Goal: Task Accomplishment & Management: Manage account settings

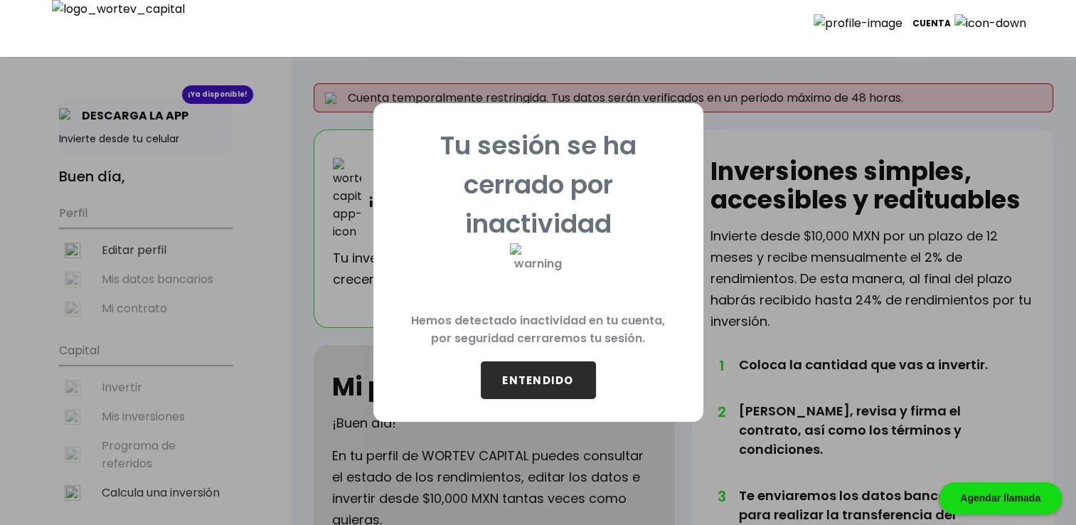
click at [543, 371] on button "ENTENDIDO" at bounding box center [538, 380] width 115 height 38
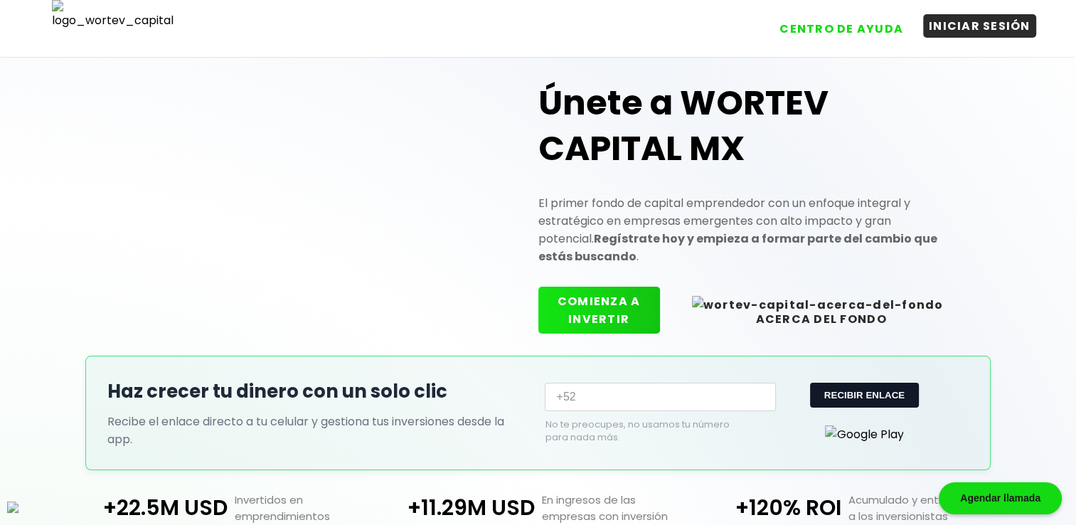
click at [977, 32] on button "INICIAR SESIÓN" at bounding box center [979, 25] width 113 height 23
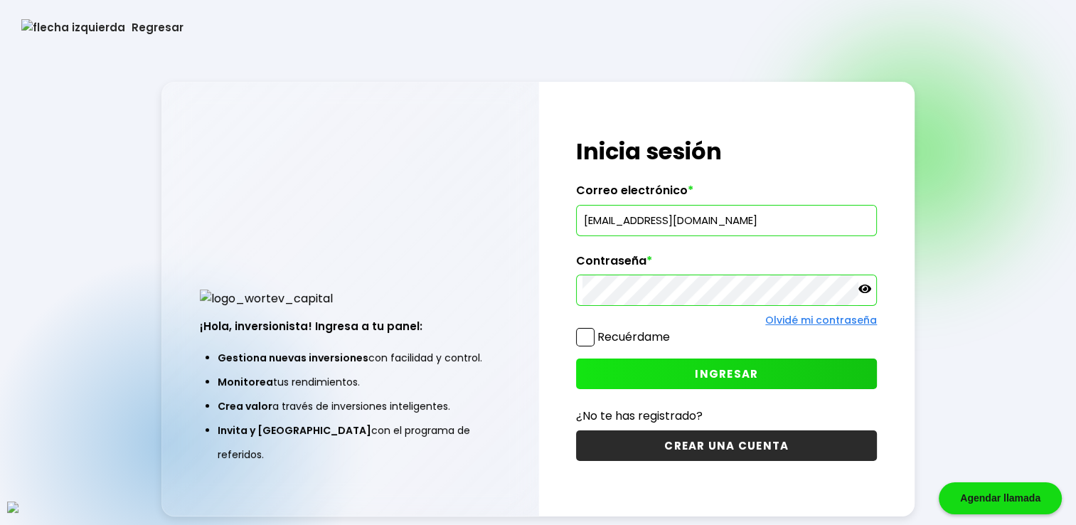
drag, startPoint x: 767, startPoint y: 219, endPoint x: 442, endPoint y: 199, distance: 325.7
click at [442, 199] on div "¡Hola, inversionista! Ingresa a tu panel: Gestiona nuevas inversiones con facil…" at bounding box center [537, 299] width 753 height 435
paste input "vazynizah@mailinator"
type input "[EMAIL_ADDRESS][DOMAIN_NAME]"
click at [699, 363] on button "INGRESAR" at bounding box center [726, 374] width 301 height 31
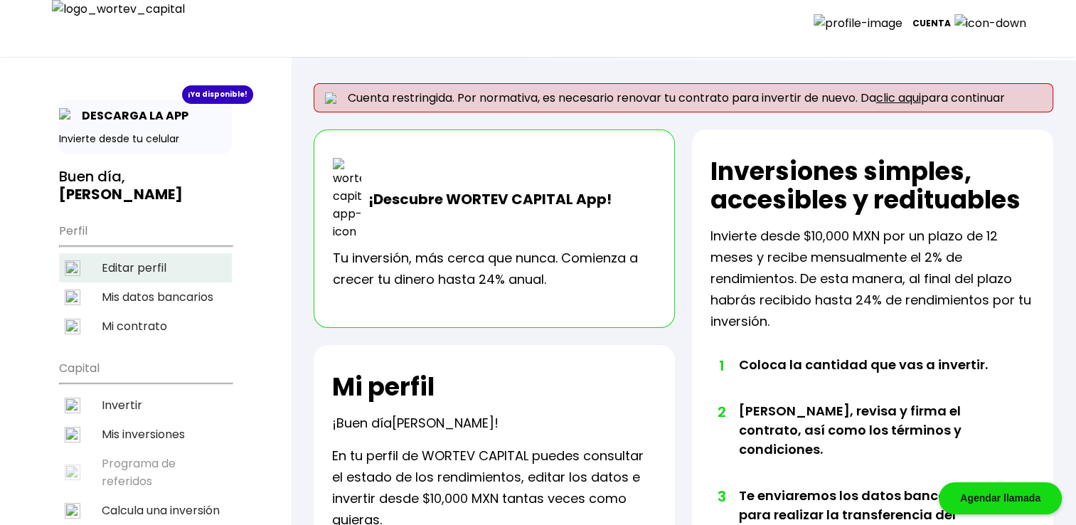
click at [150, 253] on li "Editar perfil" at bounding box center [145, 267] width 173 height 29
select select "Hombre"
select select "Secundaria"
select select "AG"
select select "BBVA Bancomer"
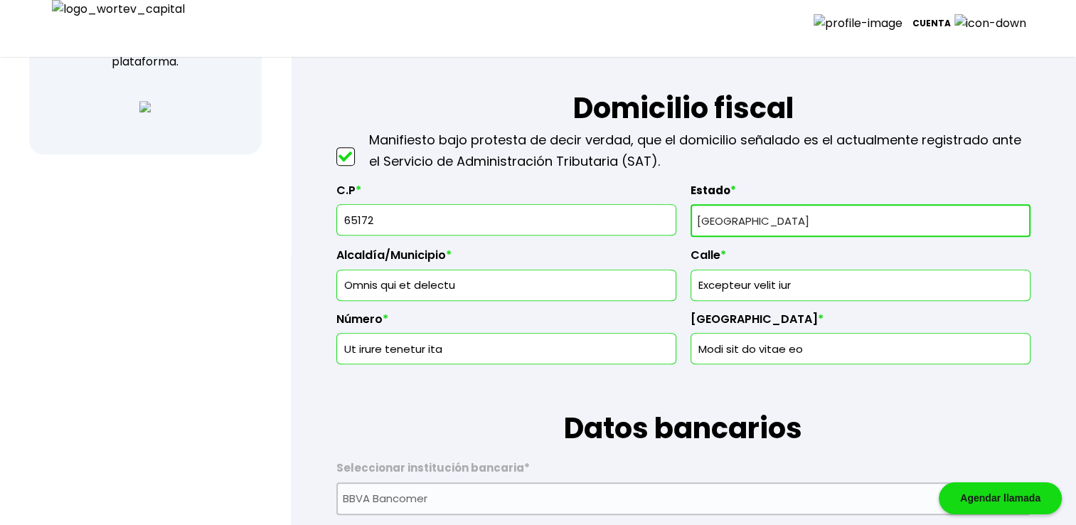
scroll to position [616, 0]
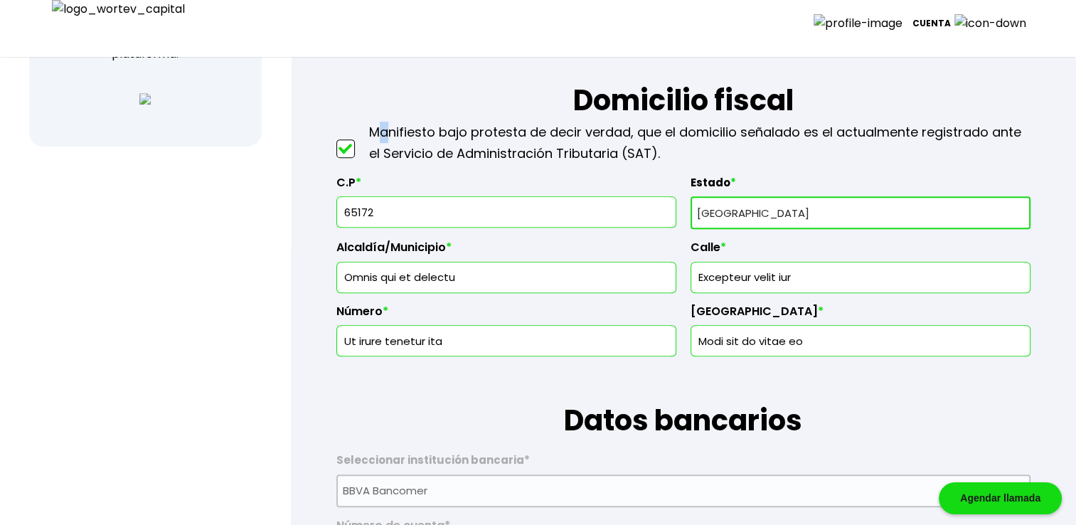
drag, startPoint x: 439, startPoint y: 97, endPoint x: 384, endPoint y: 138, distance: 68.6
click at [384, 138] on p "Manifiesto bajo protesta de decir verdad, que el domicilio señalado es el actua…" at bounding box center [700, 143] width 662 height 43
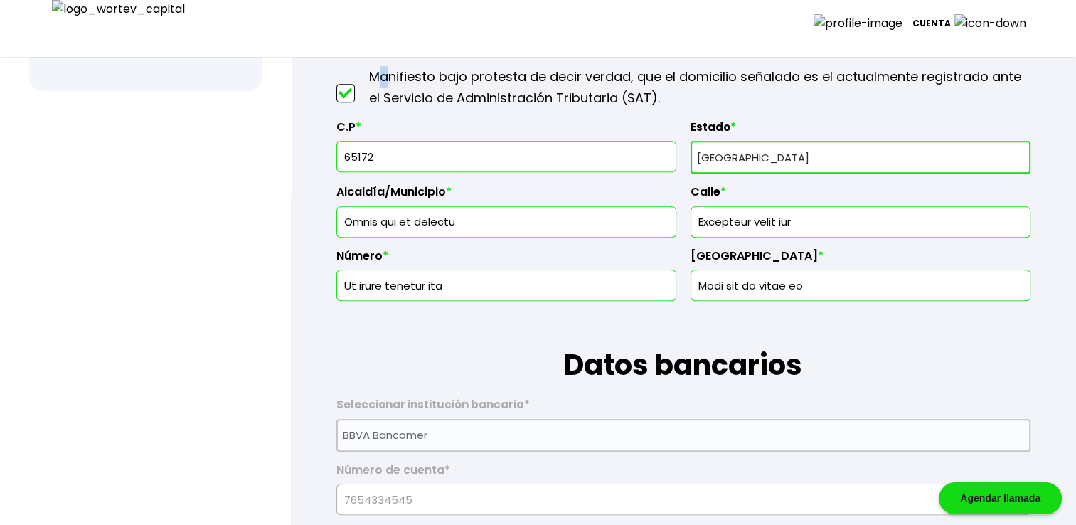
scroll to position [664, 0]
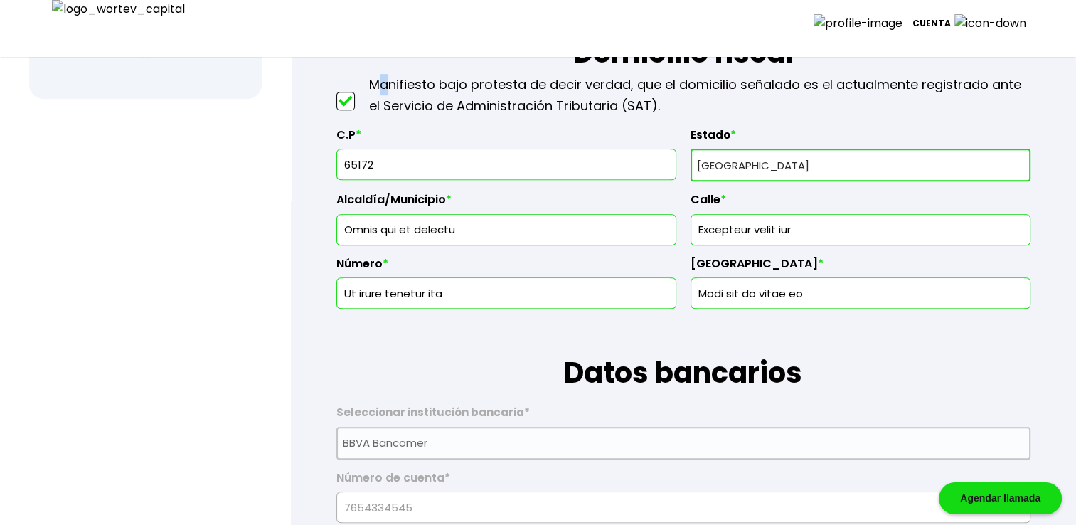
click at [736, 160] on select "Selecciona tu estado Aguascalientes Baja California Baja California Sur Campech…" at bounding box center [861, 165] width 340 height 33
select select "CM"
click at [691, 149] on select "Selecciona tu estado Aguascalientes Baja California Baja California Sur Campech…" at bounding box center [861, 165] width 340 height 33
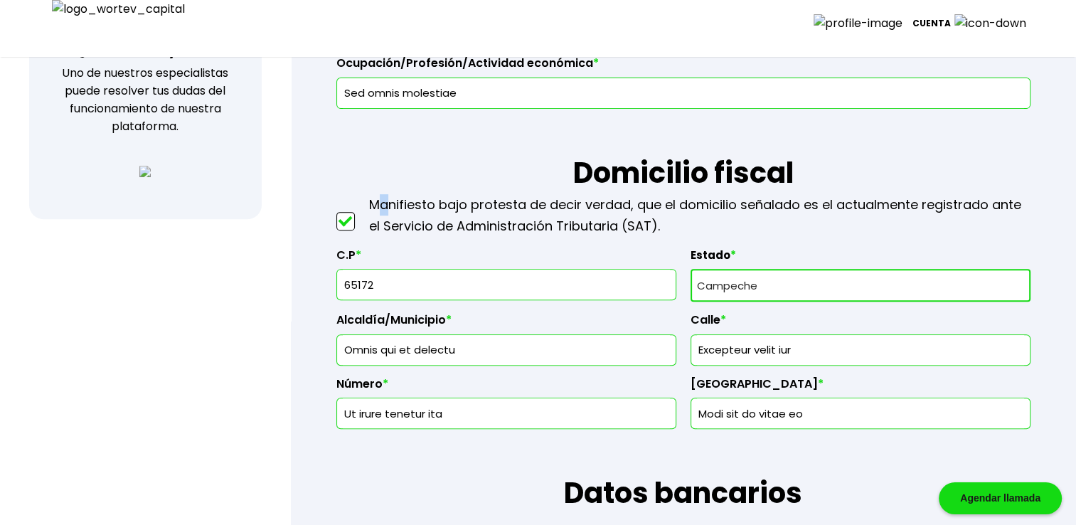
scroll to position [545, 0]
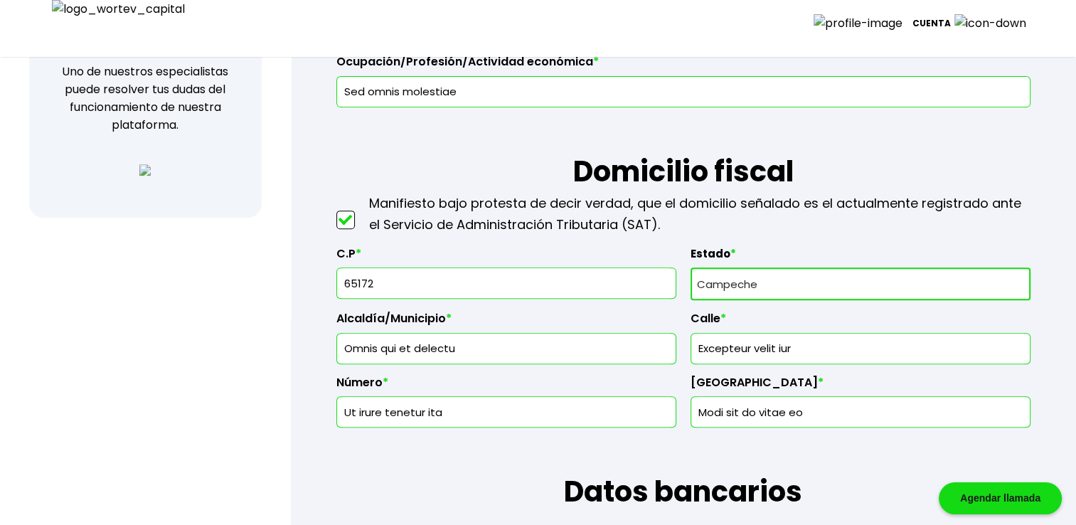
click at [657, 224] on p "Manifiesto bajo protesta de decir verdad, que el domicilio señalado es el actua…" at bounding box center [700, 214] width 662 height 43
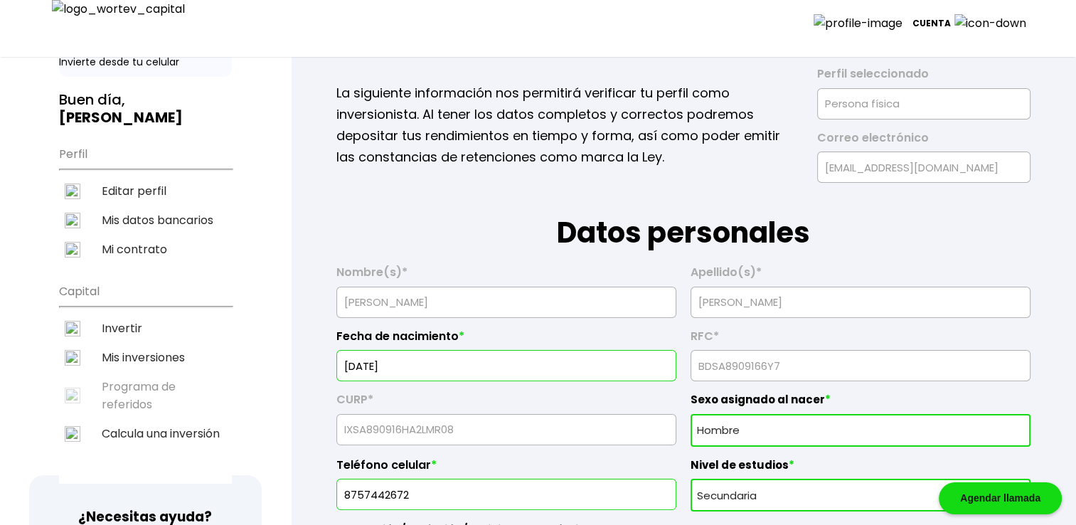
scroll to position [0, 0]
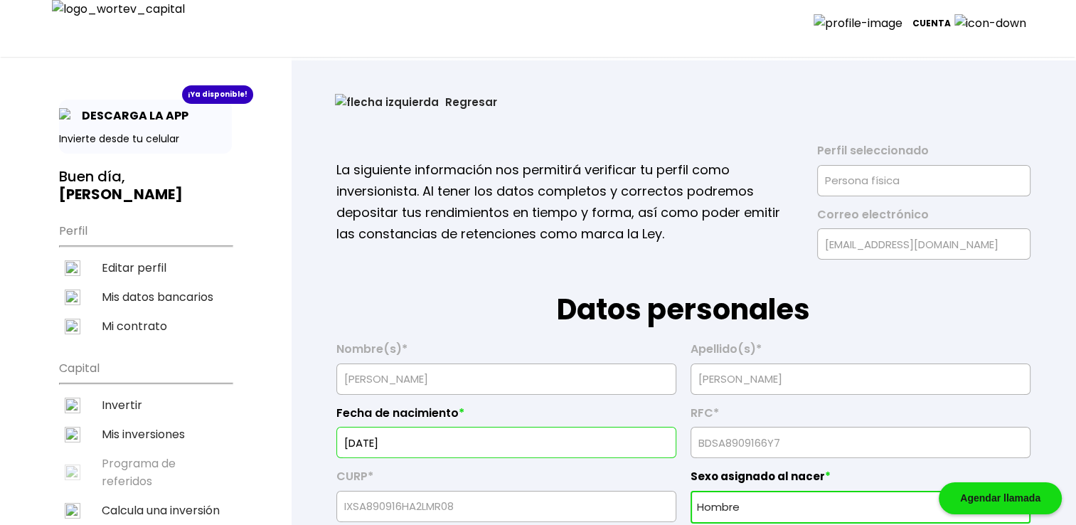
click at [378, 109] on button "Regresar" at bounding box center [416, 102] width 205 height 38
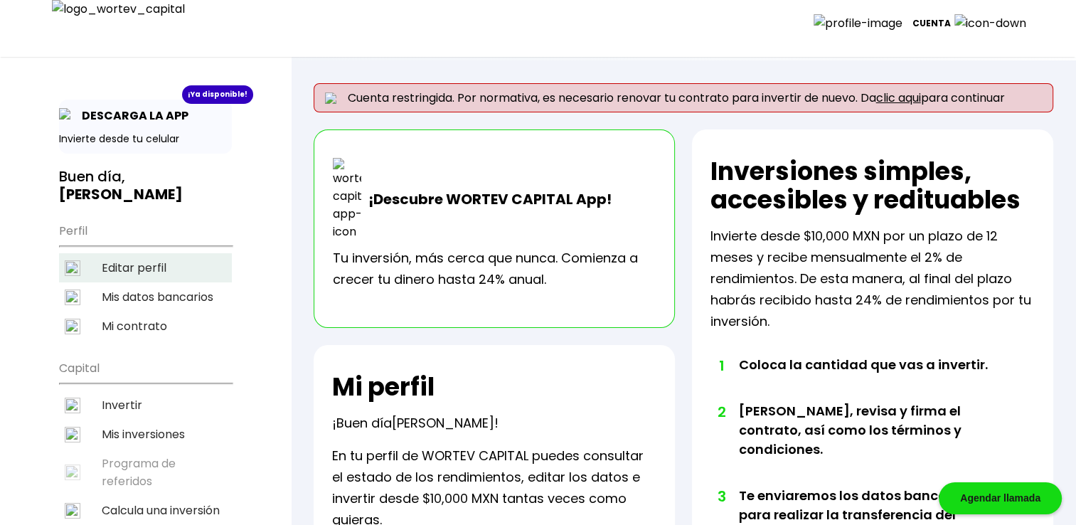
click at [132, 253] on li "Editar perfil" at bounding box center [145, 267] width 173 height 29
select select "Hombre"
select select "Secundaria"
select select "AG"
select select "BBVA Bancomer"
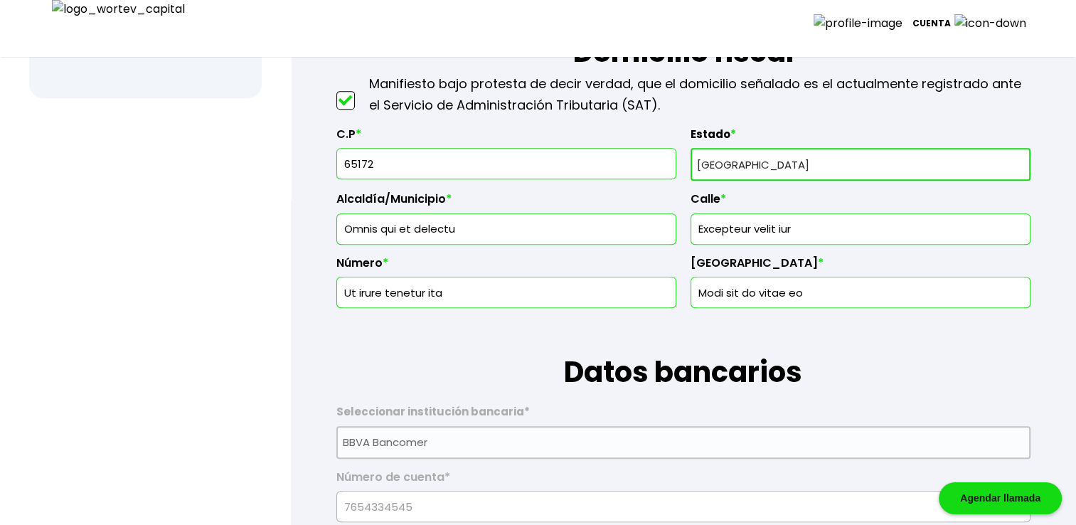
scroll to position [664, 0]
drag, startPoint x: 812, startPoint y: 223, endPoint x: 584, endPoint y: 223, distance: 227.6
click at [584, 223] on div "C.P * 65172 Estado * Selecciona tu estado Aguascalientes Baja California Baja C…" at bounding box center [683, 213] width 694 height 193
drag, startPoint x: 431, startPoint y: 172, endPoint x: 254, endPoint y: 171, distance: 177.1
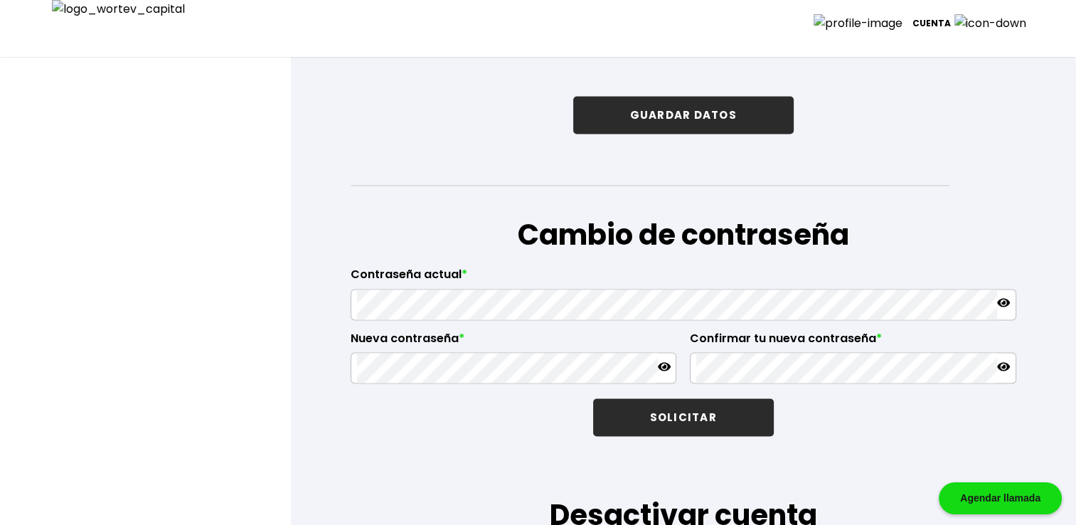
scroll to position [2252, 0]
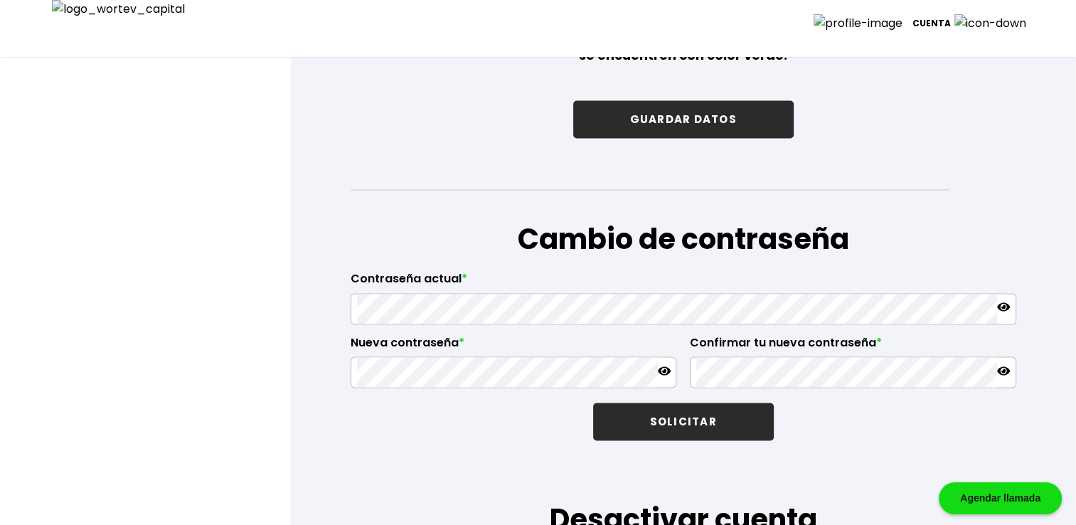
type input "94580"
click at [720, 117] on button "GUARDAR DATOS" at bounding box center [683, 119] width 221 height 38
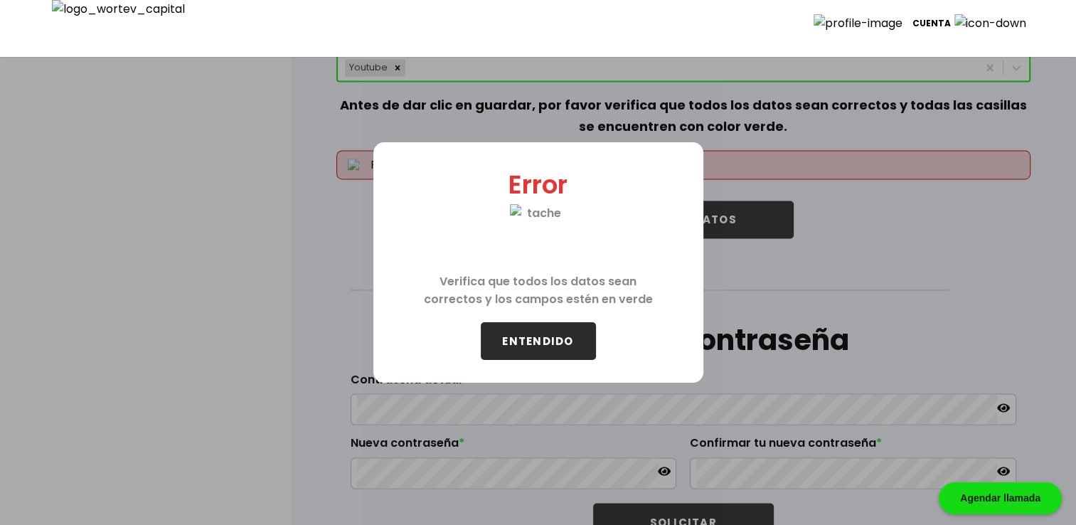
click at [546, 338] on button "ENTENDIDO" at bounding box center [538, 341] width 115 height 38
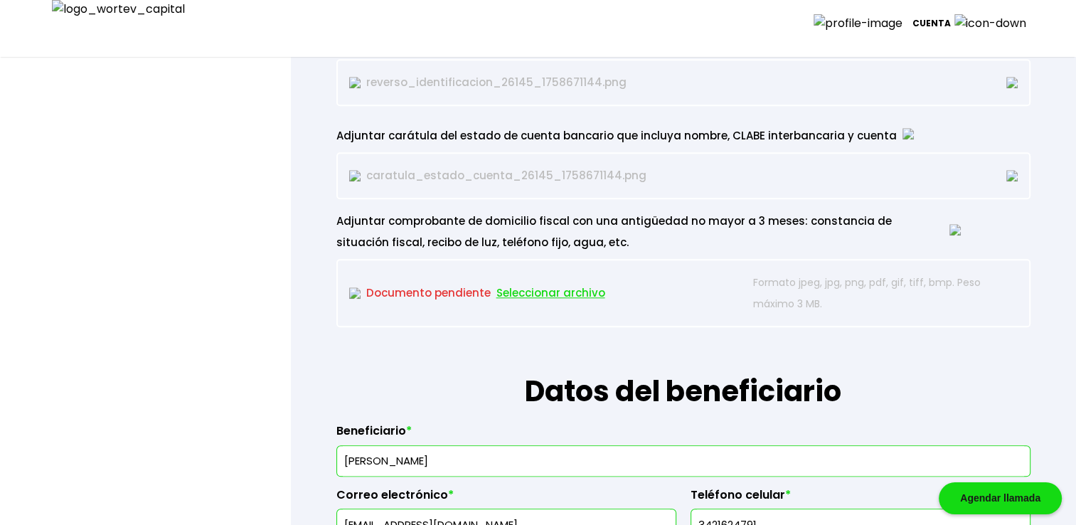
scroll to position [1374, 0]
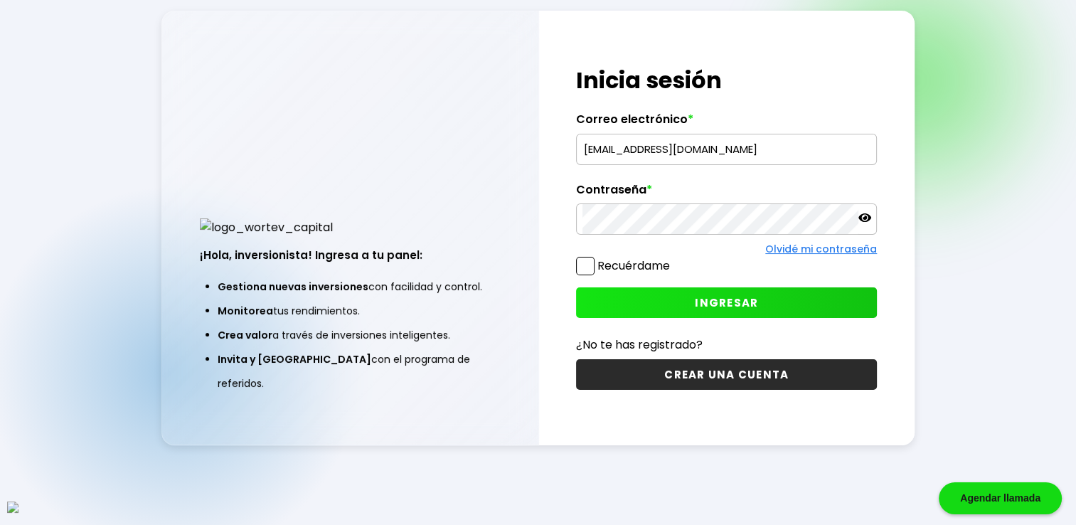
click at [657, 144] on input "[EMAIL_ADDRESS][DOMAIN_NAME]" at bounding box center [727, 149] width 288 height 30
paste input "vazynizah@mailinator"
type input "[EMAIL_ADDRESS][DOMAIN_NAME]"
click at [590, 266] on span at bounding box center [585, 266] width 18 height 18
click at [673, 259] on input "Recuérdame" at bounding box center [673, 259] width 0 height 0
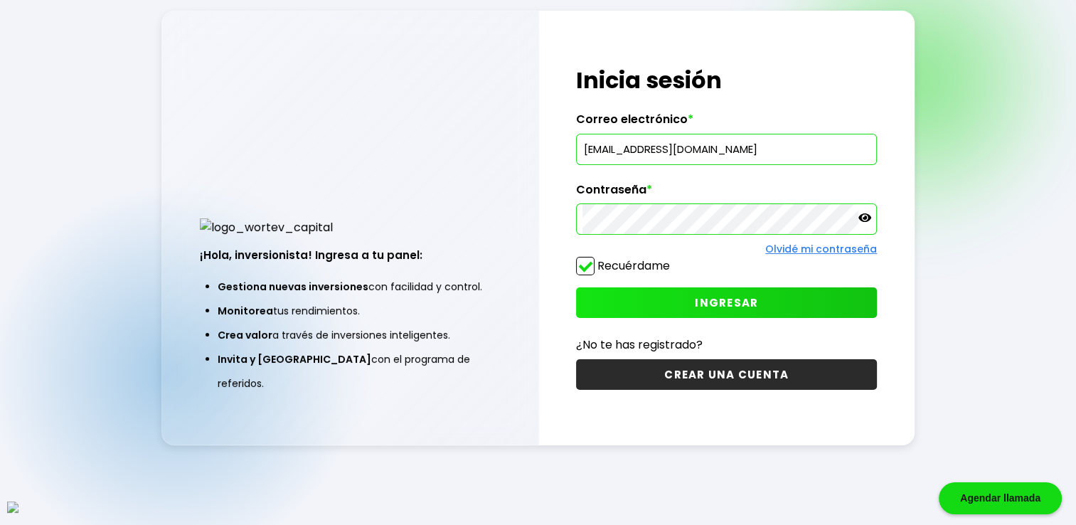
click at [712, 302] on span "INGRESAR" at bounding box center [726, 302] width 63 height 15
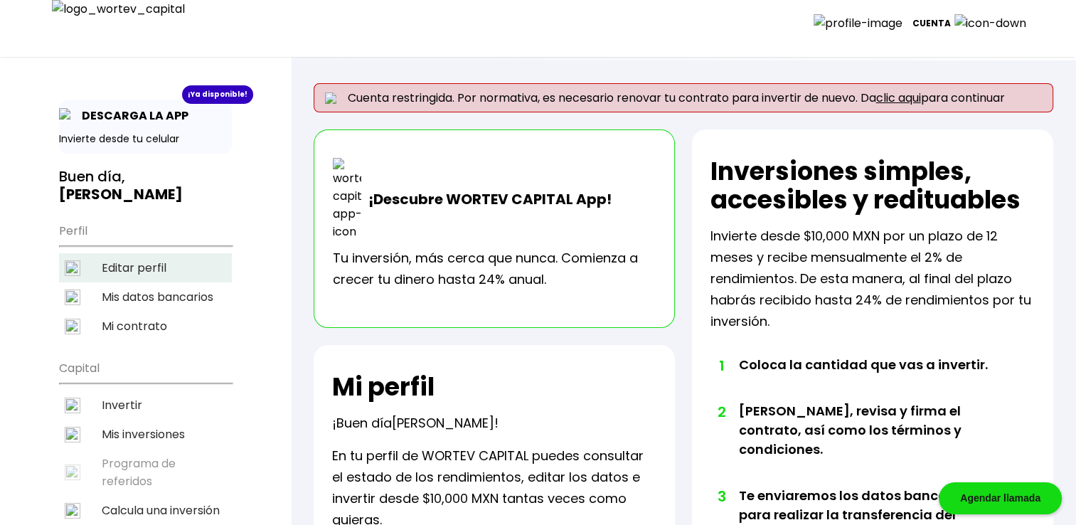
click at [143, 255] on li "Editar perfil" at bounding box center [145, 267] width 173 height 29
select select "Hombre"
select select "Secundaria"
select select "AG"
select select "BBVA Bancomer"
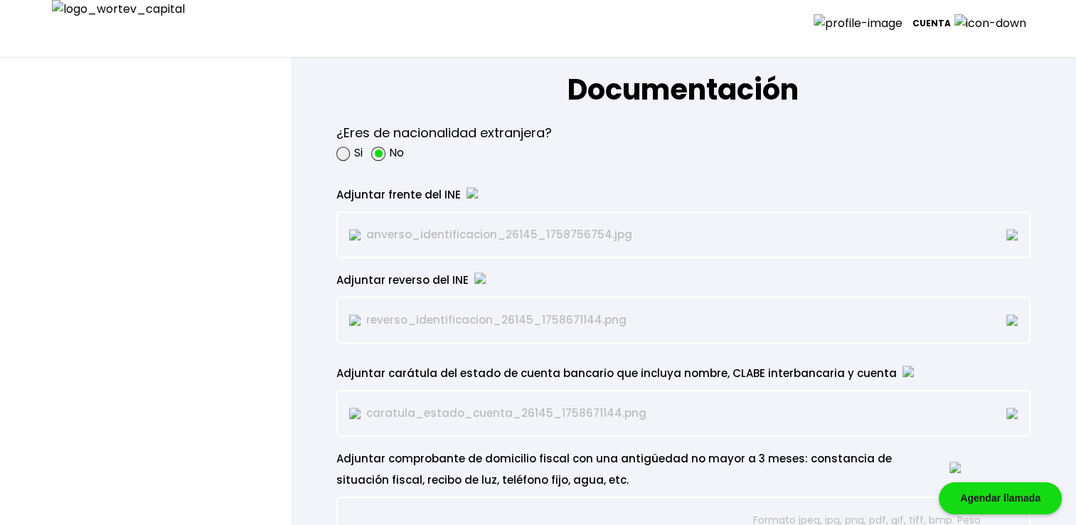
scroll to position [1043, 0]
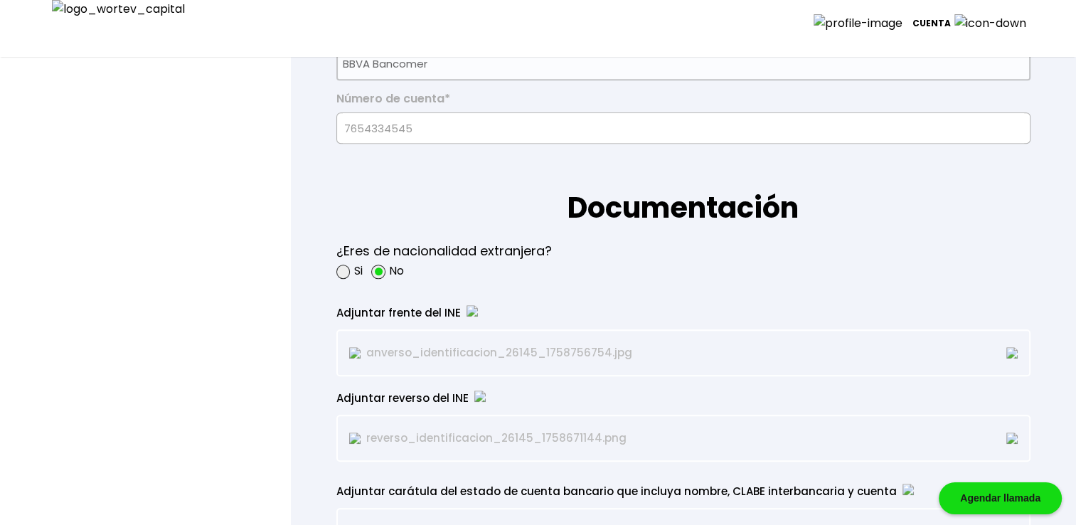
type input "Modi sit do vit"
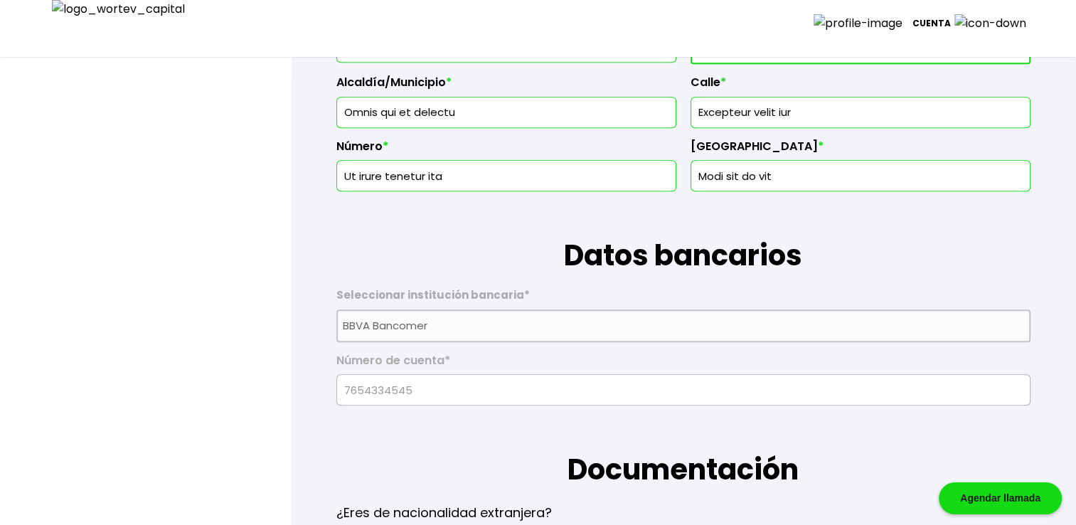
scroll to position [758, 0]
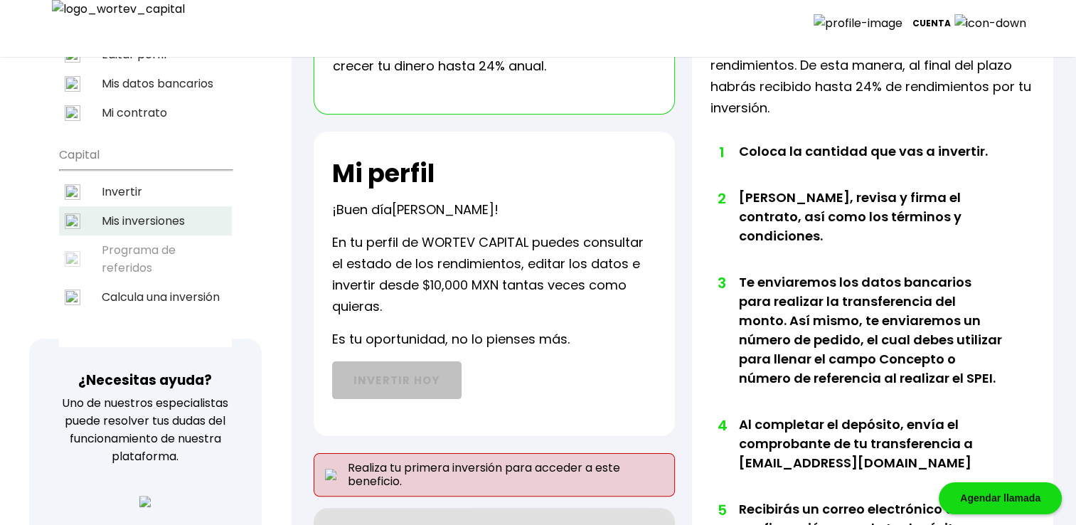
scroll to position [95, 0]
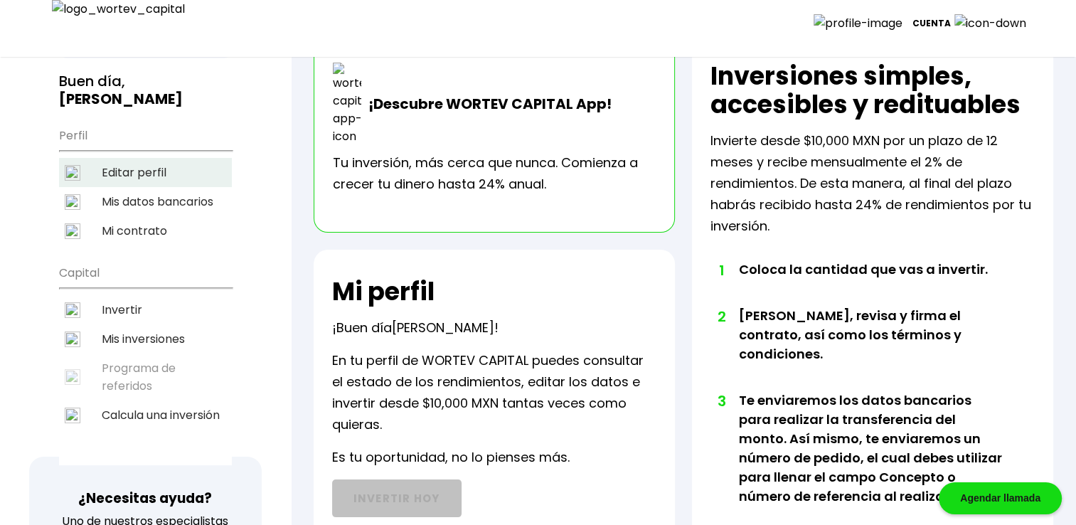
click at [145, 164] on li "Editar perfil" at bounding box center [145, 172] width 173 height 29
select select "Hombre"
select select "Secundaria"
select select "AG"
select select "BBVA Bancomer"
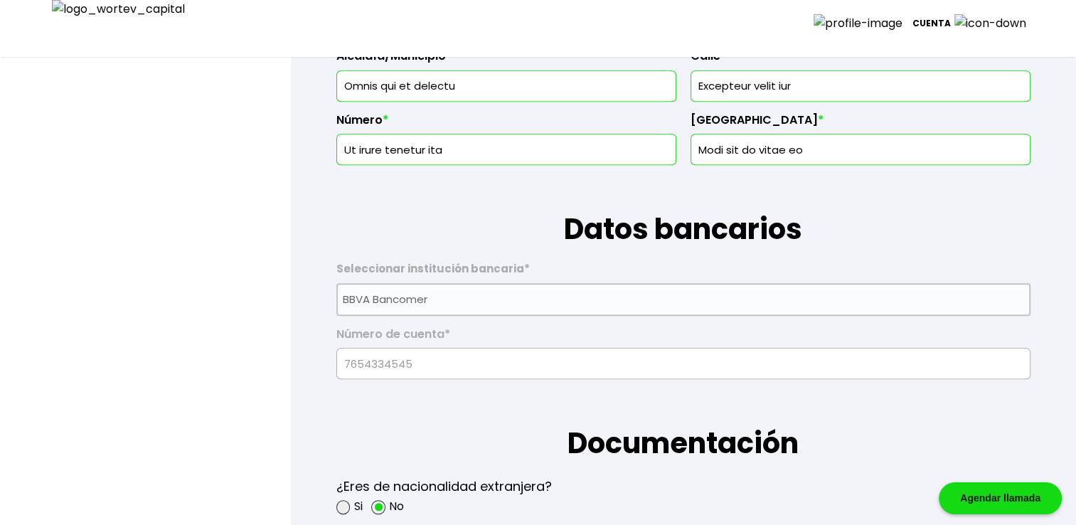
scroll to position [806, 0]
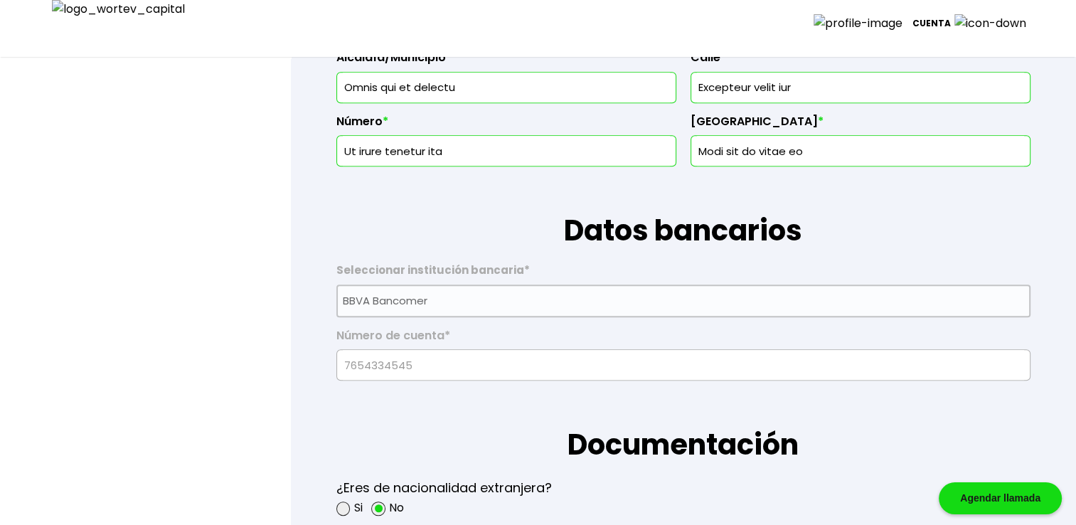
click at [621, 154] on input "Ut irure tenetur ita" at bounding box center [506, 151] width 327 height 30
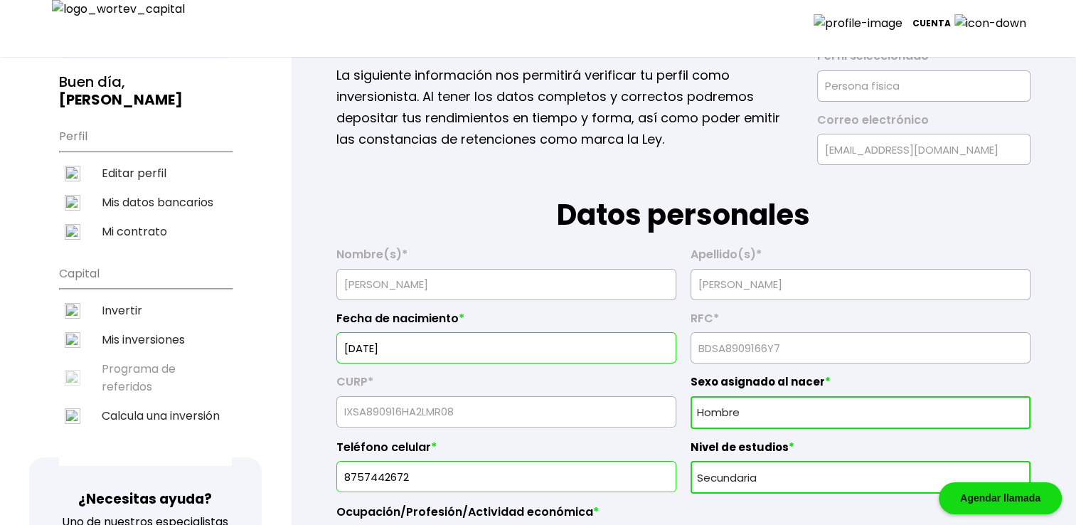
scroll to position [0, 0]
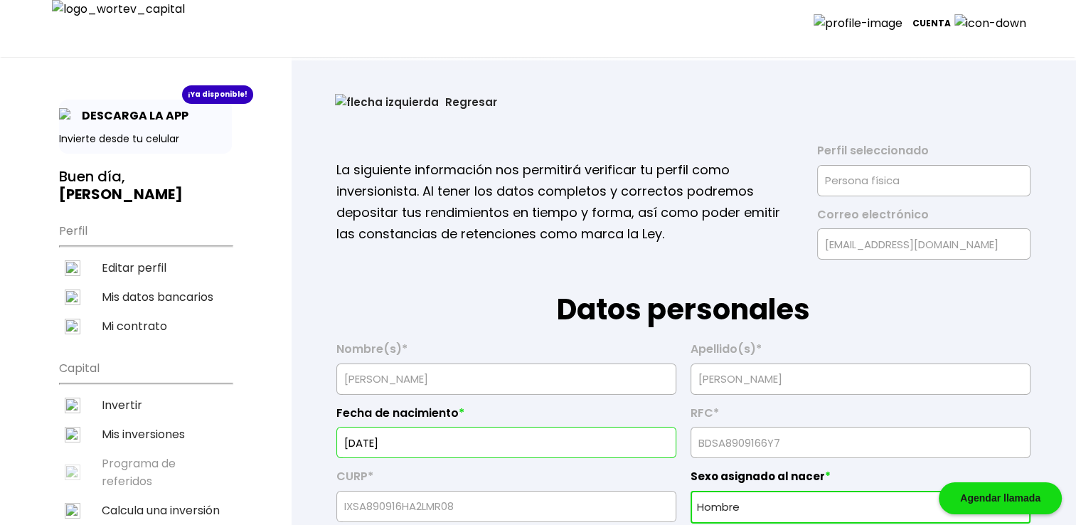
type input "Ut irure tenetur"
click at [380, 105] on button "Regresar" at bounding box center [416, 102] width 205 height 38
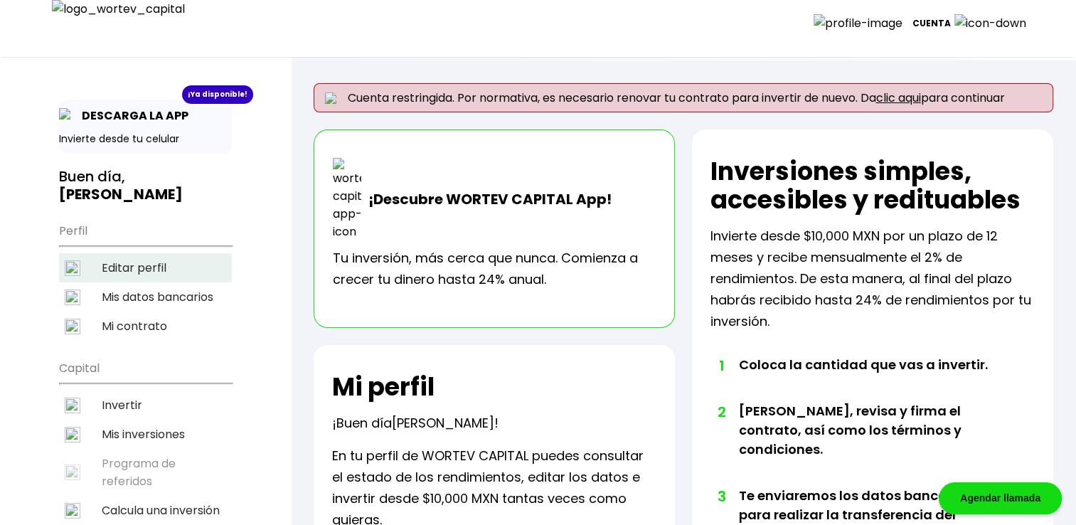
click at [157, 253] on li "Editar perfil" at bounding box center [145, 267] width 173 height 29
select select "Hombre"
select select "Secundaria"
select select "AG"
select select "BBVA Bancomer"
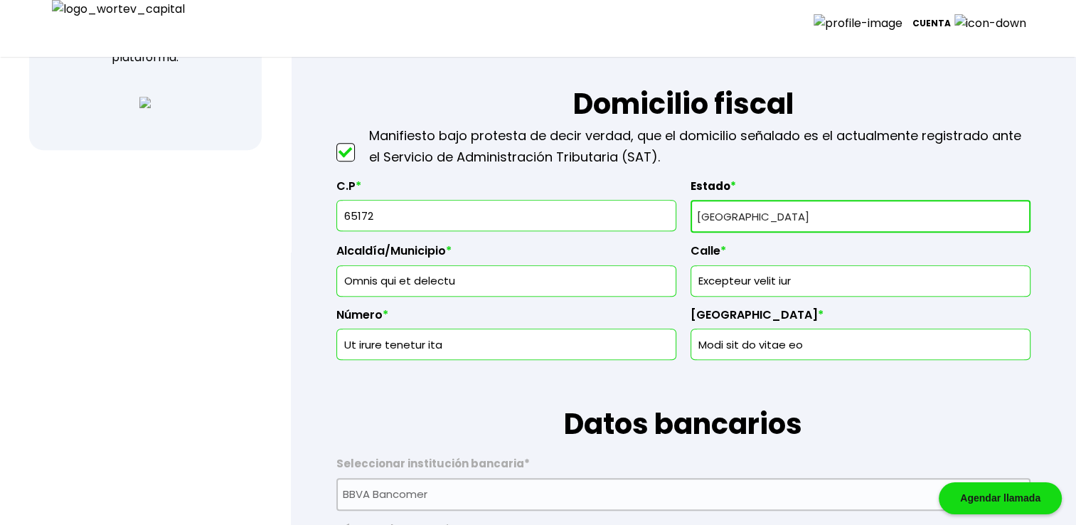
scroll to position [687, 0]
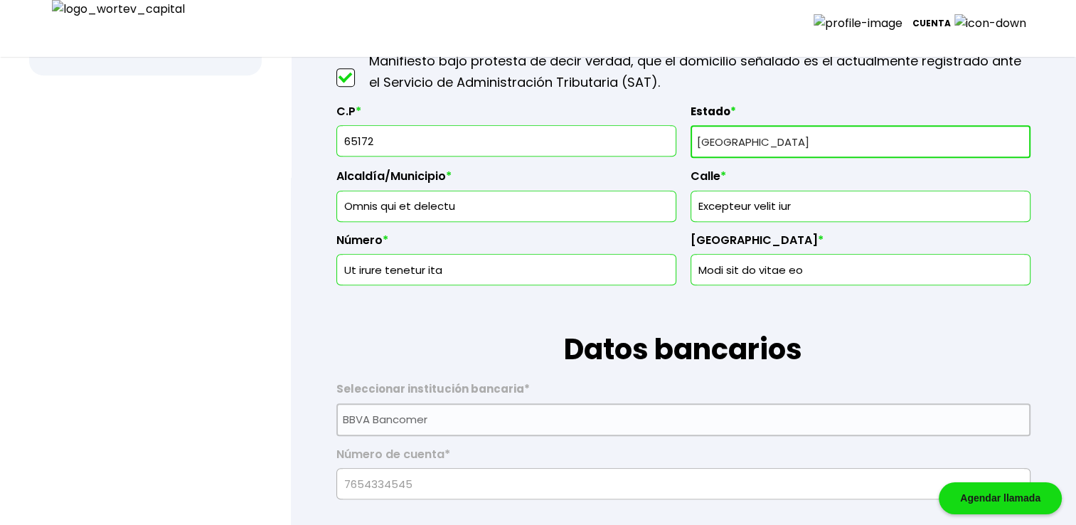
click at [825, 208] on input "Excepteur velit iur" at bounding box center [860, 206] width 327 height 30
type input "Excepteur velit"
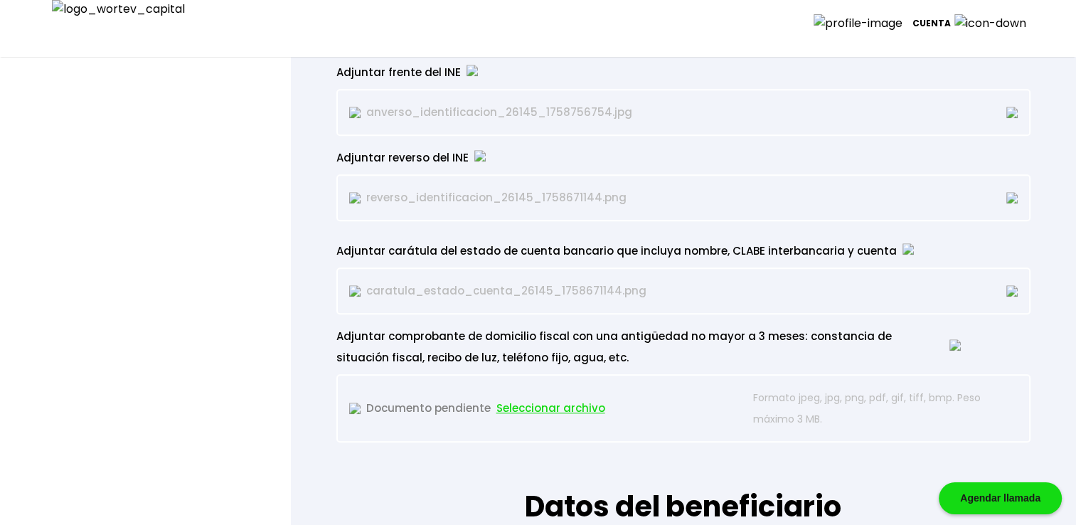
scroll to position [1352, 0]
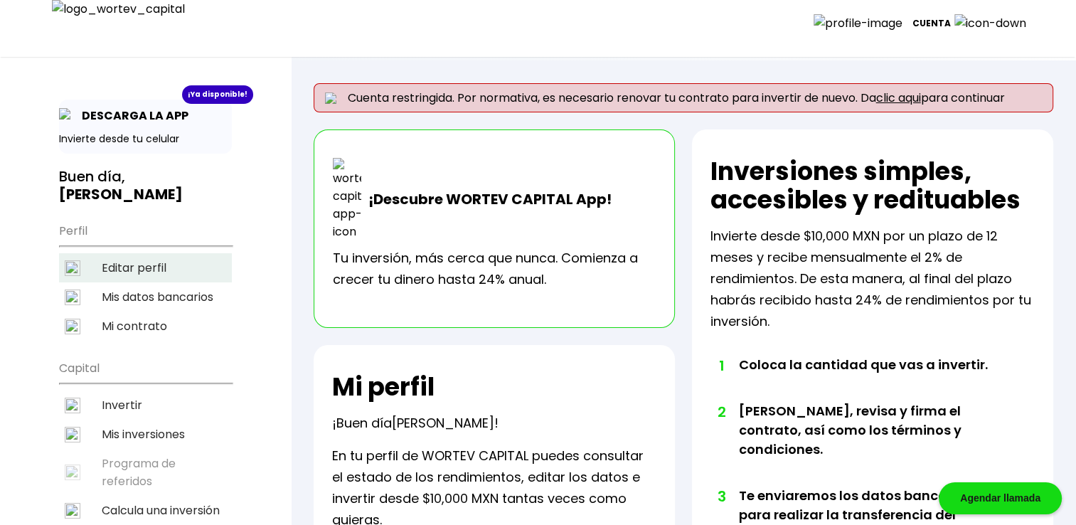
click at [124, 254] on li "Editar perfil" at bounding box center [145, 267] width 173 height 29
select select "Hombre"
select select "Secundaria"
select select "AG"
select select "BBVA Bancomer"
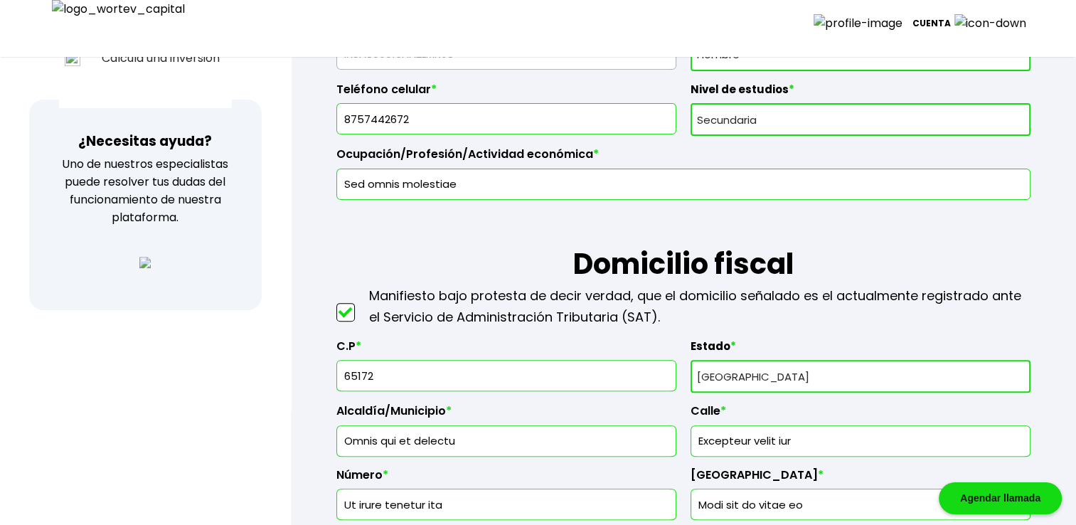
scroll to position [640, 0]
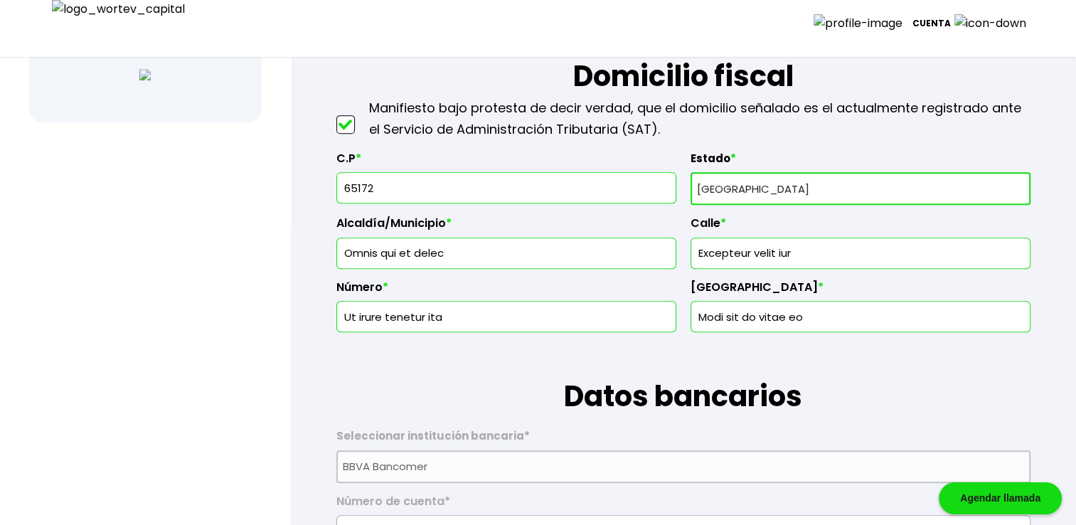
type input "Omnis qui et dele"
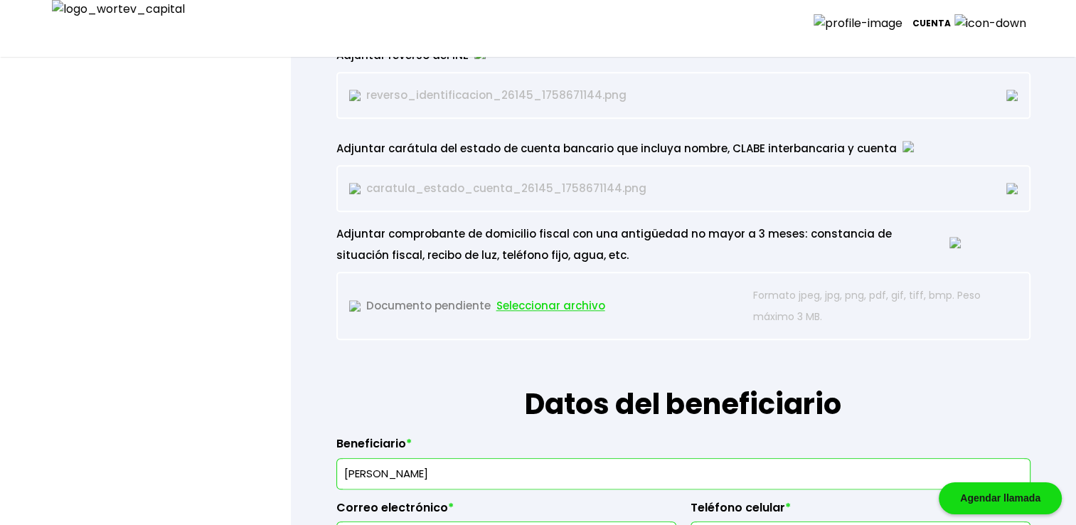
scroll to position [1470, 0]
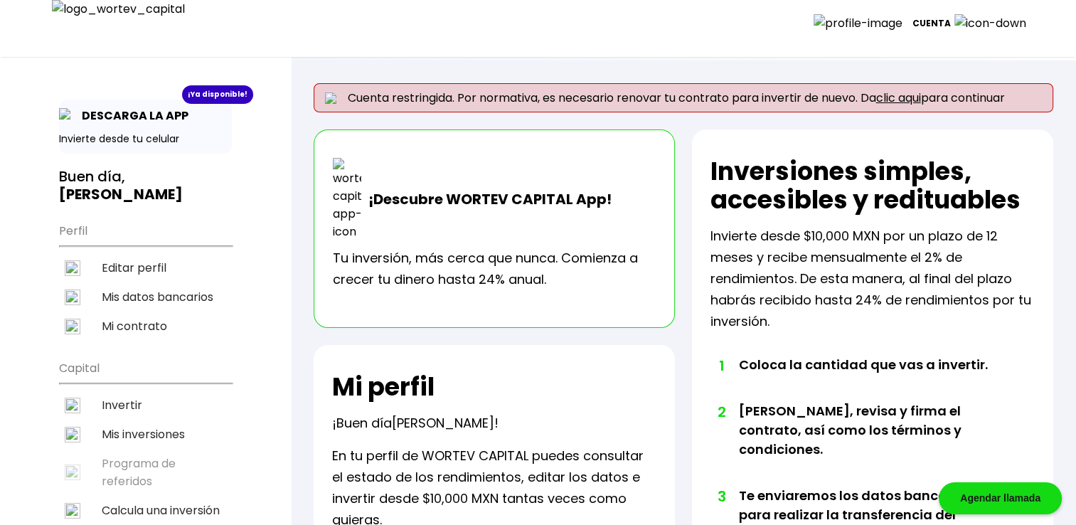
click at [123, 253] on li "Editar perfil" at bounding box center [145, 267] width 173 height 29
select select "Hombre"
select select "Secundaria"
select select "AG"
select select "BBVA Bancomer"
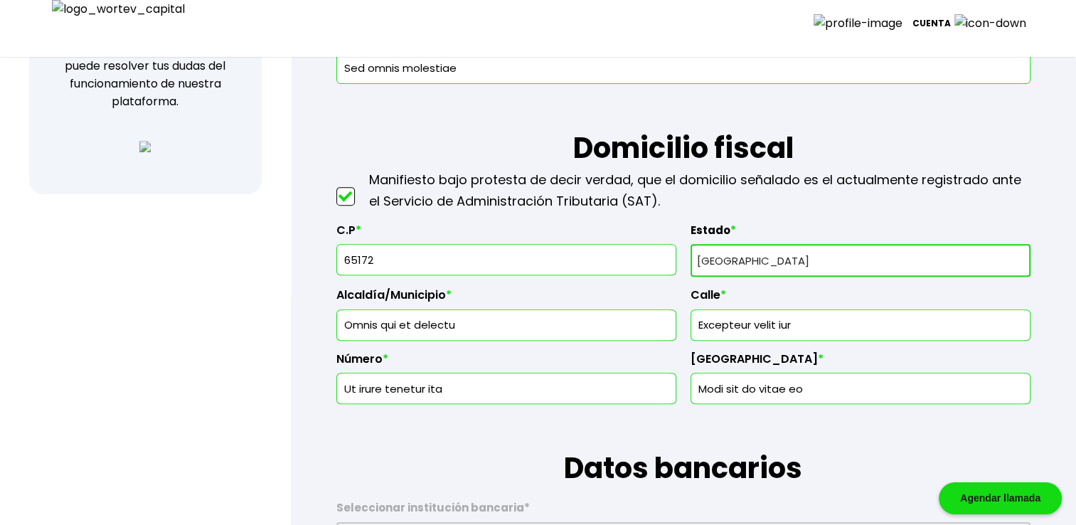
scroll to position [569, 0]
click at [837, 268] on select "Selecciona tu estado Aguascalientes Baja California Baja California Sur Campech…" at bounding box center [861, 259] width 340 height 33
select select "GT"
click at [691, 243] on select "Selecciona tu estado Aguascalientes Baja California Baja California Sur Campech…" at bounding box center [861, 259] width 340 height 33
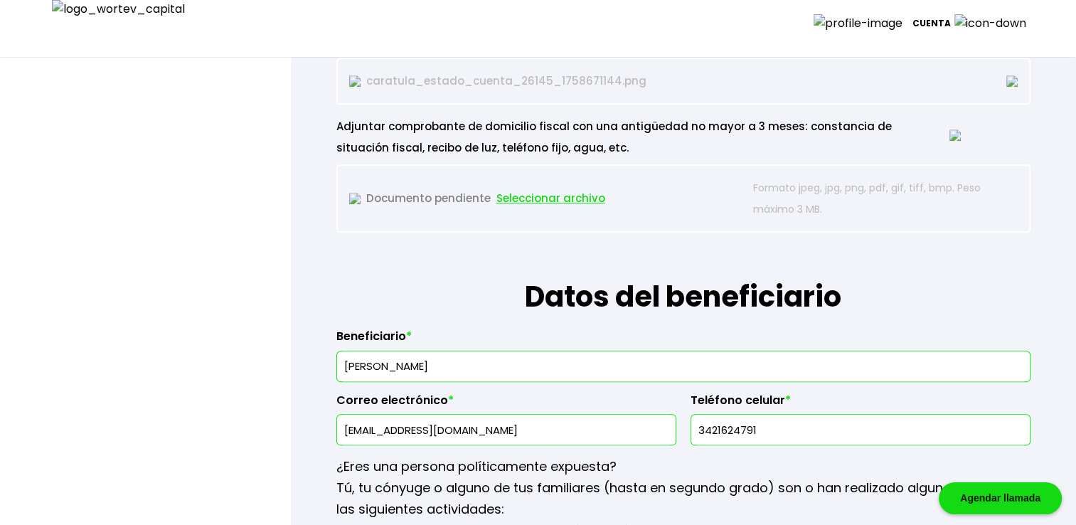
scroll to position [1588, 0]
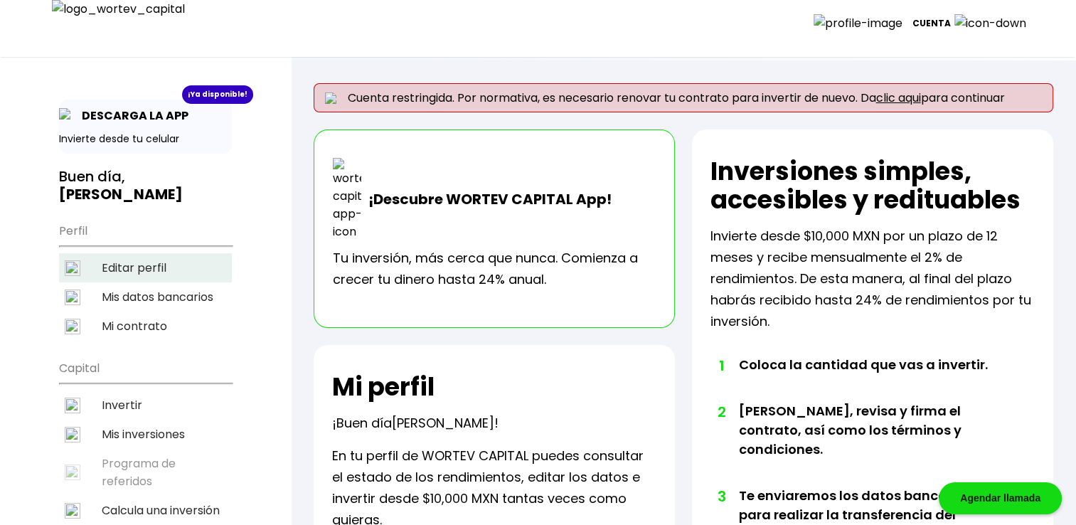
click at [120, 253] on li "Editar perfil" at bounding box center [145, 267] width 173 height 29
select select "Hombre"
select select "Secundaria"
select select "AG"
select select "BBVA Bancomer"
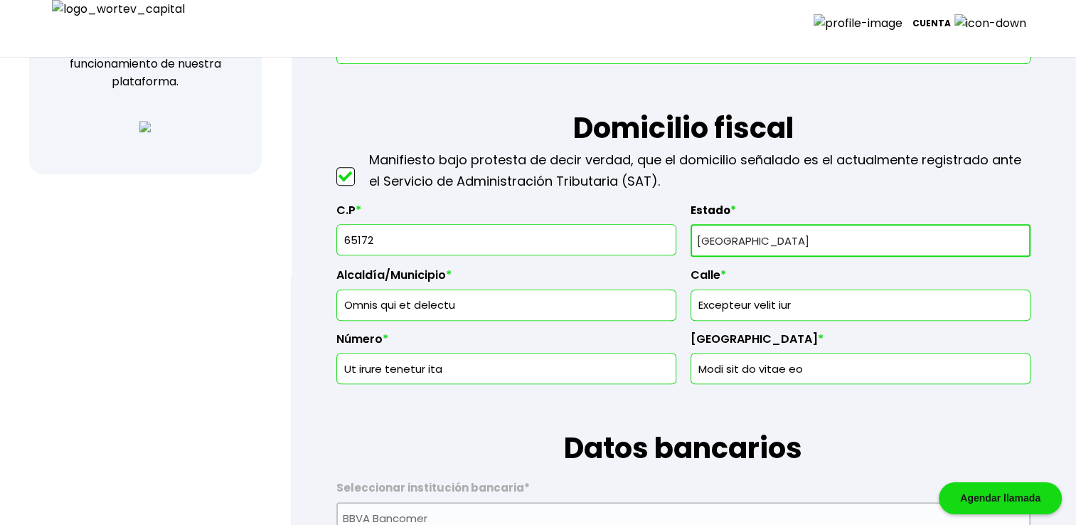
scroll to position [616, 0]
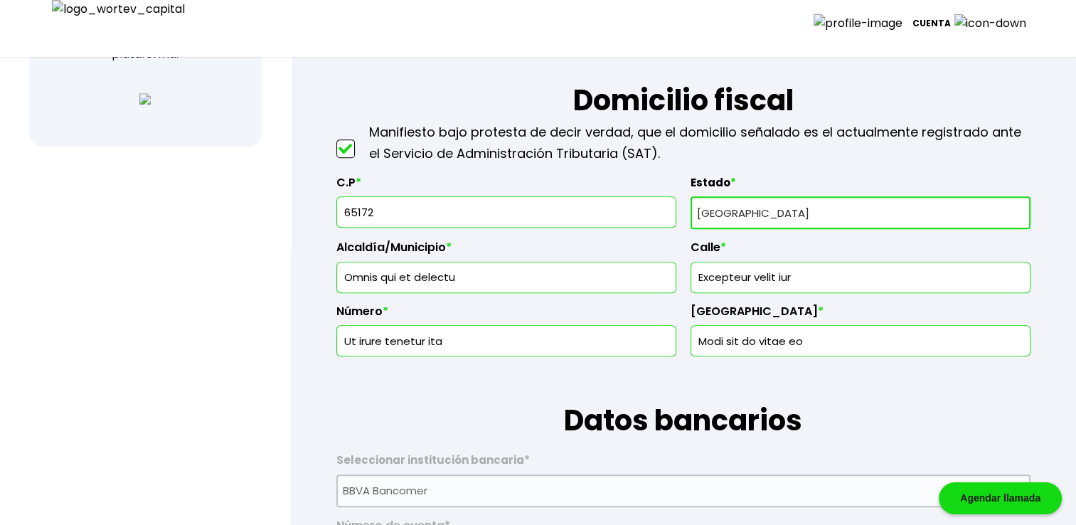
click at [434, 211] on input "65172" at bounding box center [506, 212] width 327 height 30
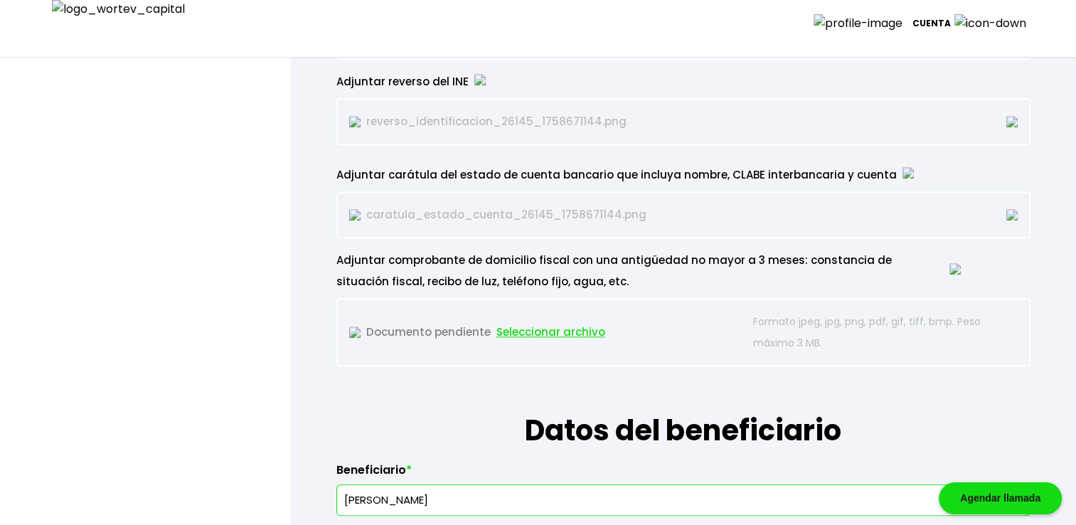
scroll to position [1446, 0]
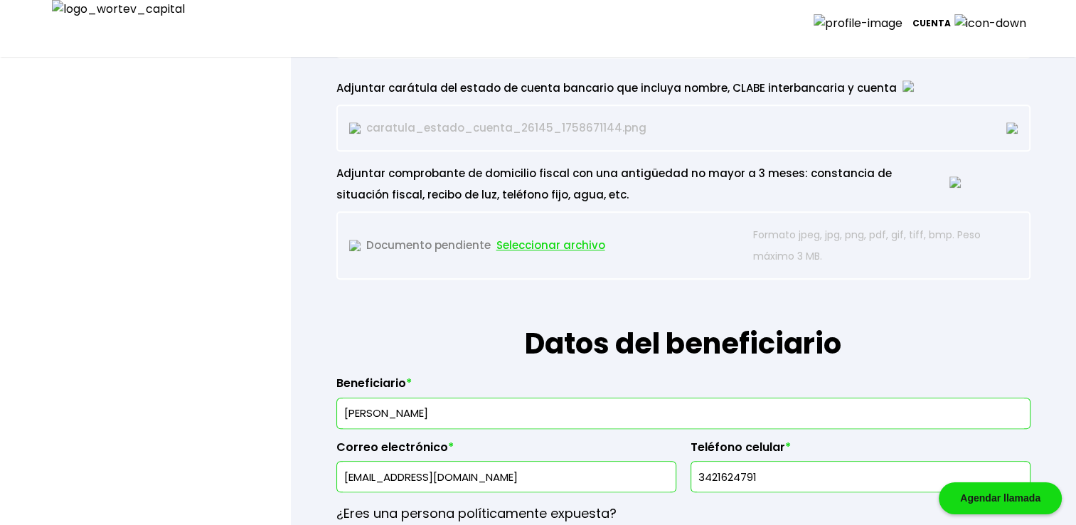
type input "65172"
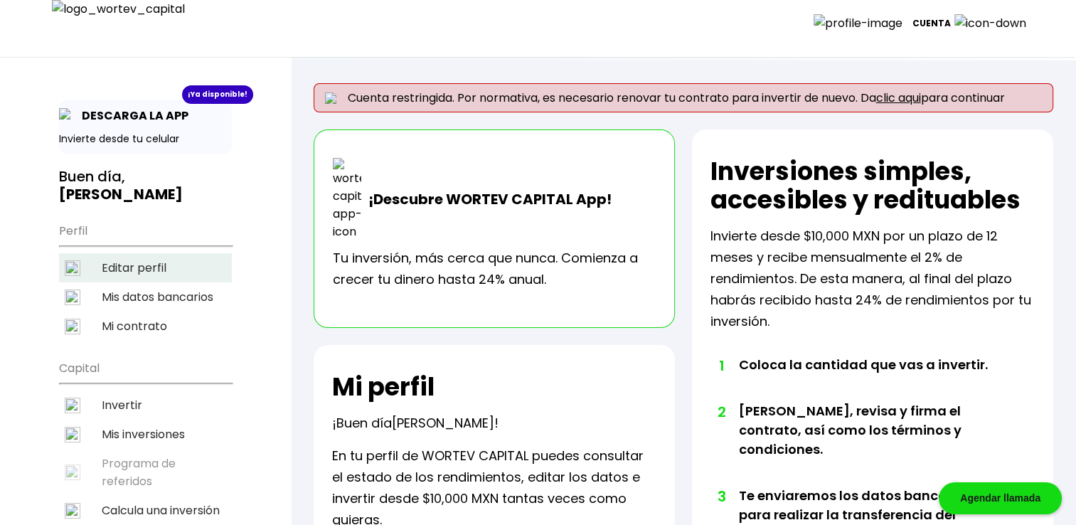
click at [157, 253] on li "Editar perfil" at bounding box center [145, 267] width 173 height 29
select select "Hombre"
select select "Secundaria"
select select "AG"
select select "BBVA Bancomer"
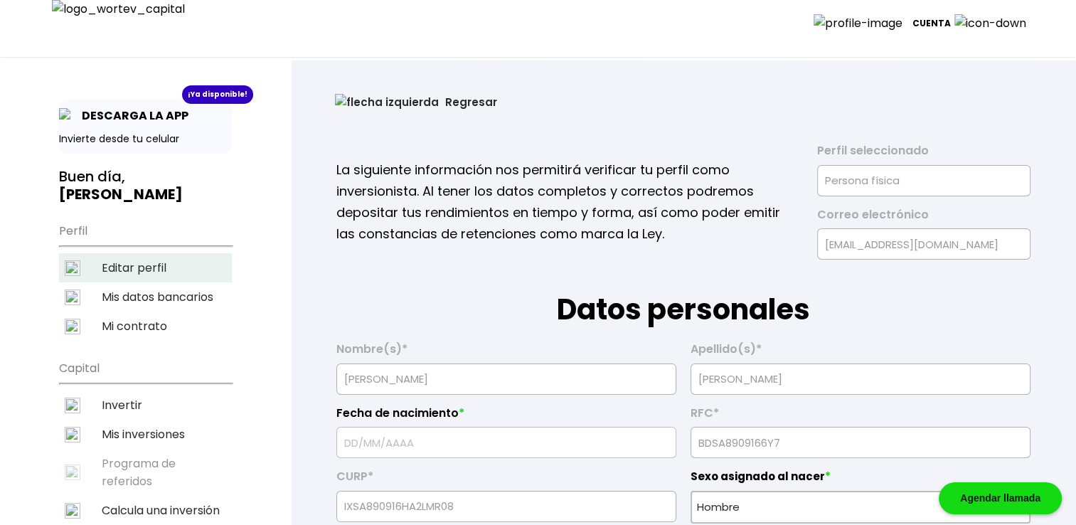
type input "16/09/1967"
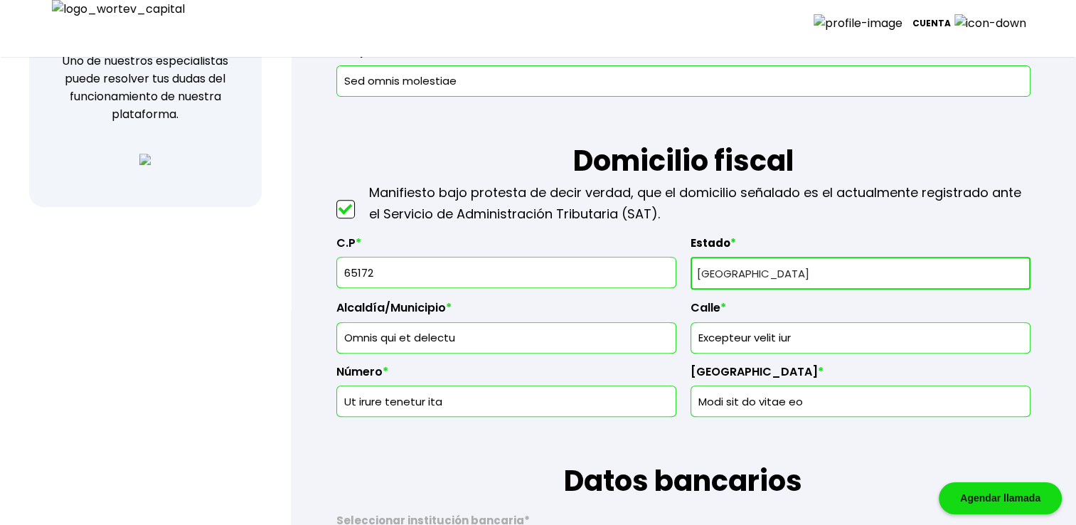
scroll to position [545, 0]
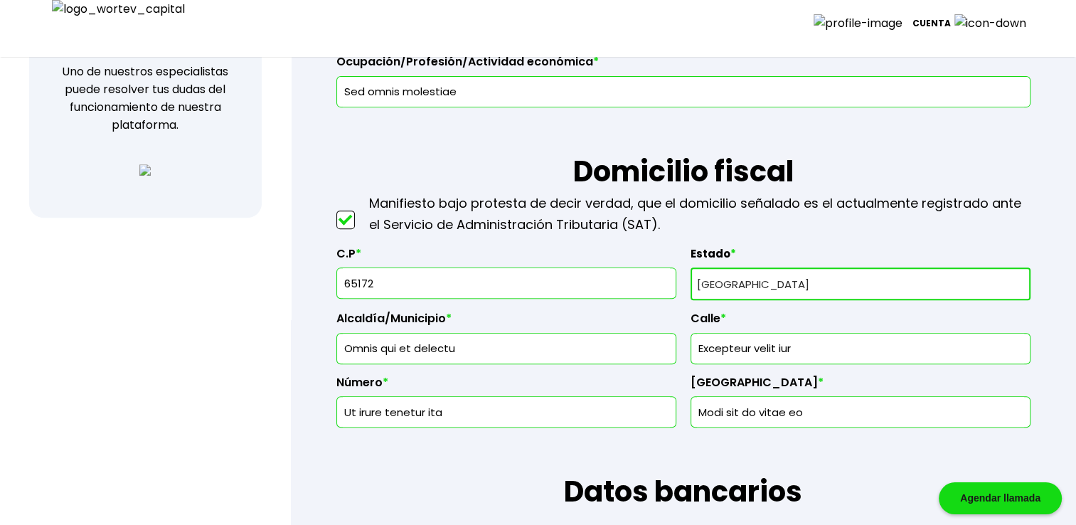
click at [447, 291] on input "65172" at bounding box center [506, 283] width 327 height 30
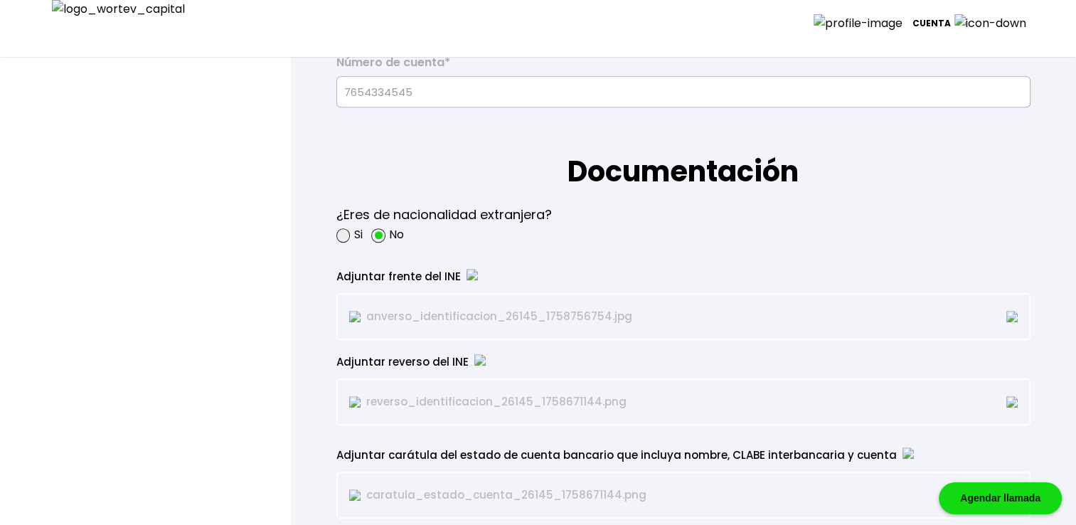
type input "6517"
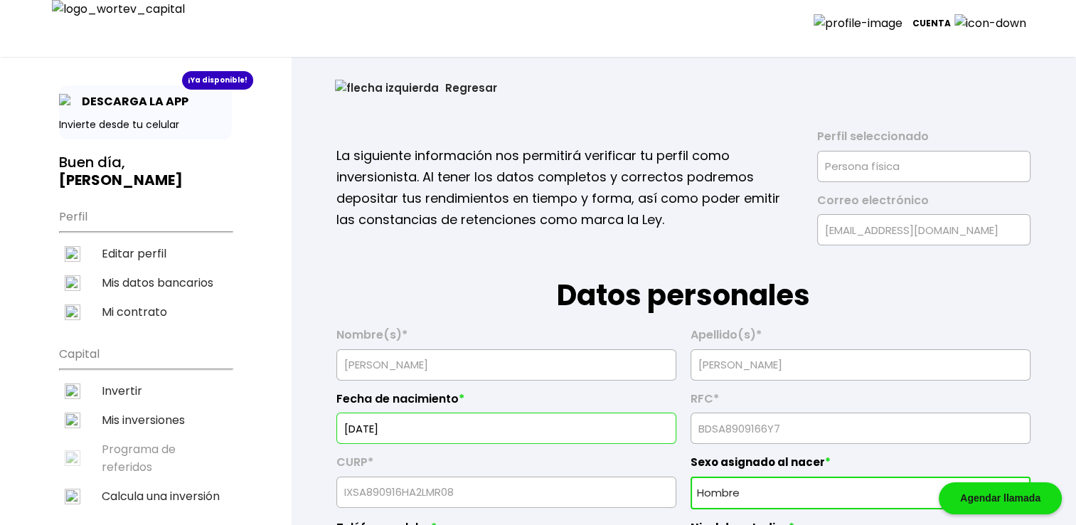
scroll to position [0, 0]
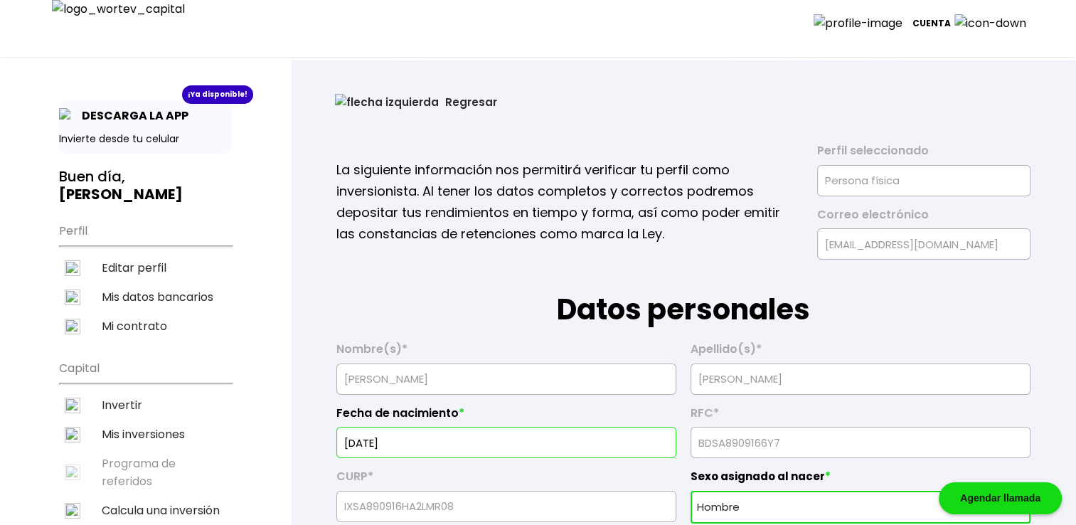
click at [356, 101] on button "Regresar" at bounding box center [416, 102] width 205 height 38
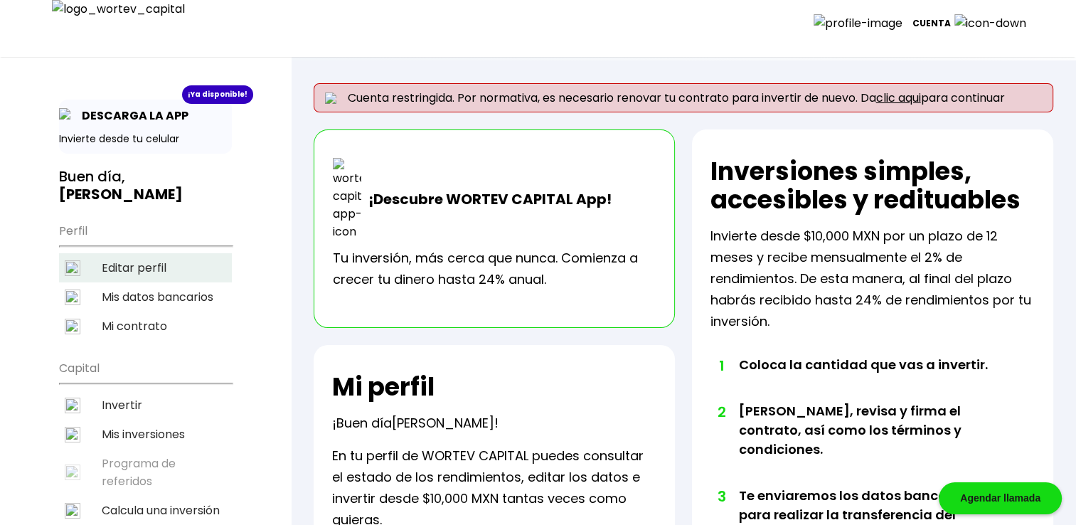
click at [149, 253] on li "Editar perfil" at bounding box center [145, 267] width 173 height 29
select select "Hombre"
select select "Secundaria"
select select "AG"
select select "BBVA Bancomer"
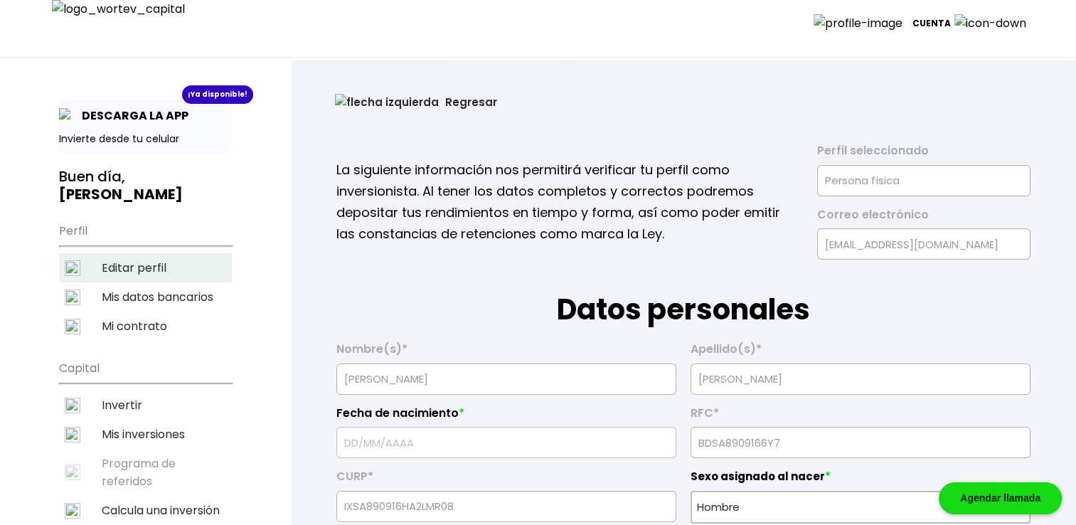
type input "16/09/1967"
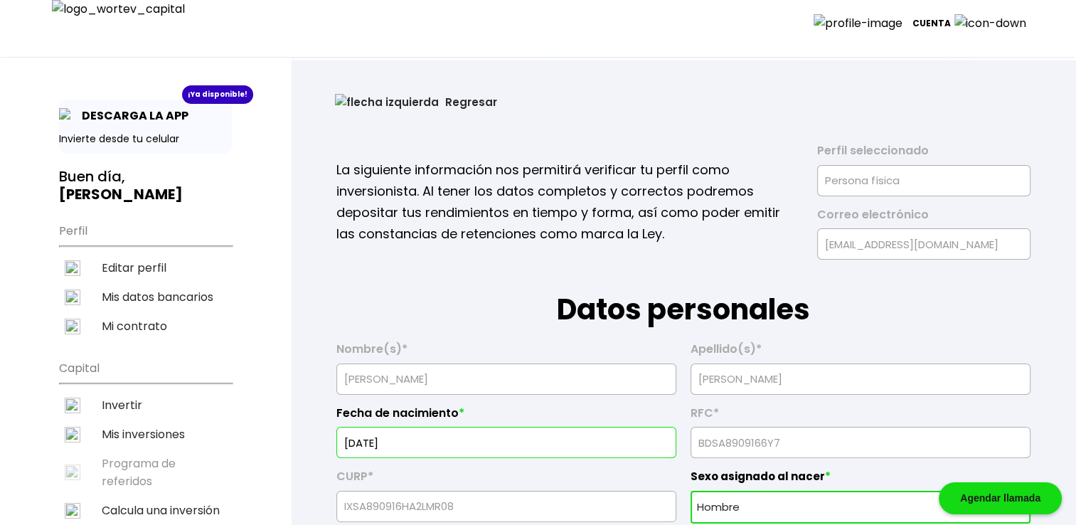
click at [343, 102] on img at bounding box center [387, 102] width 104 height 16
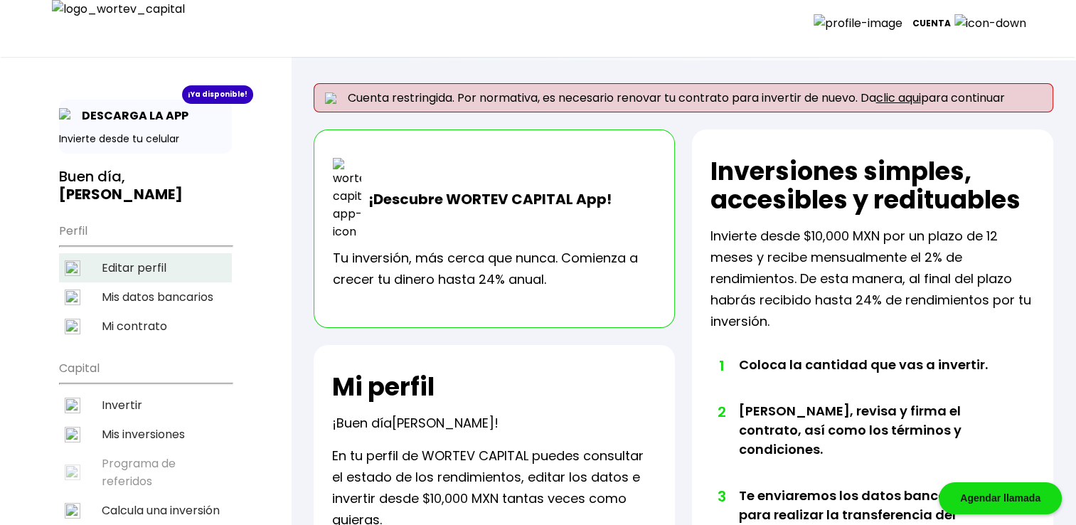
click at [142, 253] on li "Editar perfil" at bounding box center [145, 267] width 173 height 29
select select "Hombre"
select select "Secundaria"
select select "AG"
select select "BBVA Bancomer"
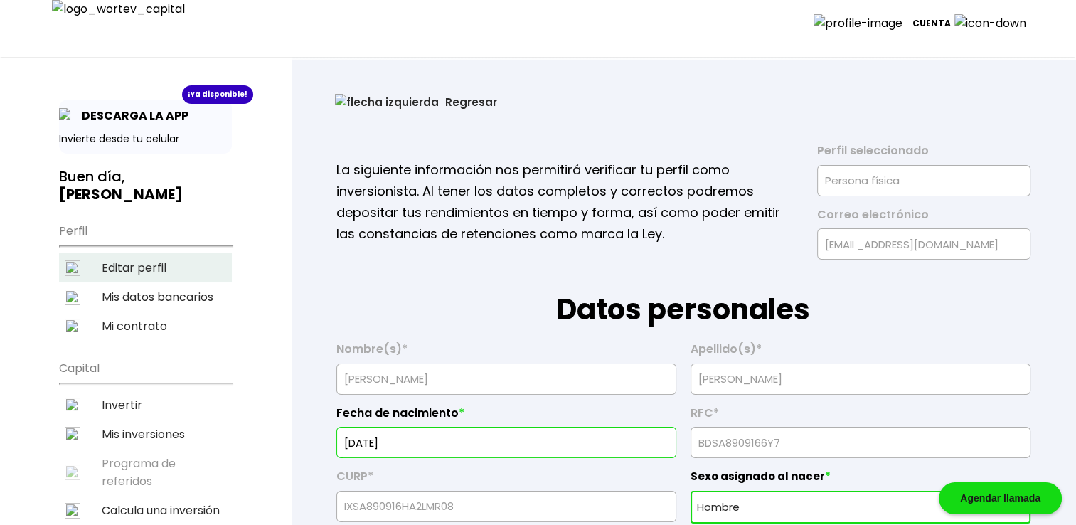
click at [136, 253] on li "Editar perfil" at bounding box center [145, 267] width 173 height 29
click at [349, 106] on button "Regresar" at bounding box center [416, 102] width 205 height 38
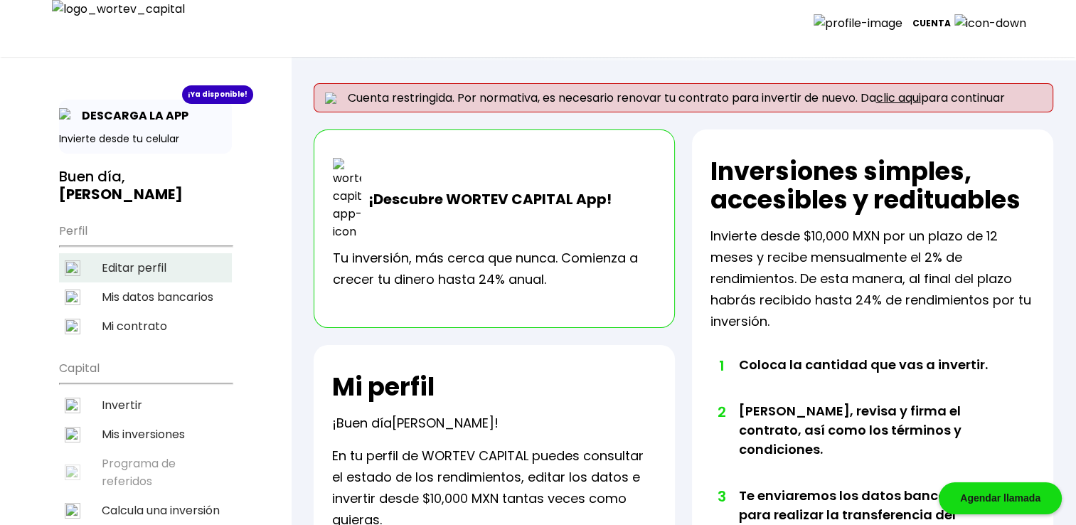
click at [137, 255] on li "Editar perfil" at bounding box center [145, 267] width 173 height 29
select select "Hombre"
select select "Secundaria"
select select "AG"
select select "BBVA Bancomer"
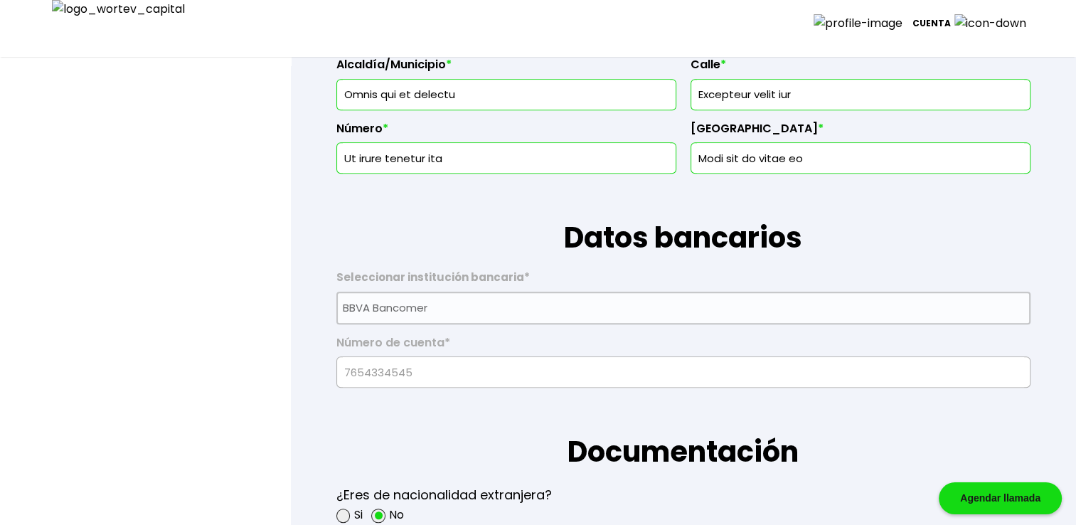
scroll to position [758, 0]
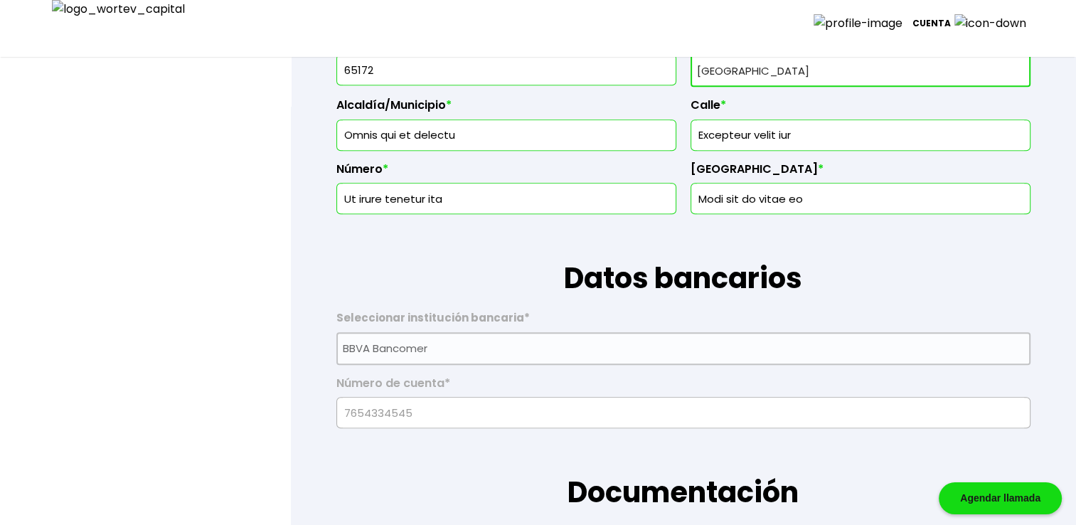
click at [477, 125] on input "Omnis qui et delectu" at bounding box center [506, 135] width 327 height 30
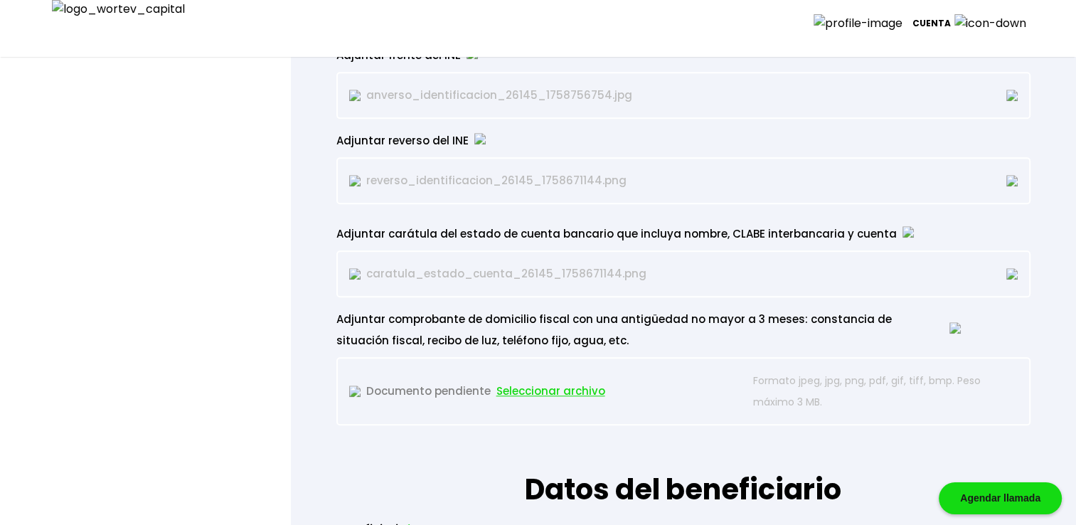
scroll to position [1304, 0]
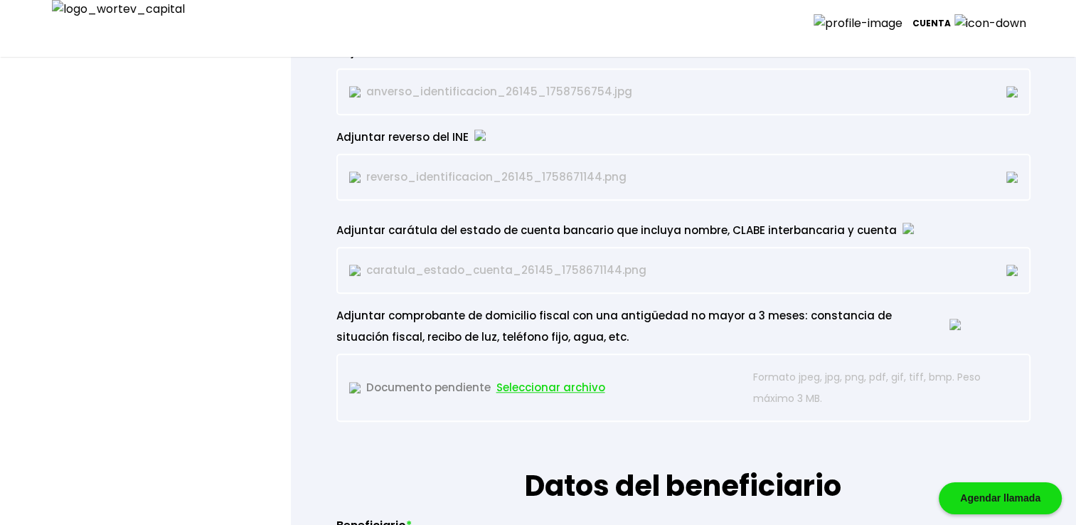
type input "Omnis qui et delect1"
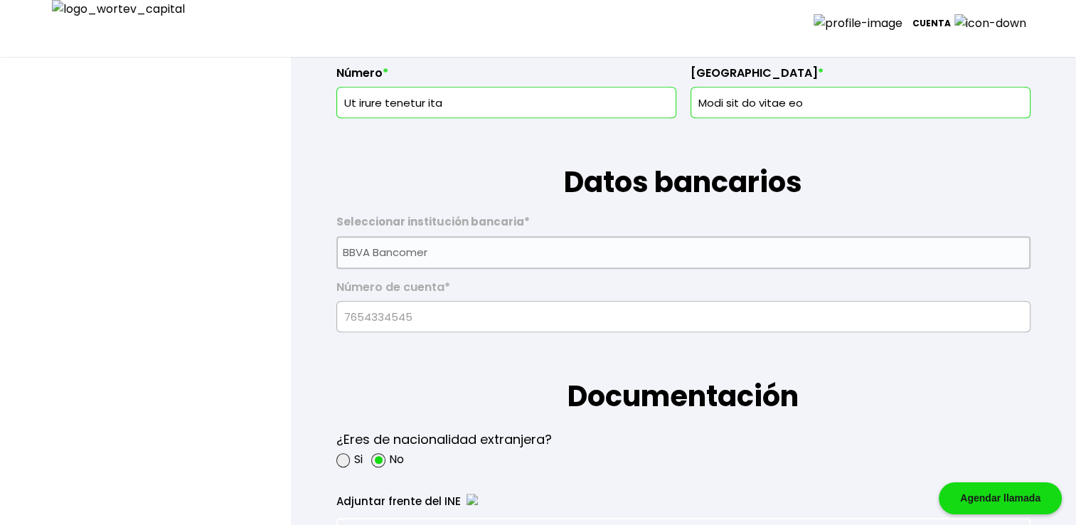
scroll to position [829, 0]
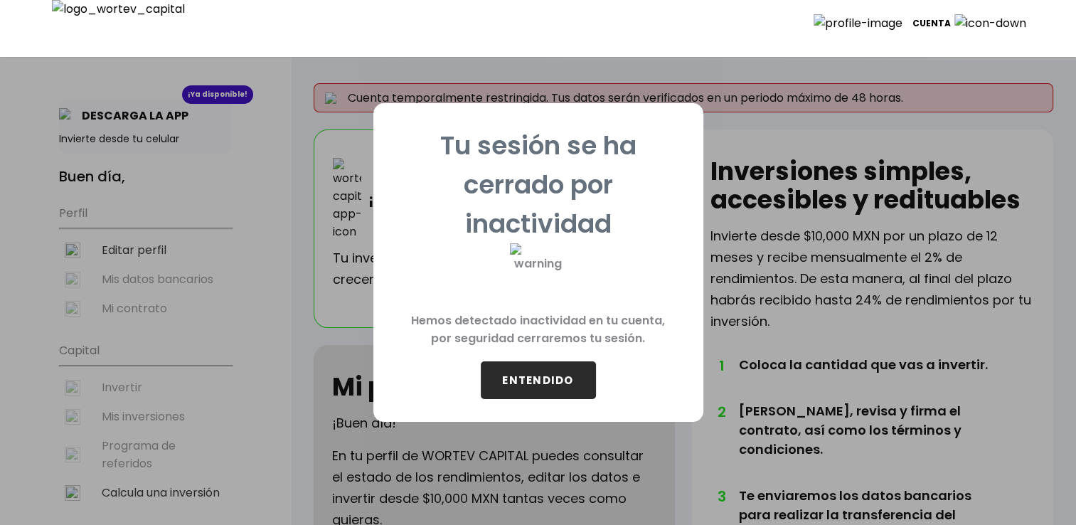
click at [566, 380] on button "ENTENDIDO" at bounding box center [538, 380] width 115 height 38
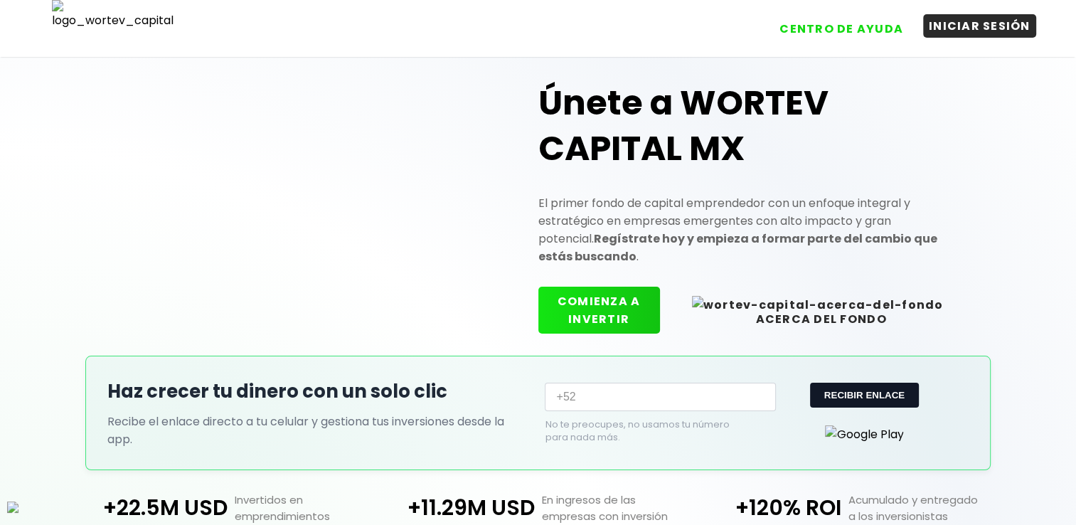
click at [1002, 33] on button "INICIAR SESIÓN" at bounding box center [979, 25] width 113 height 23
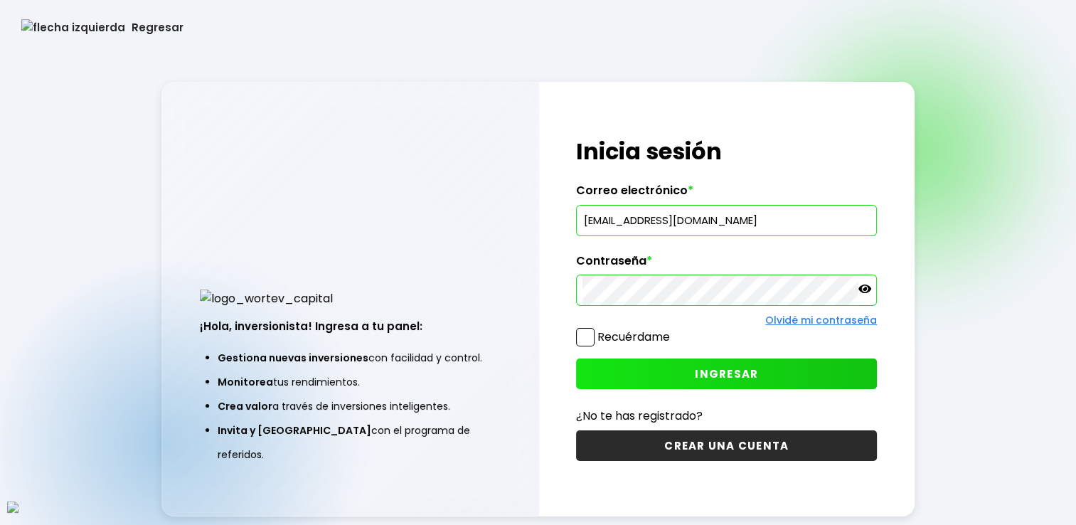
drag, startPoint x: 754, startPoint y: 221, endPoint x: 493, endPoint y: 220, distance: 261.1
click at [503, 220] on div "¡Hola, inversionista! Ingresa a tu panel: Gestiona nuevas inversiones con facil…" at bounding box center [537, 299] width 753 height 435
type input "[EMAIL_ADDRESS][DOMAIN_NAME]"
click at [594, 332] on span at bounding box center [585, 337] width 18 height 18
click at [673, 330] on input "Recuérdame" at bounding box center [673, 330] width 0 height 0
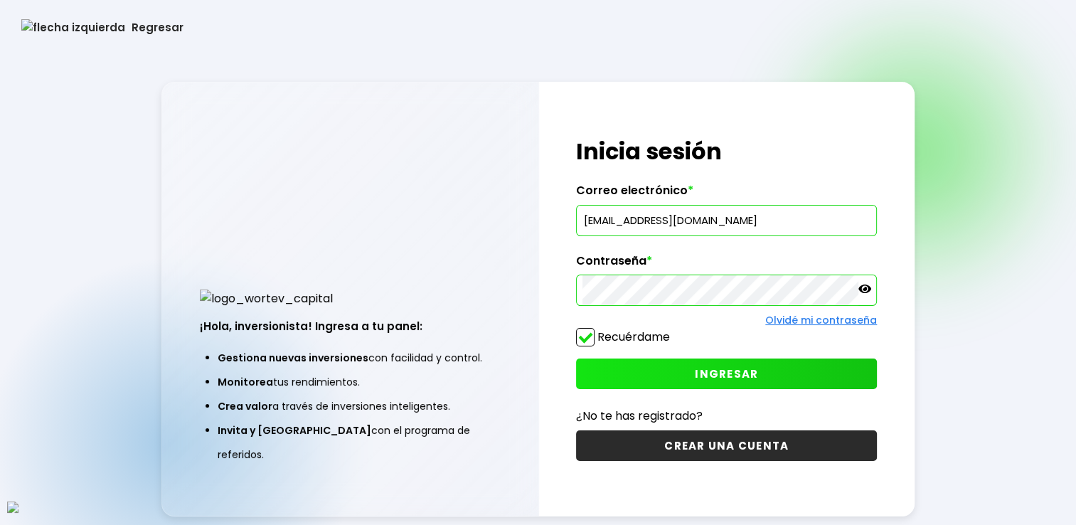
click at [654, 368] on button "INGRESAR" at bounding box center [726, 374] width 301 height 31
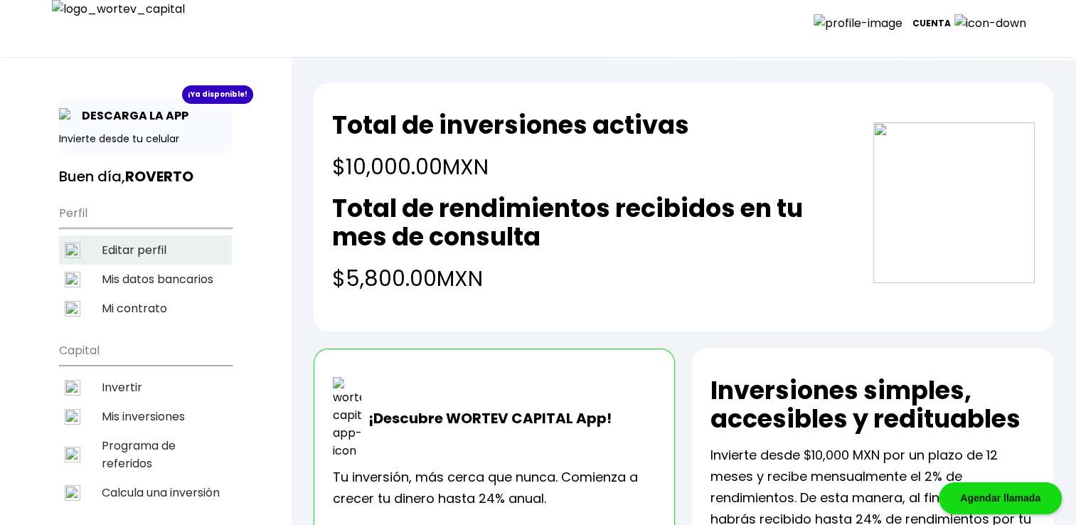
click at [144, 248] on li "Editar perfil" at bounding box center [145, 249] width 173 height 29
select select "AG"
select select "BBVA Bancomer"
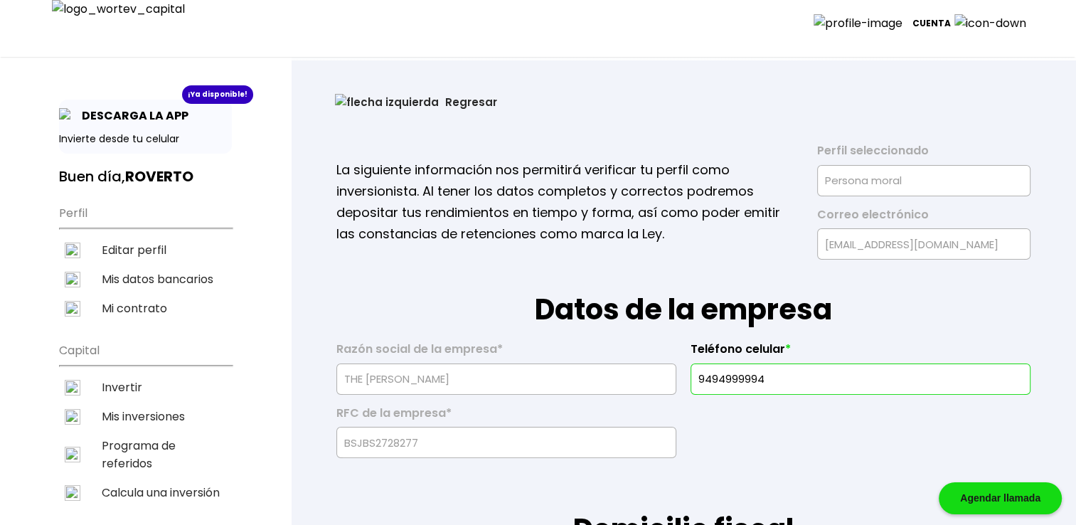
scroll to position [189, 0]
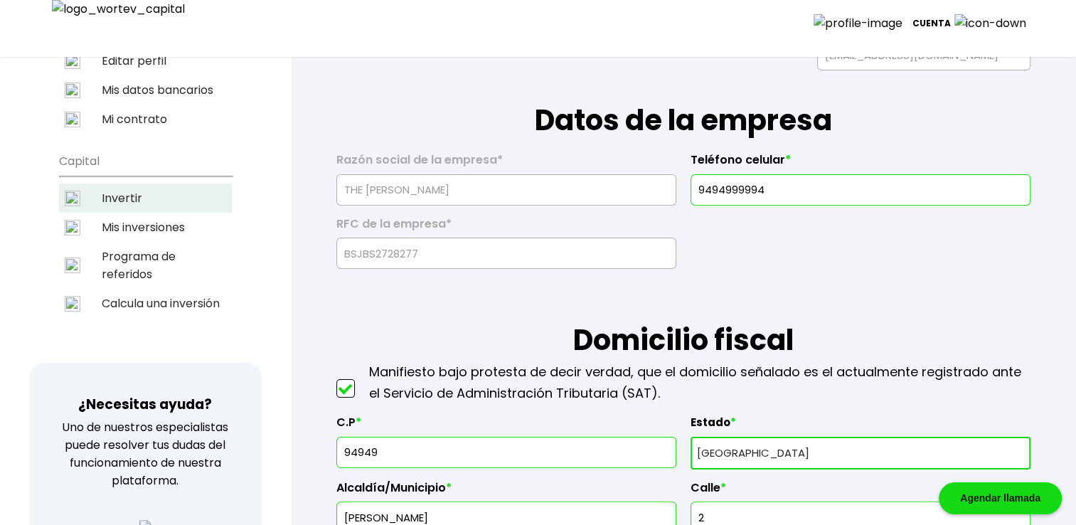
click at [171, 203] on li "Invertir" at bounding box center [145, 198] width 173 height 29
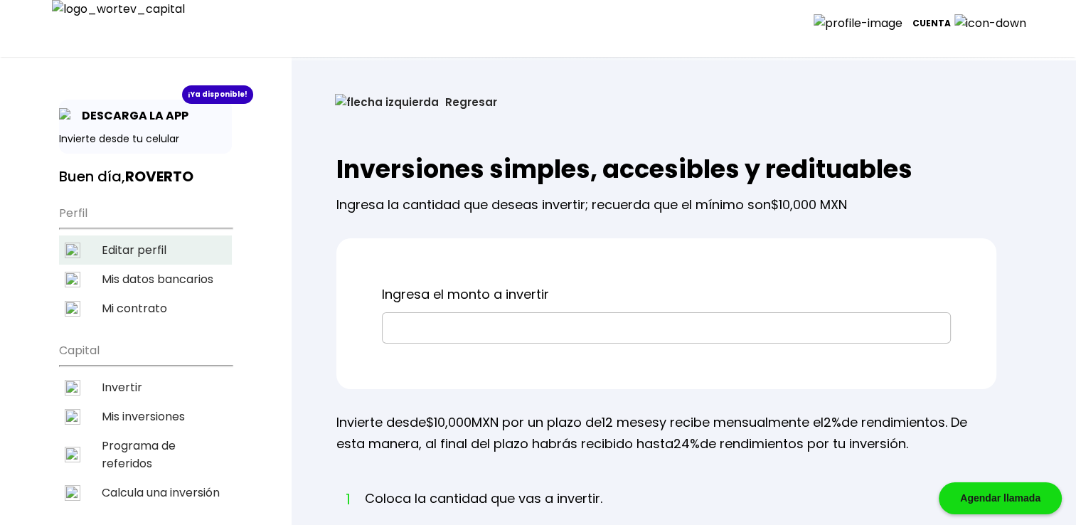
click at [128, 238] on li "Editar perfil" at bounding box center [145, 249] width 173 height 29
select select "AG"
select select "BBVA Bancomer"
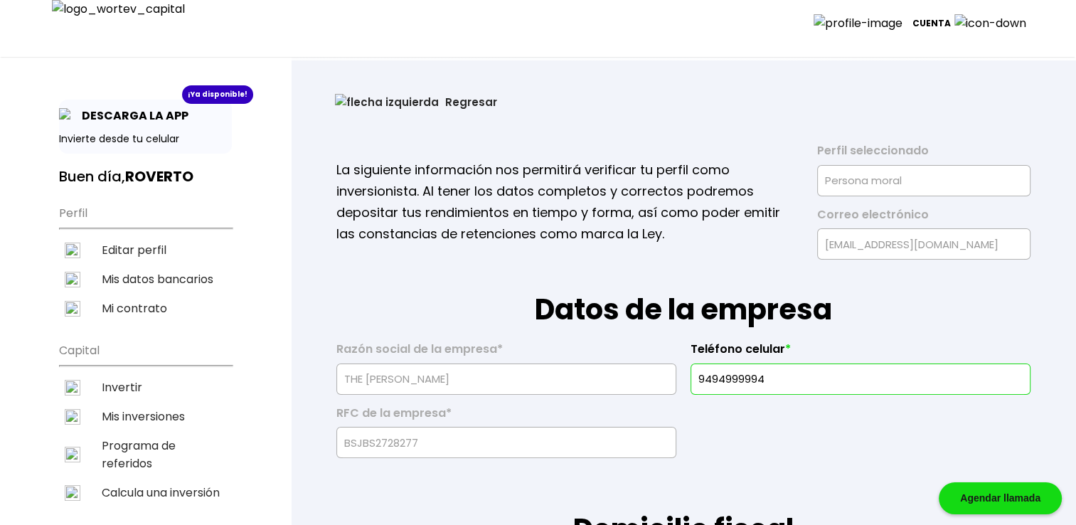
click at [344, 98] on img at bounding box center [387, 102] width 104 height 16
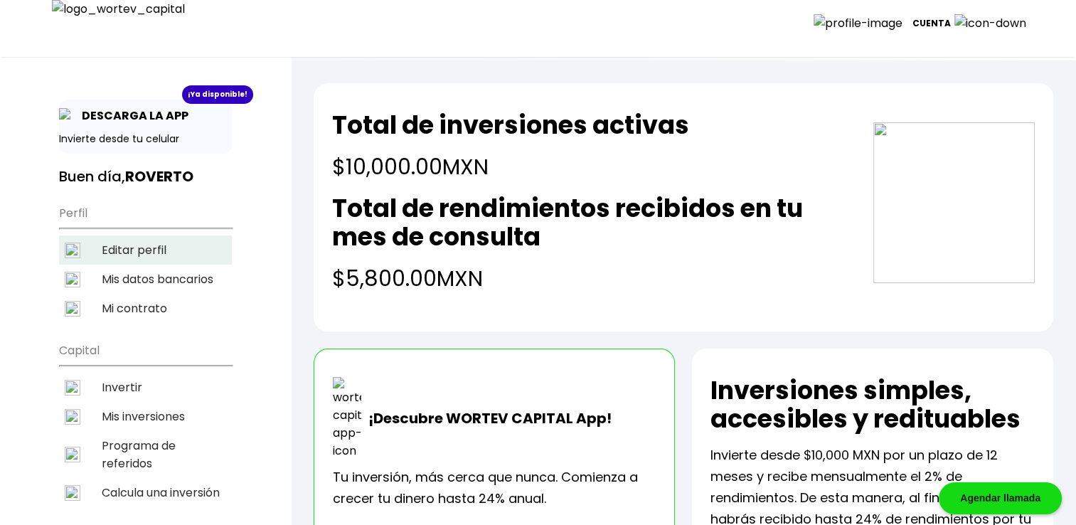
click at [153, 245] on li "Editar perfil" at bounding box center [145, 249] width 173 height 29
select select "AG"
select select "BBVA Bancomer"
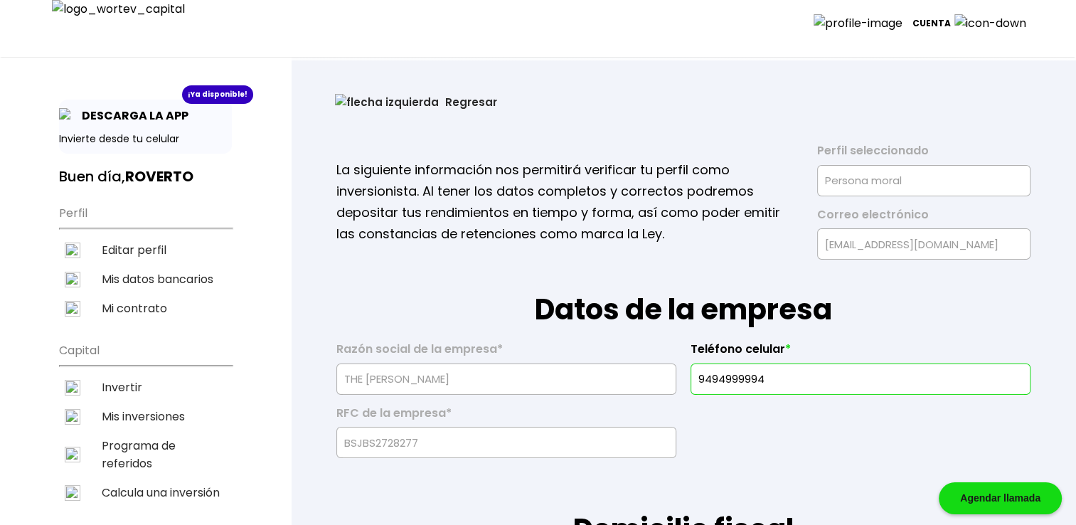
click at [346, 107] on button "Regresar" at bounding box center [416, 102] width 205 height 38
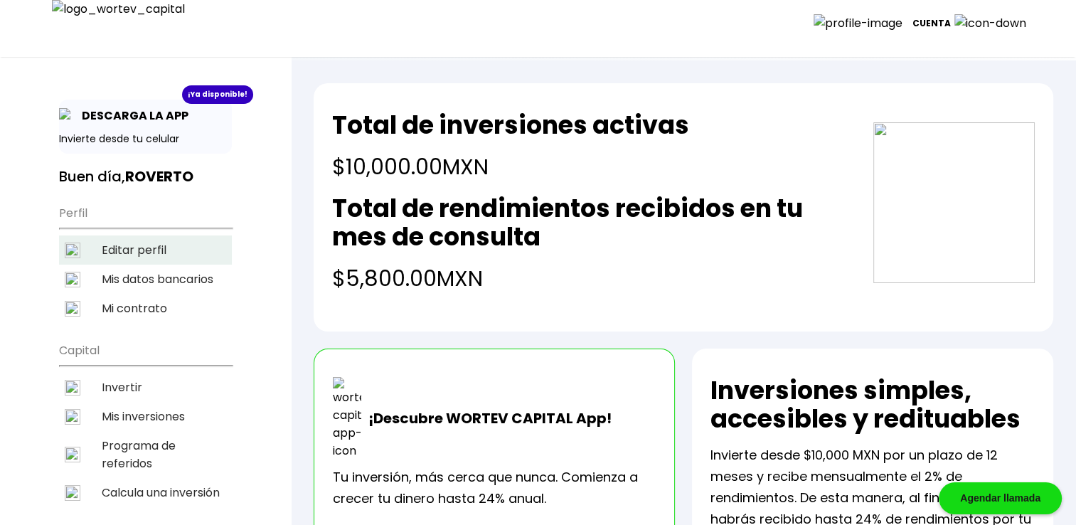
click at [164, 243] on li "Editar perfil" at bounding box center [145, 249] width 173 height 29
select select "AG"
select select "BBVA Bancomer"
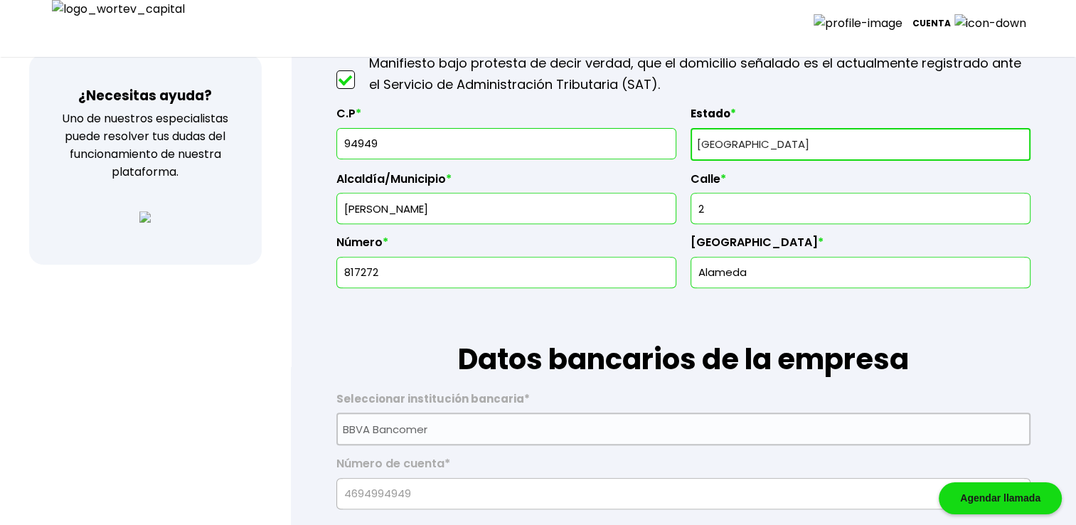
scroll to position [664, 0]
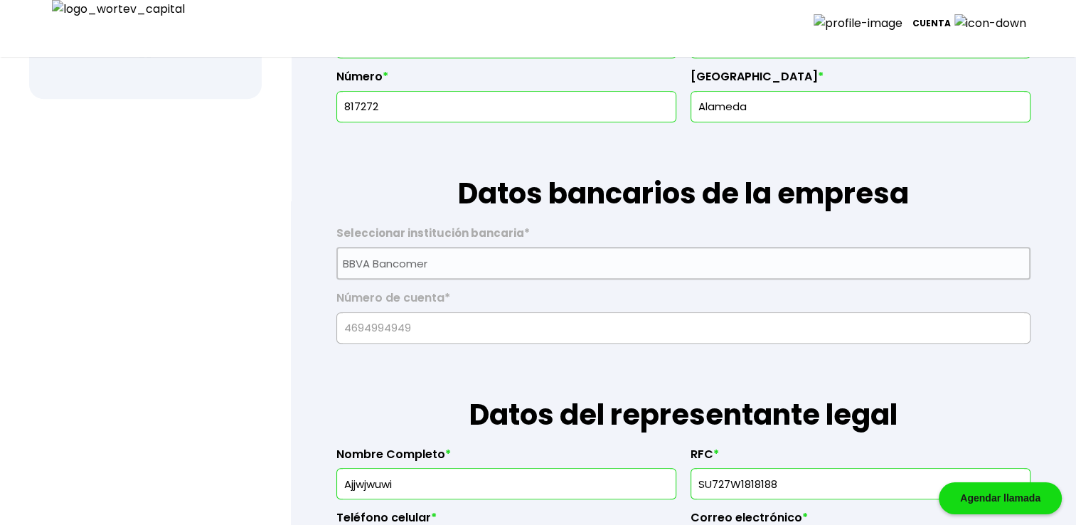
click at [951, 17] on p "Cuenta" at bounding box center [932, 23] width 38 height 21
click at [975, 92] on li "Cerrar sesión" at bounding box center [983, 100] width 114 height 29
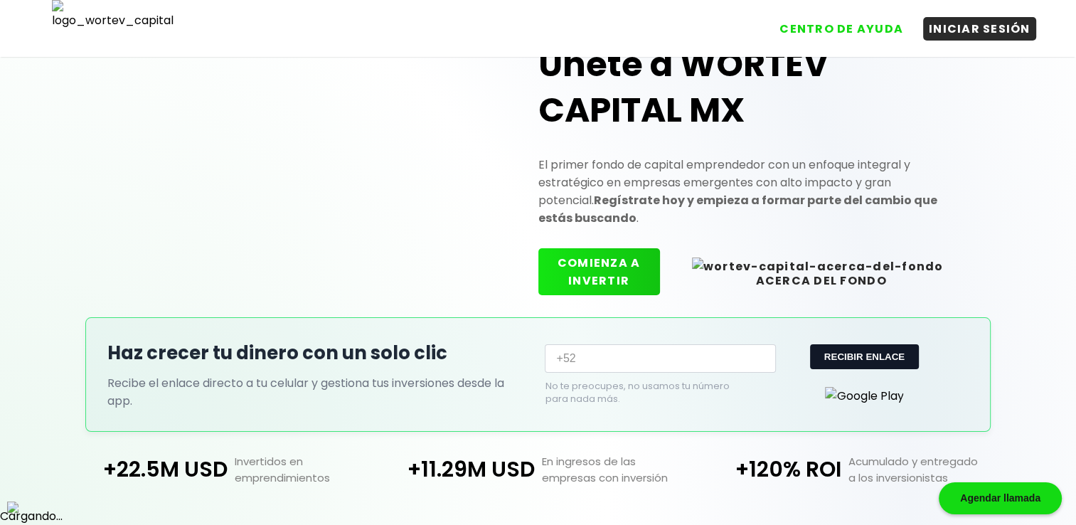
scroll to position [305, 0]
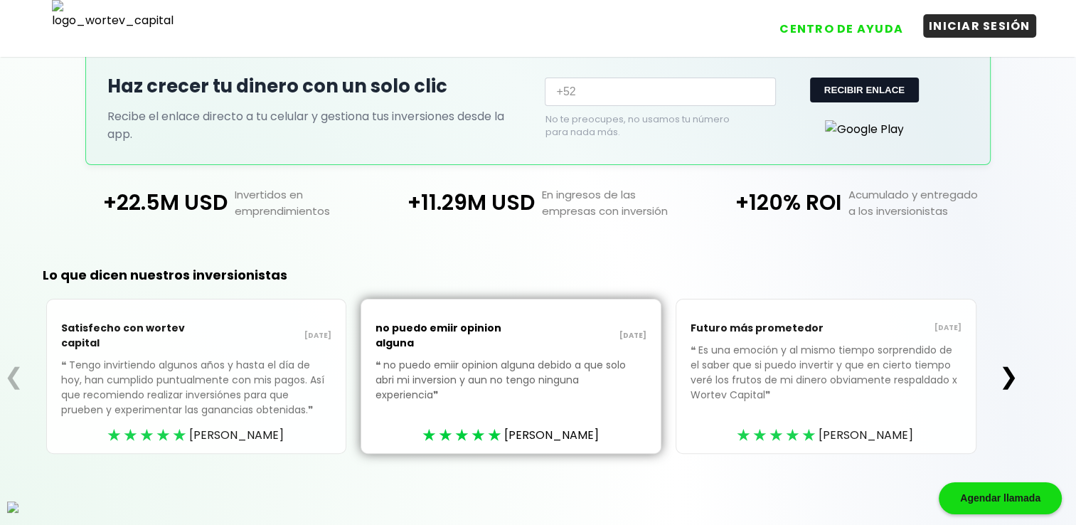
click at [973, 28] on button "INICIAR SESIÓN" at bounding box center [979, 25] width 113 height 23
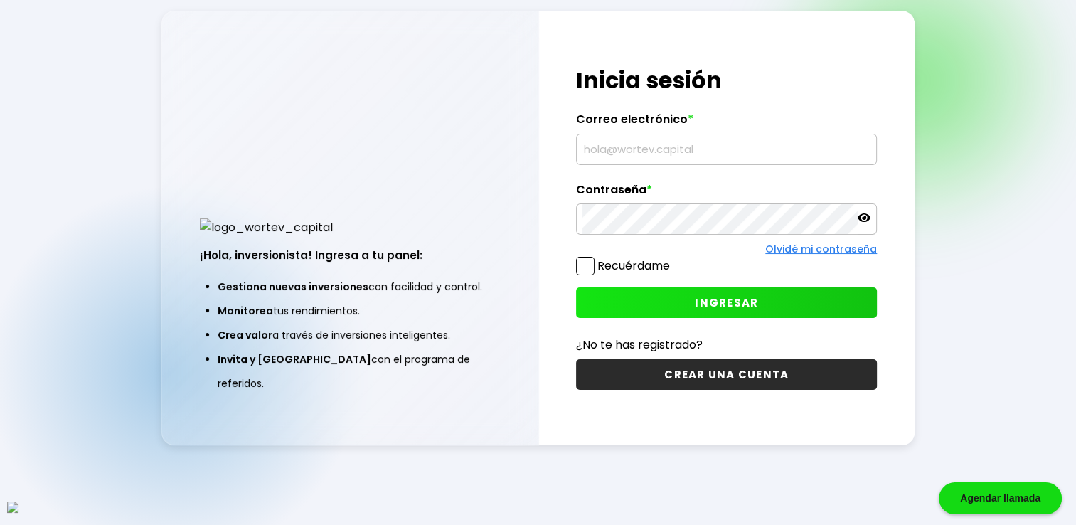
scroll to position [71, 0]
drag, startPoint x: 763, startPoint y: 150, endPoint x: 501, endPoint y: 147, distance: 261.8
click at [501, 147] on div "¡Hola, inversionista! Ingresa a tu panel: Gestiona nuevas inversiones con facil…" at bounding box center [537, 228] width 753 height 435
paste input "minion@"
type input "minion@mail.com"
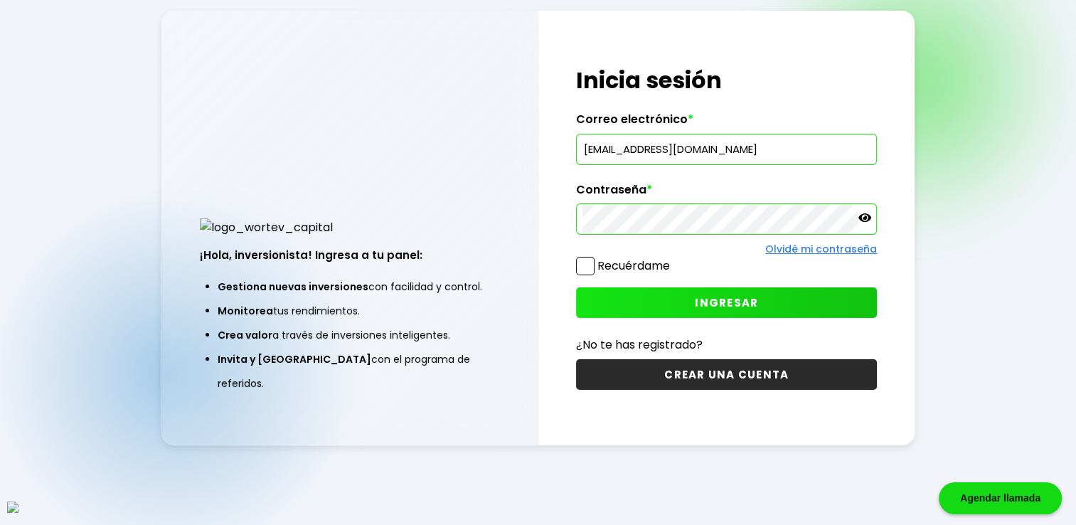
click at [593, 263] on span at bounding box center [585, 266] width 18 height 18
click at [673, 259] on input "Recuérdame" at bounding box center [673, 259] width 0 height 0
click at [679, 291] on button "INGRESAR" at bounding box center [726, 302] width 301 height 31
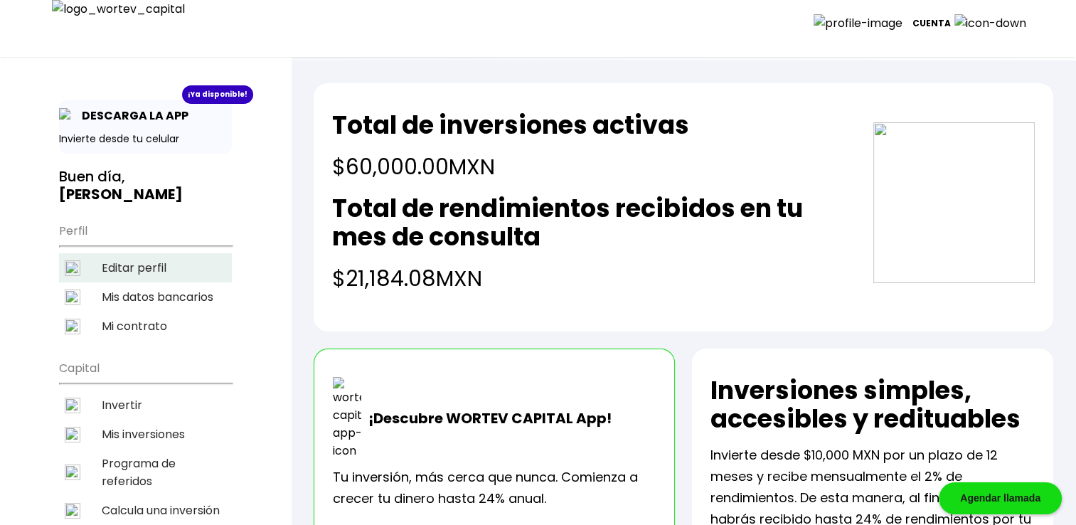
click at [131, 255] on li "Editar perfil" at bounding box center [145, 267] width 173 height 29
select select "Hombre"
select select "Posgrado"
select select "CS"
select select "Caja [PERSON_NAME][GEOGRAPHIC_DATA]"
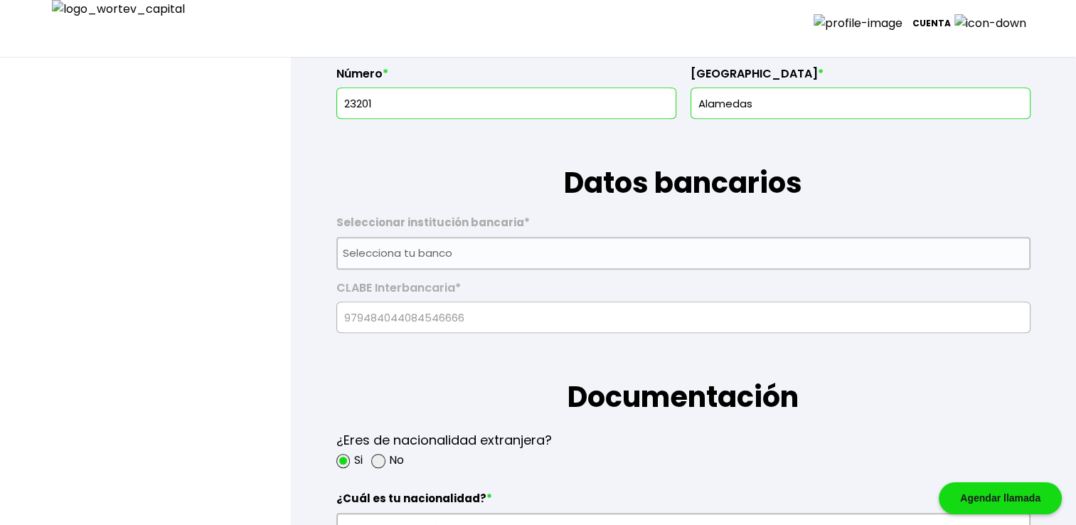
scroll to position [711, 0]
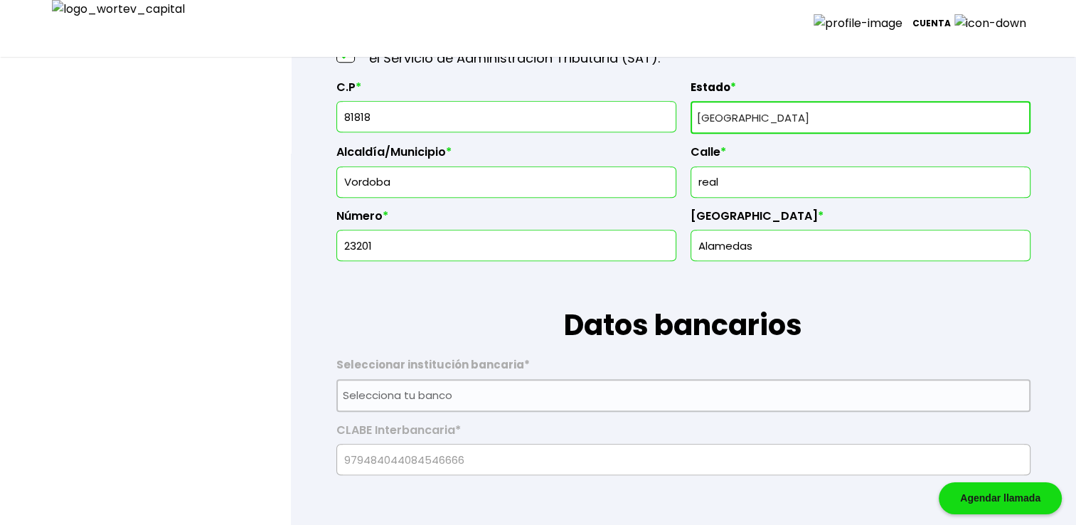
click at [410, 112] on input "81818" at bounding box center [506, 117] width 327 height 30
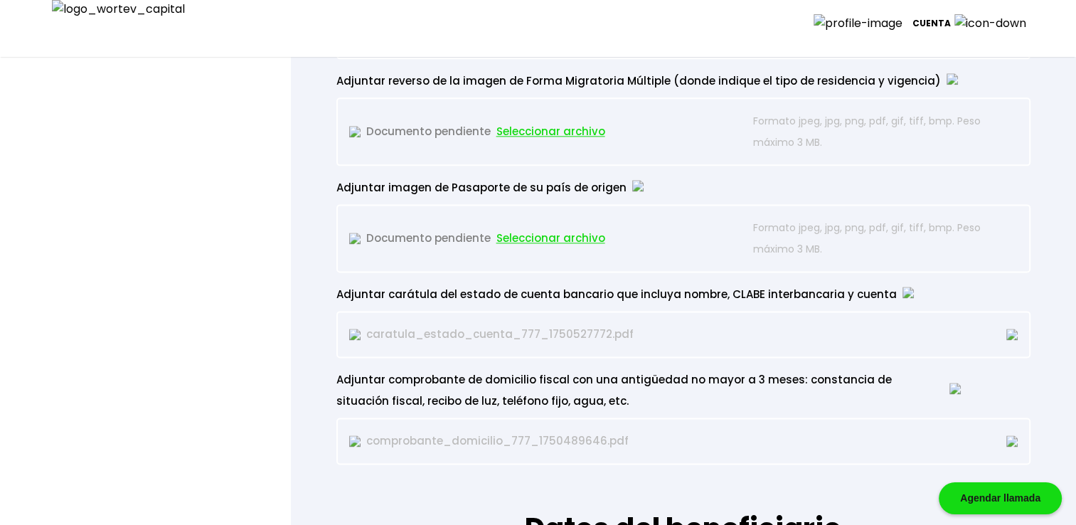
scroll to position [1825, 0]
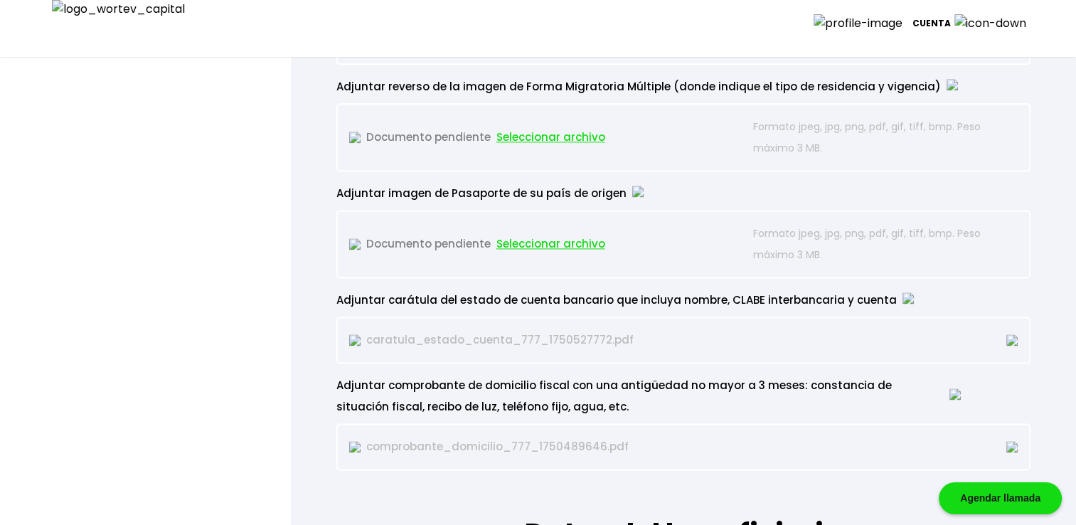
type input "81811"
click at [951, 24] on p "Cuenta" at bounding box center [932, 23] width 38 height 21
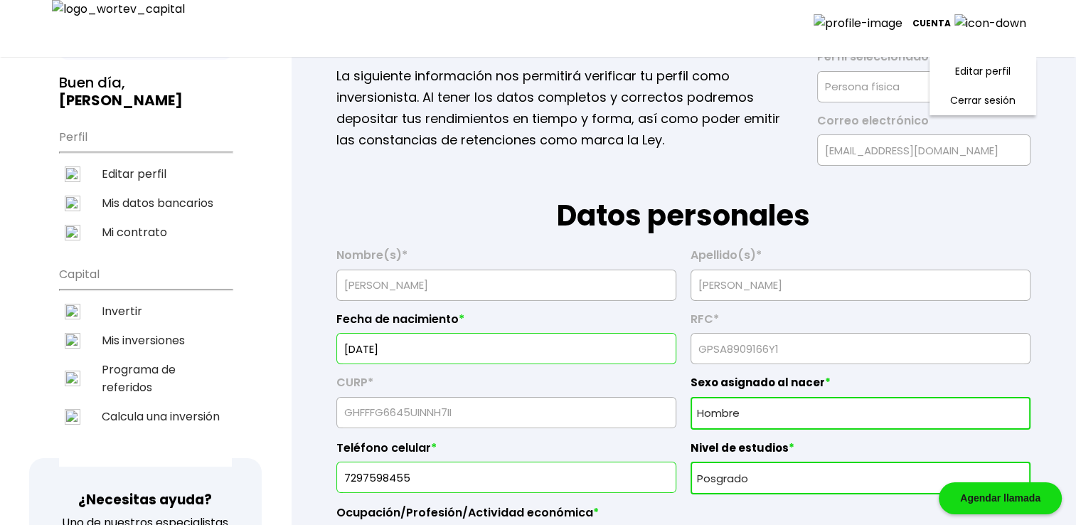
scroll to position [0, 0]
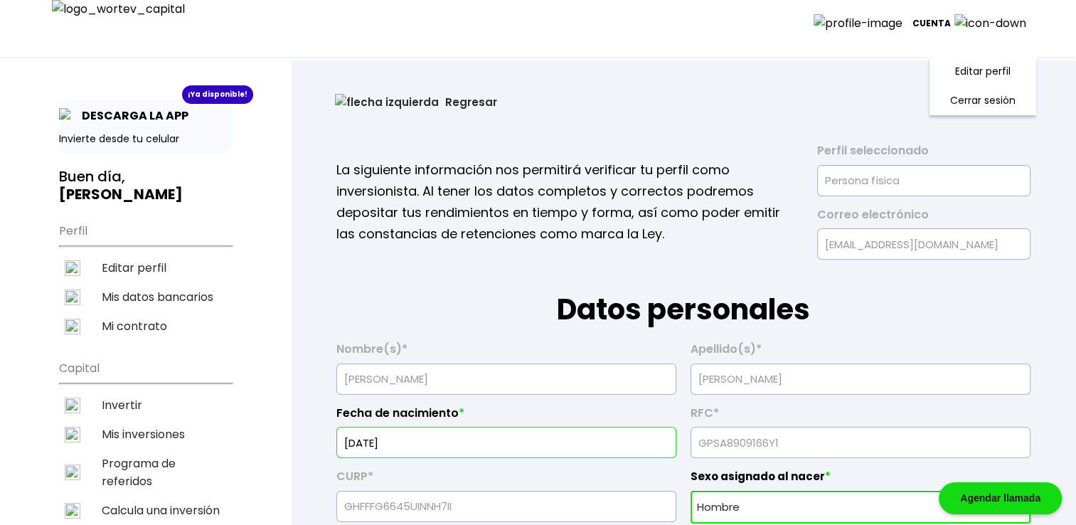
click at [398, 102] on button "Regresar" at bounding box center [416, 102] width 205 height 38
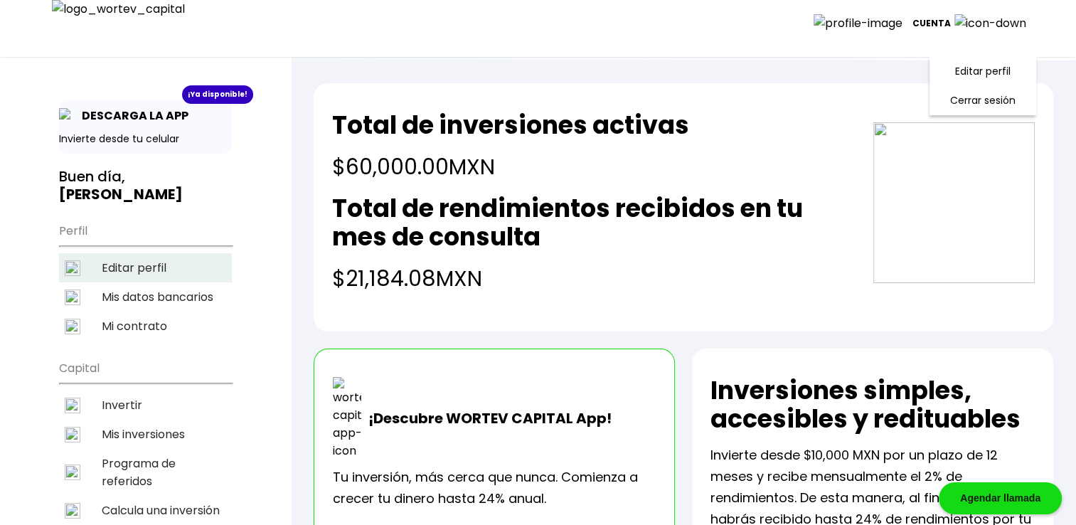
click at [161, 253] on li "Editar perfil" at bounding box center [145, 267] width 173 height 29
select select "Hombre"
select select "Posgrado"
select select "CS"
select select "Caja [PERSON_NAME][GEOGRAPHIC_DATA]"
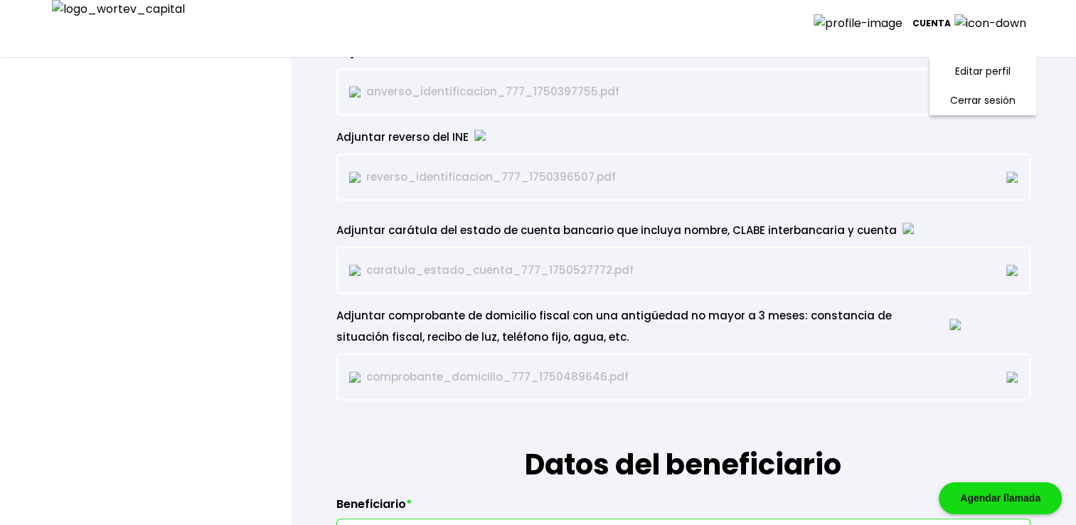
scroll to position [1327, 0]
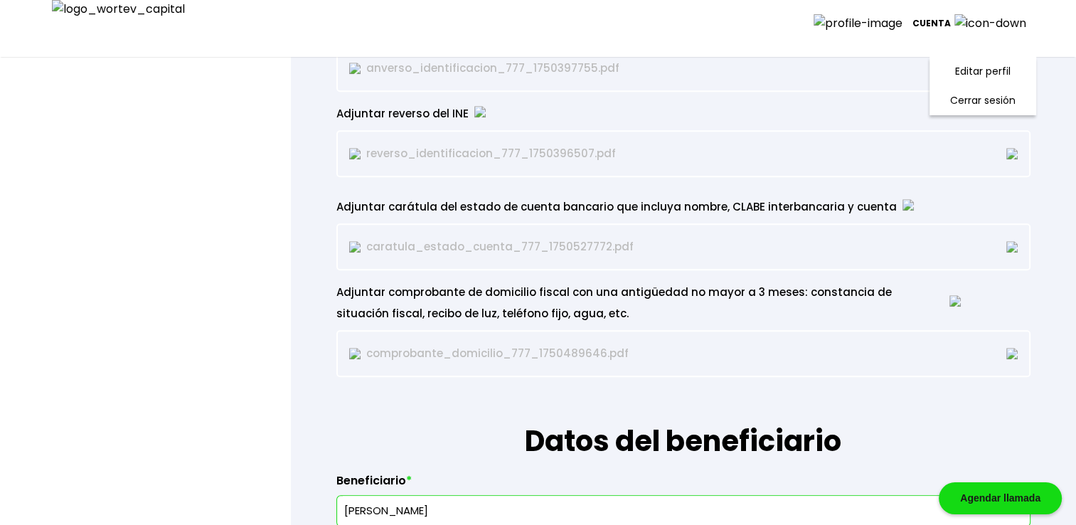
click at [951, 33] on p "Cuenta" at bounding box center [932, 23] width 38 height 21
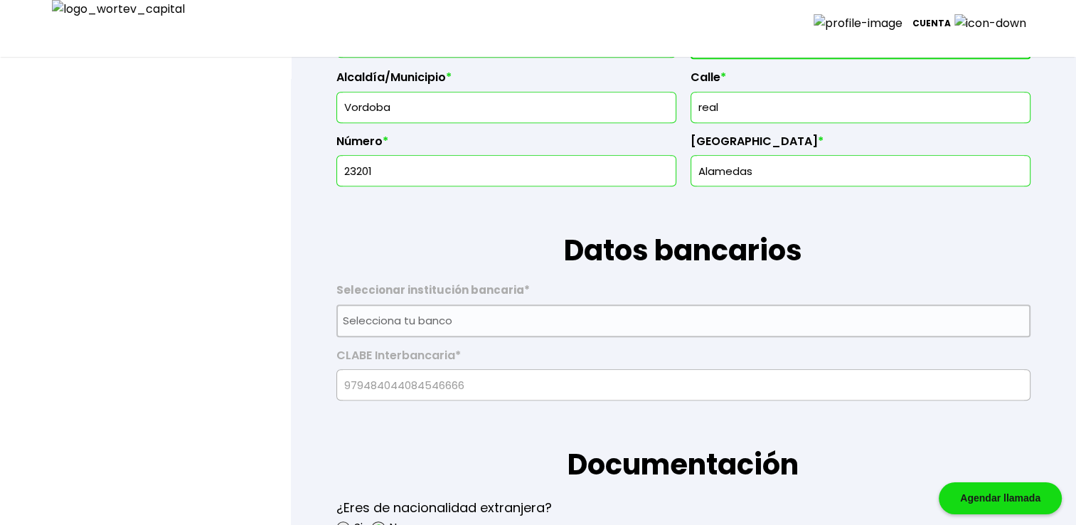
scroll to position [664, 0]
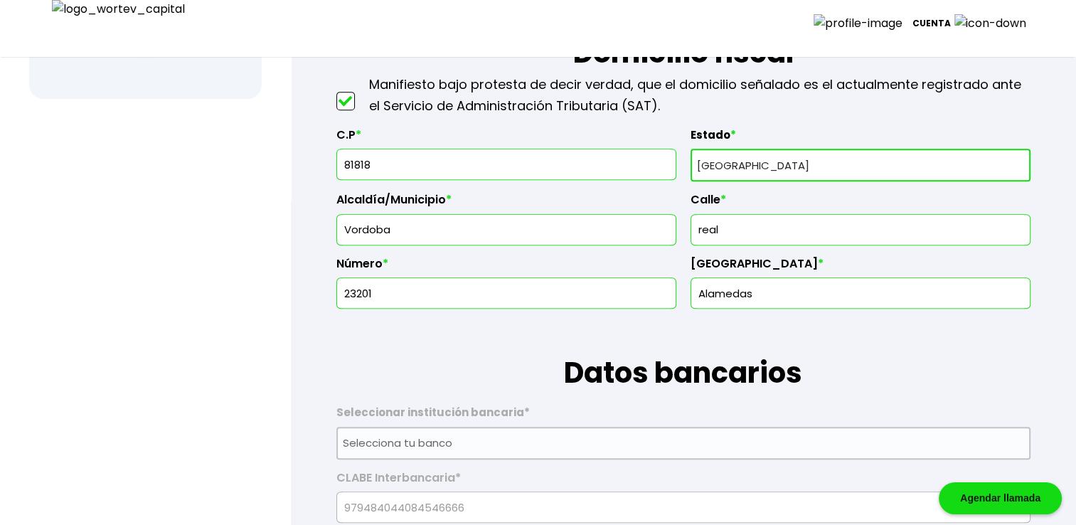
click at [433, 164] on input "81818" at bounding box center [506, 164] width 327 height 30
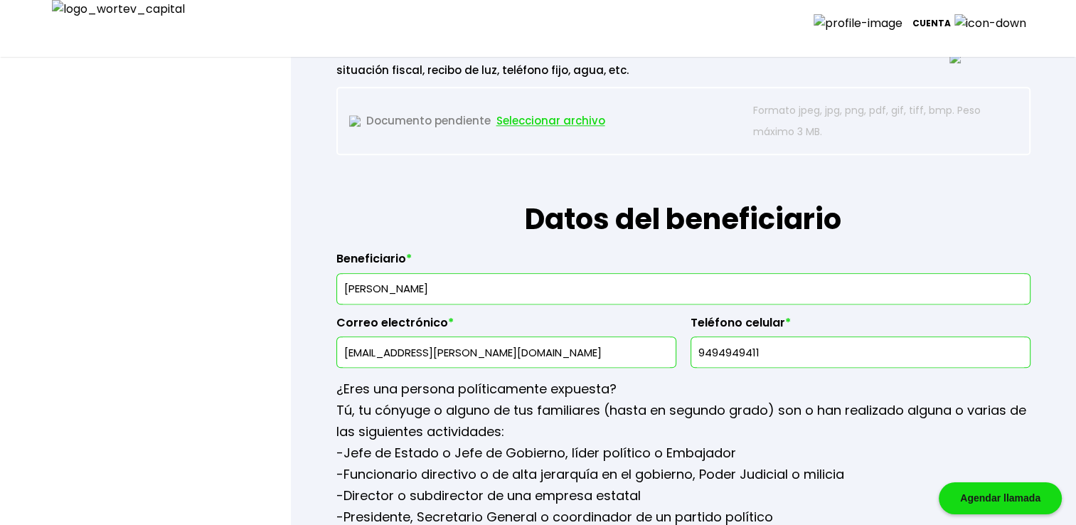
scroll to position [1660, 0]
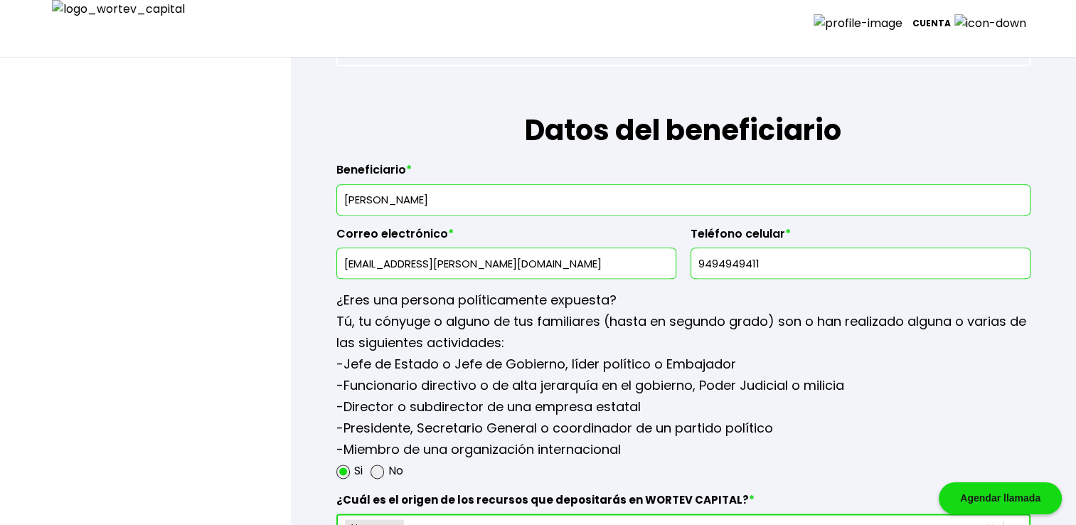
type input "81811"
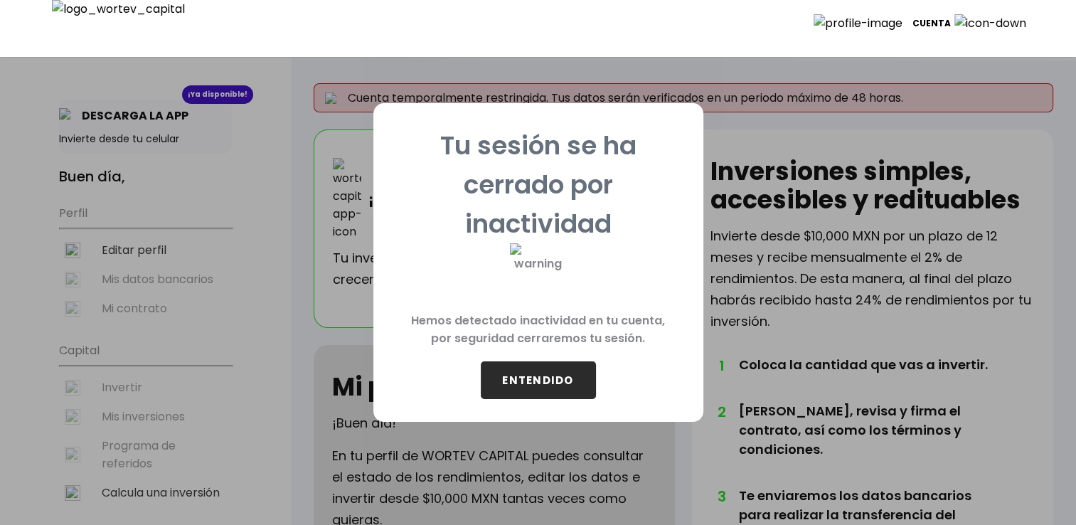
click at [543, 388] on button "ENTENDIDO" at bounding box center [538, 380] width 115 height 38
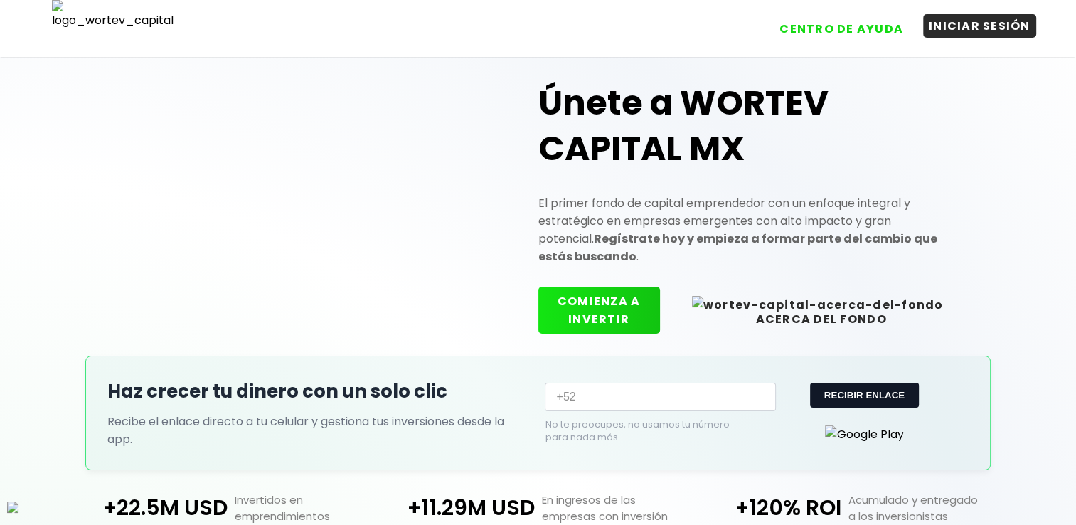
click at [992, 23] on button "INICIAR SESIÓN" at bounding box center [979, 25] width 113 height 23
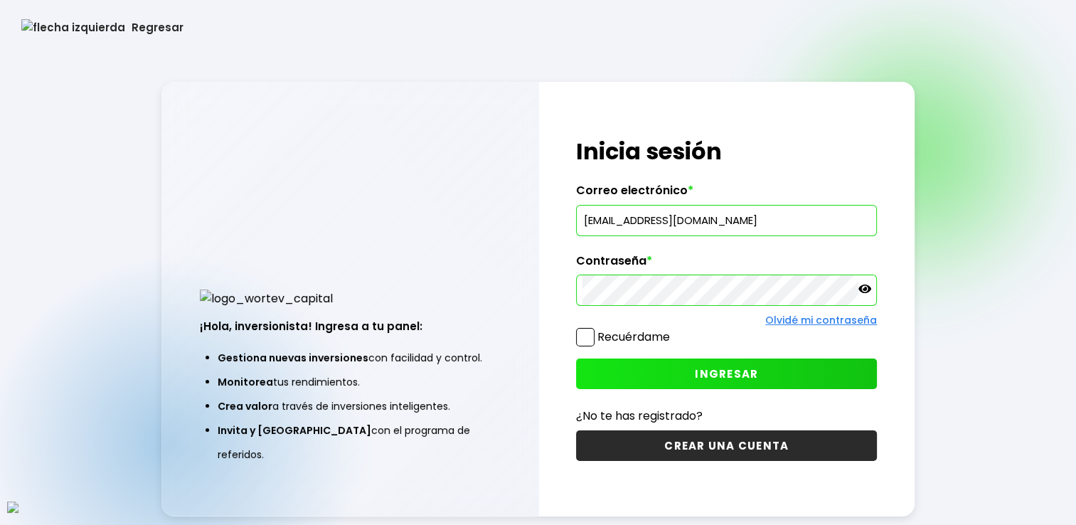
click at [724, 229] on input "[EMAIL_ADDRESS][DOMAIN_NAME]" at bounding box center [727, 221] width 288 height 30
paste input "vazynizah@mailinator"
type input "[EMAIL_ADDRESS][DOMAIN_NAME]"
click at [590, 334] on span at bounding box center [585, 337] width 18 height 18
click at [673, 330] on input "Recuérdame" at bounding box center [673, 330] width 0 height 0
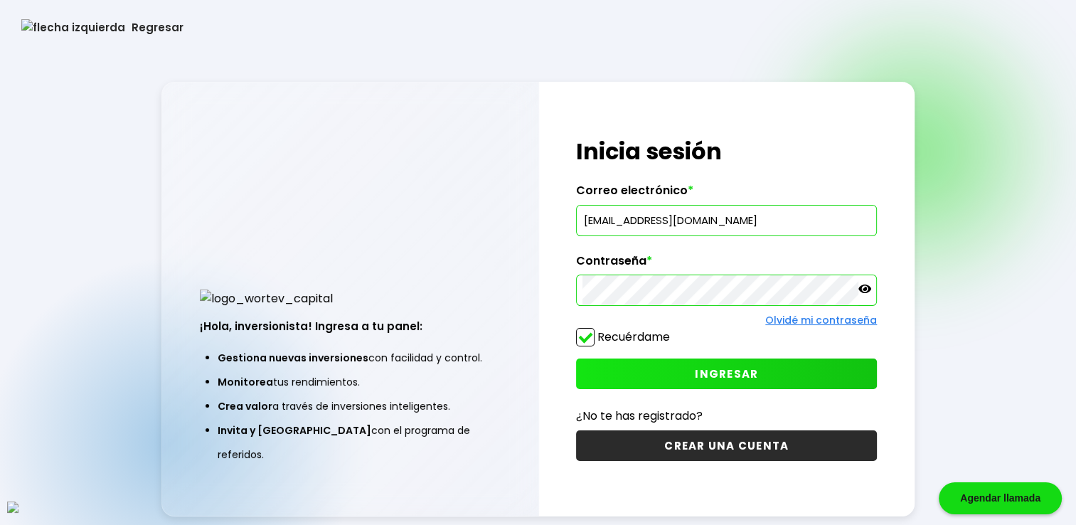
click at [706, 387] on button "INGRESAR" at bounding box center [726, 374] width 301 height 31
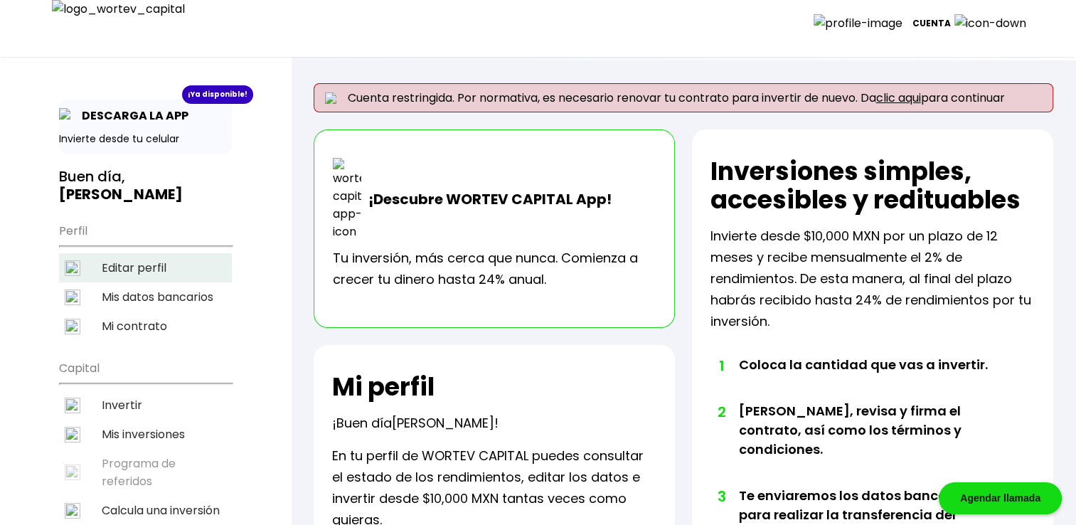
click at [114, 253] on li "Editar perfil" at bounding box center [145, 267] width 173 height 29
select select "Hombre"
select select "Secundaria"
select select "AG"
select select "BBVA Bancomer"
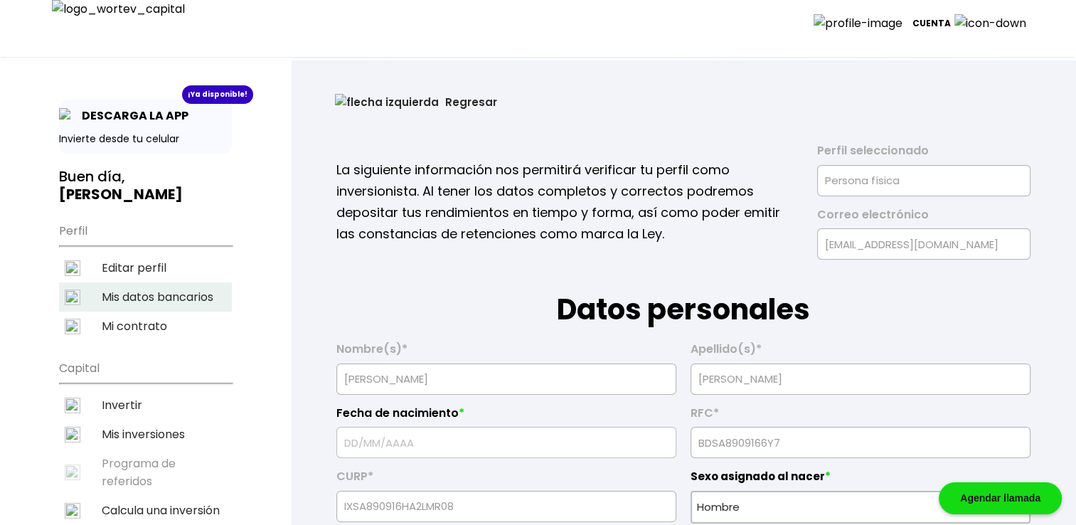
type input "[DATE]"
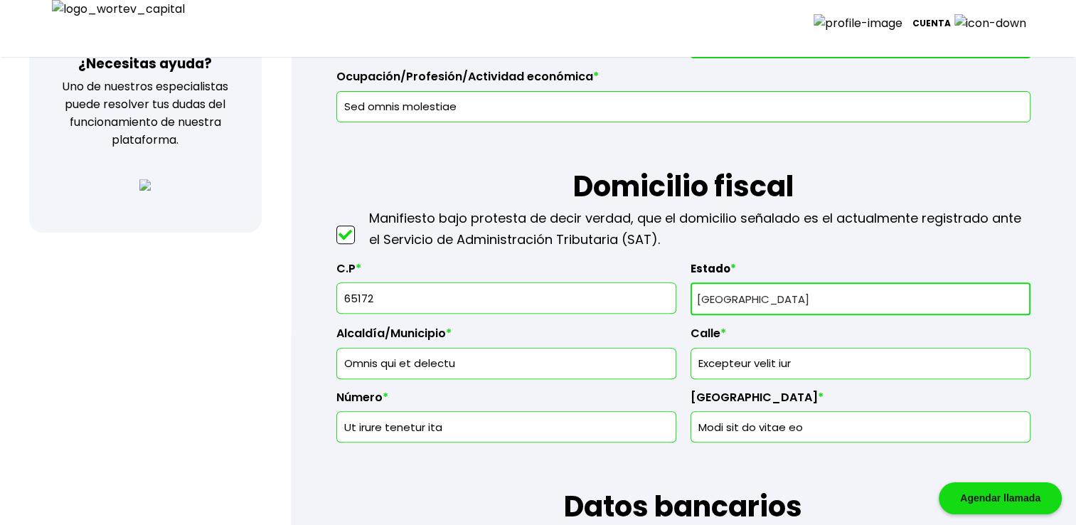
scroll to position [521, 0]
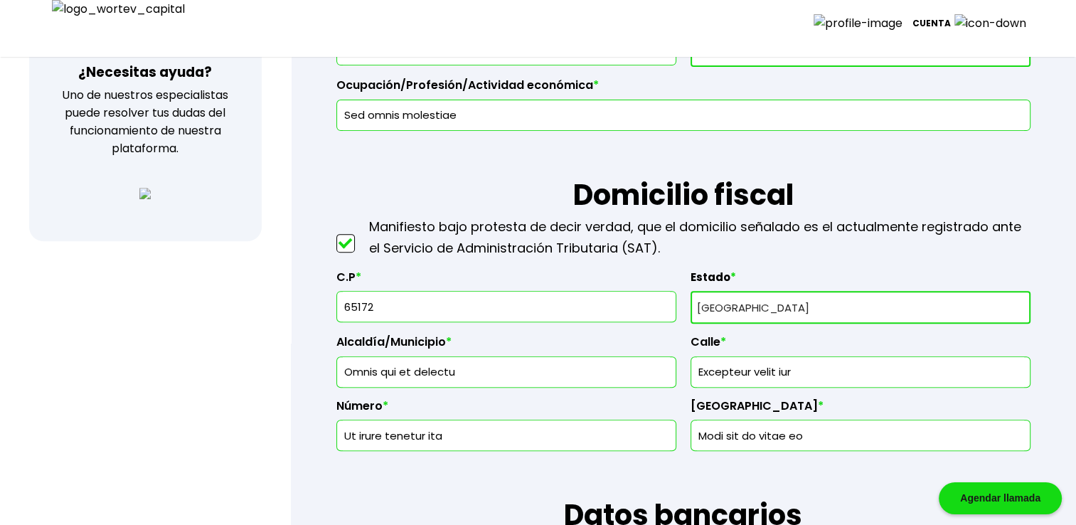
click at [743, 309] on select "Selecciona tu estado Aguascalientes Baja California Baja California Sur Campech…" at bounding box center [861, 307] width 340 height 33
select select "GT"
click at [691, 291] on select "Selecciona tu estado Aguascalientes Baja California Baja California Sur Campech…" at bounding box center [861, 307] width 340 height 33
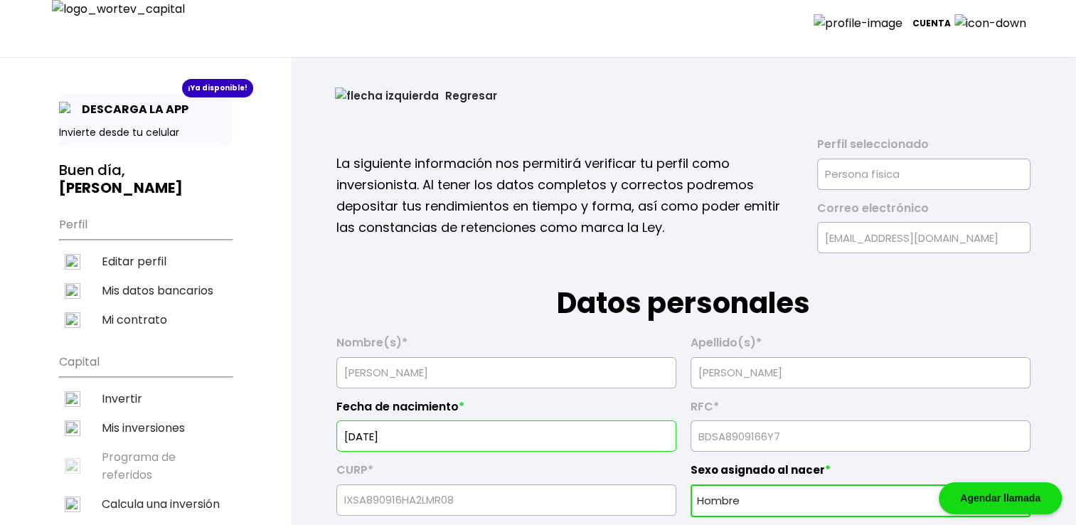
scroll to position [0, 0]
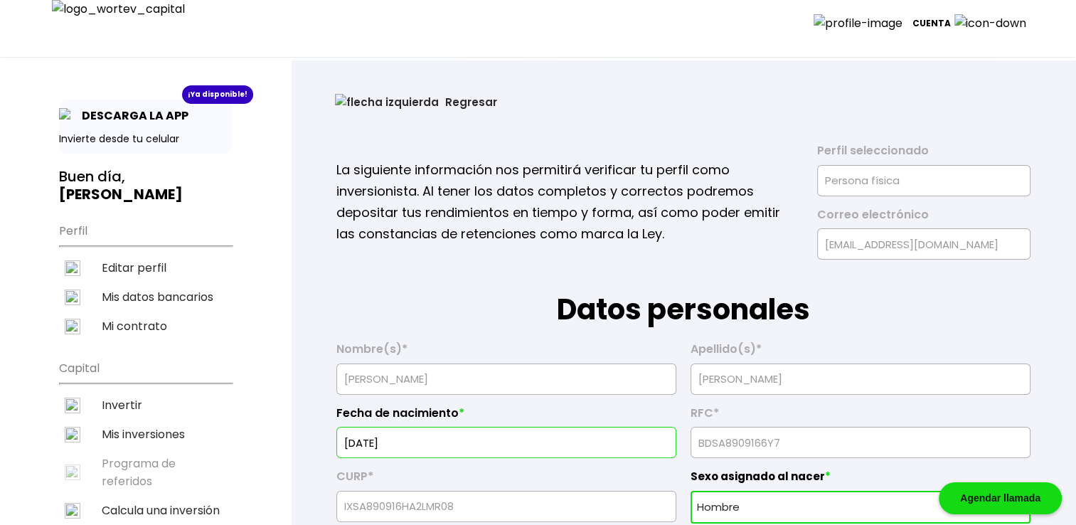
click at [336, 104] on img at bounding box center [387, 102] width 104 height 16
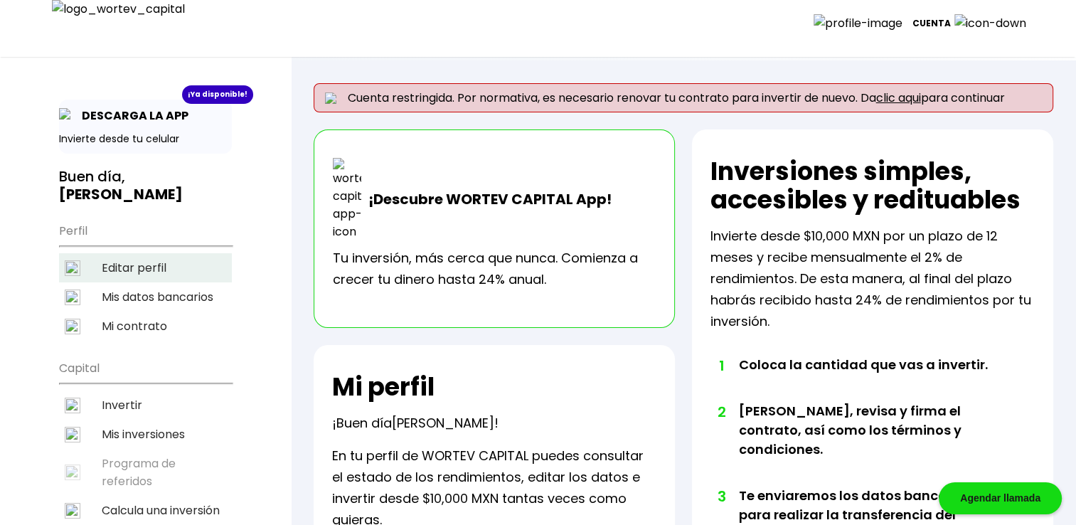
click at [148, 253] on li "Editar perfil" at bounding box center [145, 267] width 173 height 29
select select "Hombre"
select select "Secundaria"
select select "AG"
select select "BBVA Bancomer"
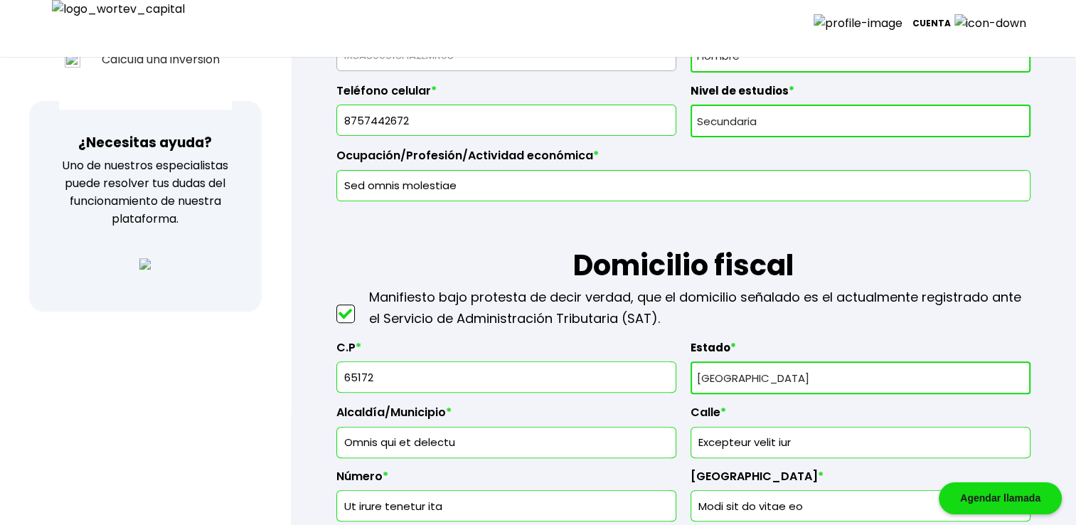
scroll to position [492, 0]
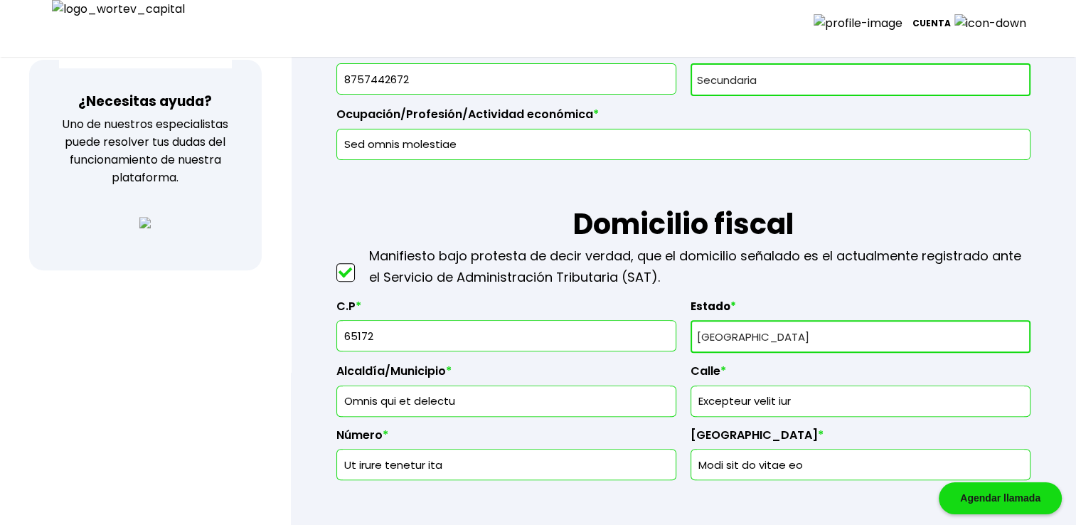
click at [775, 331] on select "Selecciona tu estado Aguascalientes Baja California Baja California Sur Campech…" at bounding box center [861, 336] width 340 height 33
click at [691, 320] on select "Selecciona tu estado Aguascalientes Baja California Baja California Sur Campech…" at bounding box center [861, 336] width 340 height 33
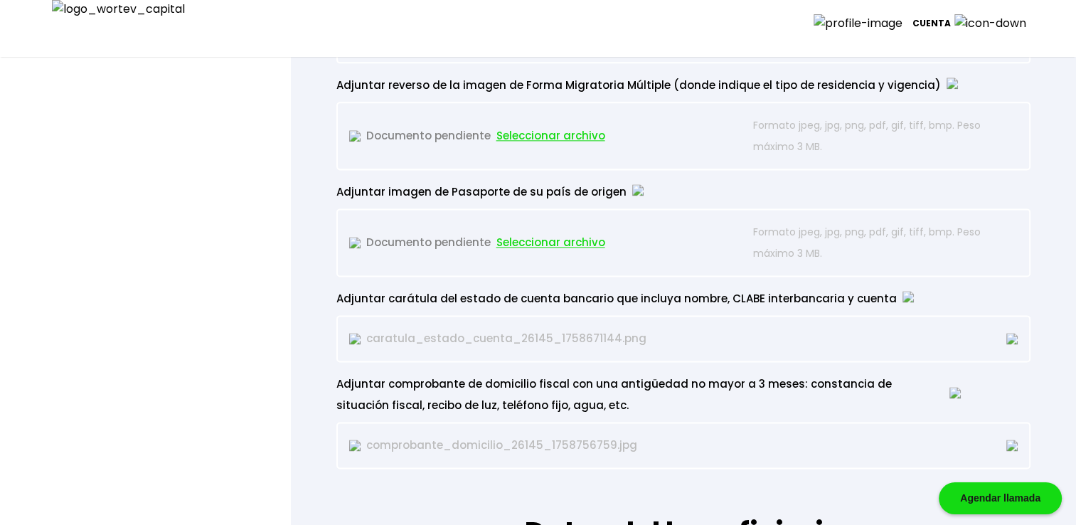
scroll to position [1943, 0]
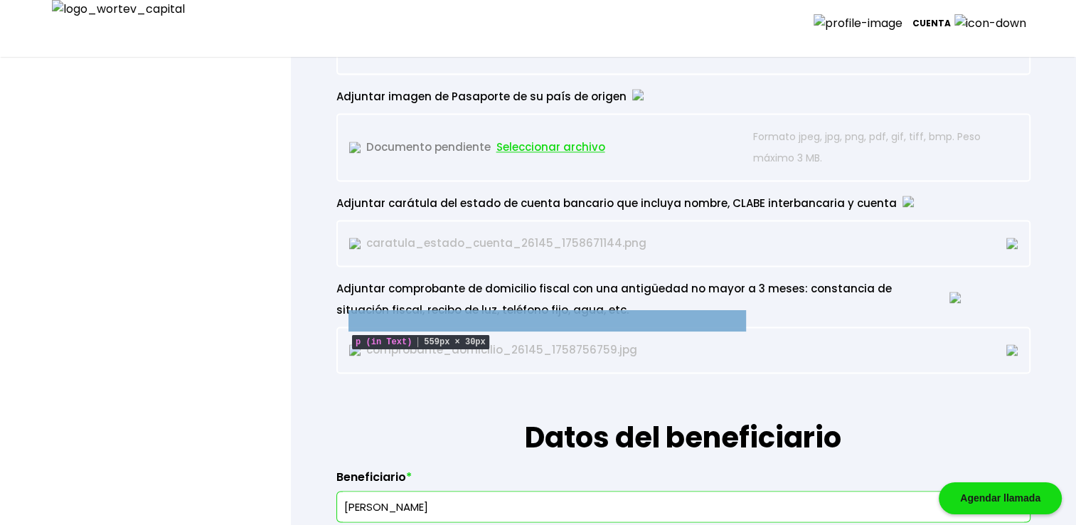
click at [493, 339] on p "comprobante_domicilio_26145_1758756759.jpg" at bounding box center [548, 349] width 398 height 21
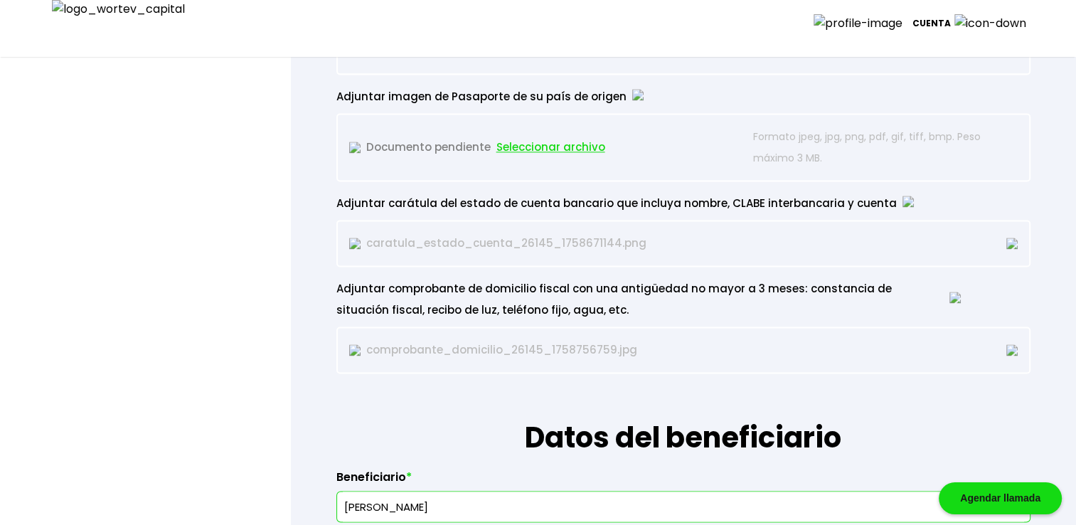
select select "AG"
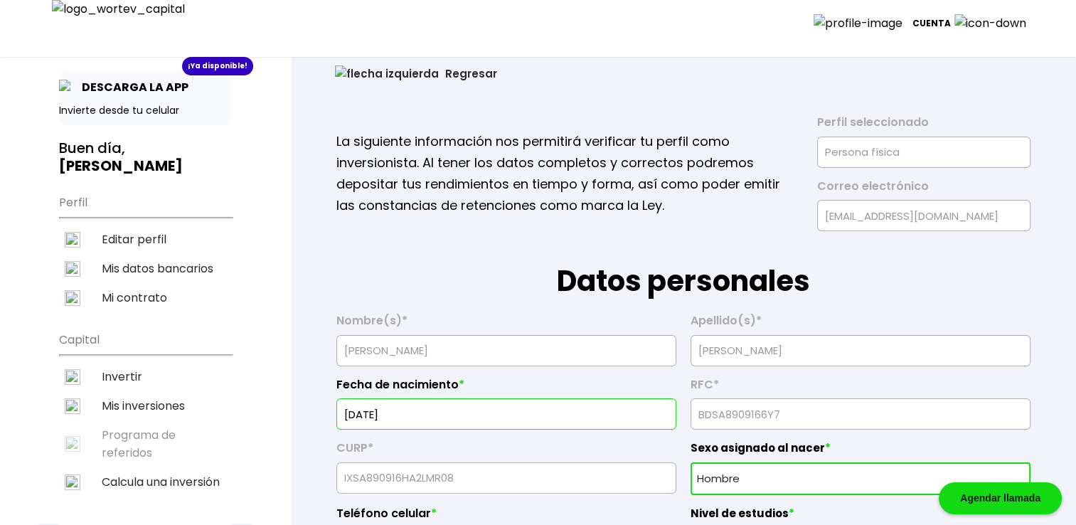
scroll to position [0, 0]
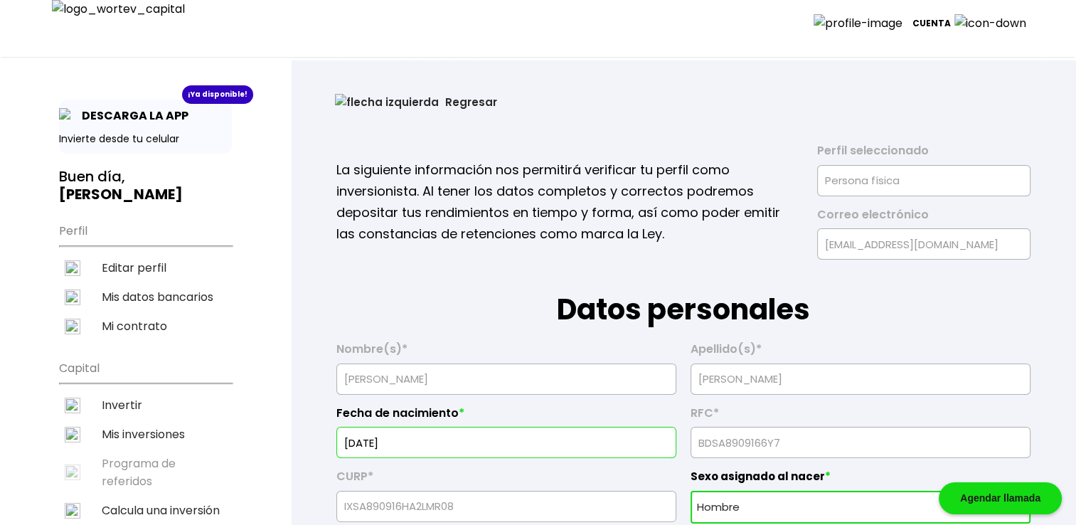
click at [359, 105] on button "Regresar" at bounding box center [416, 102] width 205 height 38
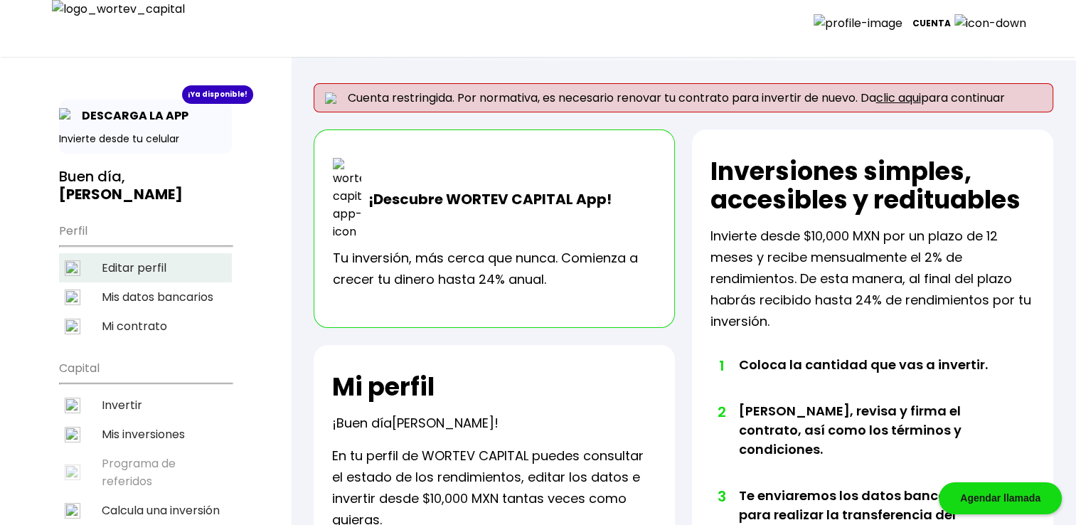
click at [145, 253] on li "Editar perfil" at bounding box center [145, 267] width 173 height 29
select select "Hombre"
select select "Secundaria"
select select "AG"
select select "BBVA Bancomer"
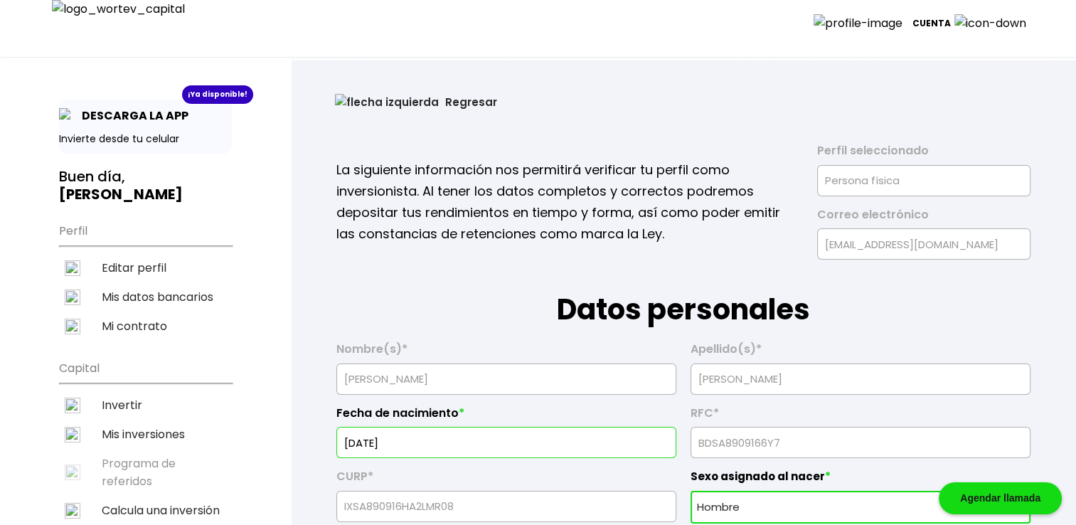
click at [368, 106] on button "Regresar" at bounding box center [416, 102] width 205 height 38
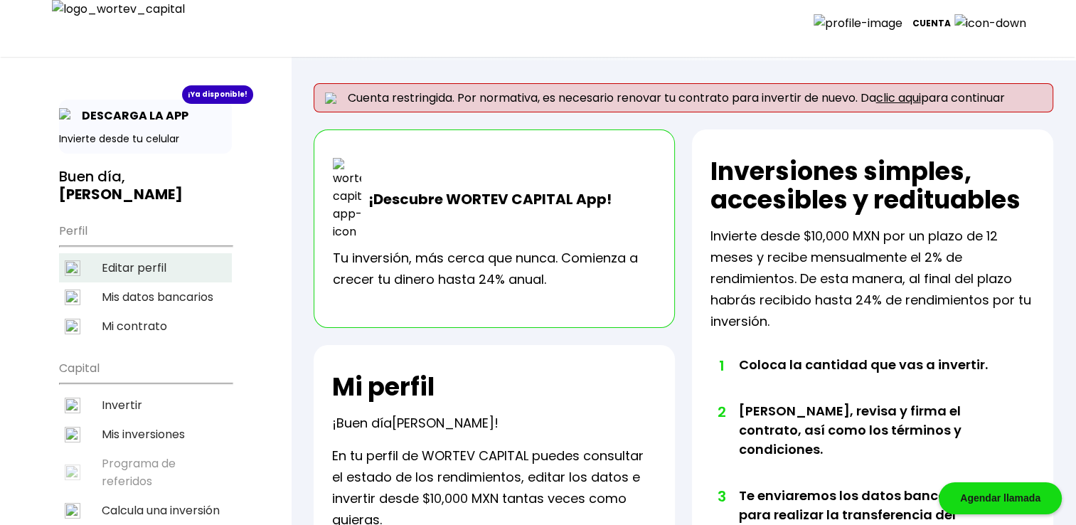
click at [160, 258] on li "Editar perfil" at bounding box center [145, 267] width 173 height 29
select select "Hombre"
select select "Secundaria"
select select "AG"
select select "BBVA Bancomer"
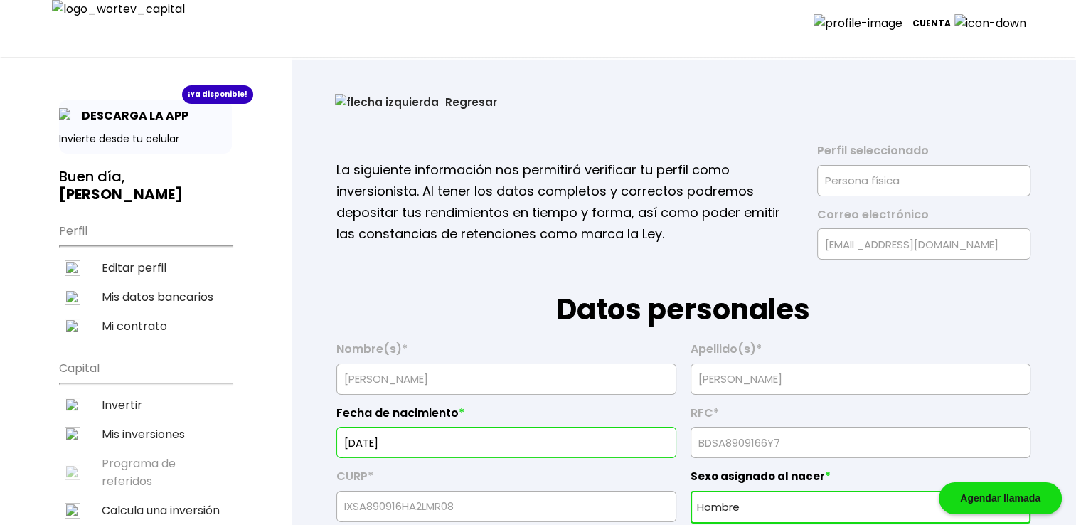
click at [376, 102] on button "Regresar" at bounding box center [416, 102] width 205 height 38
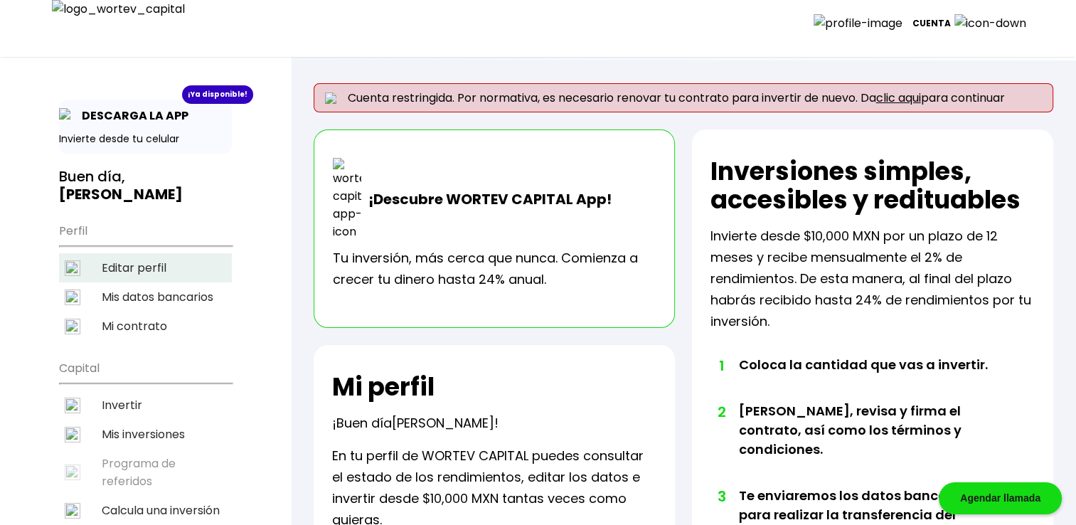
click at [165, 258] on li "Editar perfil" at bounding box center [145, 267] width 173 height 29
select select "Hombre"
select select "Secundaria"
select select "AG"
select select "BBVA Bancomer"
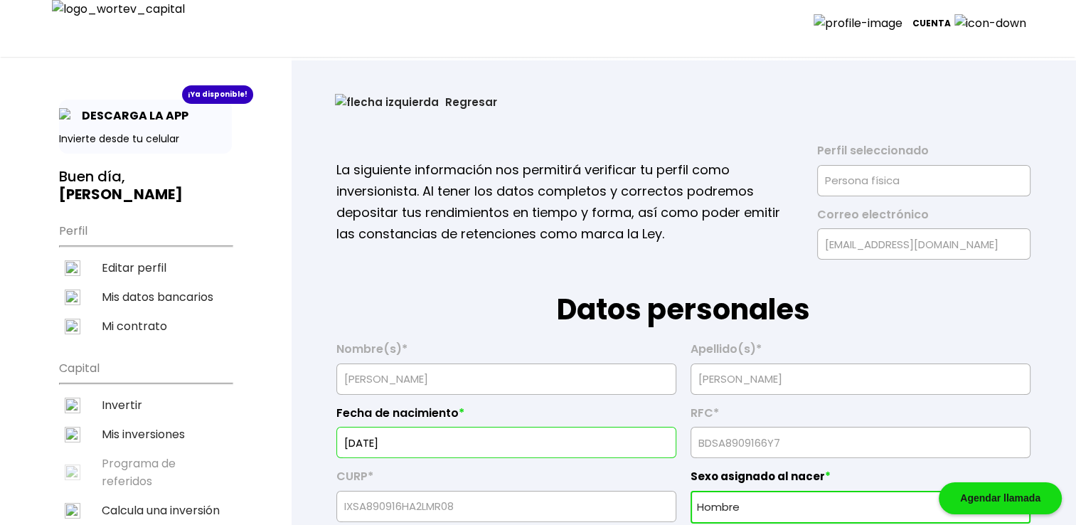
click at [348, 93] on button "Regresar" at bounding box center [416, 102] width 205 height 38
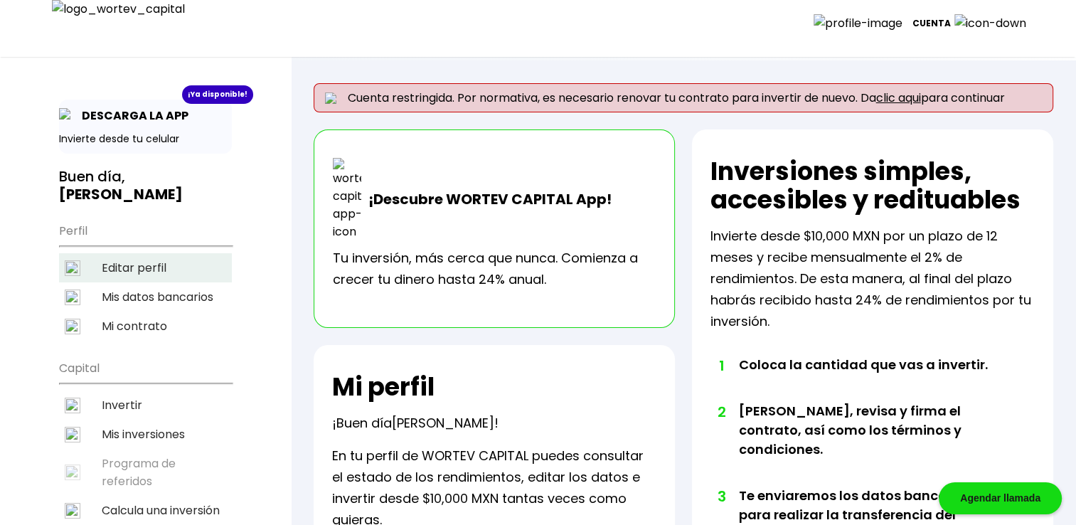
click at [151, 253] on li "Editar perfil" at bounding box center [145, 267] width 173 height 29
select select "Hombre"
select select "Secundaria"
select select "AG"
select select "BBVA Bancomer"
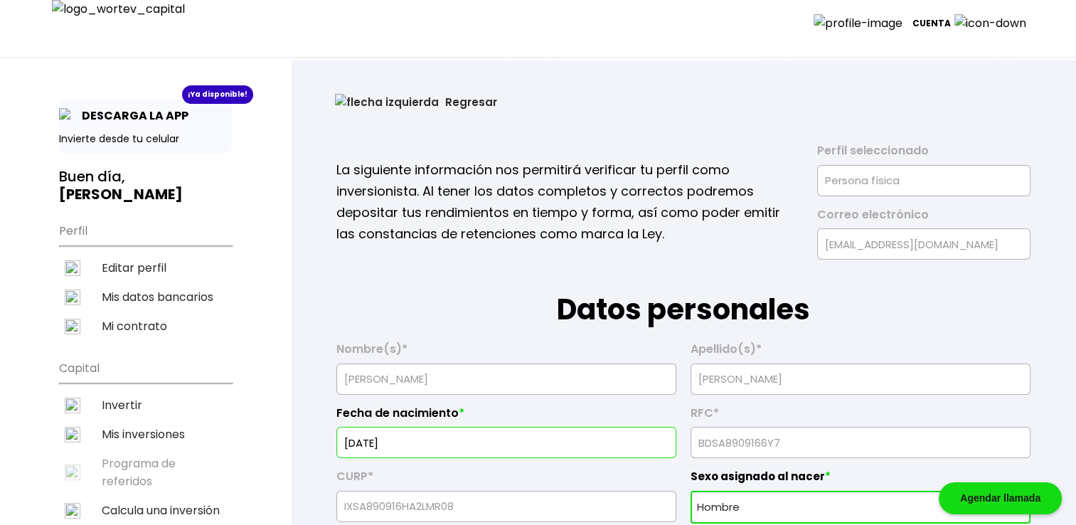
click at [366, 99] on button "Regresar" at bounding box center [416, 102] width 205 height 38
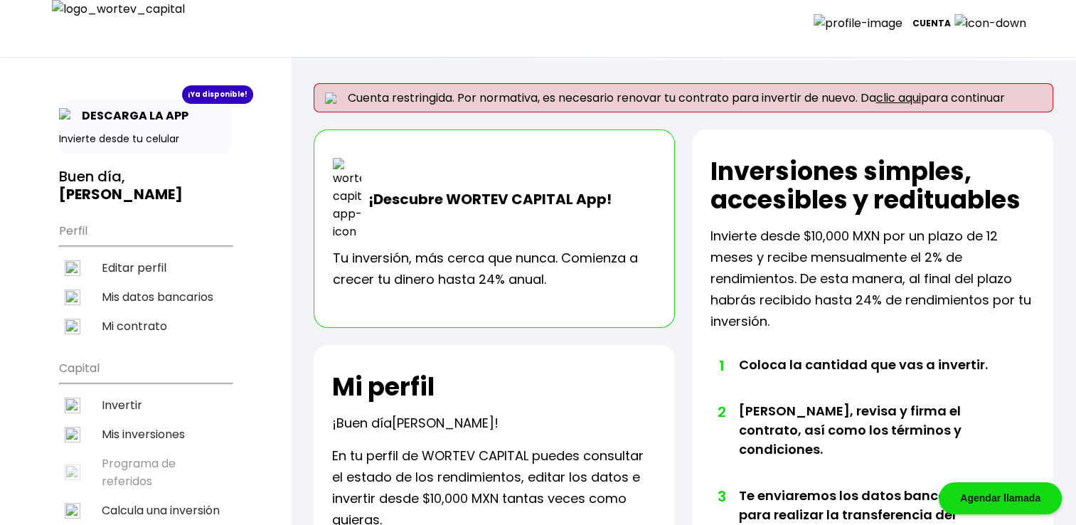
click at [152, 253] on li "Editar perfil" at bounding box center [145, 267] width 173 height 29
select select "Hombre"
select select "Secundaria"
select select "AG"
select select "BBVA Bancomer"
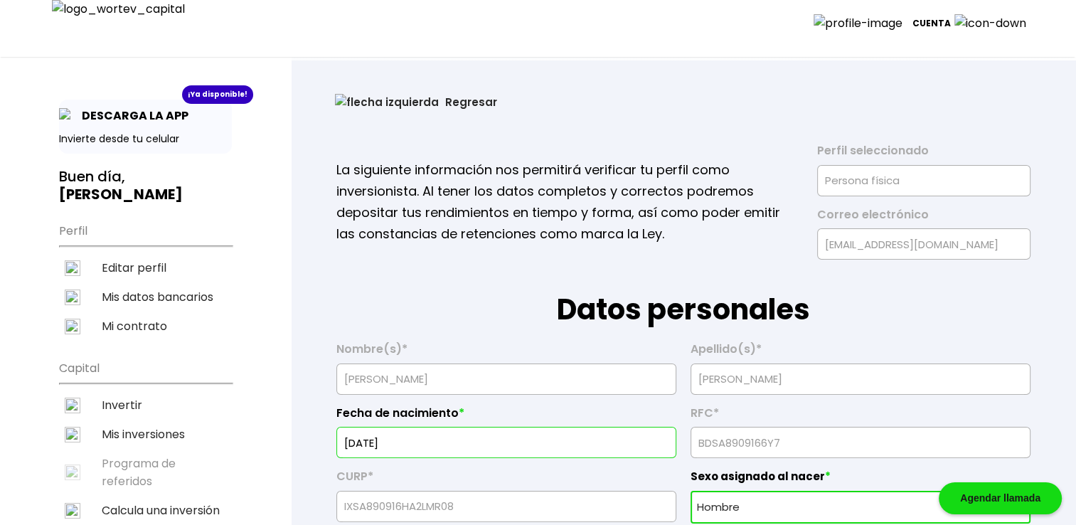
click at [387, 107] on button "Regresar" at bounding box center [416, 102] width 205 height 38
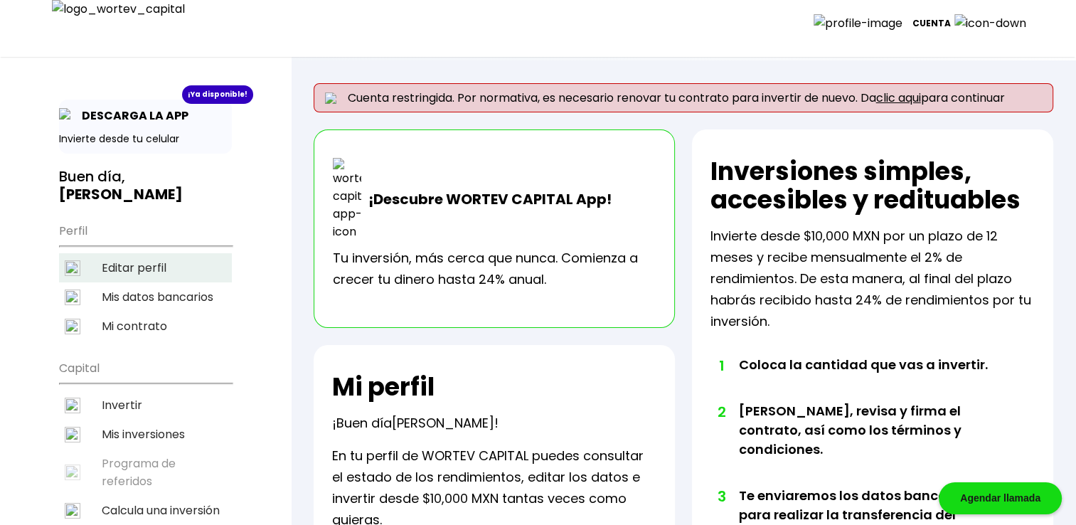
click at [154, 253] on li "Editar perfil" at bounding box center [145, 267] width 173 height 29
select select "Hombre"
select select "Secundaria"
select select "AG"
select select "BBVA Bancomer"
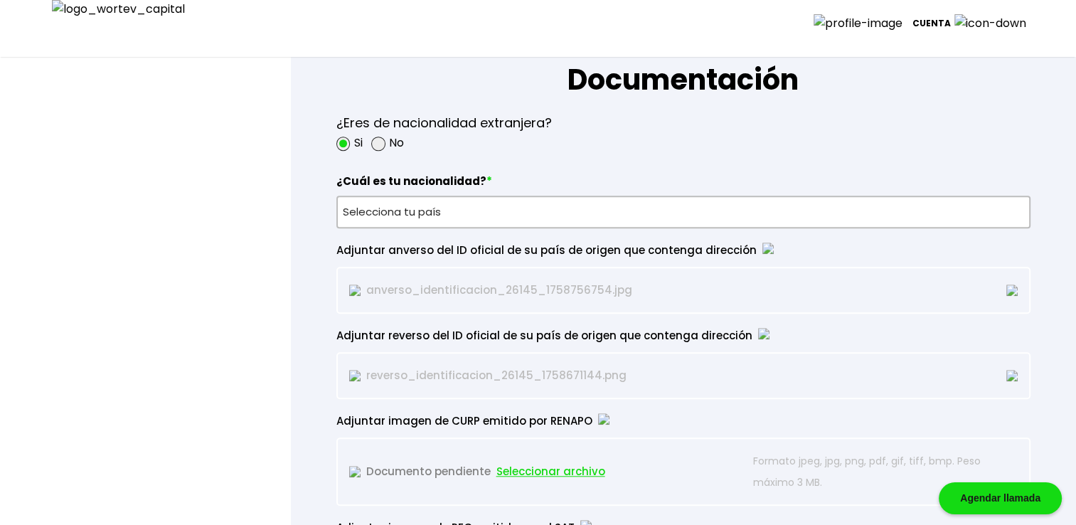
scroll to position [1093, 0]
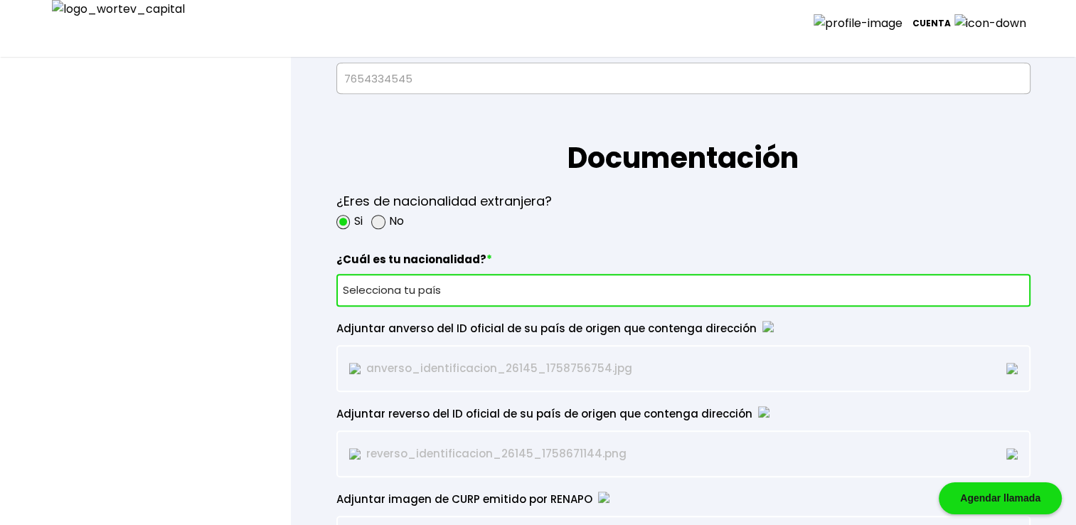
click at [441, 293] on select "Selecciona tu país [GEOGRAPHIC_DATA] [GEOGRAPHIC_DATA] [GEOGRAPHIC_DATA] [GEOGR…" at bounding box center [683, 290] width 694 height 33
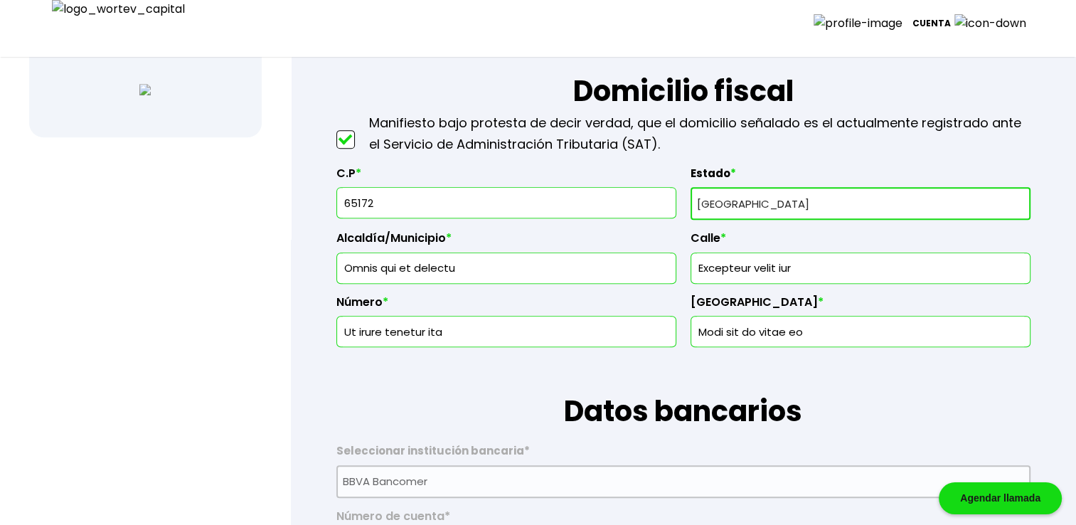
scroll to position [618, 0]
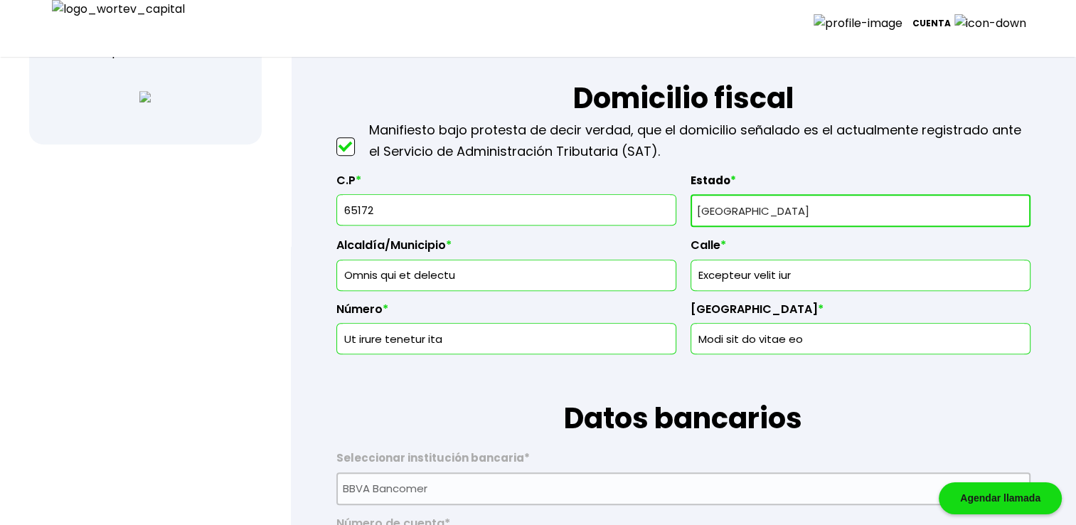
click at [529, 215] on input "65172" at bounding box center [506, 210] width 327 height 30
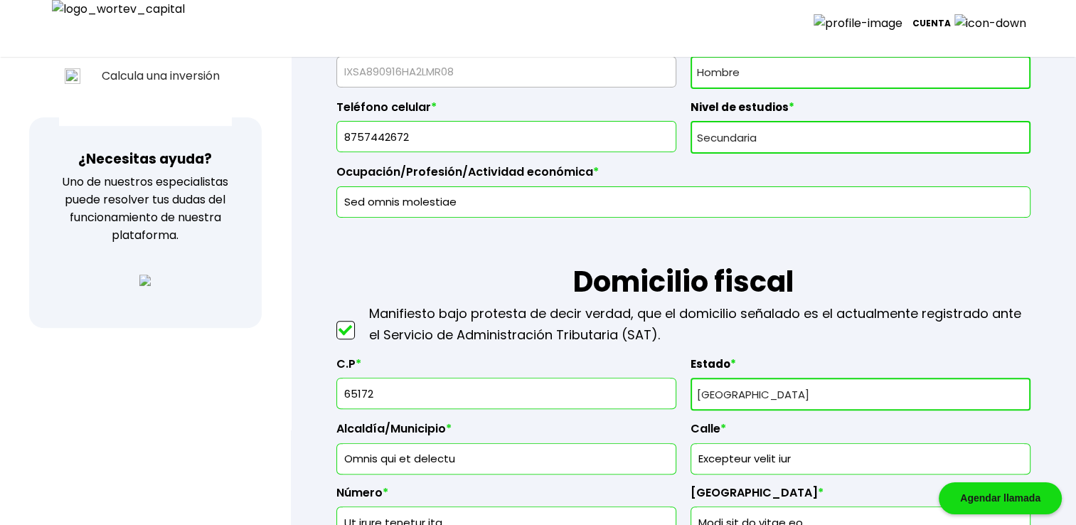
scroll to position [449, 0]
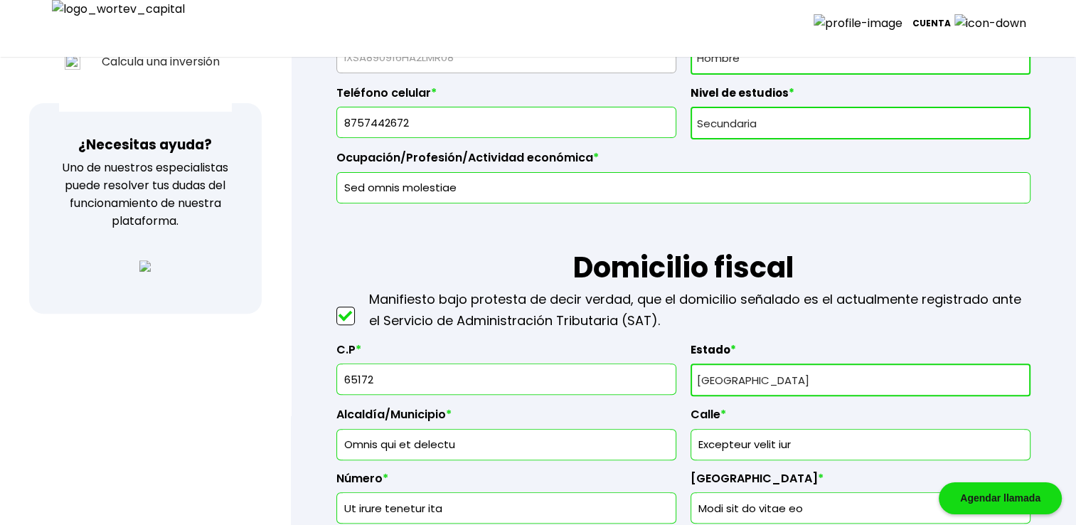
click at [430, 374] on input "65172" at bounding box center [506, 379] width 327 height 30
type input "6"
type input "94580"
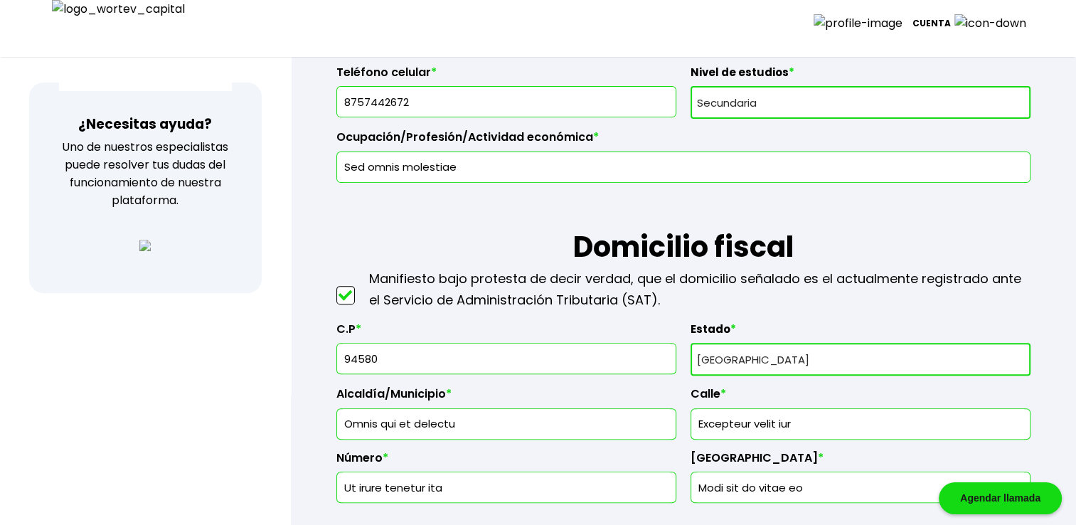
scroll to position [0, 0]
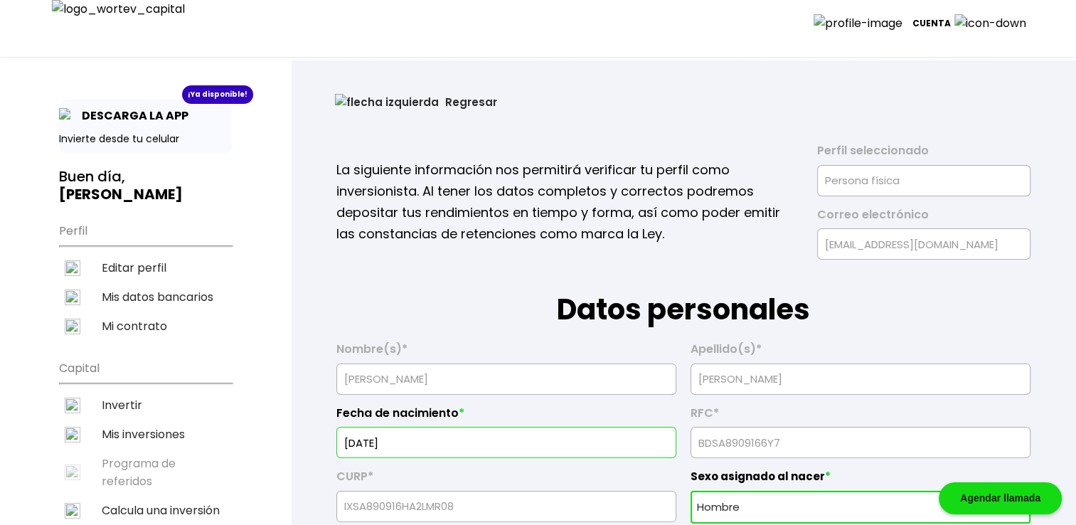
click at [387, 105] on button "Regresar" at bounding box center [416, 102] width 205 height 38
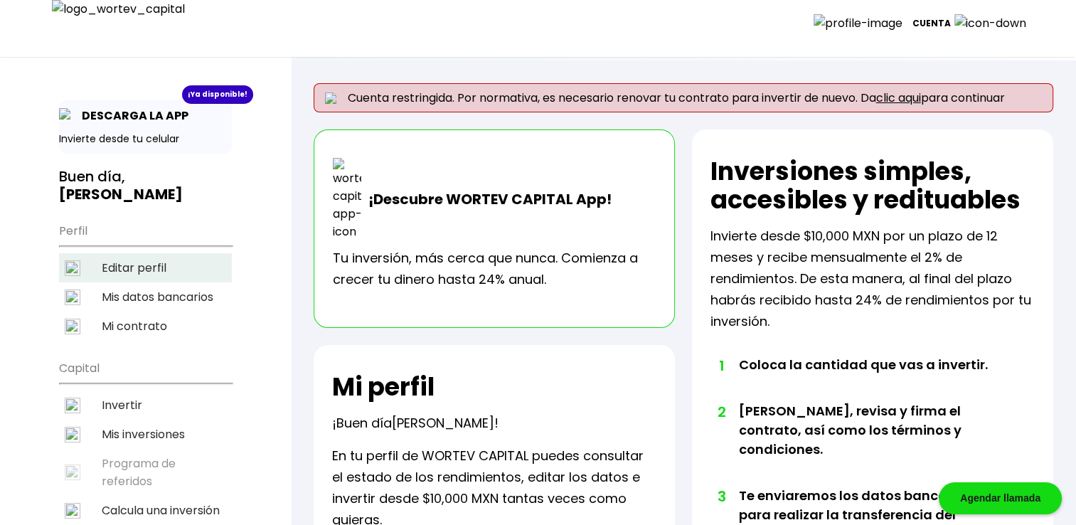
click at [120, 253] on li "Editar perfil" at bounding box center [145, 267] width 173 height 29
select select "Hombre"
select select "Secundaria"
select select "AG"
select select "BBVA Bancomer"
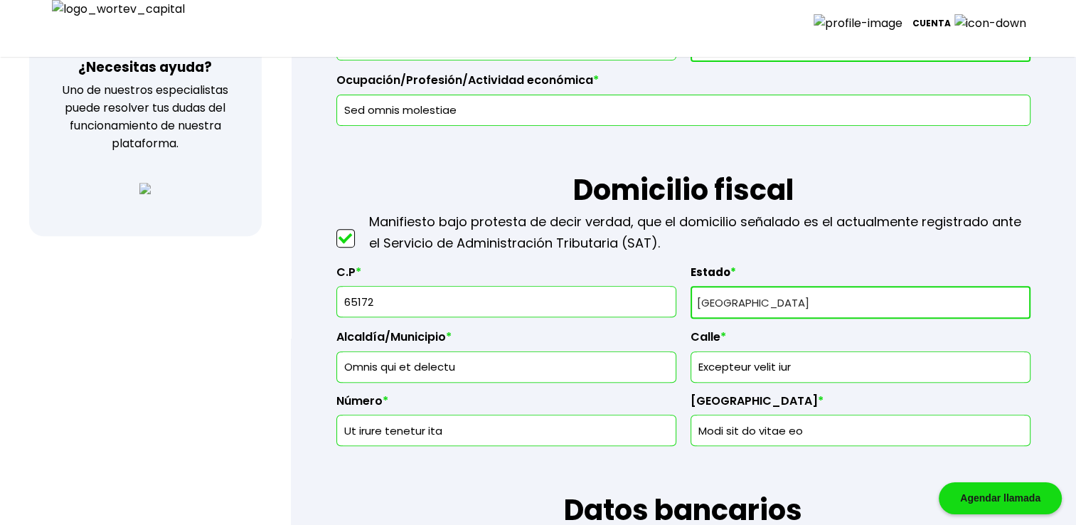
scroll to position [531, 0]
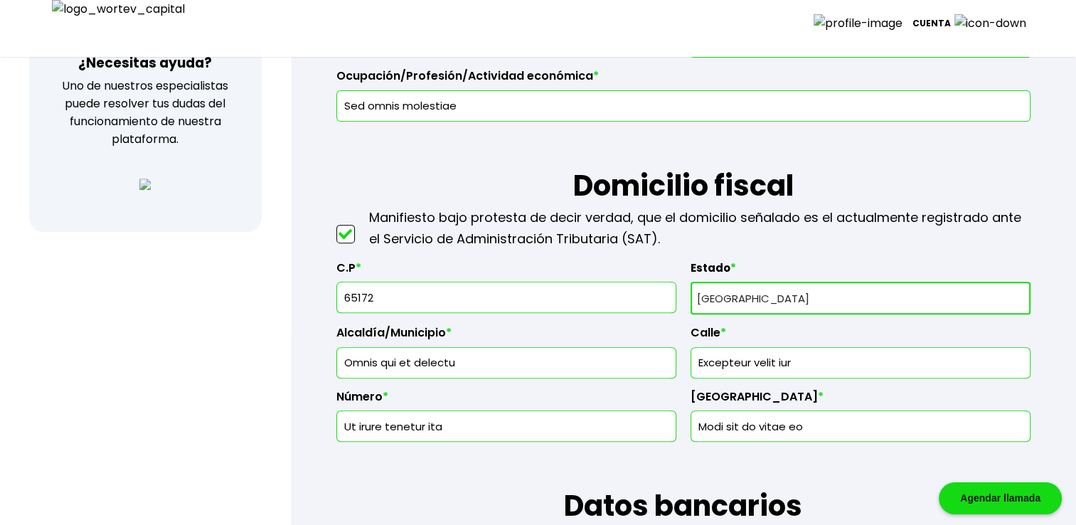
drag, startPoint x: 864, startPoint y: 425, endPoint x: 562, endPoint y: 411, distance: 302.7
click at [603, 419] on div "C.P * 65172 Estado * Selecciona tu estado Aguascalientes Baja California Baja C…" at bounding box center [683, 346] width 694 height 193
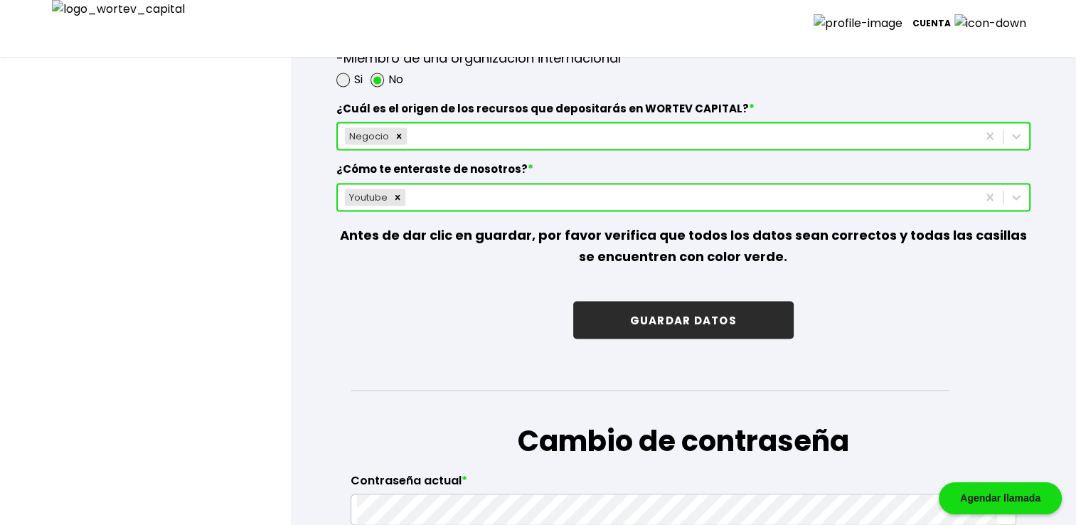
scroll to position [2723, 0]
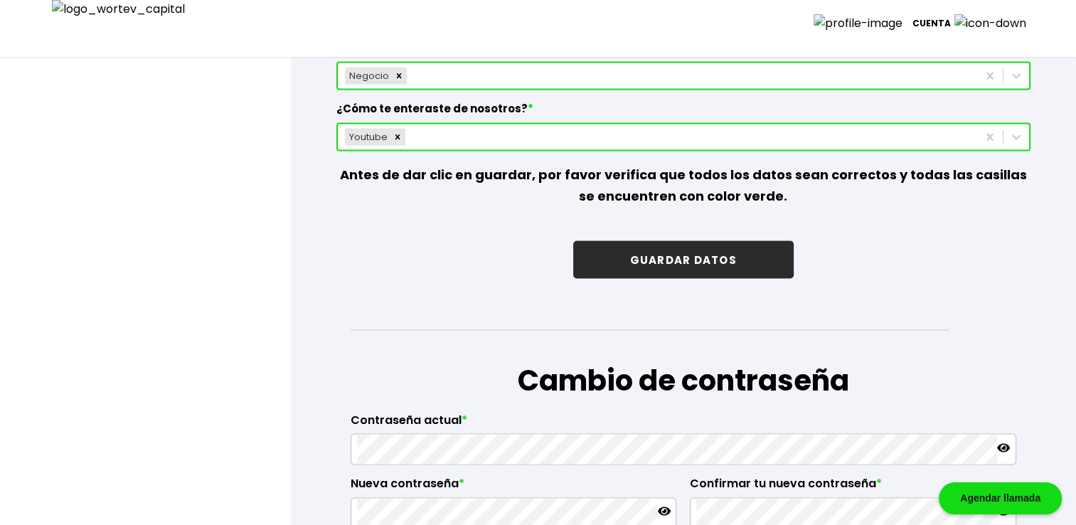
type input "Alameda"
click at [731, 241] on button "GUARDAR DATOS" at bounding box center [683, 260] width 221 height 38
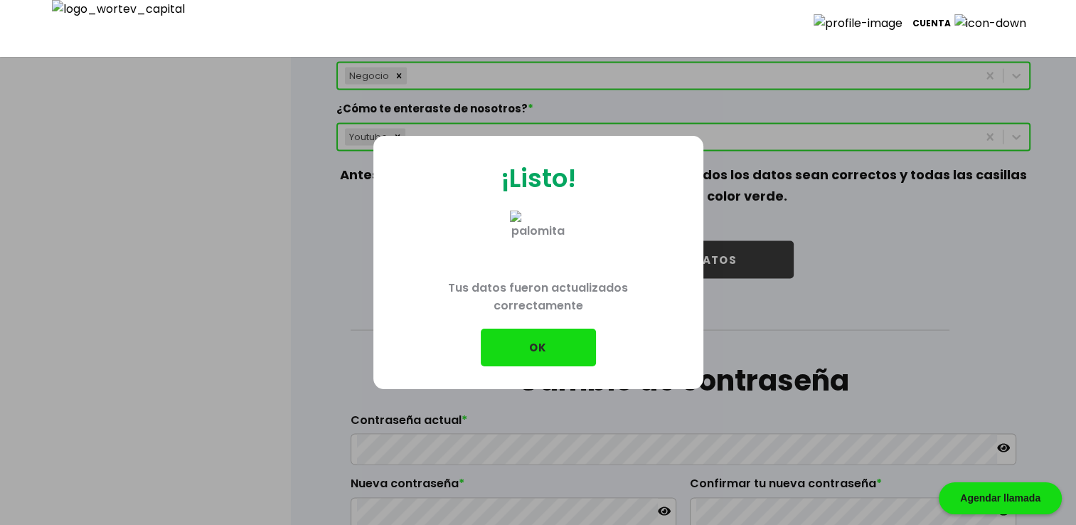
click at [558, 351] on button "OK" at bounding box center [538, 348] width 115 height 38
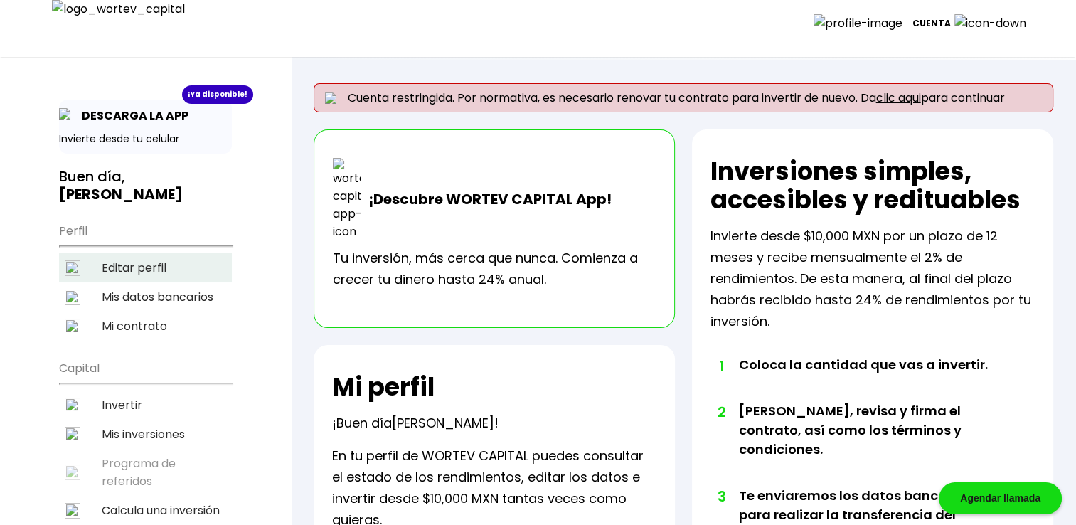
click at [138, 255] on li "Editar perfil" at bounding box center [145, 267] width 173 height 29
select select "Hombre"
select select "Secundaria"
select select "AG"
select select "BBVA Bancomer"
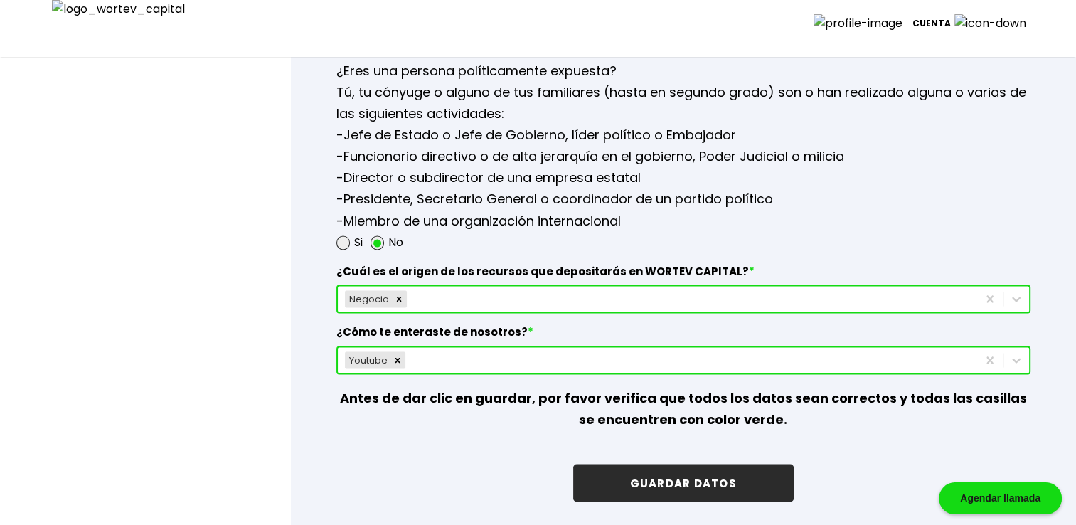
scroll to position [2572, 0]
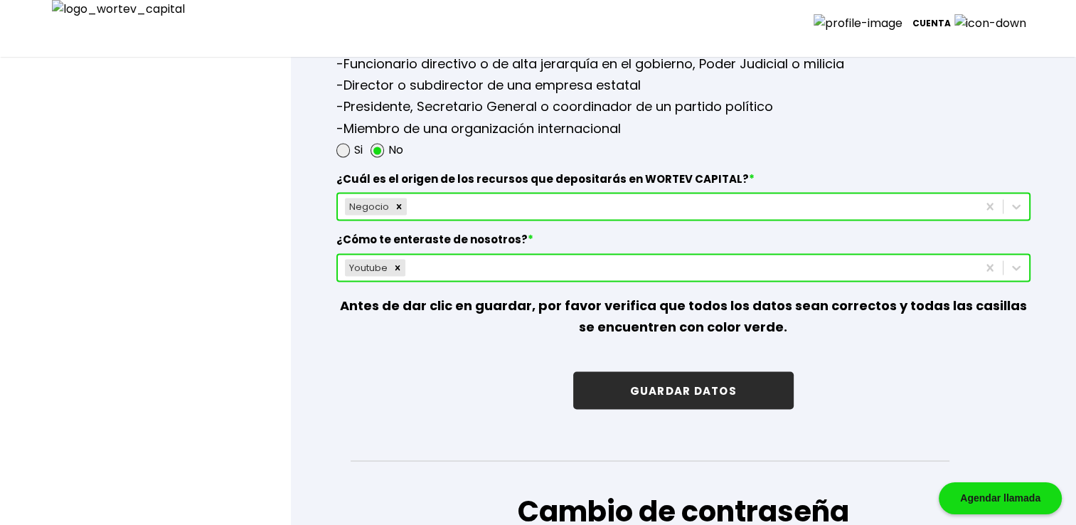
click at [623, 373] on button "GUARDAR DATOS" at bounding box center [683, 390] width 221 height 38
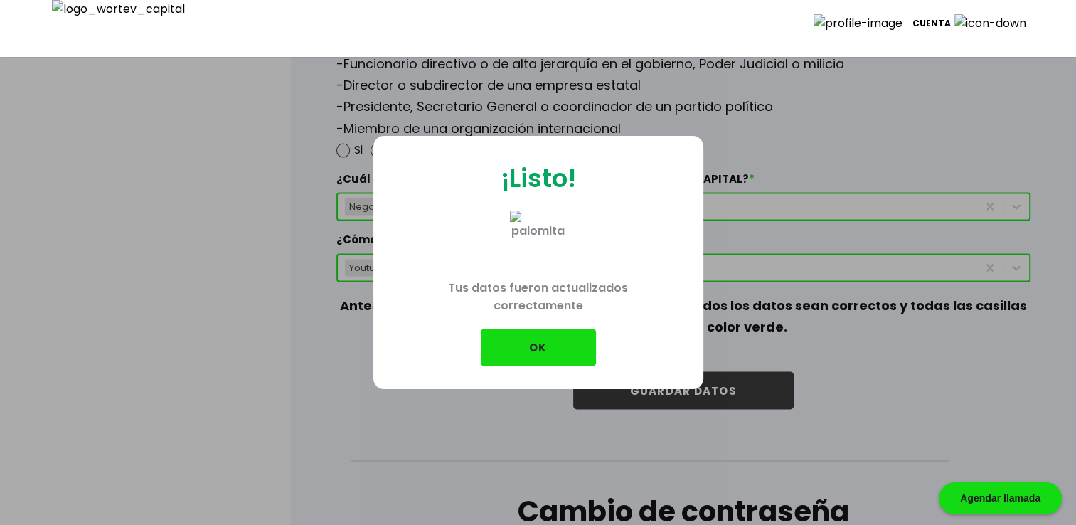
click at [561, 342] on button "OK" at bounding box center [538, 348] width 115 height 38
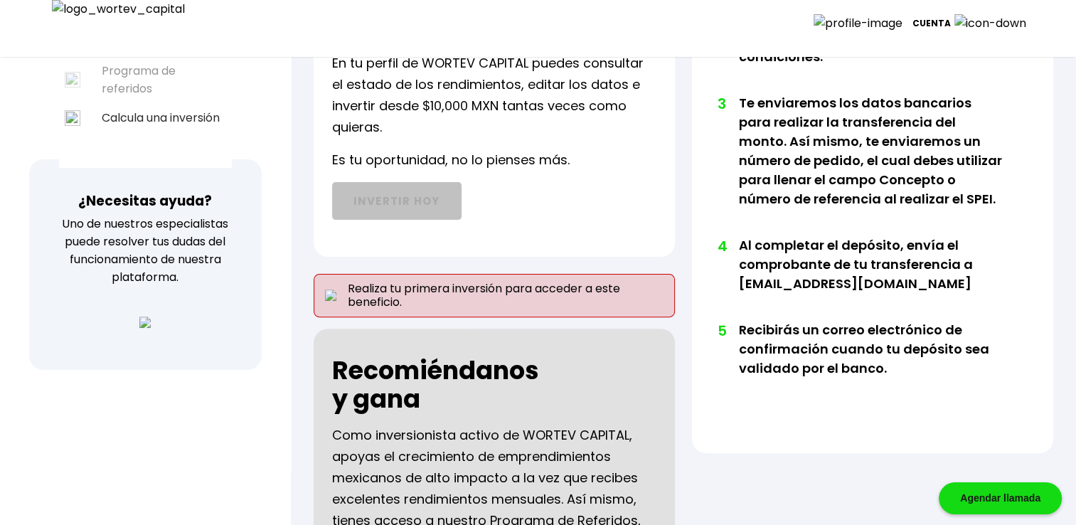
scroll to position [250, 0]
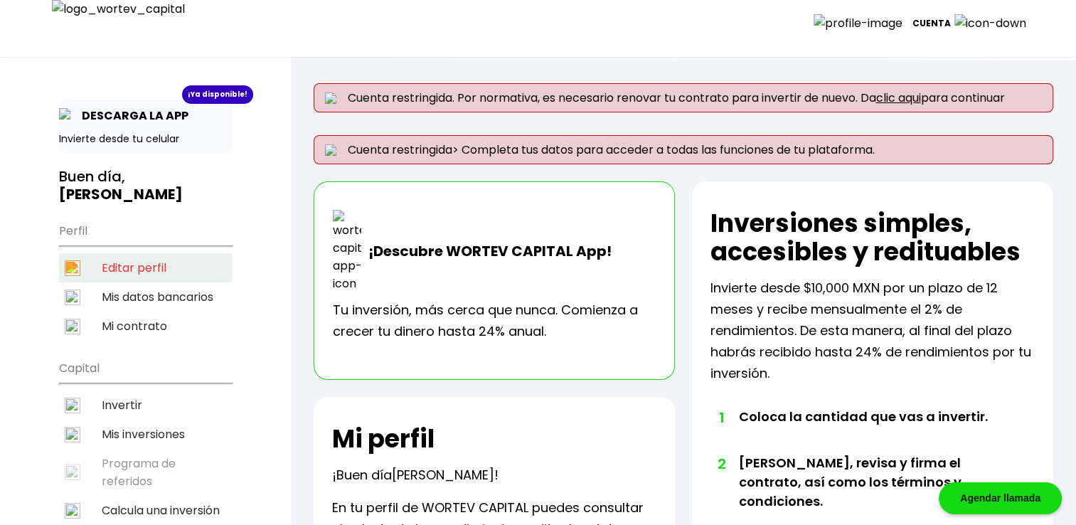
click at [131, 253] on li "Editar perfil" at bounding box center [145, 267] width 173 height 29
select select "Hombre"
select select "Secundaria"
select select "AG"
select select "BBVA Bancomer"
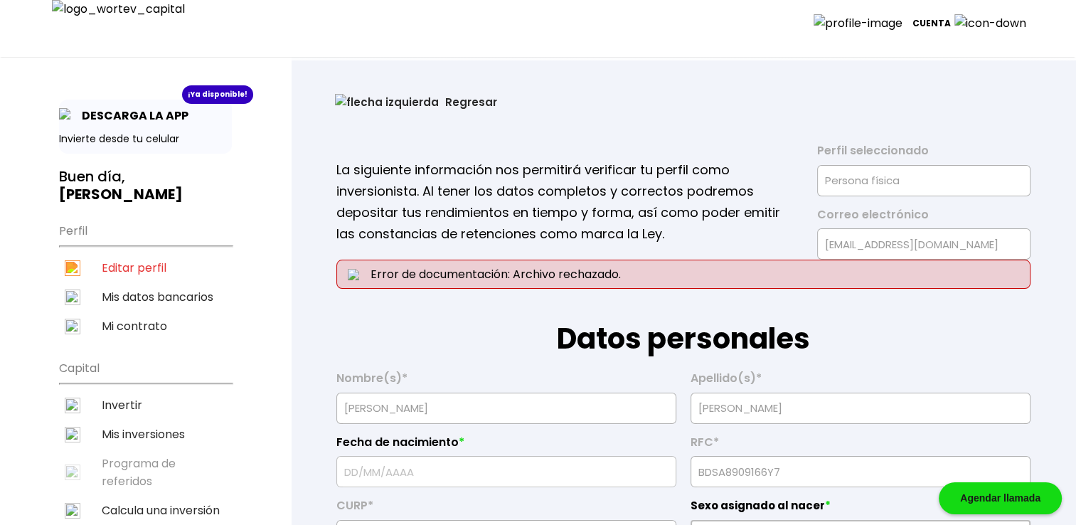
type input "[DATE]"
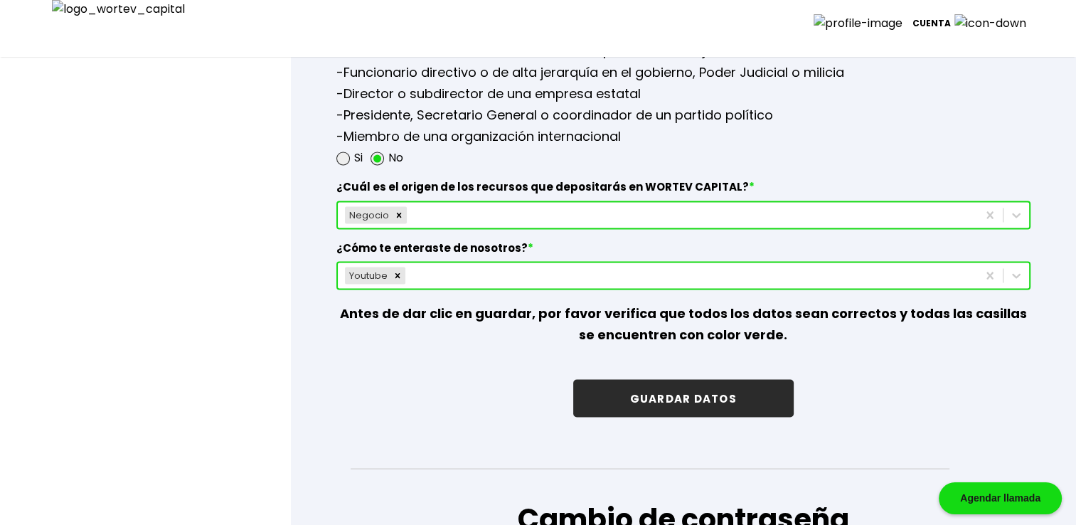
scroll to position [2727, 0]
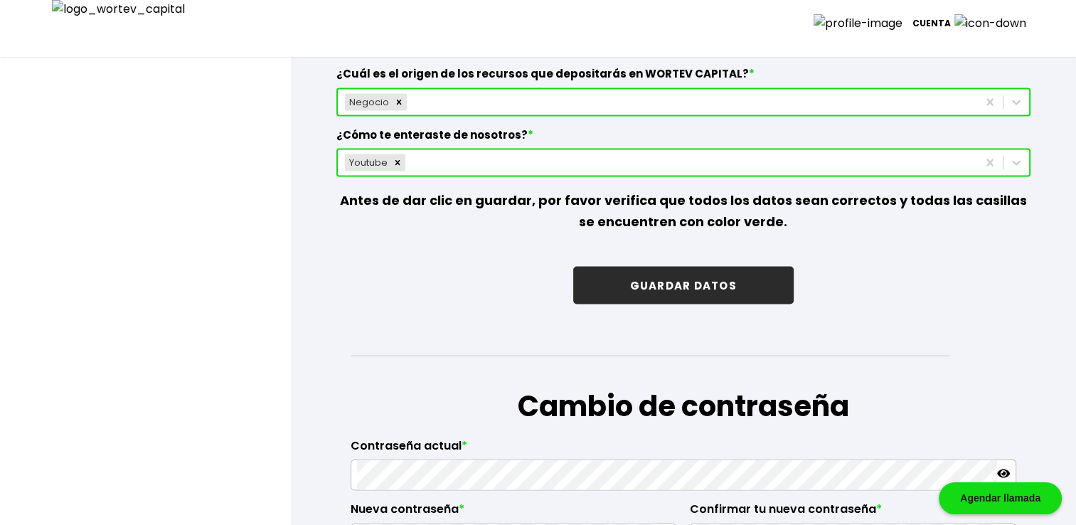
click at [659, 267] on button "GUARDAR DATOS" at bounding box center [683, 286] width 221 height 38
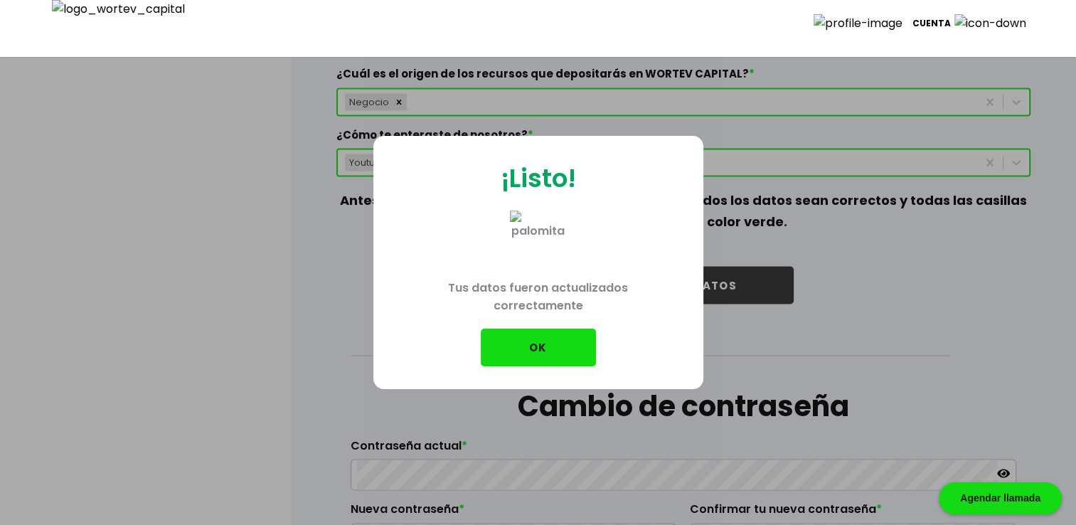
click at [509, 341] on button "OK" at bounding box center [538, 348] width 115 height 38
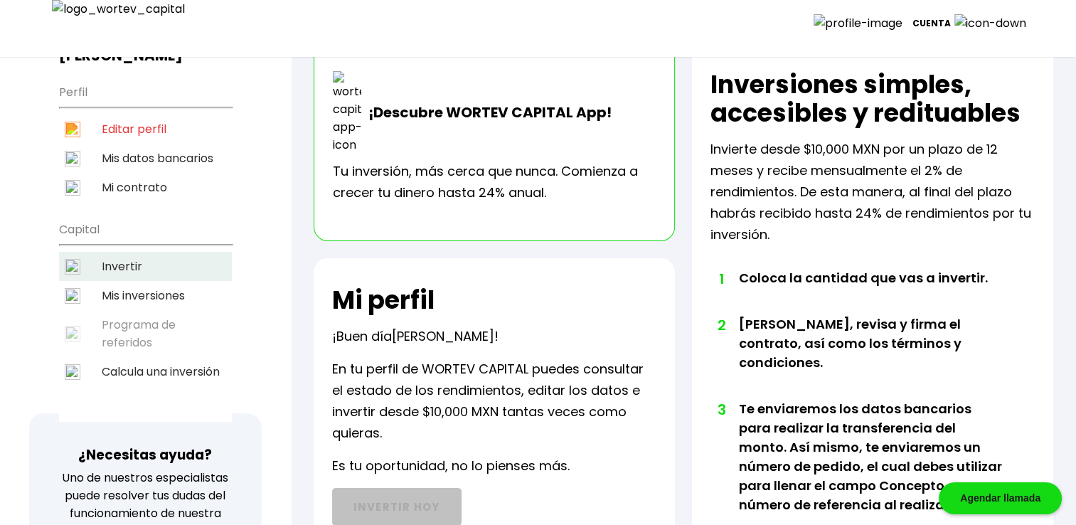
scroll to position [138, 0]
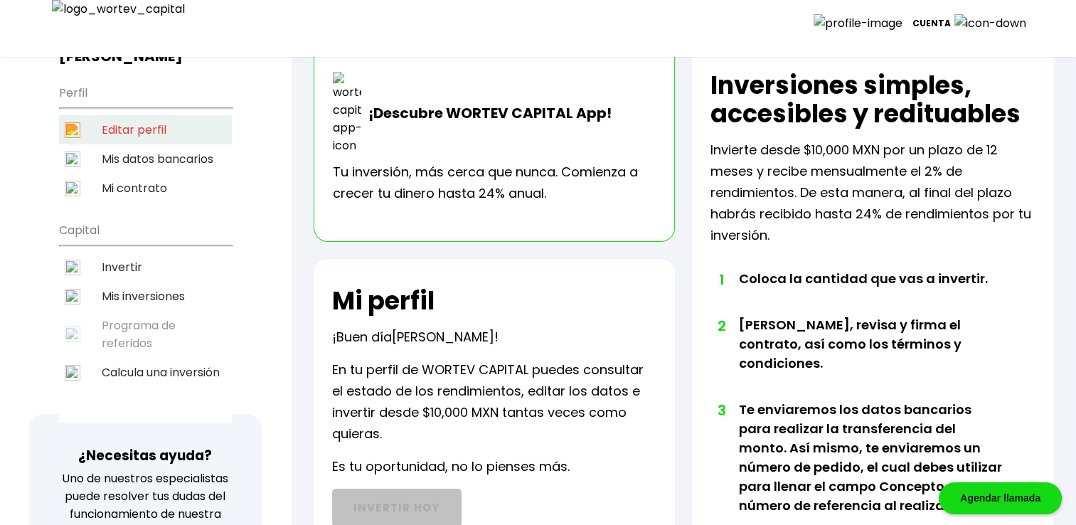
click at [143, 115] on li "Editar perfil" at bounding box center [145, 129] width 173 height 29
select select "Hombre"
select select "Secundaria"
select select "AG"
select select "BBVA Bancomer"
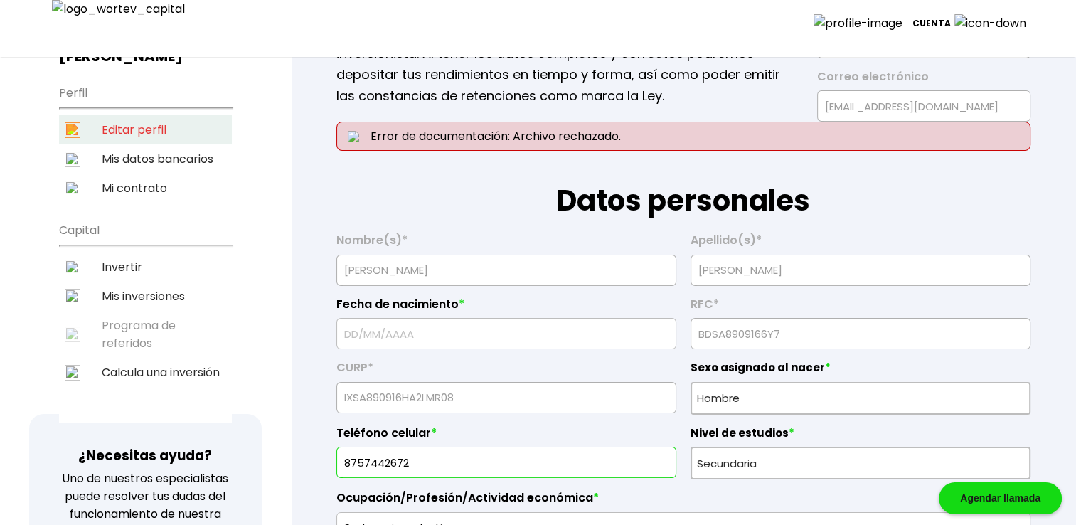
type input "[DATE]"
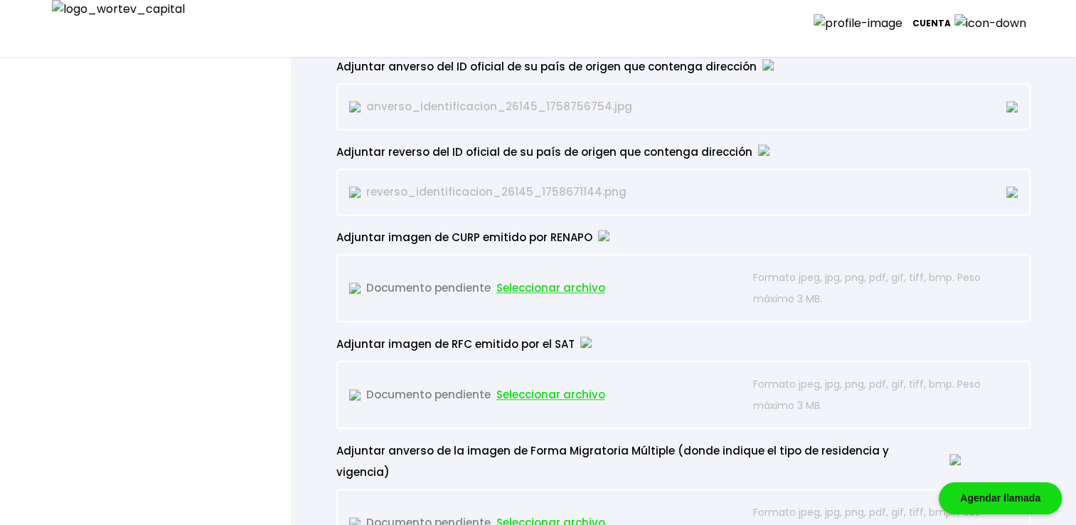
scroll to position [1399, 0]
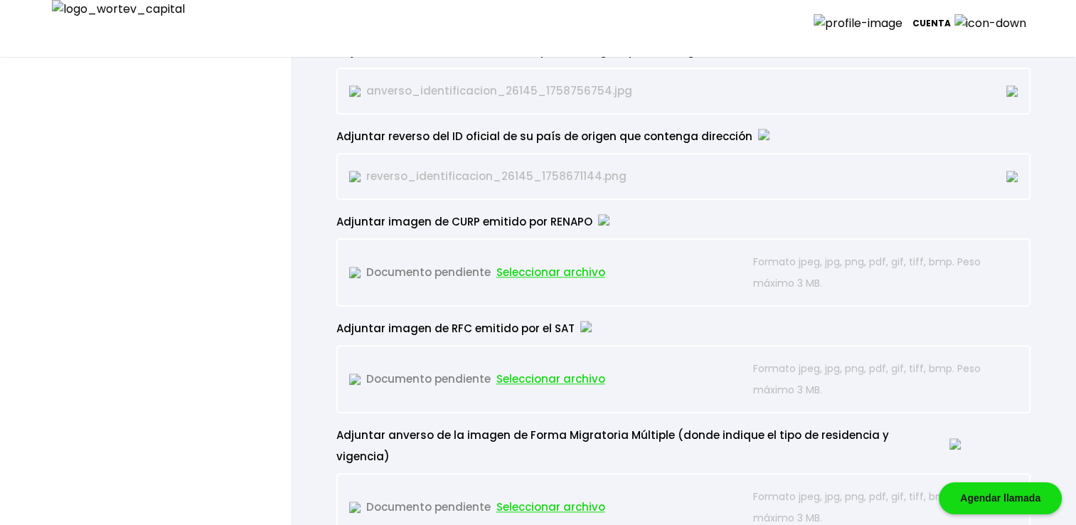
click at [574, 269] on span "Seleccionar archivo" at bounding box center [551, 272] width 109 height 21
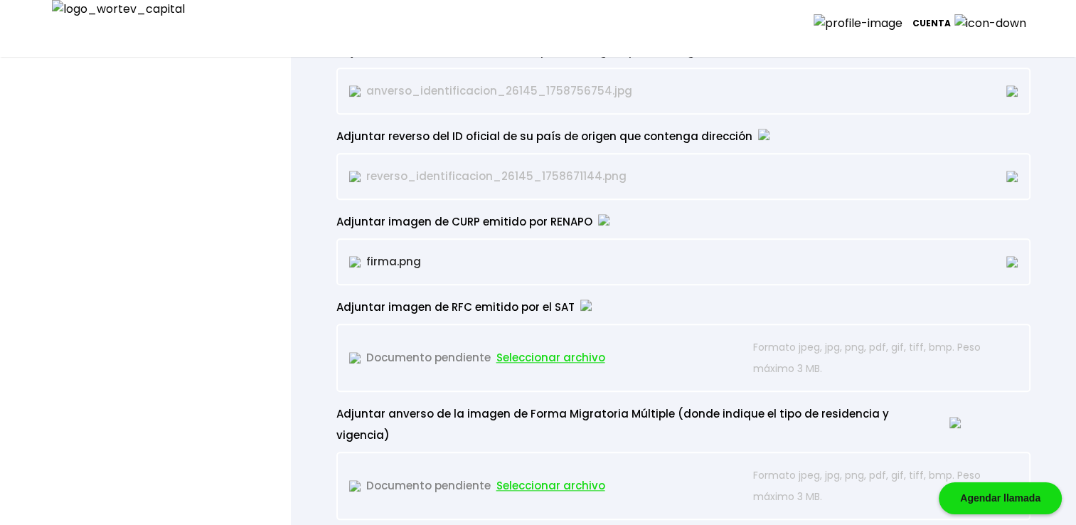
click at [556, 353] on span "Seleccionar archivo" at bounding box center [551, 357] width 109 height 21
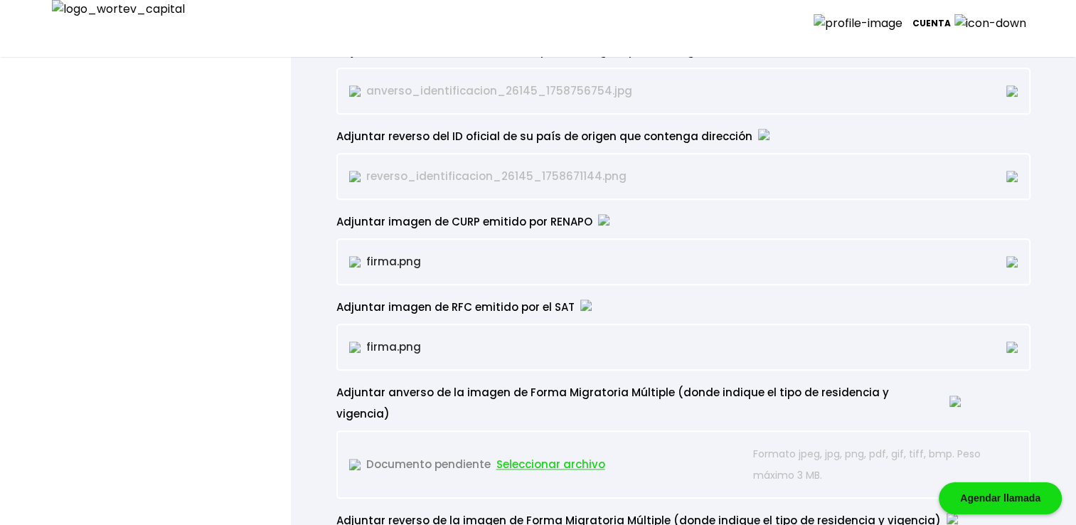
click at [536, 454] on span "Seleccionar archivo" at bounding box center [551, 464] width 109 height 21
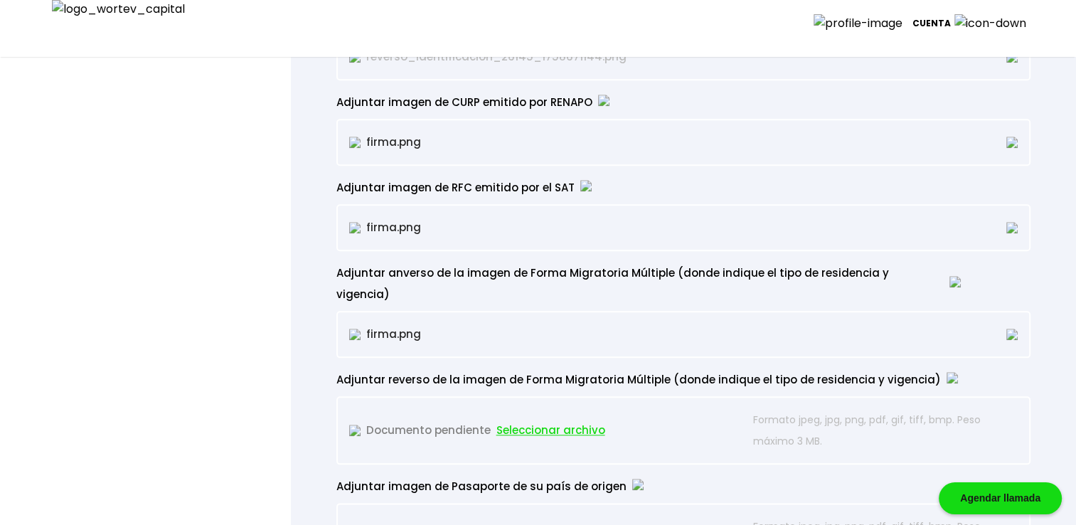
scroll to position [1588, 0]
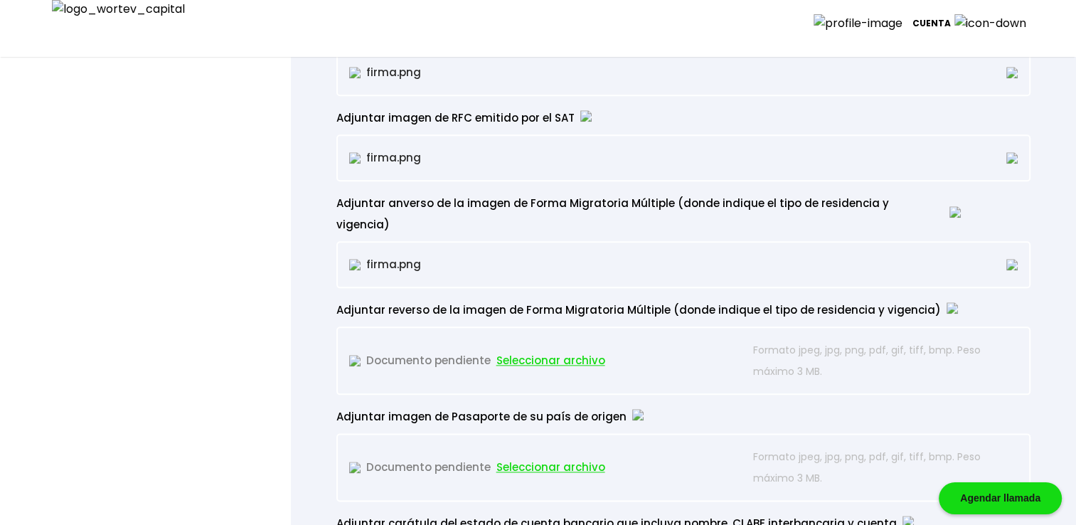
click at [527, 350] on span "Seleccionar archivo" at bounding box center [551, 360] width 109 height 21
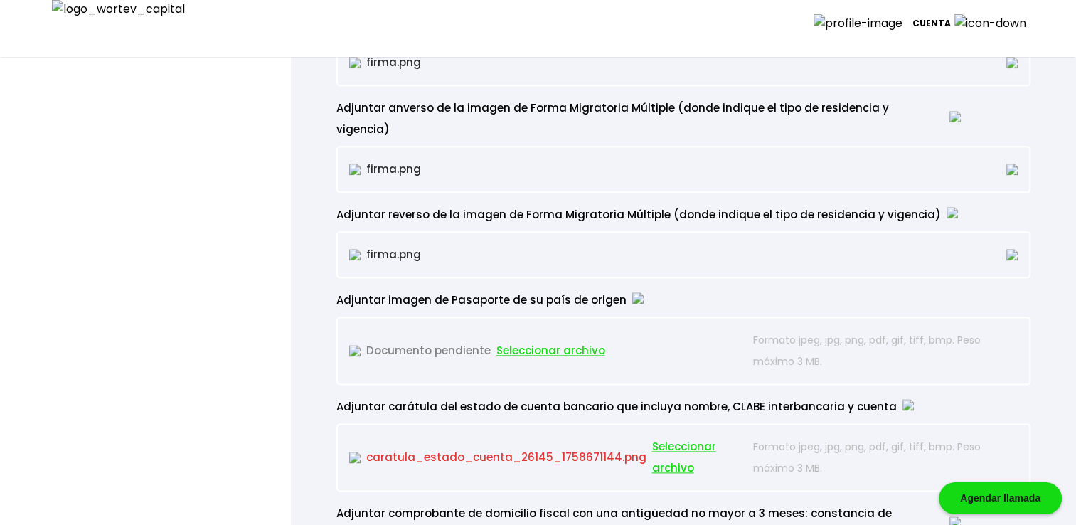
scroll to position [1707, 0]
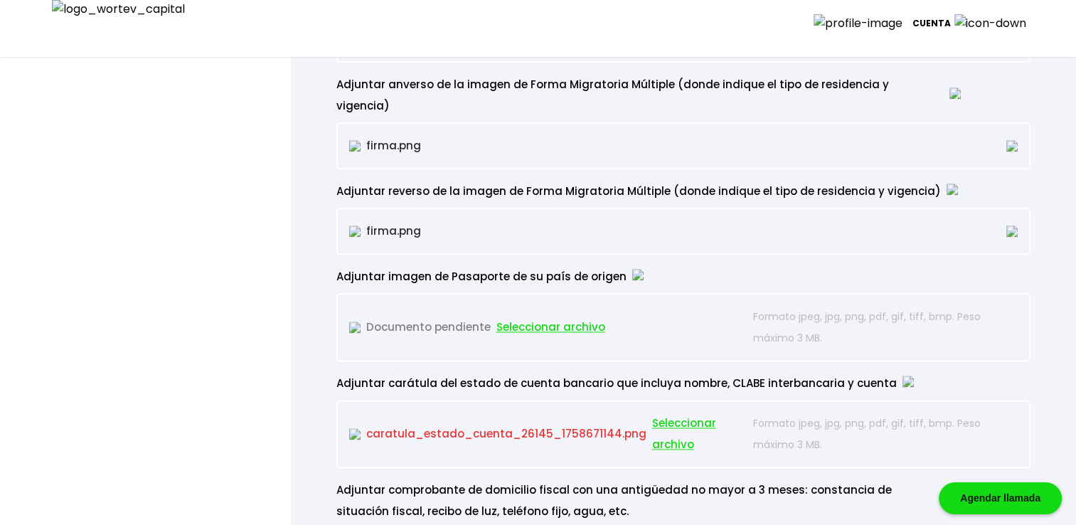
click at [516, 317] on span "Seleccionar archivo" at bounding box center [551, 327] width 109 height 21
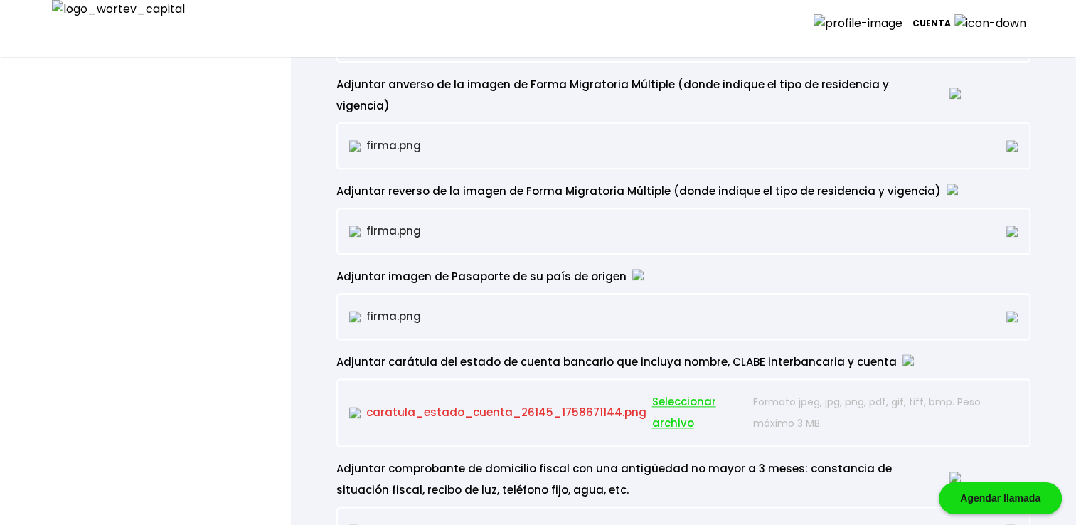
click at [659, 391] on span "Seleccionar archivo" at bounding box center [699, 412] width 95 height 43
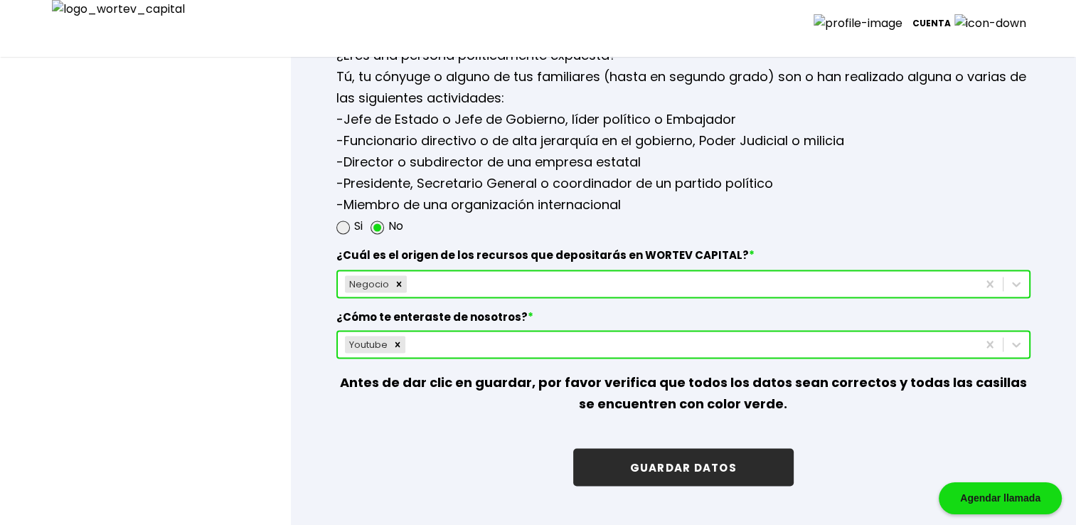
scroll to position [2490, 0]
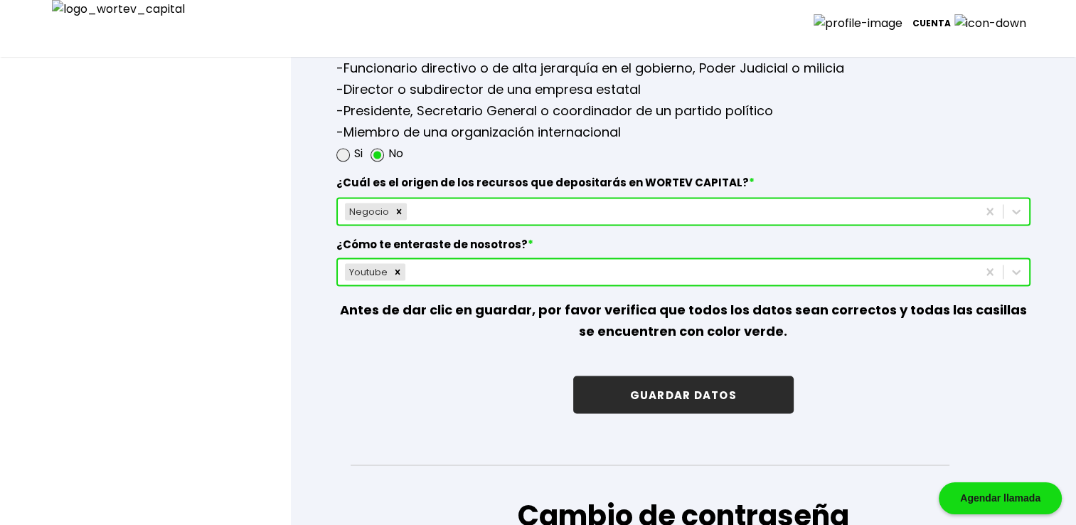
click at [658, 376] on button "GUARDAR DATOS" at bounding box center [683, 395] width 221 height 38
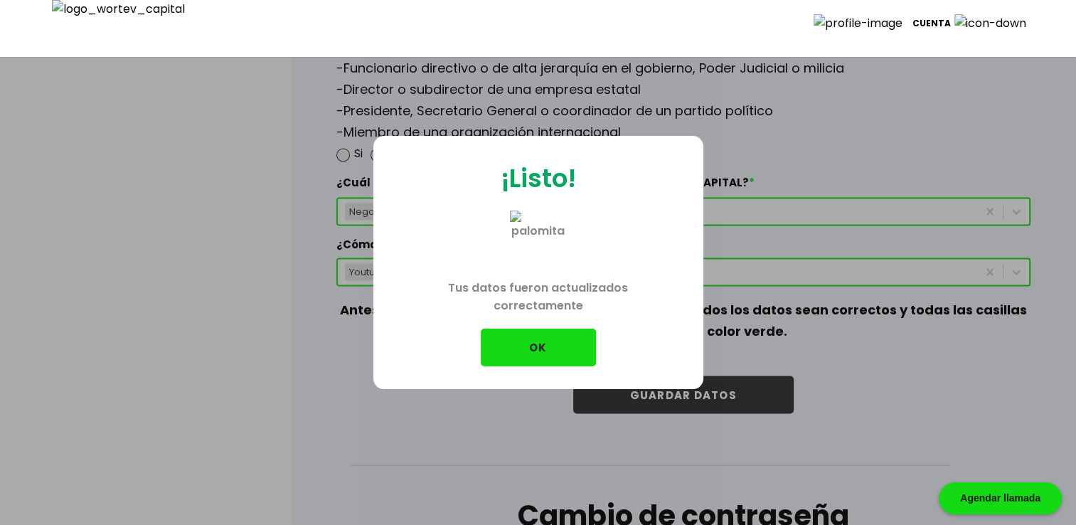
click at [525, 354] on button "OK" at bounding box center [538, 348] width 115 height 38
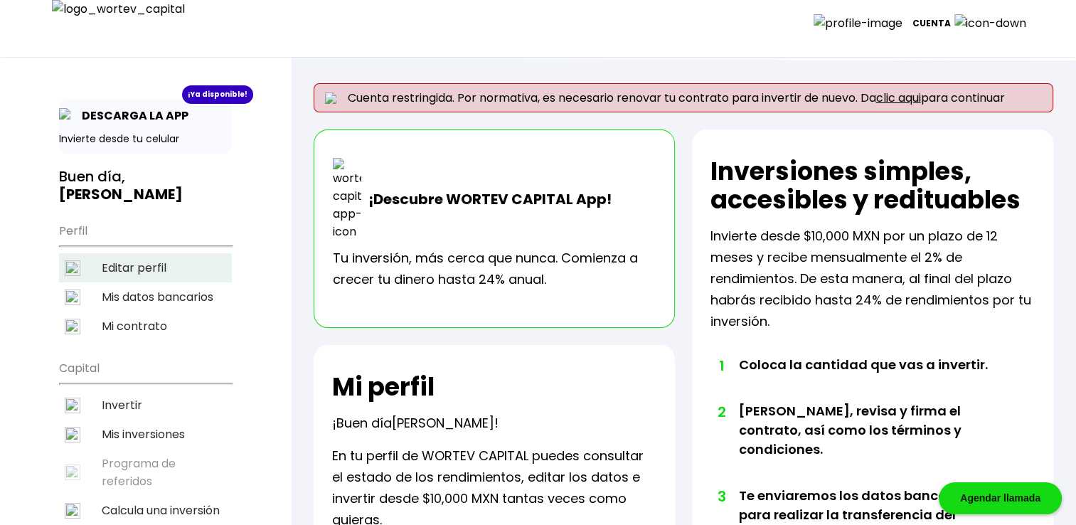
click at [169, 253] on li "Editar perfil" at bounding box center [145, 267] width 173 height 29
select select "Hombre"
select select "Secundaria"
select select "AG"
select select "BBVA Bancomer"
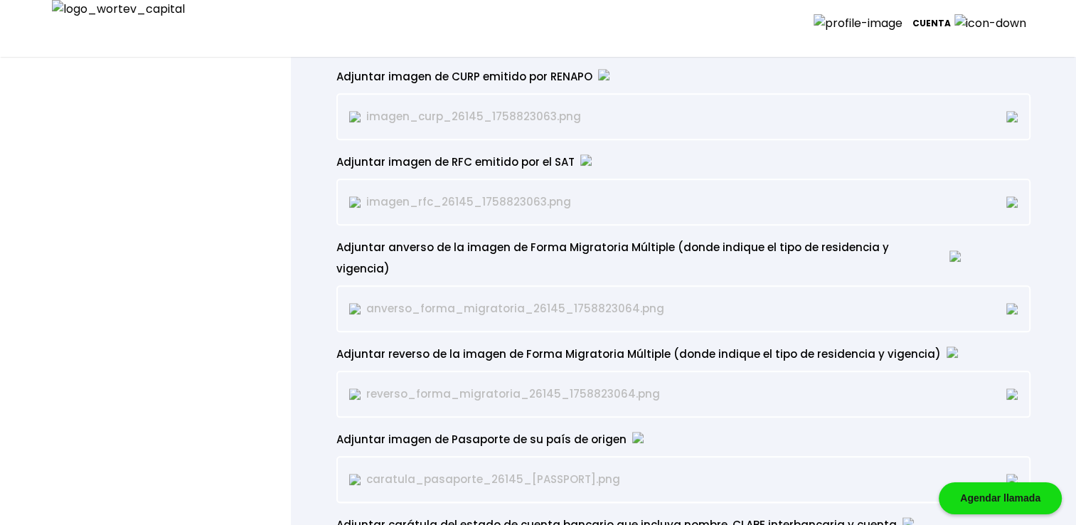
scroll to position [1517, 0]
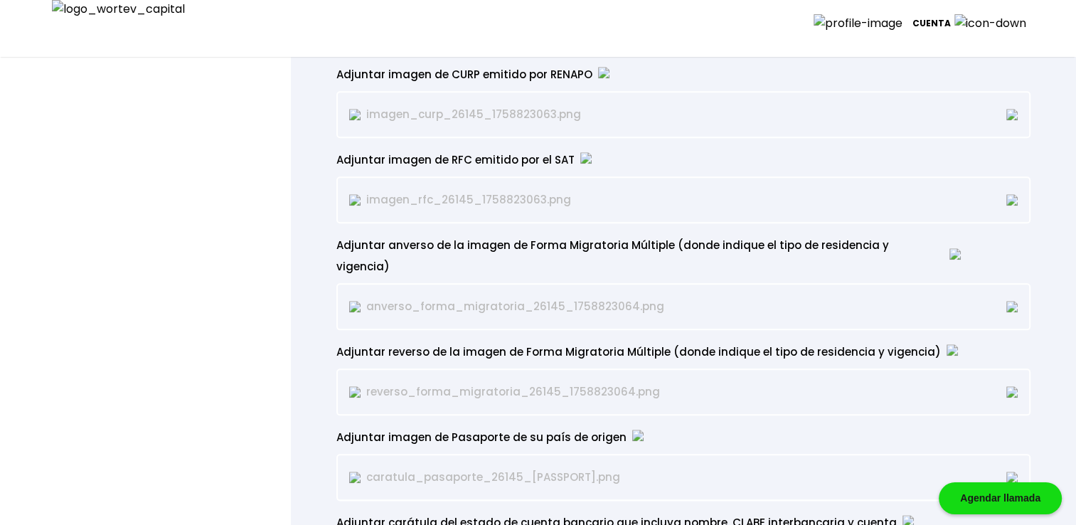
click at [1004, 296] on p at bounding box center [885, 306] width 265 height 21
click at [1009, 301] on img at bounding box center [1012, 306] width 11 height 11
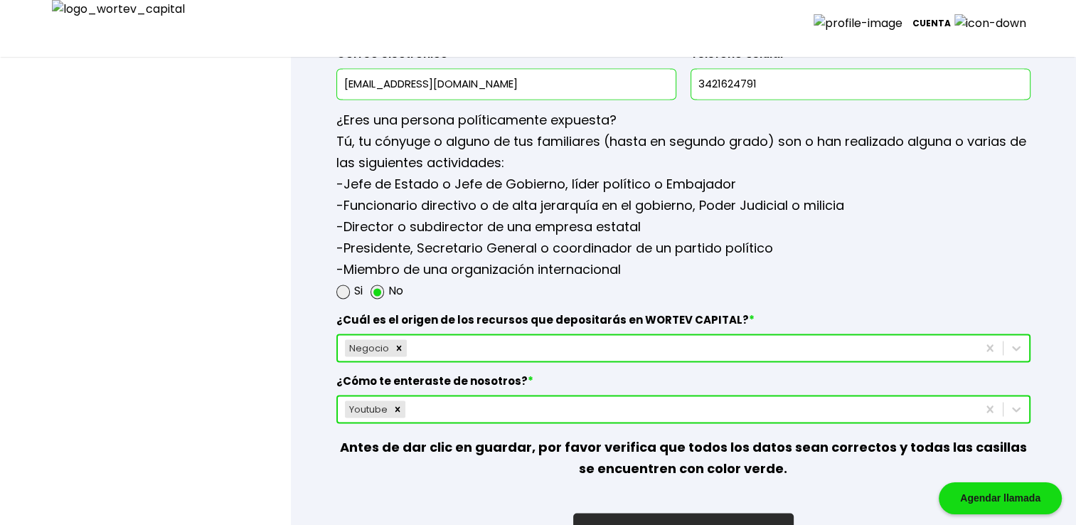
scroll to position [2419, 0]
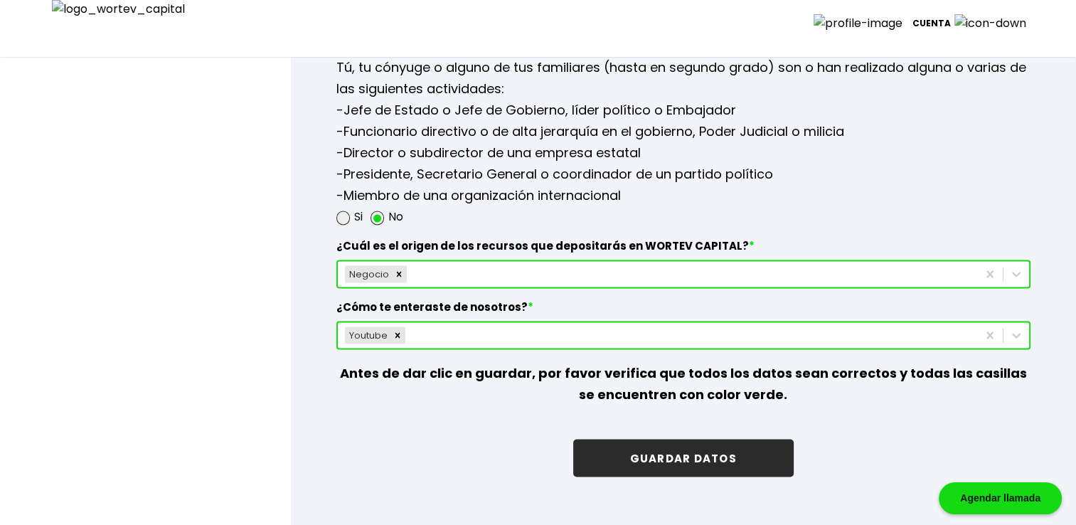
click at [669, 439] on button "GUARDAR DATOS" at bounding box center [683, 458] width 221 height 38
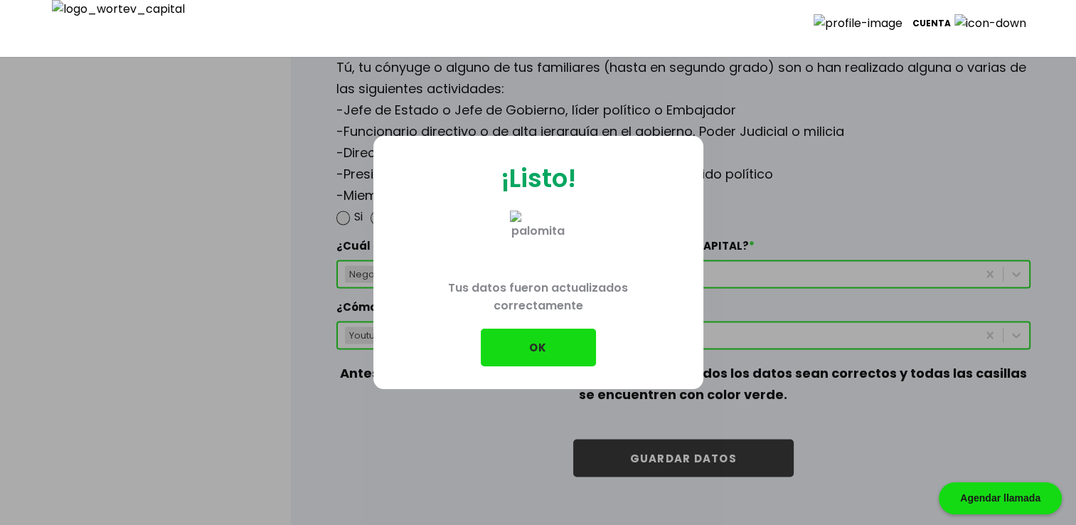
click at [535, 346] on button "OK" at bounding box center [538, 348] width 115 height 38
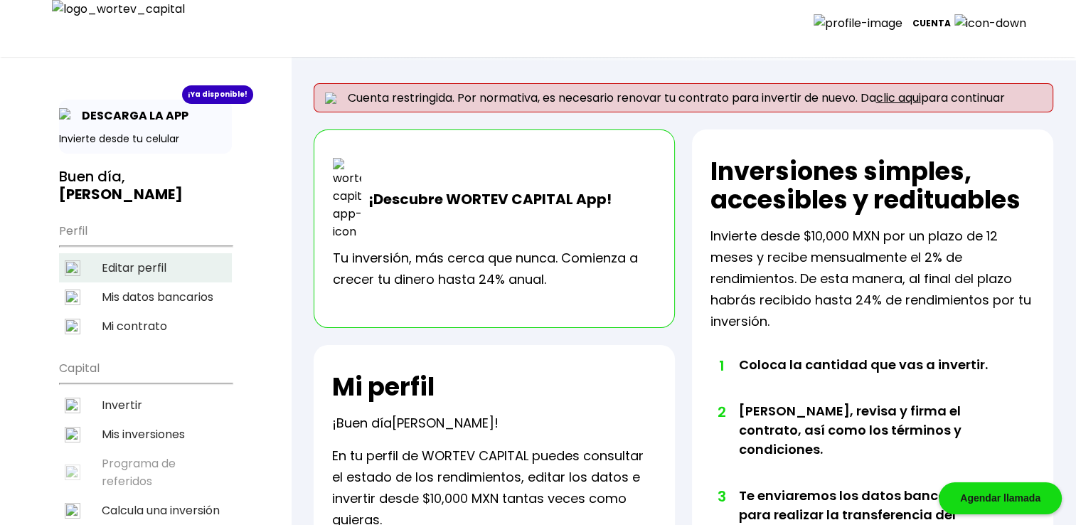
click at [128, 253] on li "Editar perfil" at bounding box center [145, 267] width 173 height 29
select select "Hombre"
select select "Secundaria"
select select "AG"
select select "BBVA Bancomer"
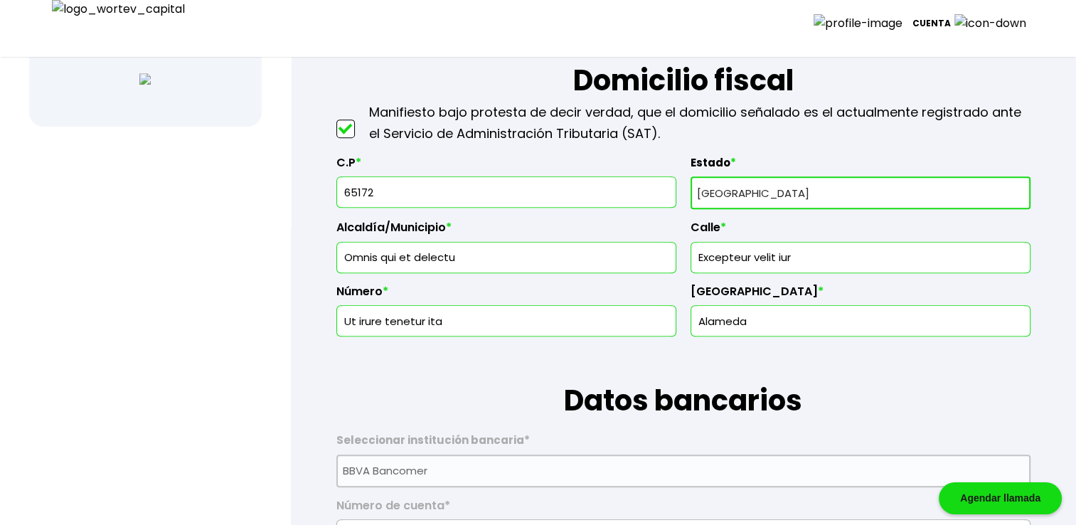
scroll to position [588, 0]
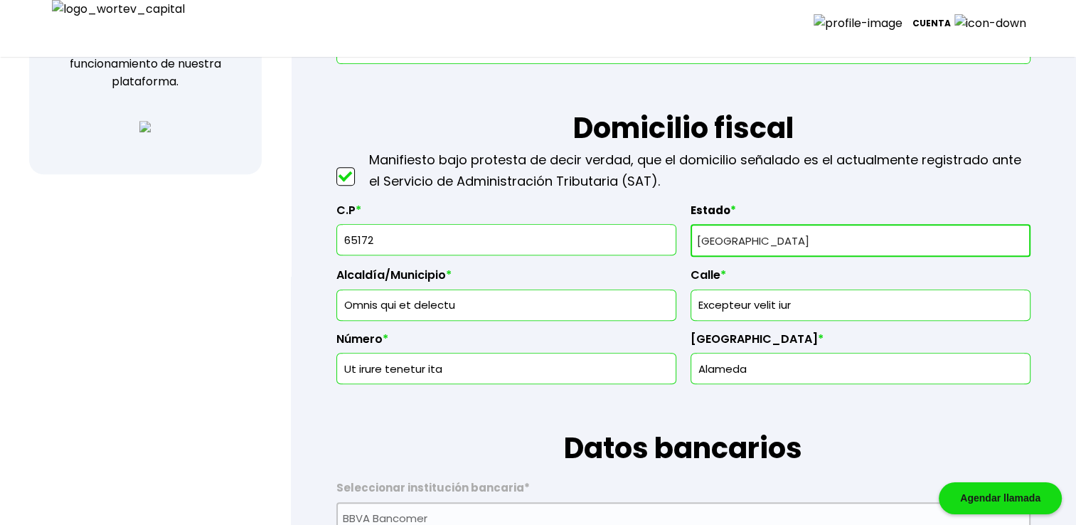
click at [435, 235] on input "65172" at bounding box center [506, 240] width 327 height 30
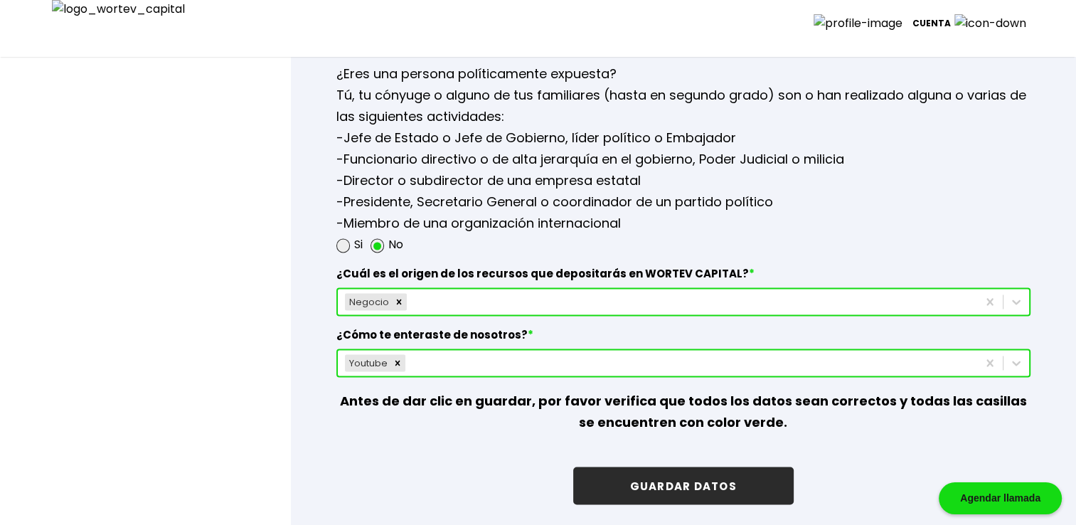
scroll to position [2515, 0]
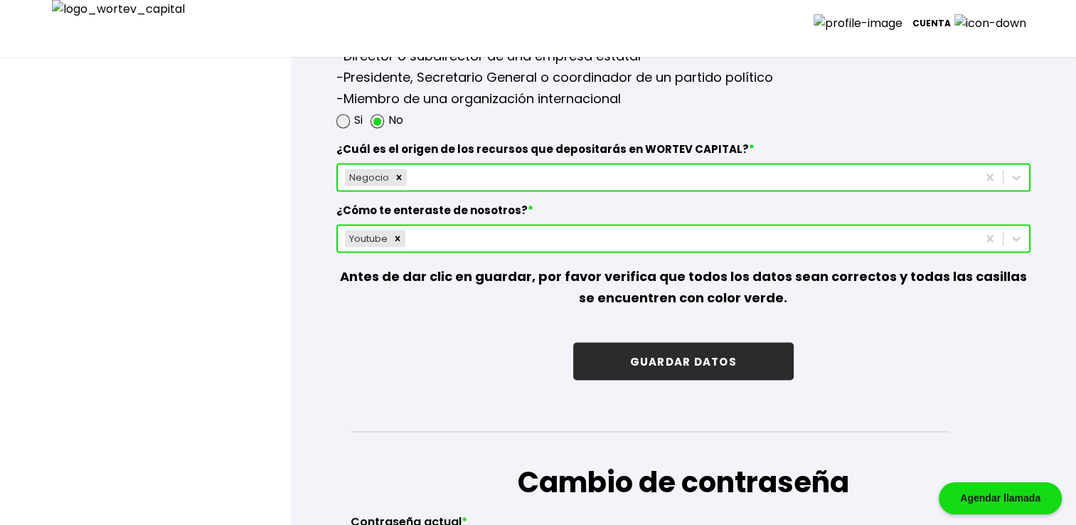
type input "65178"
click at [733, 342] on button "GUARDAR DATOS" at bounding box center [683, 361] width 221 height 38
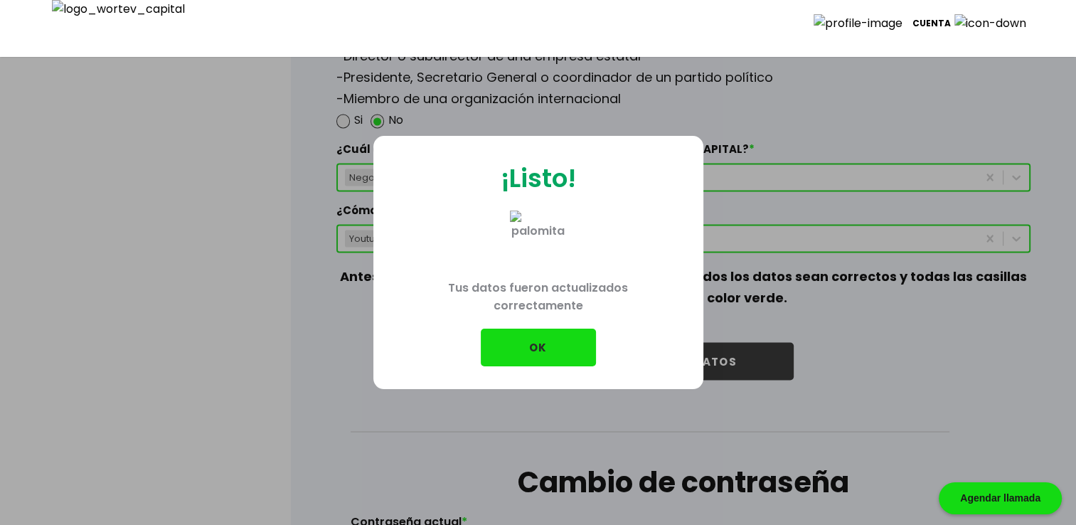
click at [528, 348] on button "OK" at bounding box center [538, 348] width 115 height 38
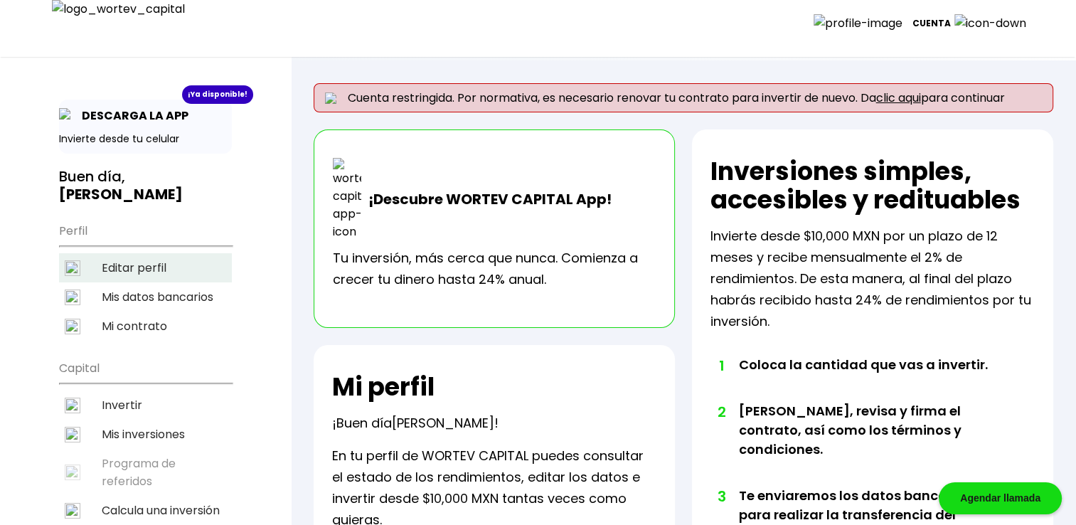
click at [163, 253] on li "Editar perfil" at bounding box center [145, 267] width 173 height 29
select select "Hombre"
select select "Secundaria"
select select "AG"
select select "BBVA Bancomer"
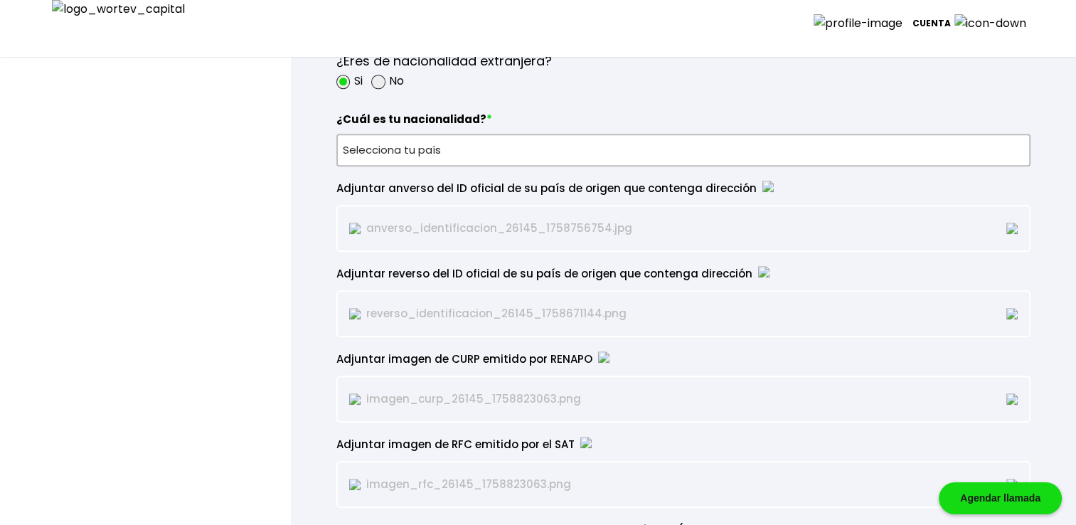
scroll to position [1185, 0]
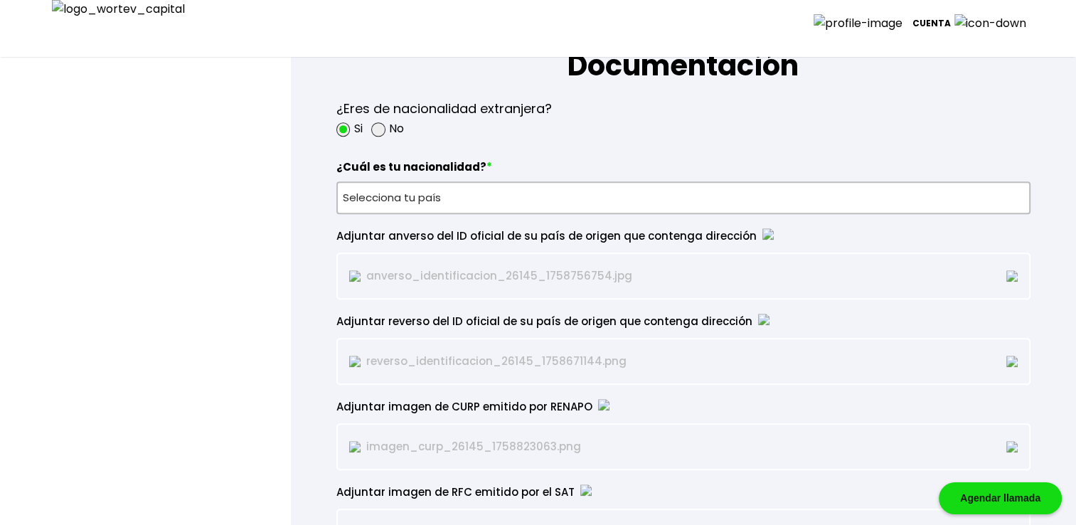
click at [951, 18] on p "Cuenta" at bounding box center [932, 23] width 38 height 21
click at [980, 97] on li "Cerrar sesión" at bounding box center [983, 100] width 114 height 29
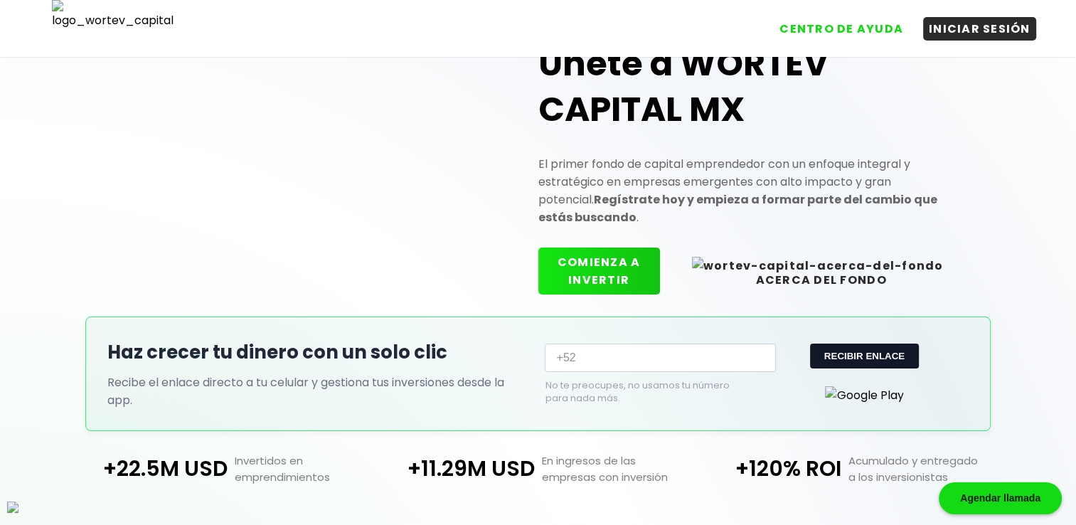
scroll to position [350, 0]
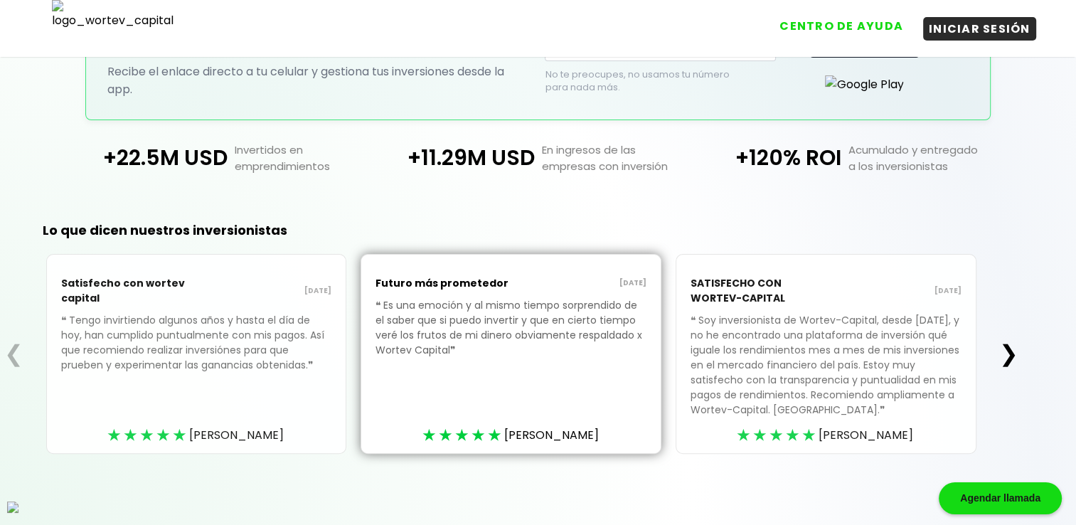
click at [852, 30] on button "CENTRO DE AYUDA" at bounding box center [841, 25] width 135 height 23
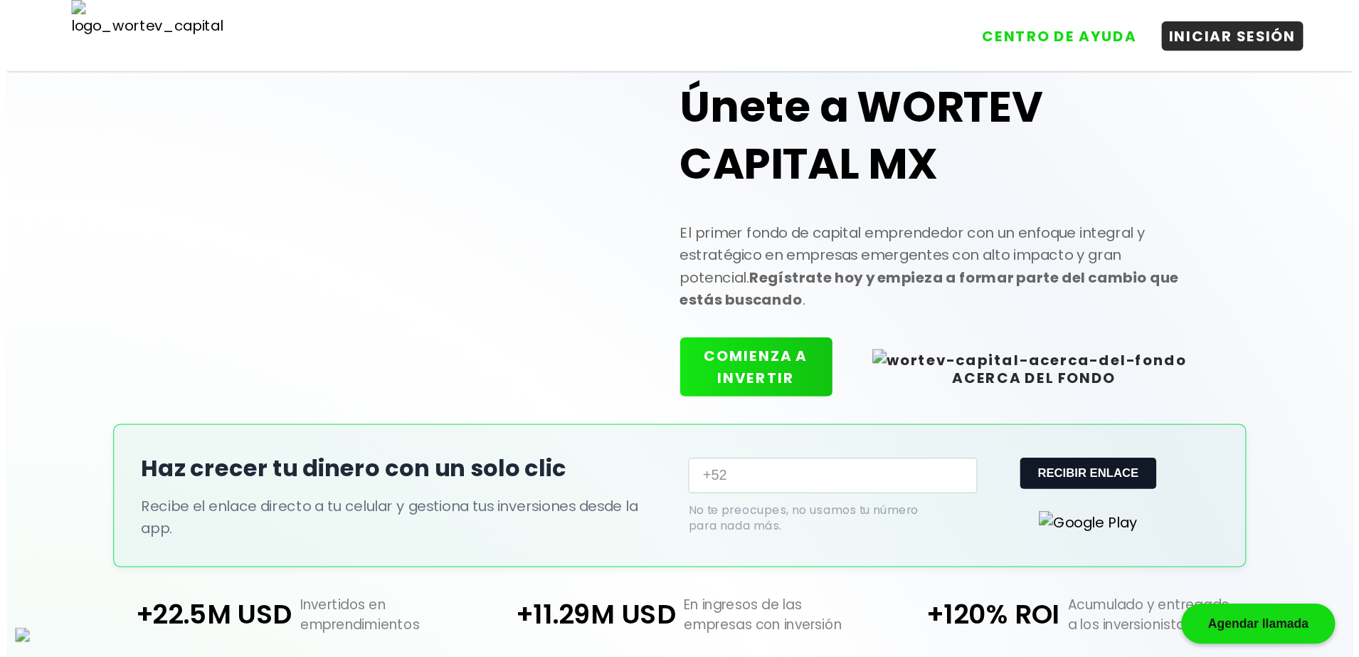
scroll to position [0, 0]
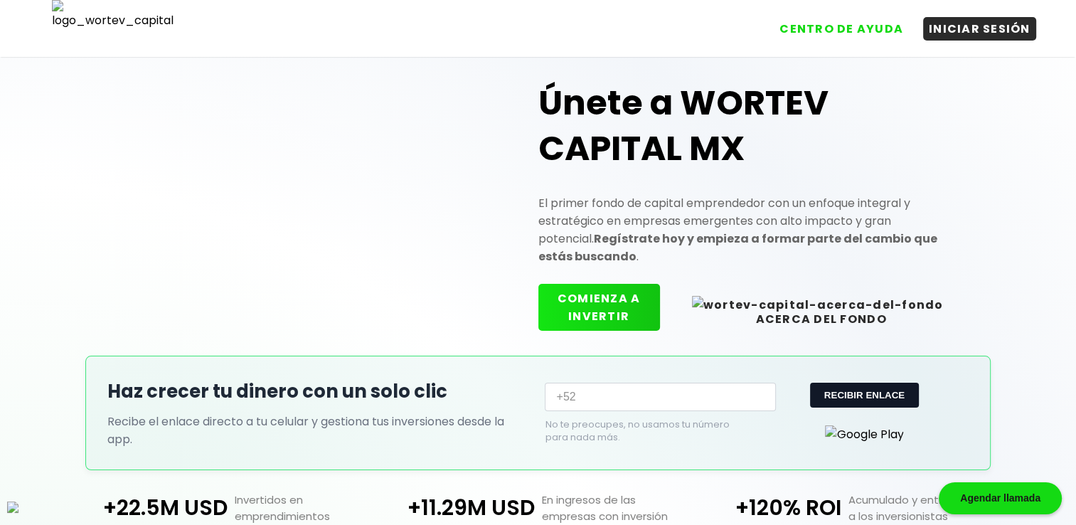
click at [654, 309] on button "COMIENZA A INVERTIR" at bounding box center [600, 307] width 122 height 47
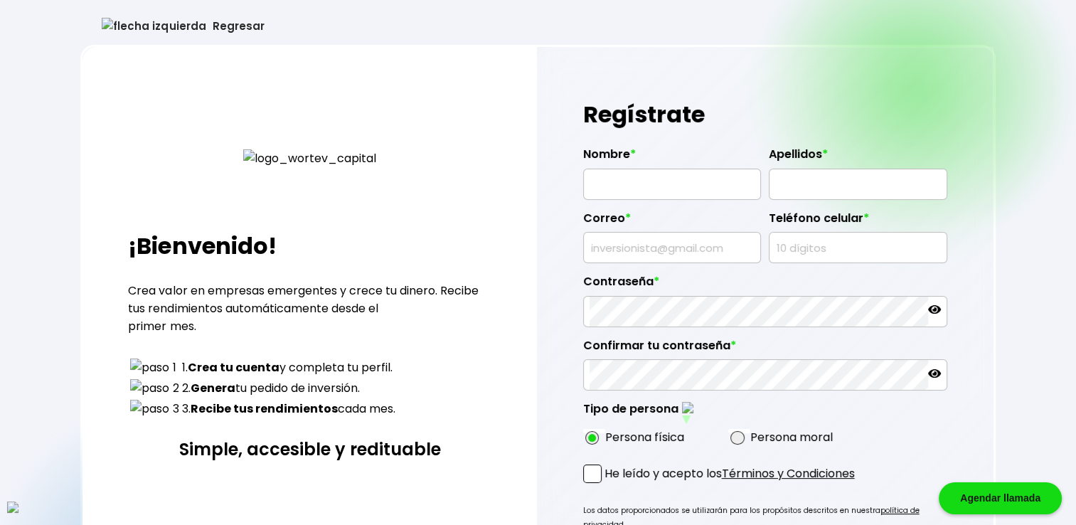
type input "[PERSON_NAME]"
type input "VANCE"
type input "[EMAIL_ADDRESS][DOMAIN_NAME]"
type input "8334972773"
radio input "true"
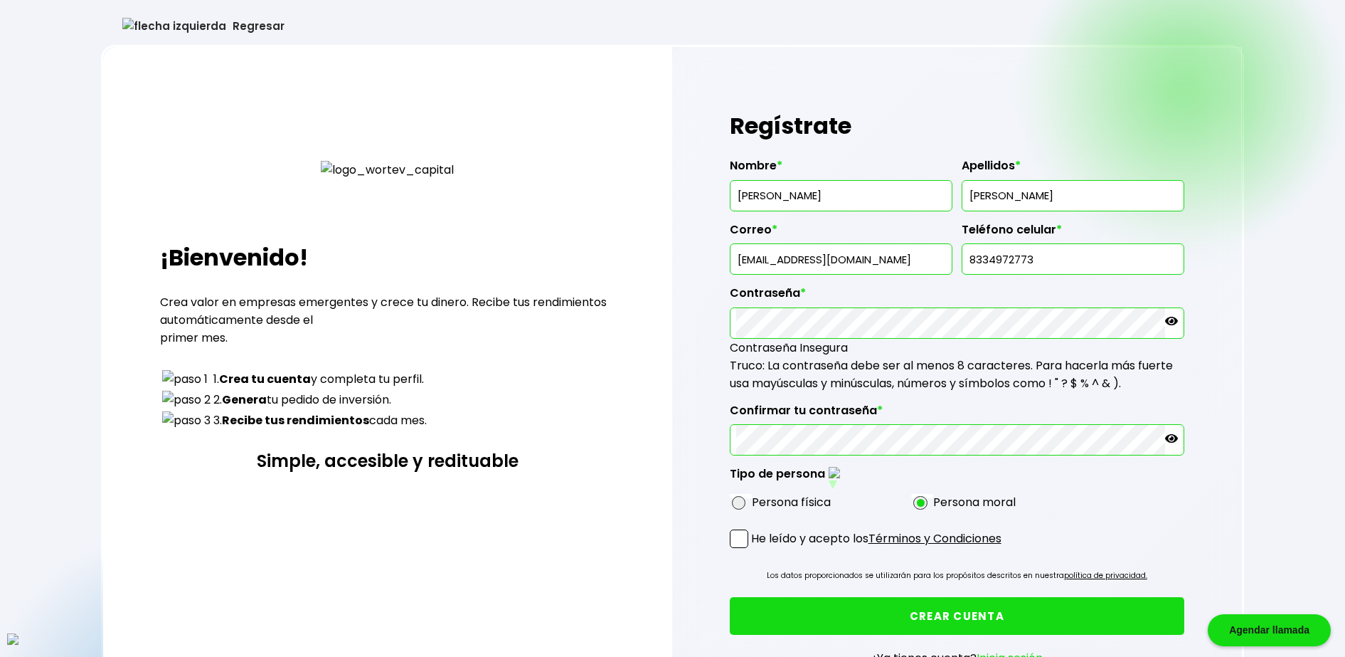
click at [734, 524] on span at bounding box center [739, 538] width 18 height 18
click at [754, 524] on input "He leído y acepto los Términos y Condiciones" at bounding box center [754, 549] width 0 height 0
click at [916, 524] on button "CREAR CUENTA" at bounding box center [957, 616] width 455 height 38
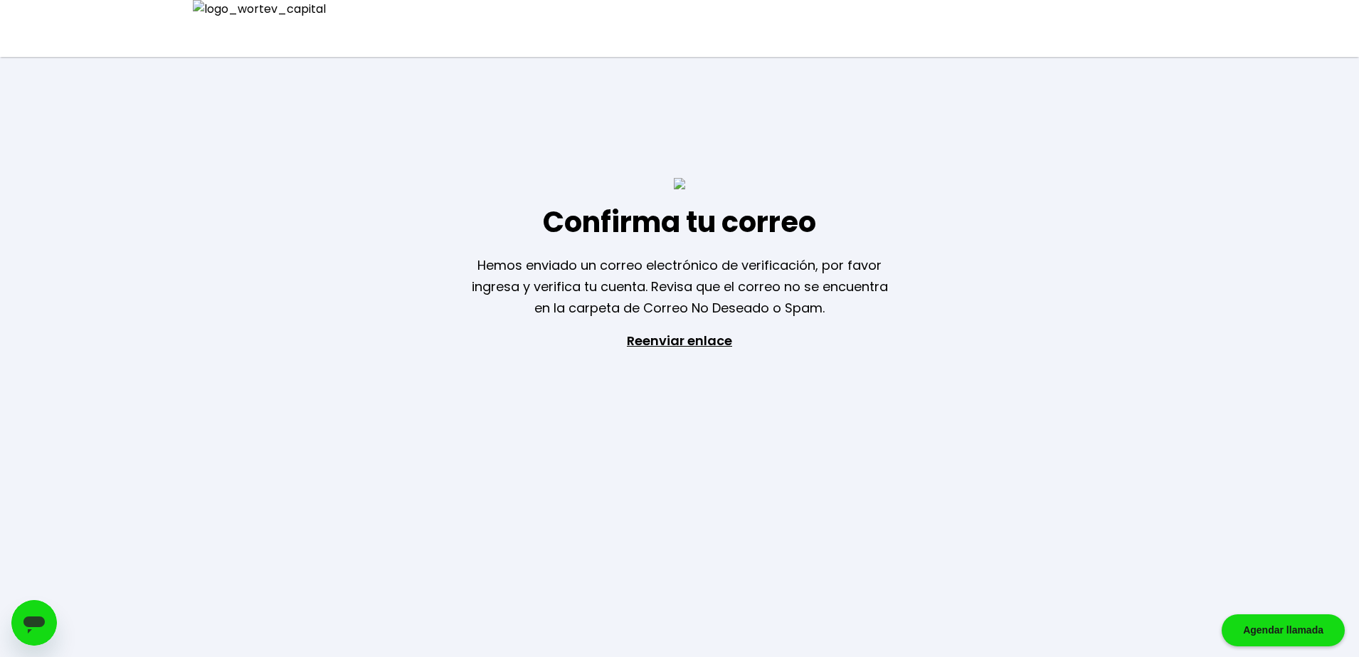
click at [275, 30] on img at bounding box center [253, 23] width 144 height 46
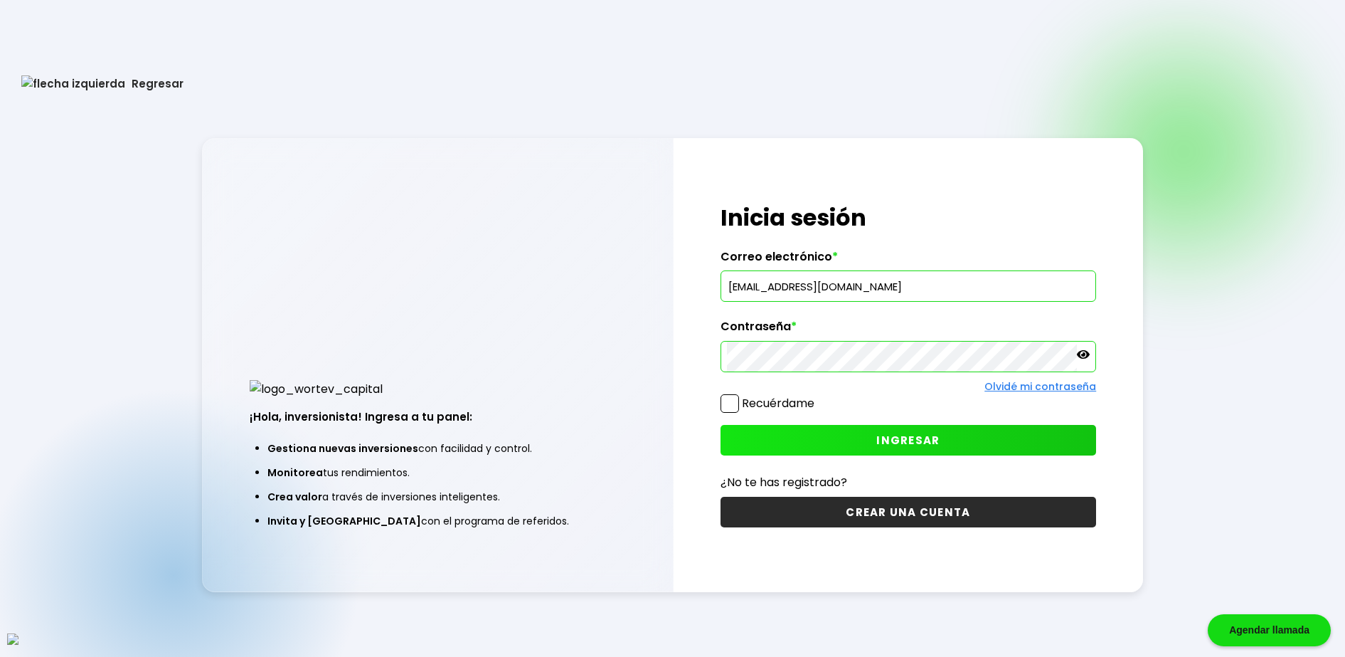
click at [793, 287] on input "[EMAIL_ADDRESS][DOMAIN_NAME]" at bounding box center [909, 286] width 364 height 30
paste input "quqatov@mailinator"
type input "quqatov@mailinator.com"
click at [715, 401] on div "¡Hola, inversionista! Ingresa tus credenciales para iniciar sesión Inicia sesió…" at bounding box center [909, 365] width 470 height 454
click at [736, 406] on span at bounding box center [730, 403] width 18 height 18
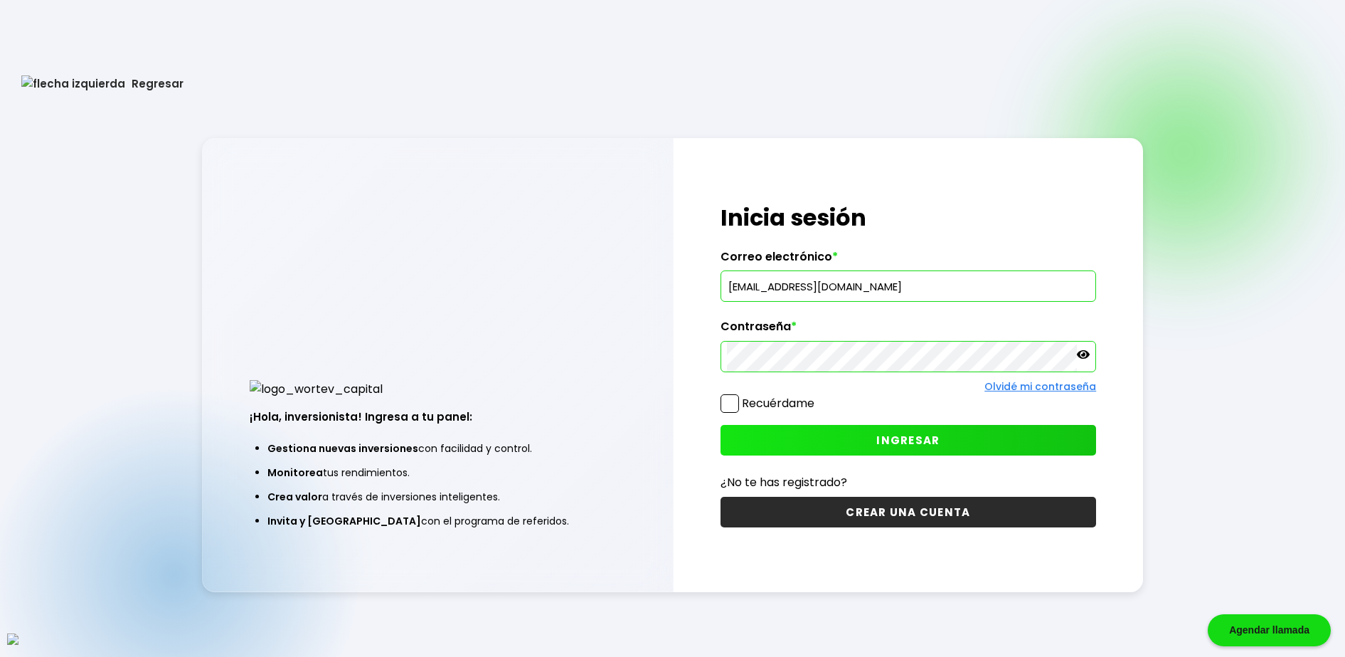
click at [817, 396] on input "Recuérdame" at bounding box center [817, 396] width 0 height 0
click at [787, 430] on button "INGRESAR" at bounding box center [909, 440] width 376 height 31
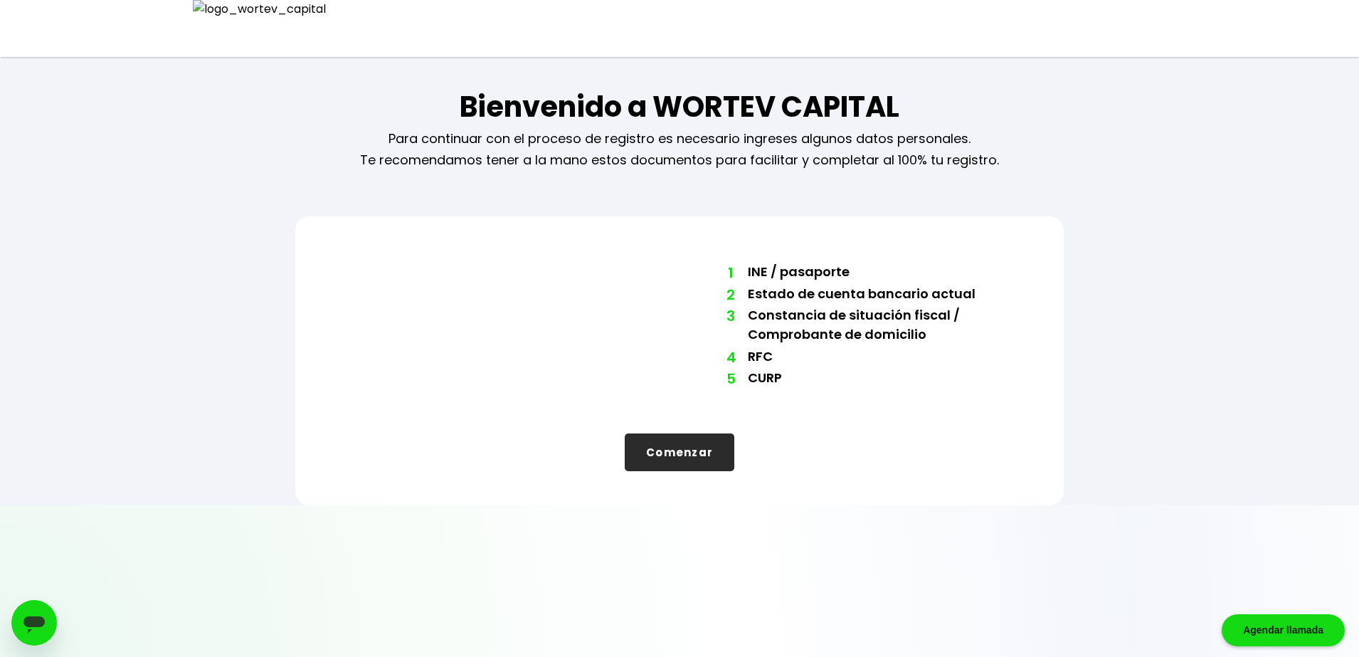
click at [731, 462] on button "Comenzar" at bounding box center [680, 452] width 110 height 38
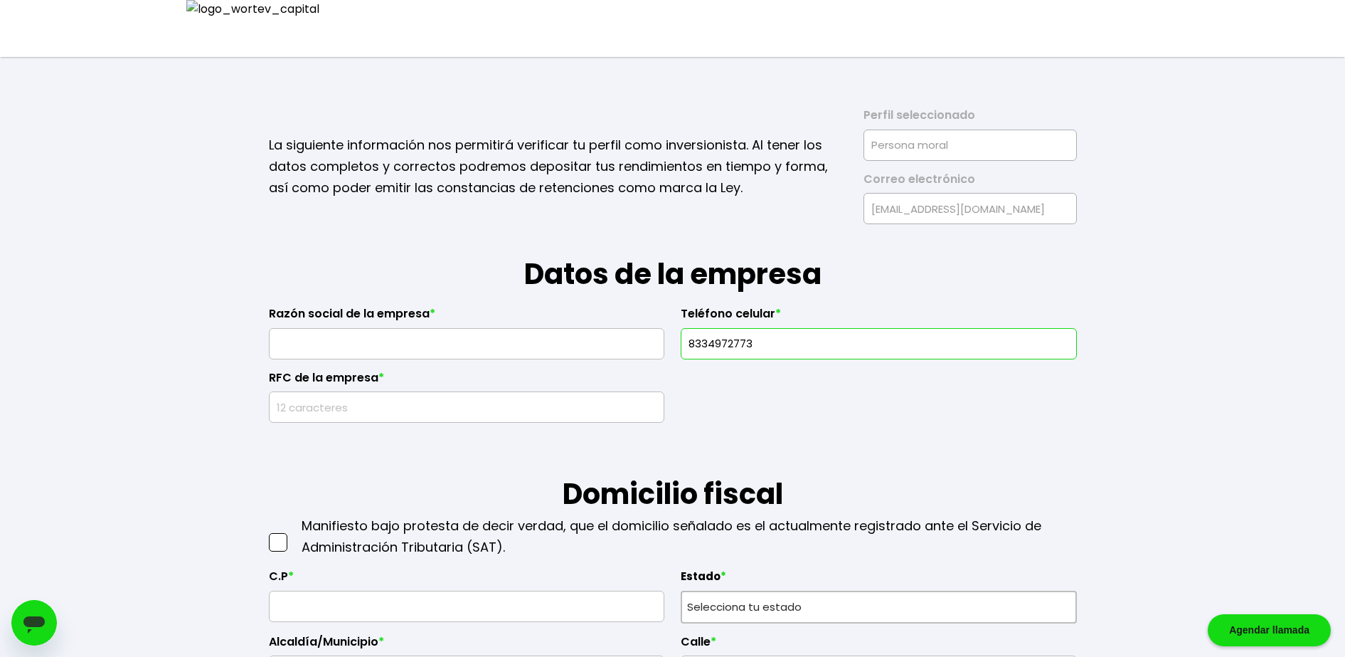
type input "Hayes Farmer"
type input "5951895780"
type input "MNSA8909166Y7"
type input "90495"
type input "Consequatur enim per"
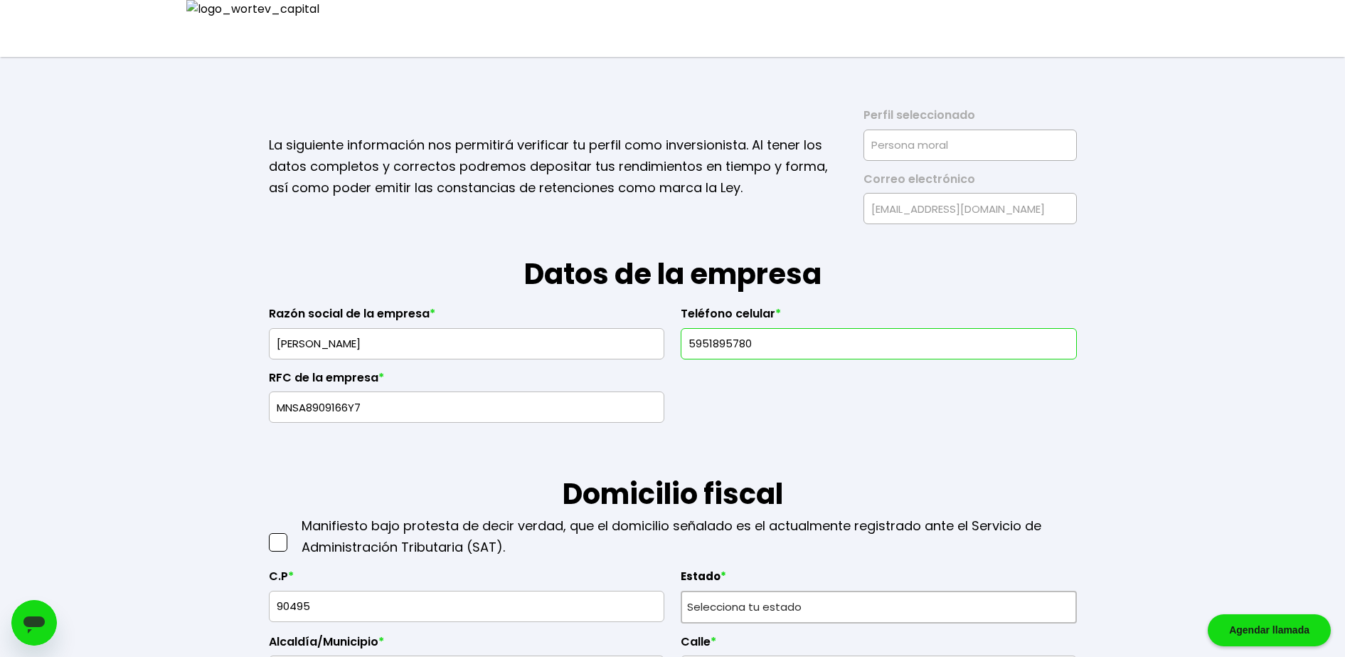
type input "Molestiae non culpa"
type input "Velit cupidatat quia"
type input "Duis eu omnis eu sit"
type input "236607742759996740"
type input "ELVIS GREEN"
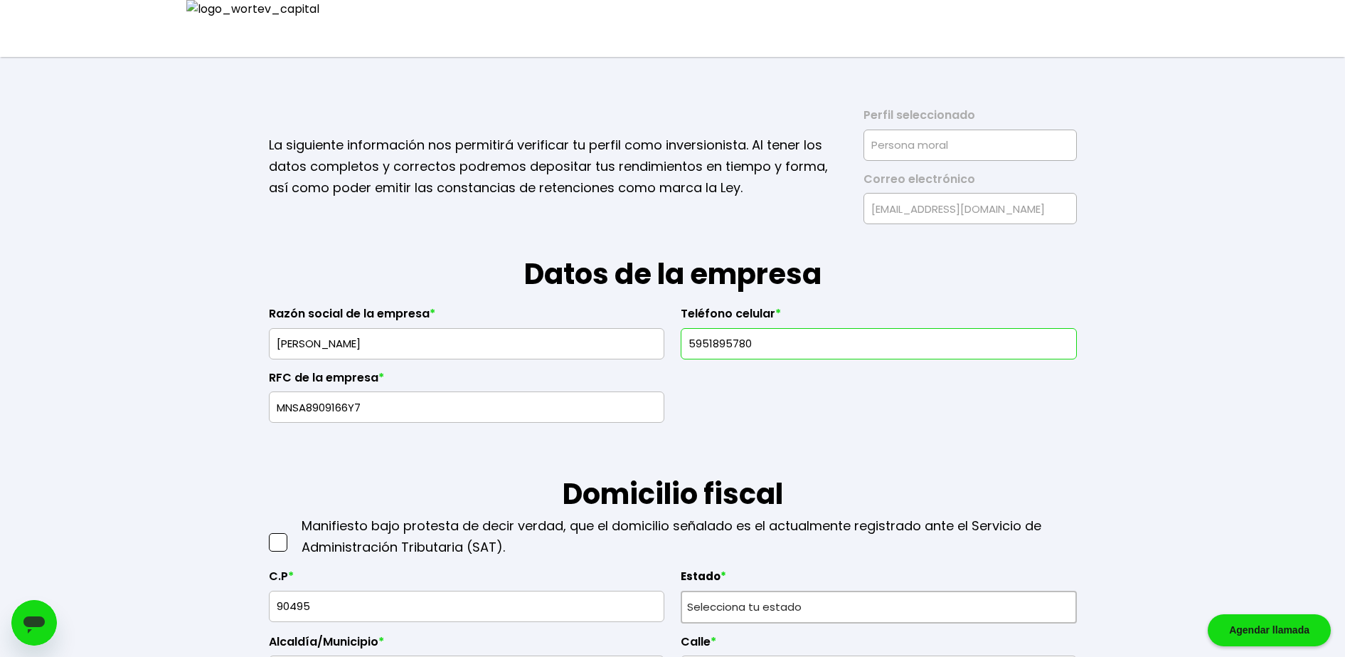
type input "NJSA8909166Y7"
type input "5786915317"
type input "Esse sed commodo opt"
radio input "true"
select select "DF"
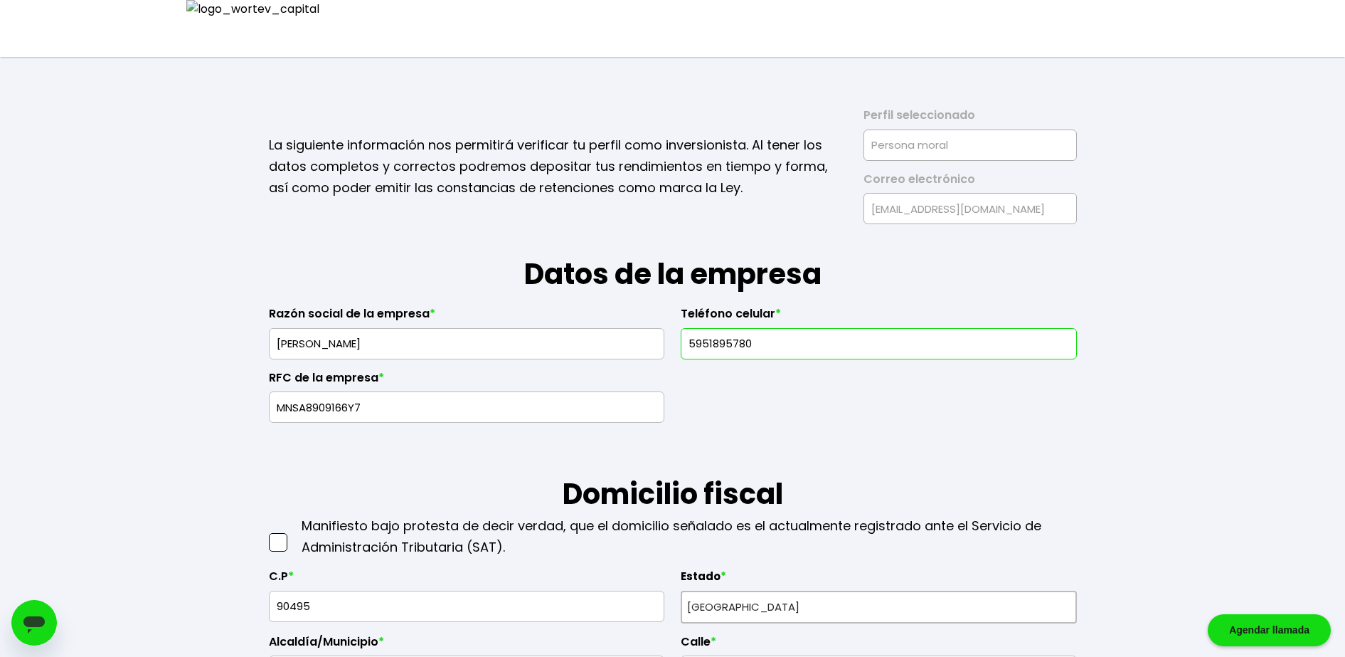
select select "Caja [PERSON_NAME][GEOGRAPHIC_DATA]"
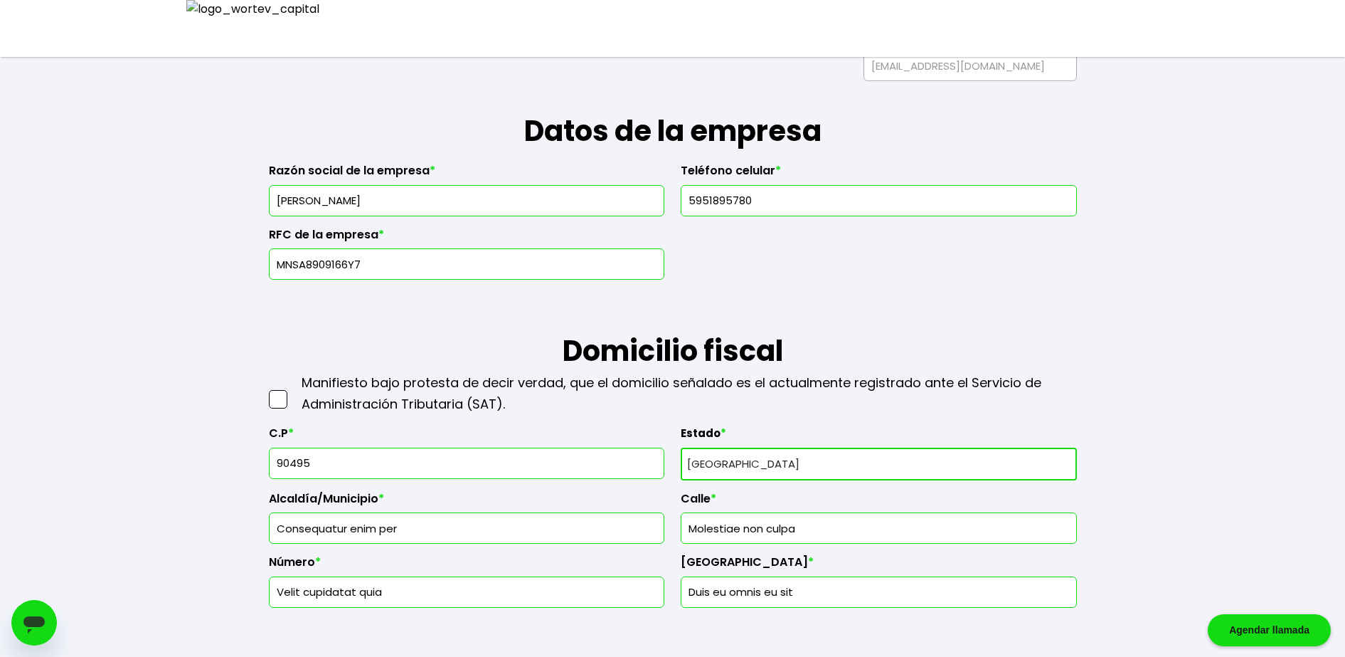
scroll to position [148, 0]
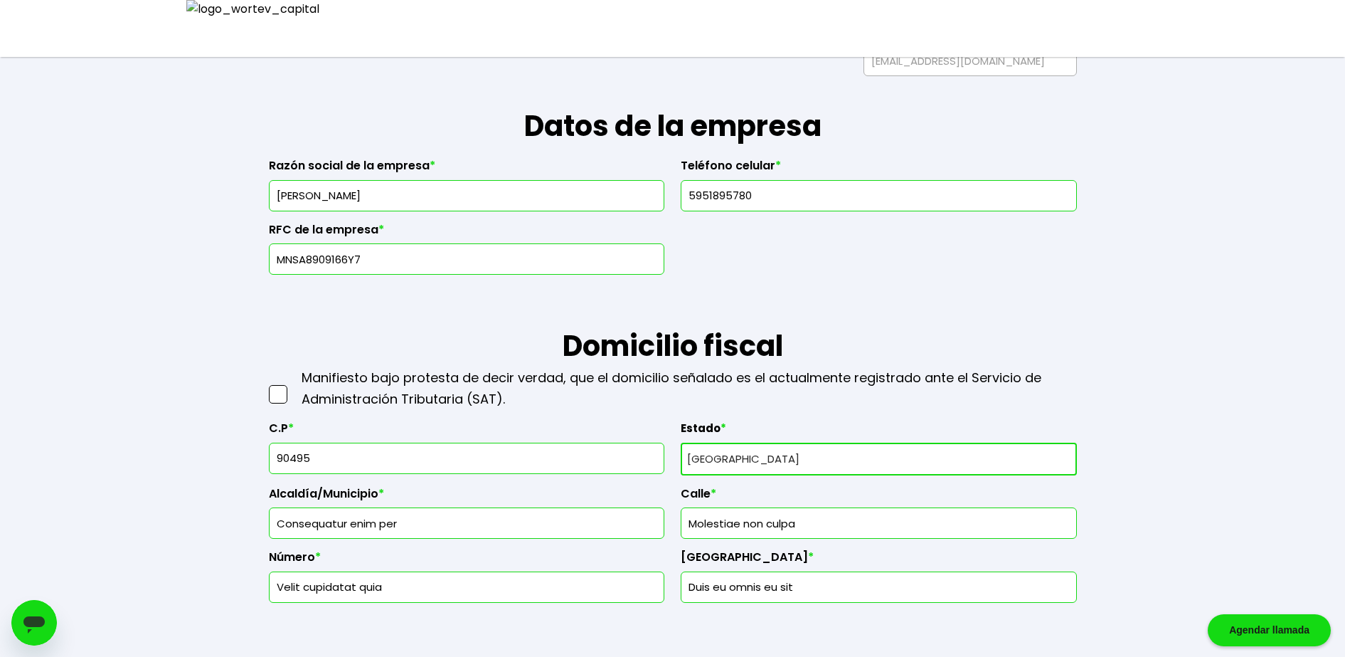
click at [282, 391] on span at bounding box center [278, 394] width 18 height 18
click at [293, 387] on input "checkbox" at bounding box center [293, 387] width 0 height 0
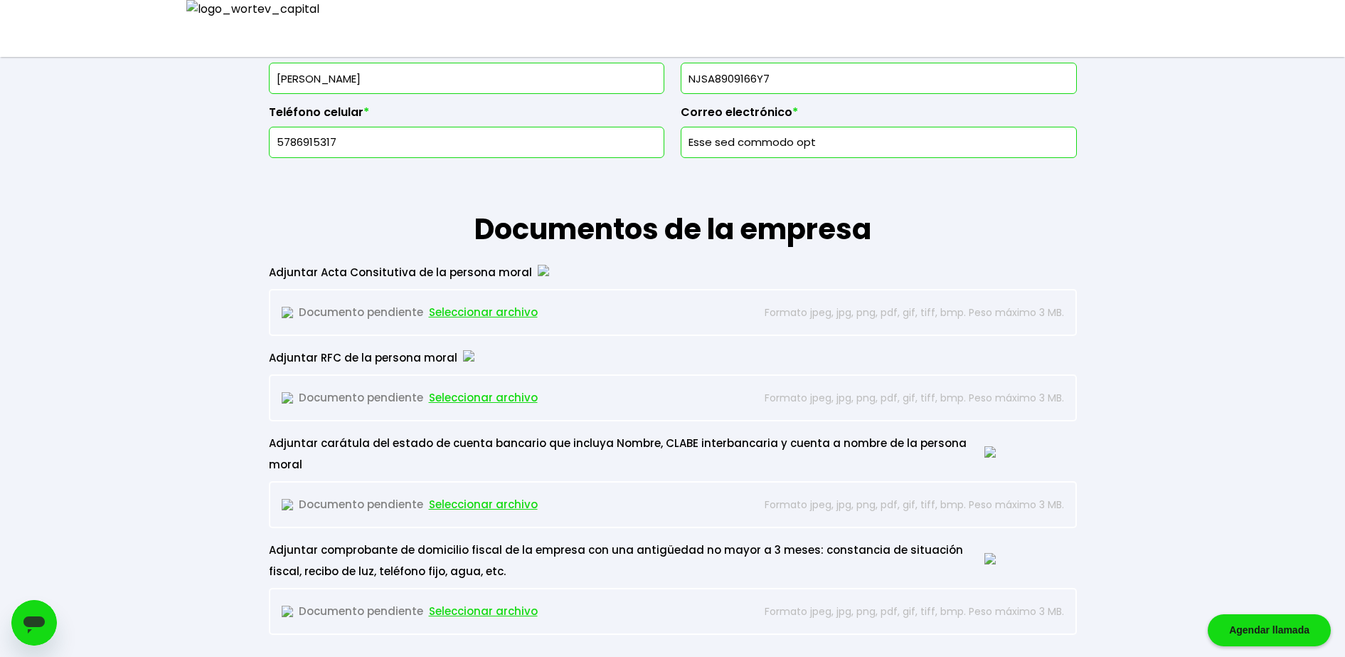
scroll to position [1037, 0]
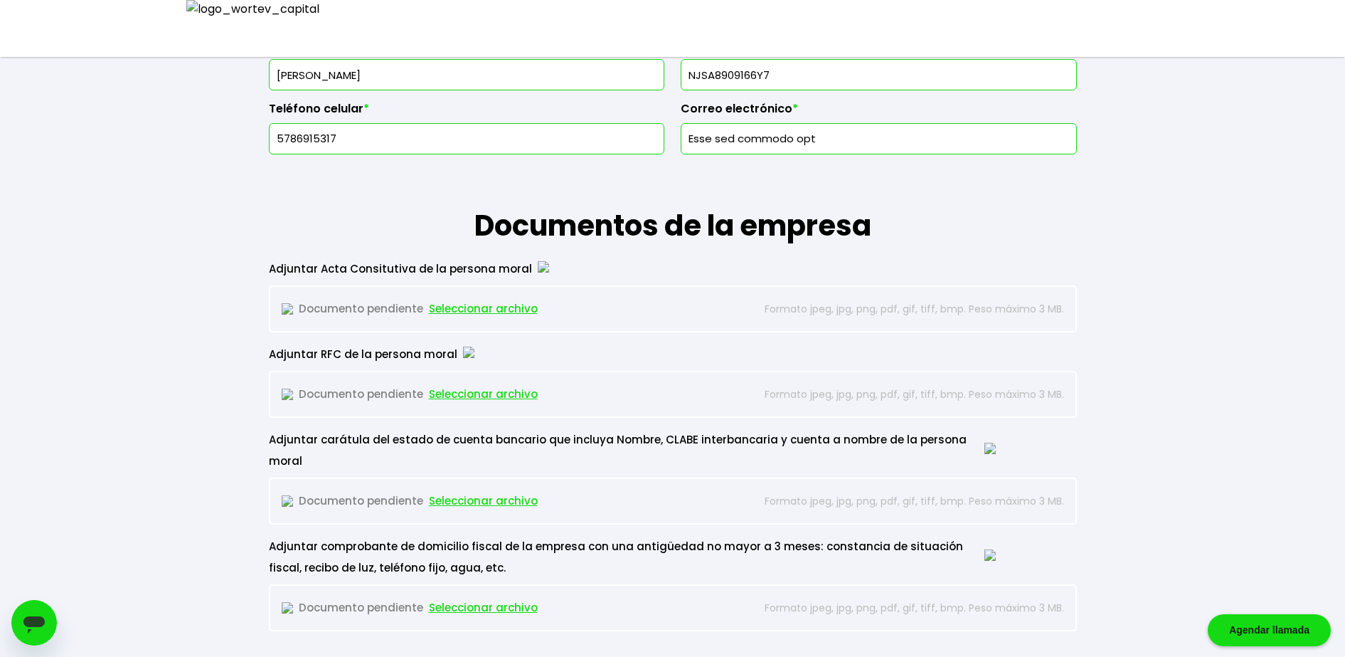
drag, startPoint x: 852, startPoint y: 130, endPoint x: 553, endPoint y: 136, distance: 298.8
click at [553, 136] on div "Nombre Completo * ELVIS GREEN RFC * Teléfono celular * 5786915317 Correo electr…" at bounding box center [673, 90] width 808 height 127
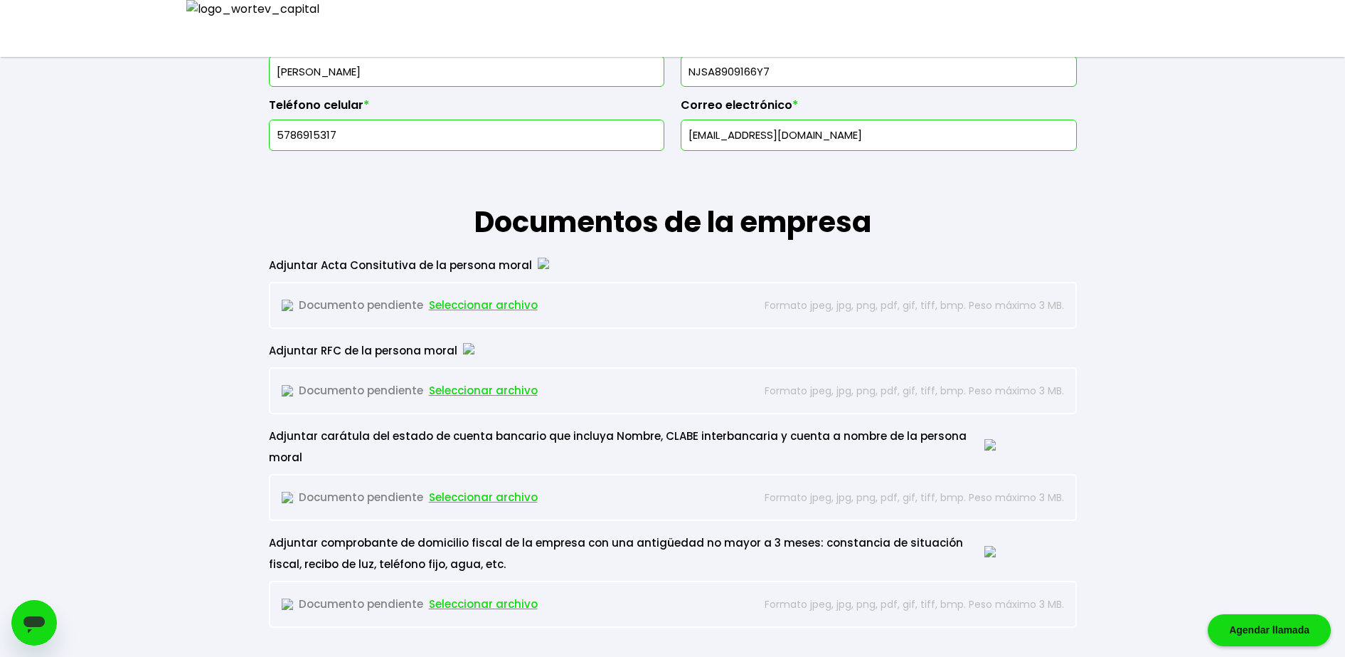
scroll to position [889, 0]
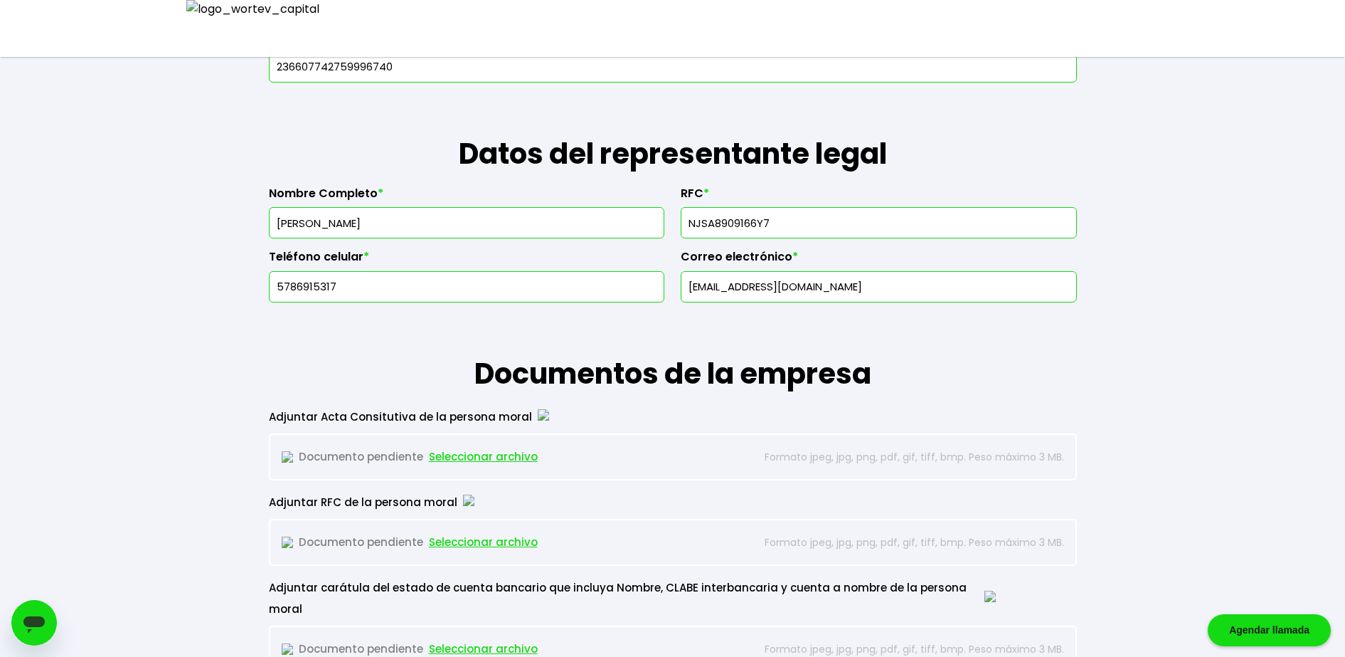
type input "coman@mail.com"
click at [514, 452] on span "Seleccionar archivo" at bounding box center [483, 456] width 109 height 21
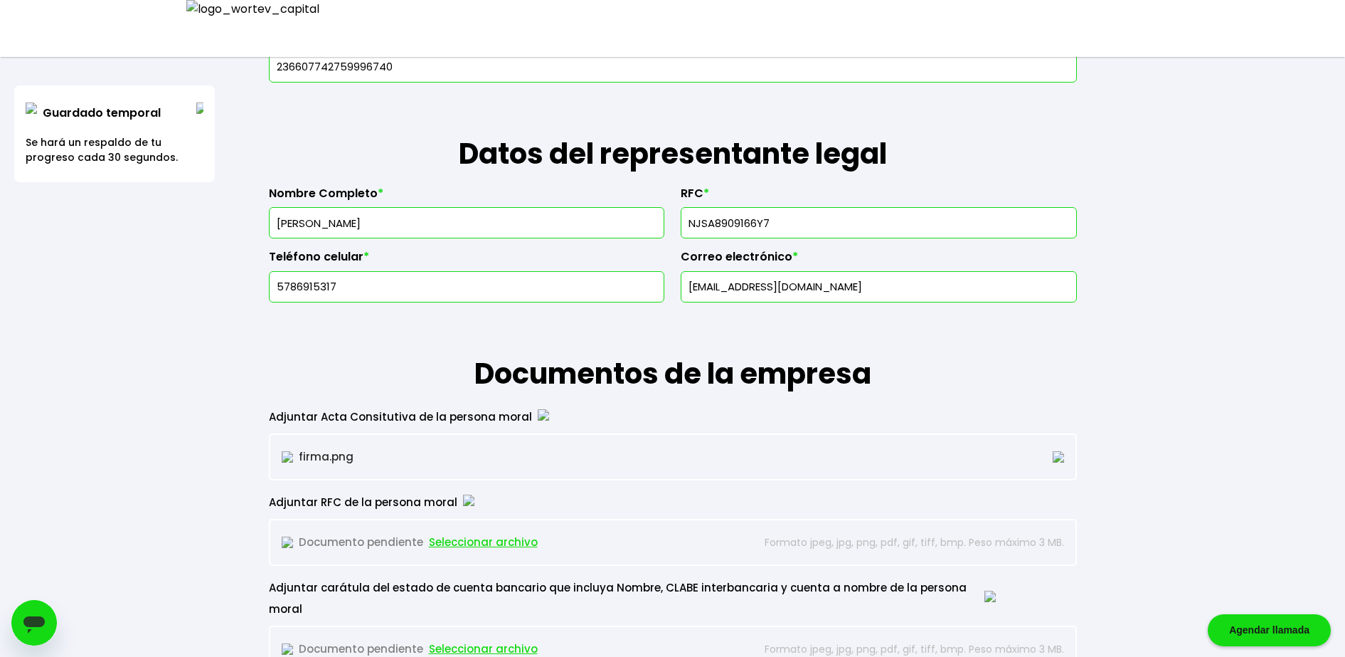
click at [475, 535] on span "Seleccionar archivo" at bounding box center [483, 541] width 109 height 21
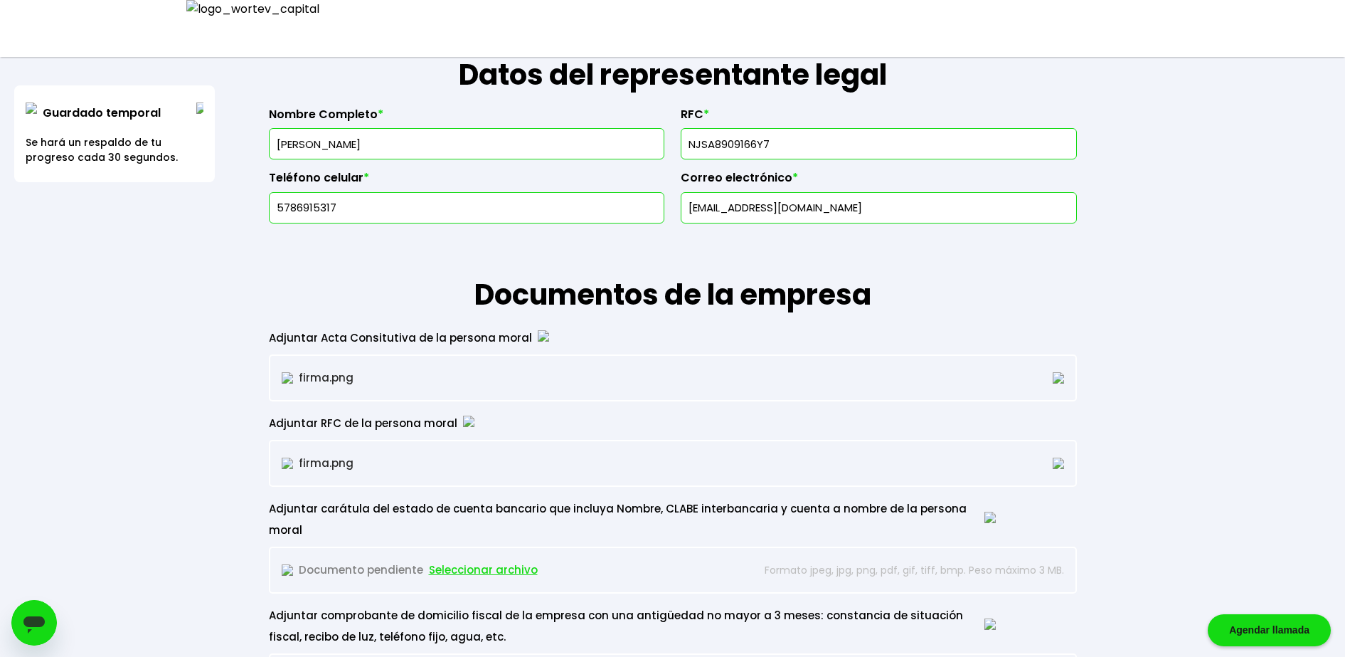
scroll to position [1097, 0]
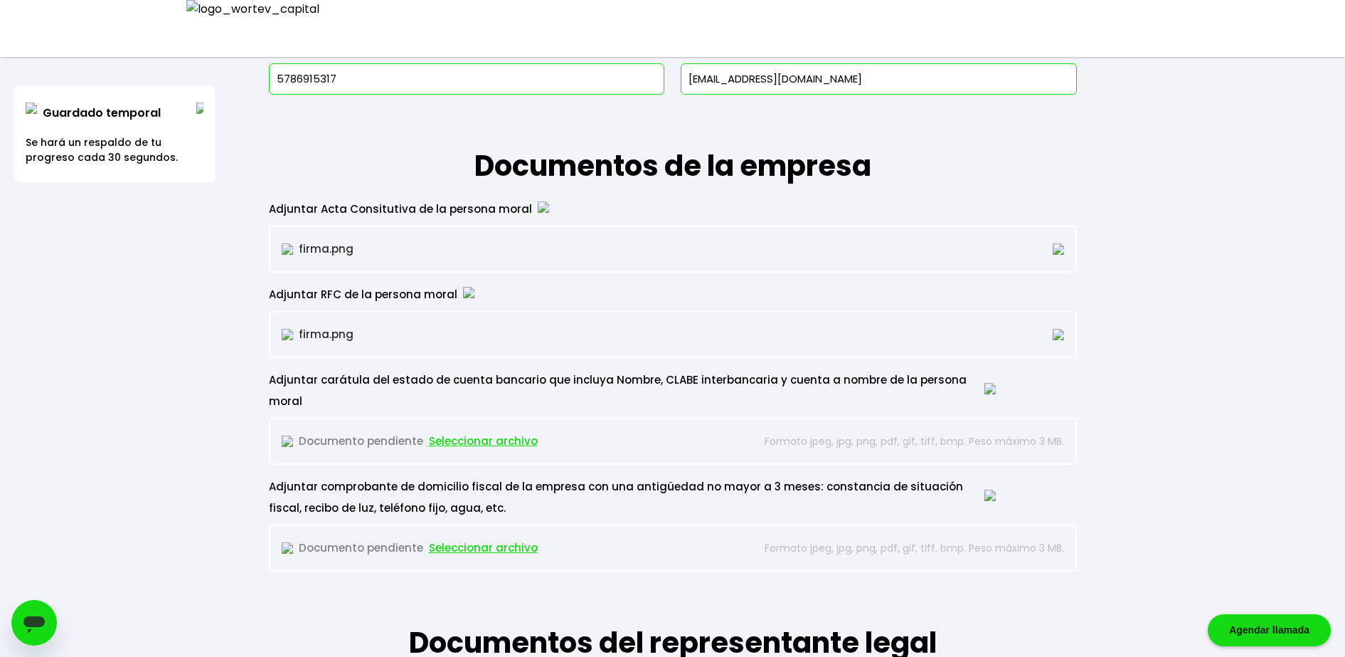
click at [492, 430] on span "Seleccionar archivo" at bounding box center [483, 440] width 109 height 21
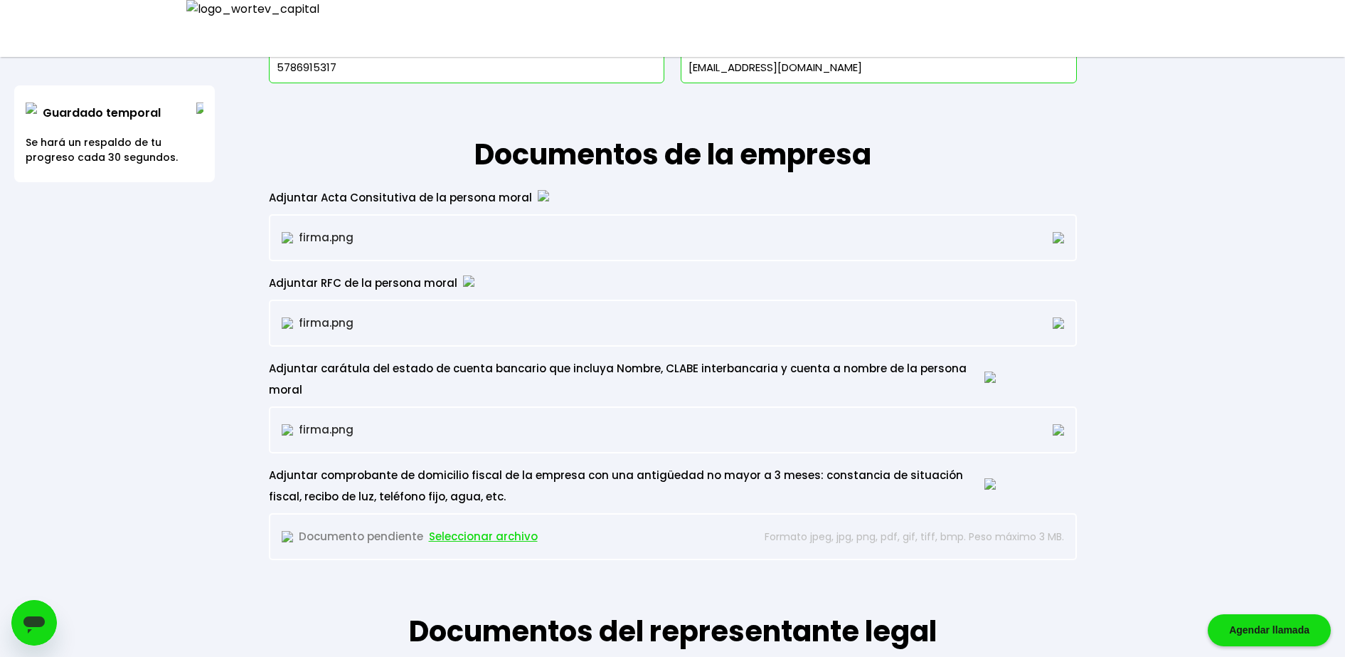
scroll to position [1186, 0]
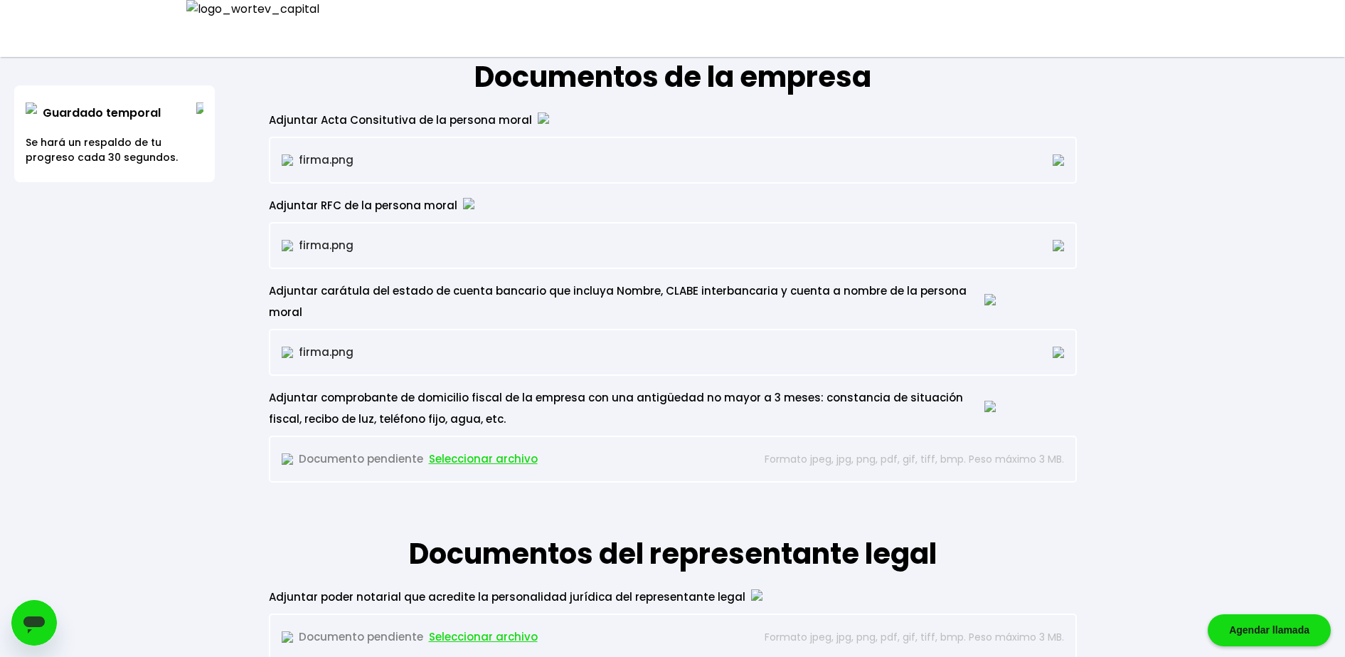
click at [494, 448] on span "Seleccionar archivo" at bounding box center [483, 458] width 109 height 21
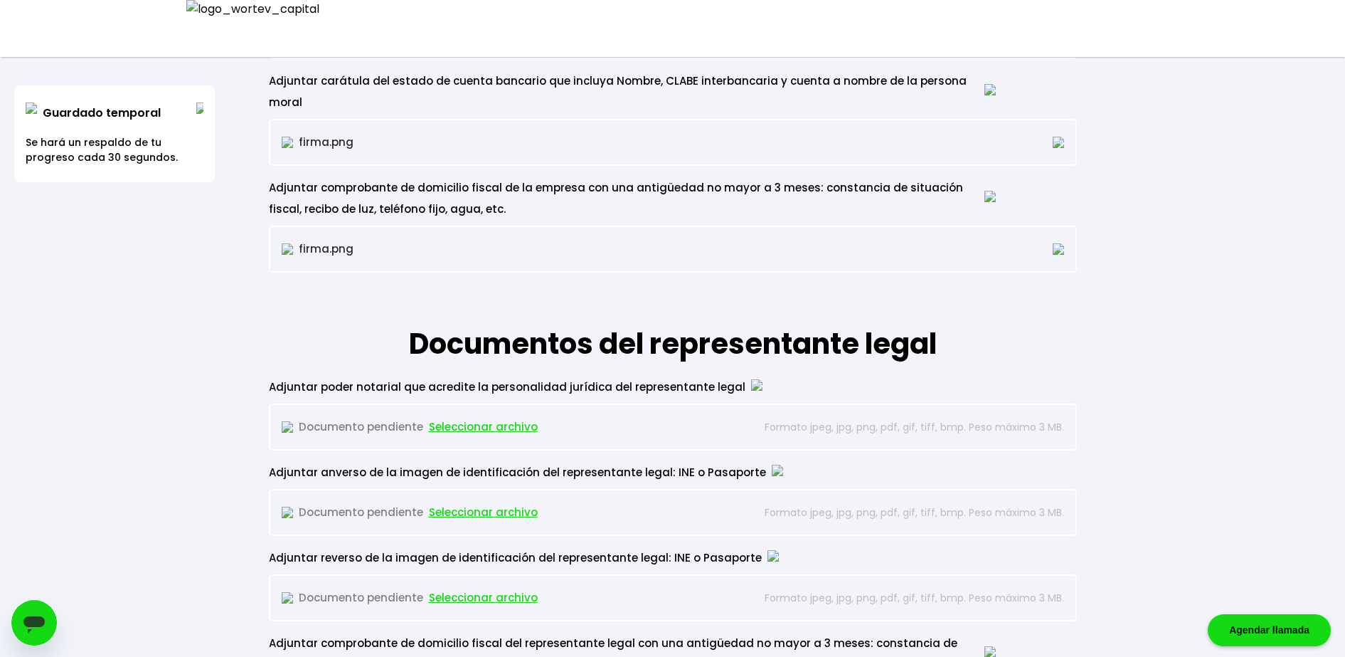
scroll to position [1423, 0]
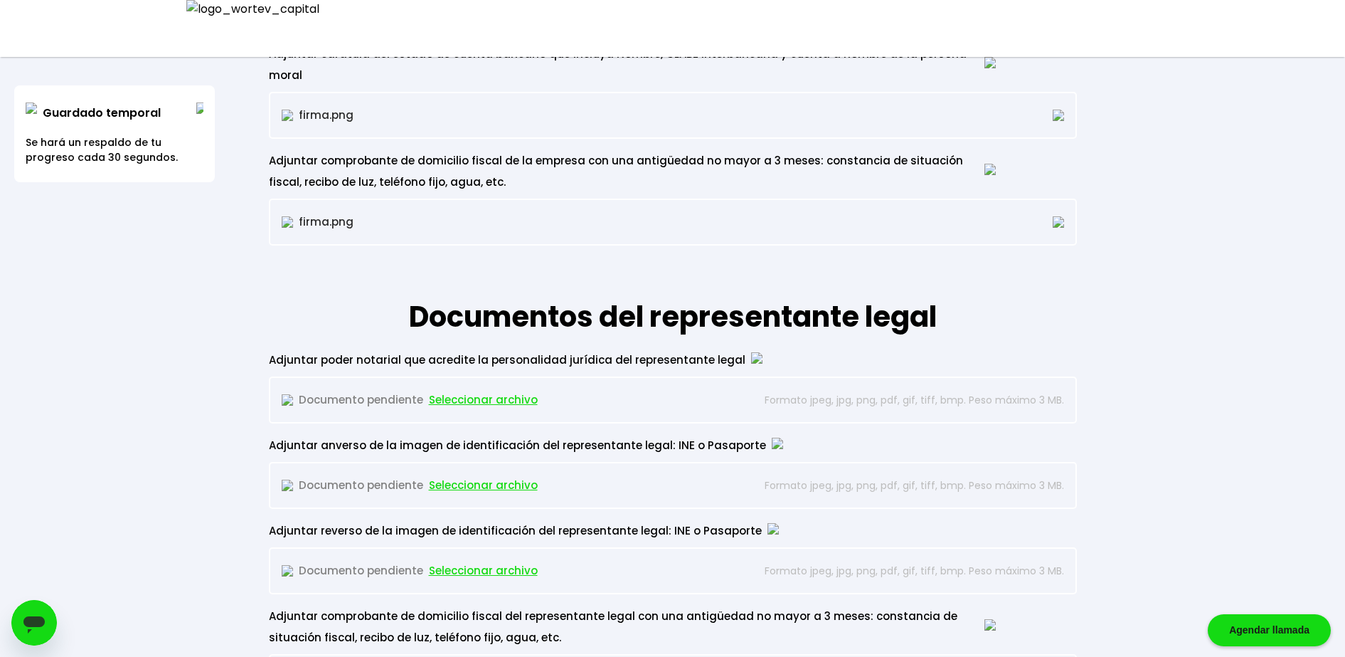
click at [504, 389] on span "Seleccionar archivo" at bounding box center [483, 399] width 109 height 21
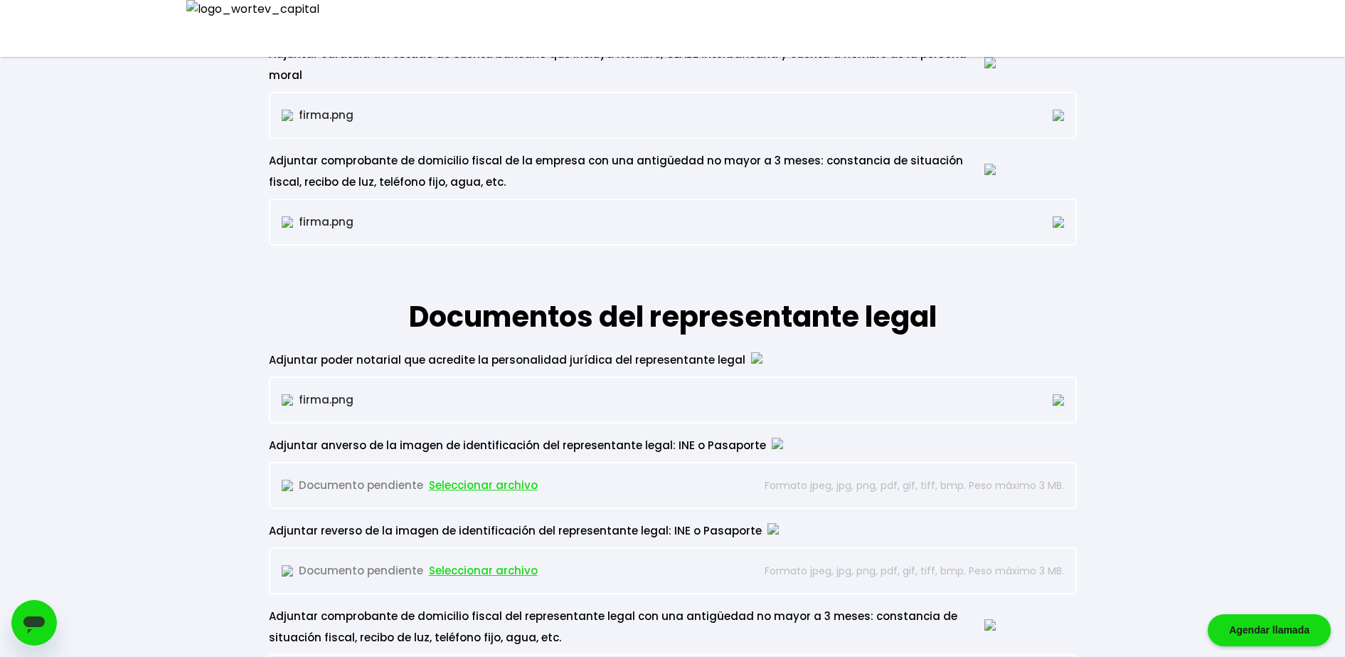
click at [488, 474] on span "Seleccionar archivo" at bounding box center [483, 484] width 109 height 21
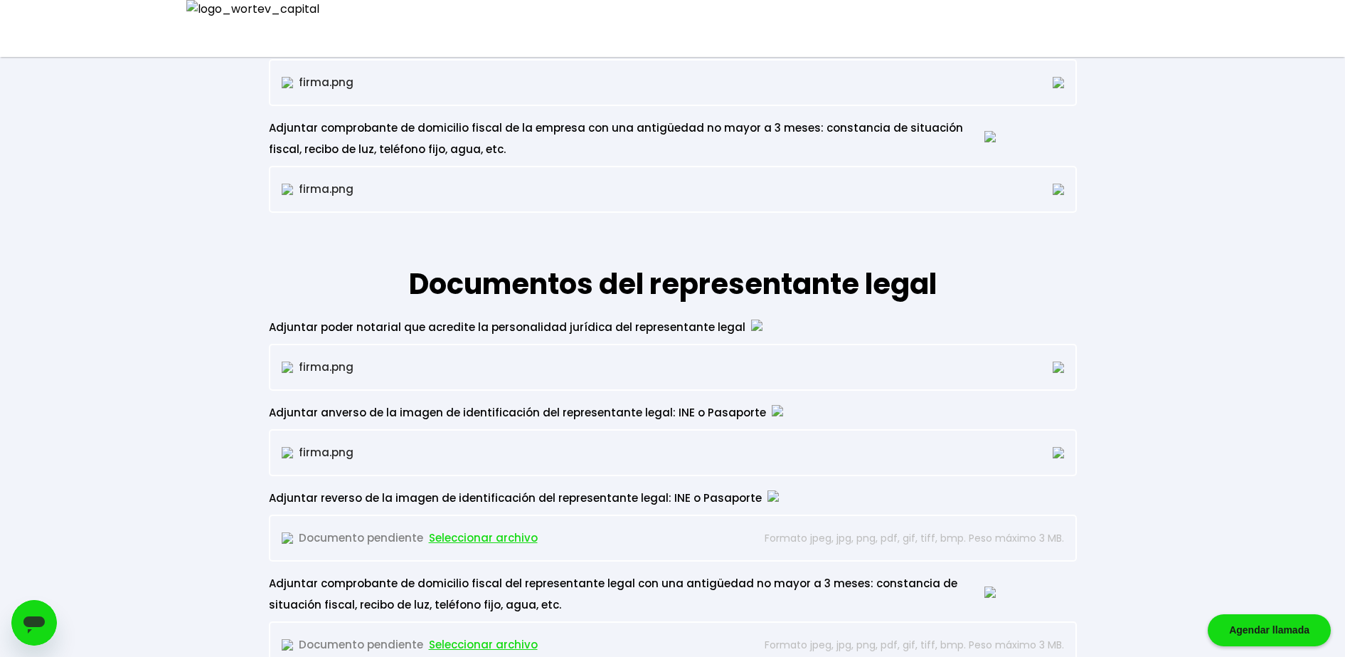
scroll to position [1512, 0]
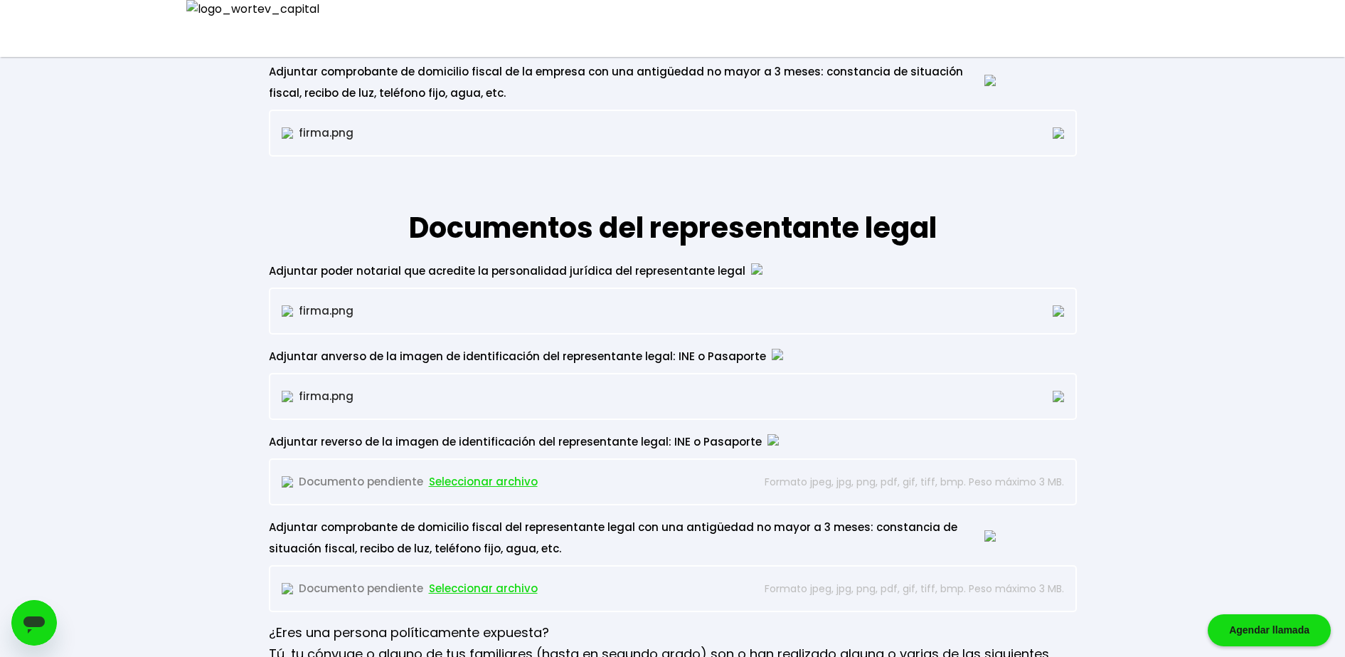
click at [494, 471] on span "Seleccionar archivo" at bounding box center [483, 481] width 109 height 21
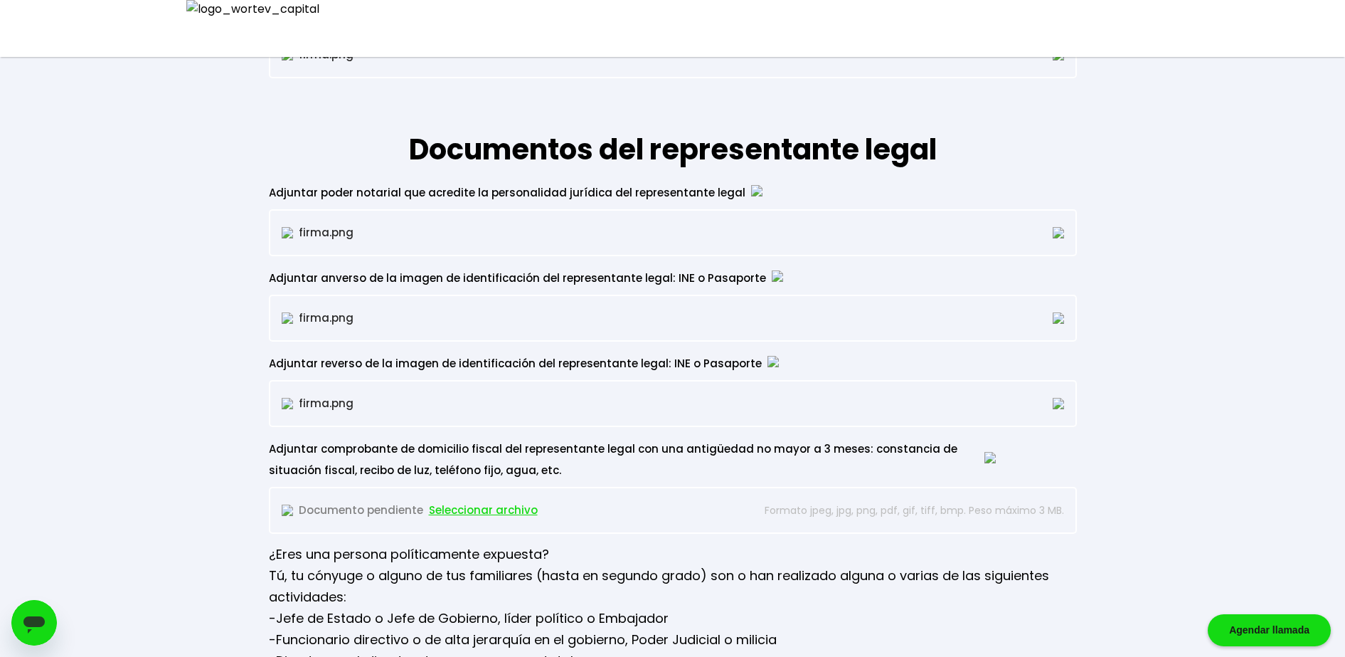
scroll to position [1749, 0]
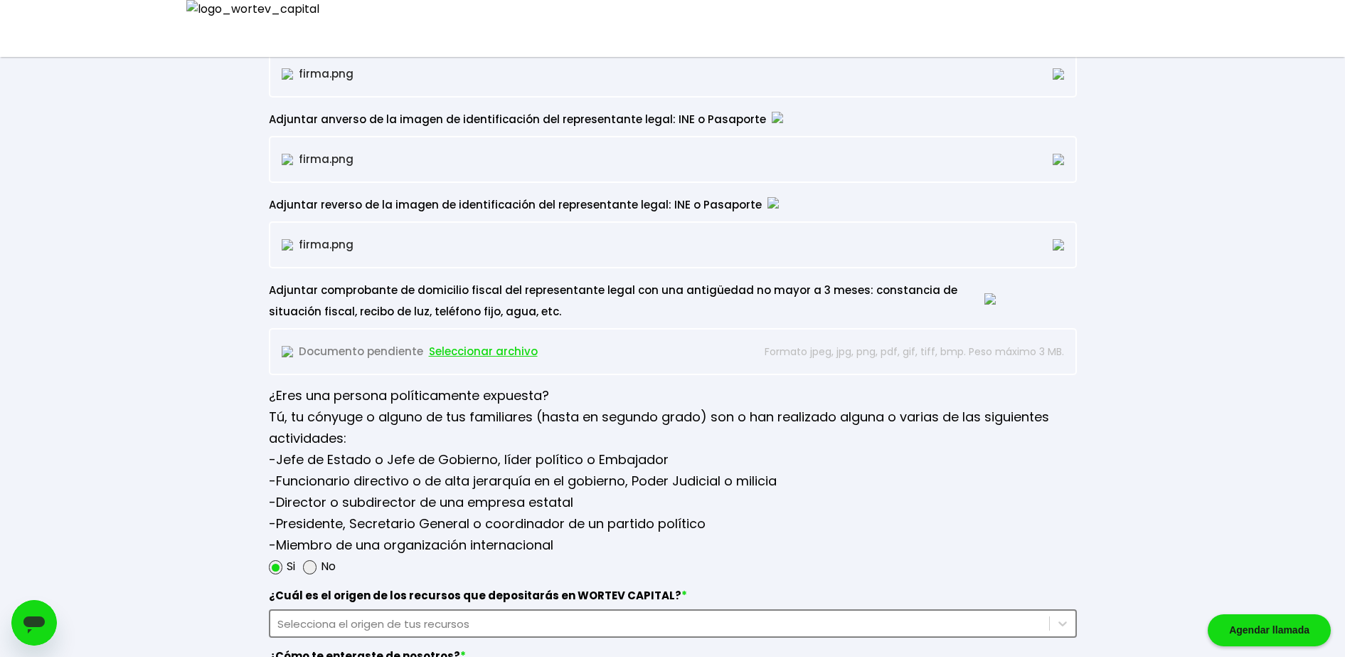
click at [490, 341] on span "Seleccionar archivo" at bounding box center [483, 351] width 109 height 21
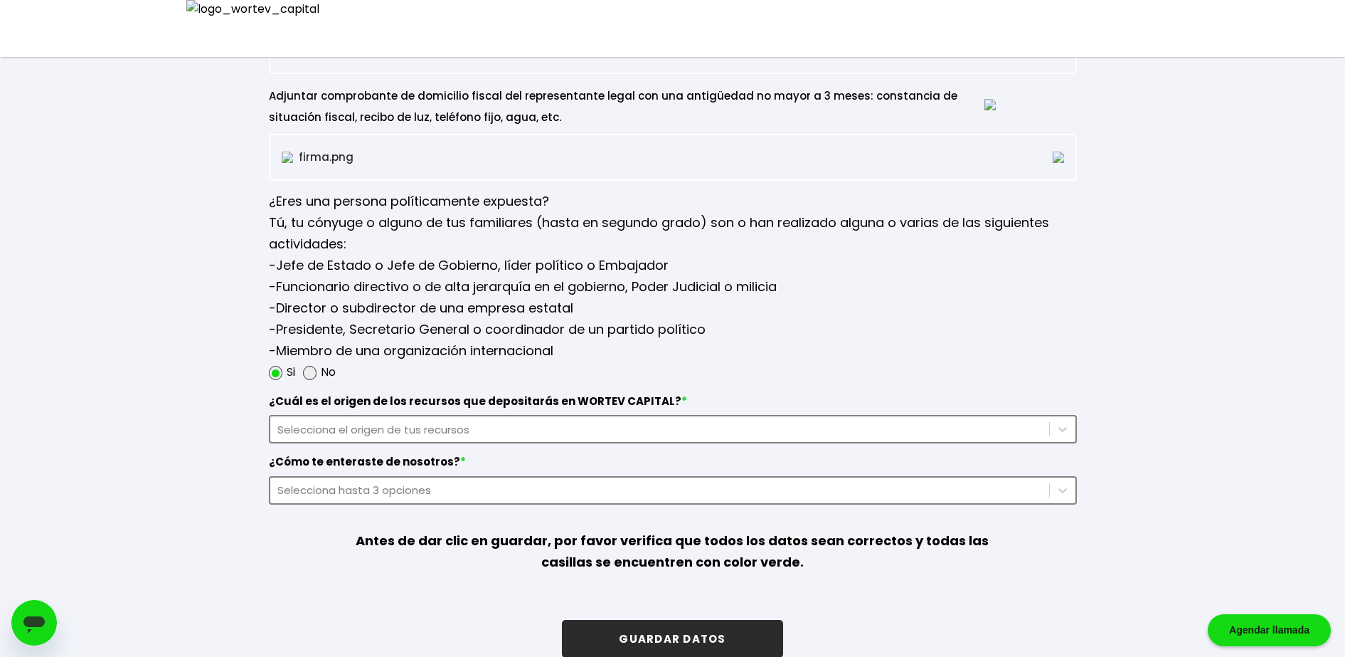
scroll to position [1945, 0]
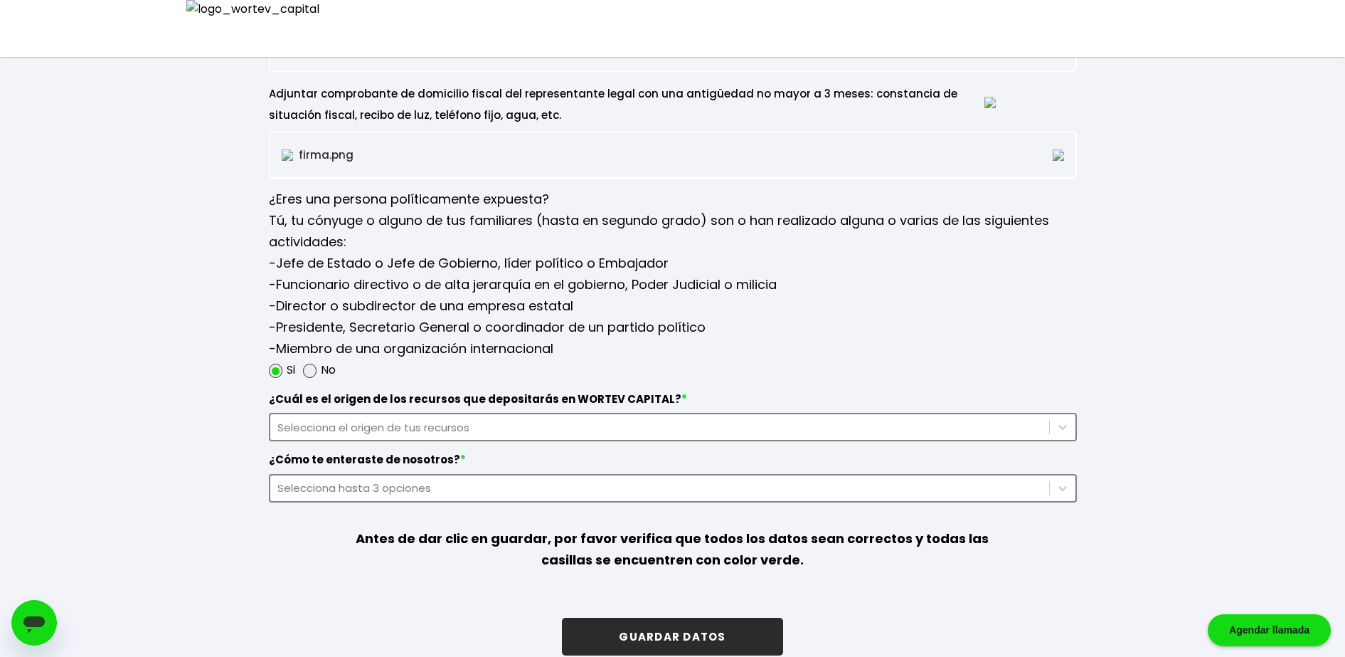
click at [516, 419] on div "Selecciona el origen de tus recursos" at bounding box center [659, 427] width 765 height 16
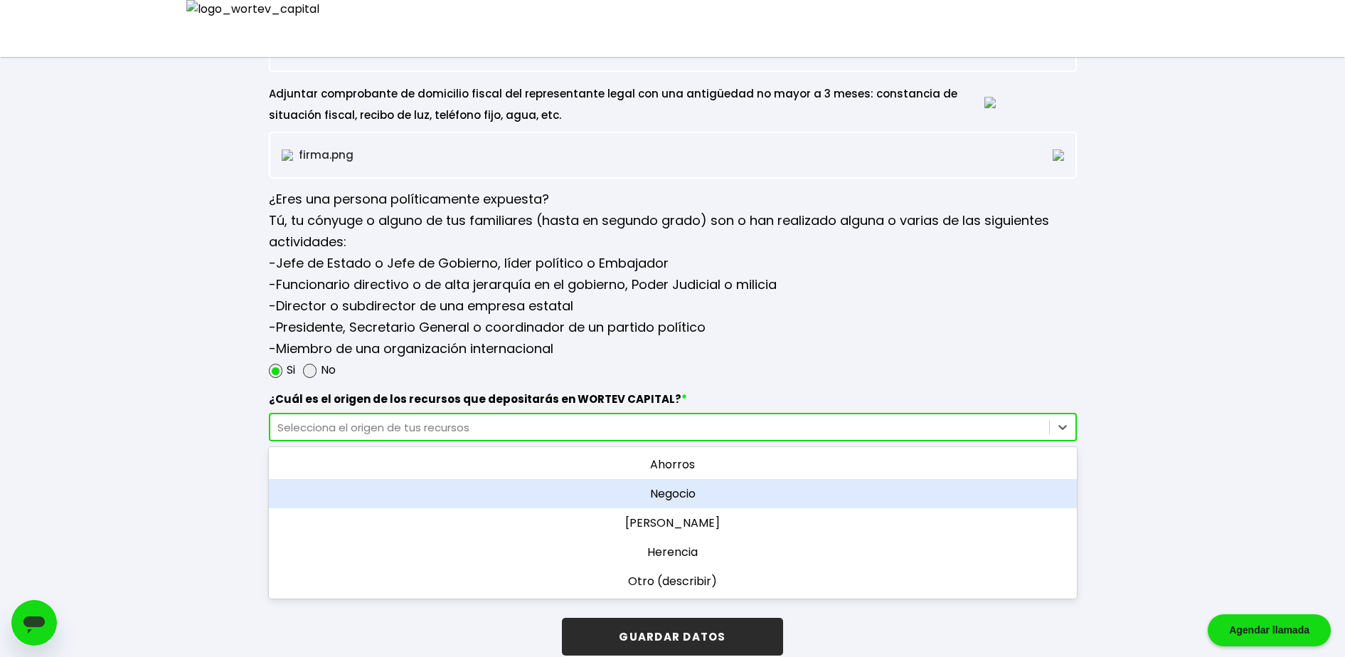
click at [645, 479] on div "Negocio" at bounding box center [673, 493] width 808 height 29
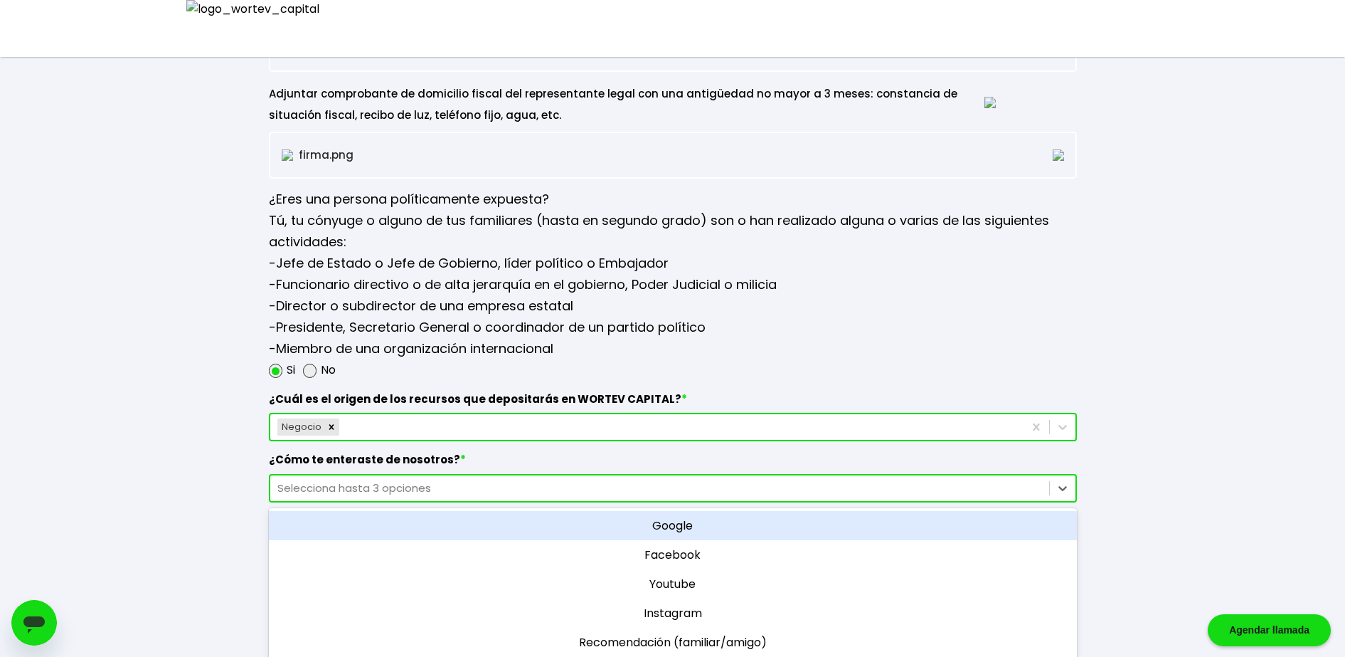
click at [634, 479] on div "Selecciona hasta 3 opciones" at bounding box center [659, 487] width 765 height 16
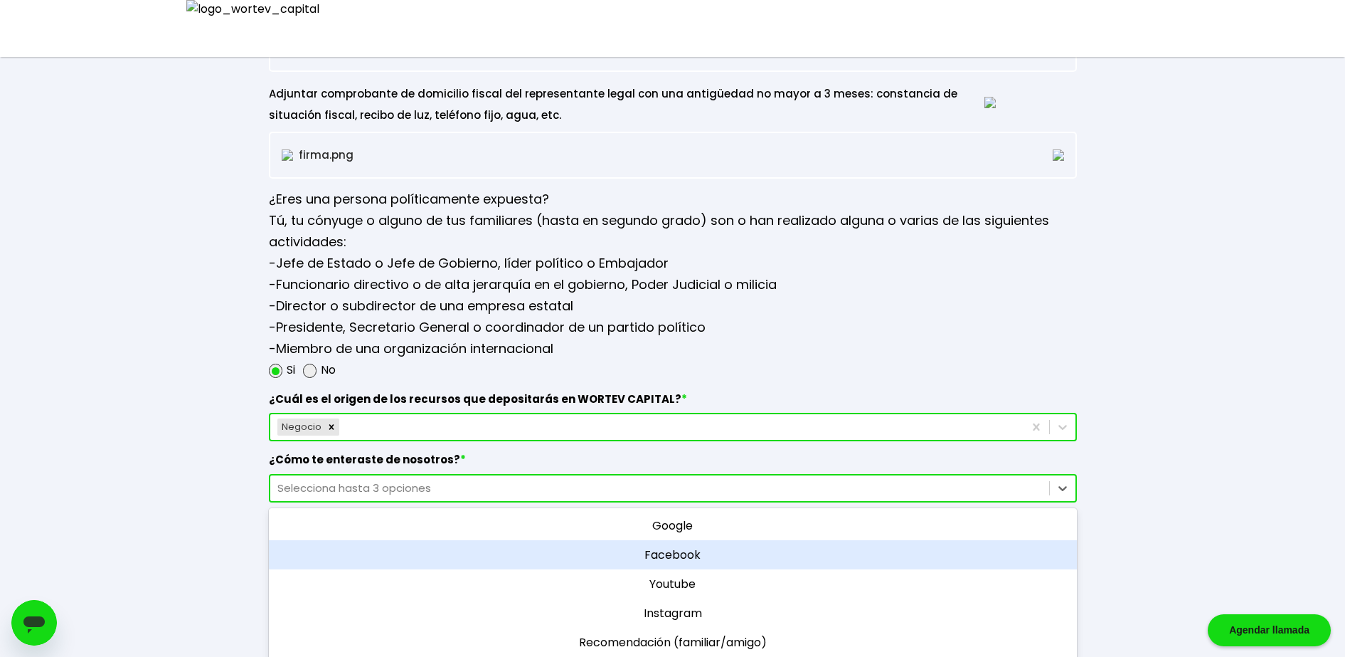
click at [675, 540] on div "Facebook" at bounding box center [673, 554] width 808 height 29
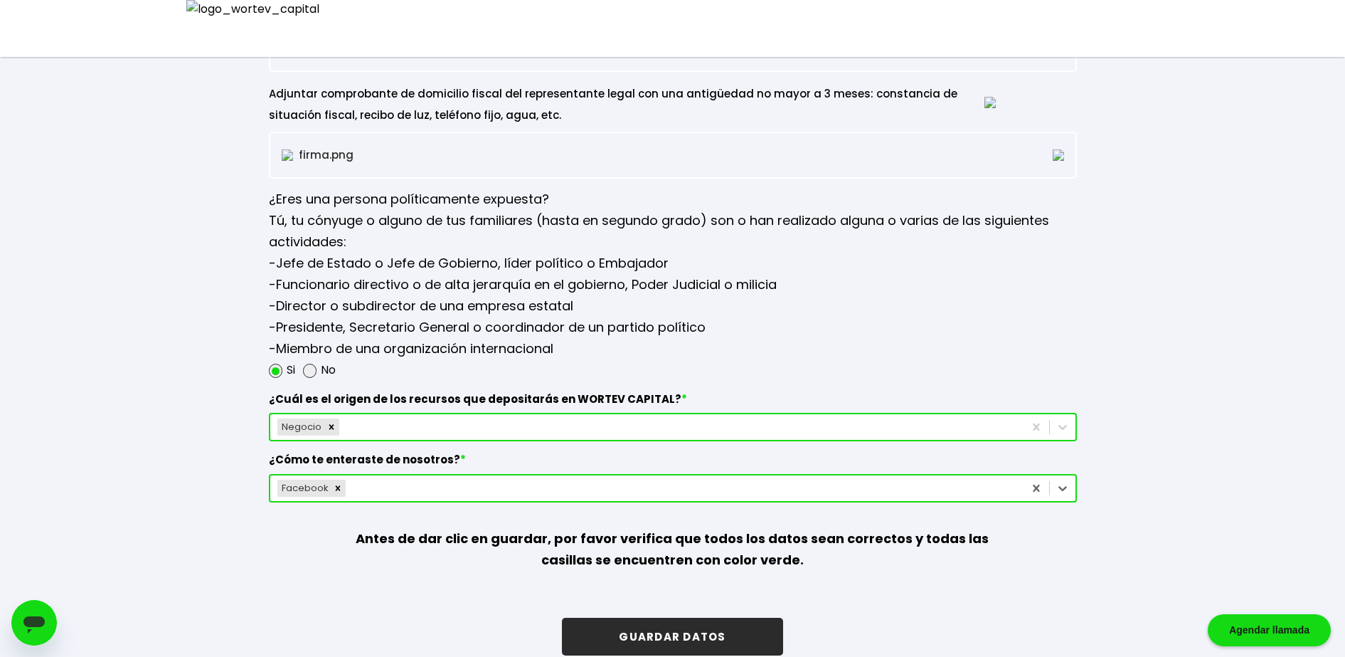
click at [690, 623] on button "GUARDAR DATOS" at bounding box center [672, 636] width 221 height 38
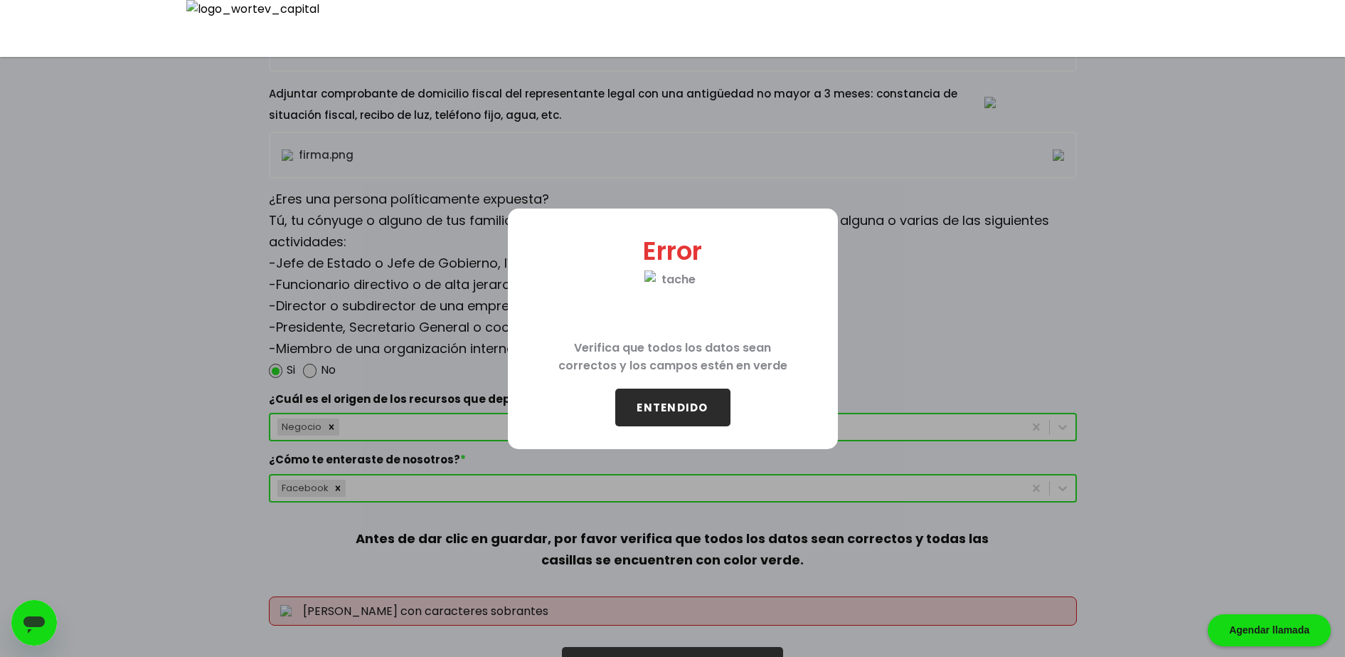
click at [675, 383] on p "Verifica que todos los datos sean correctos y los campos estén en verde" at bounding box center [673, 357] width 285 height 61
click at [673, 398] on button "ENTENDIDO" at bounding box center [672, 407] width 115 height 38
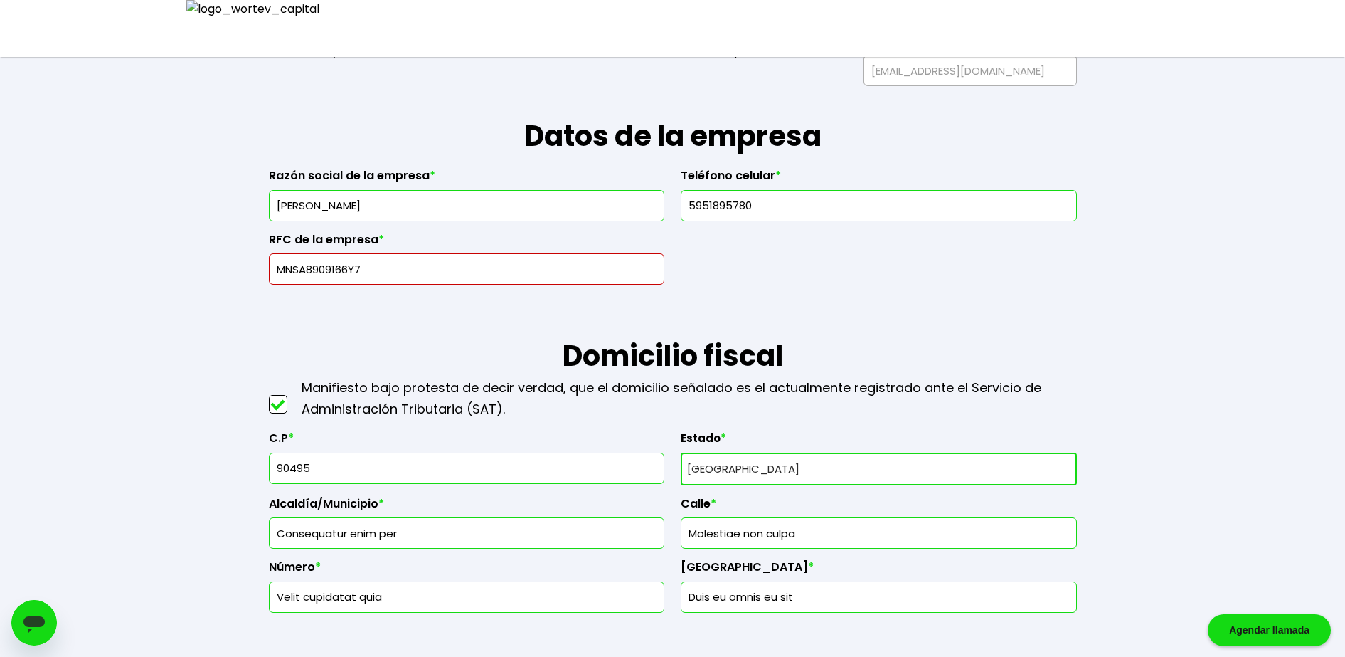
scroll to position [137, 0]
click at [456, 267] on input "rfc" at bounding box center [466, 270] width 383 height 30
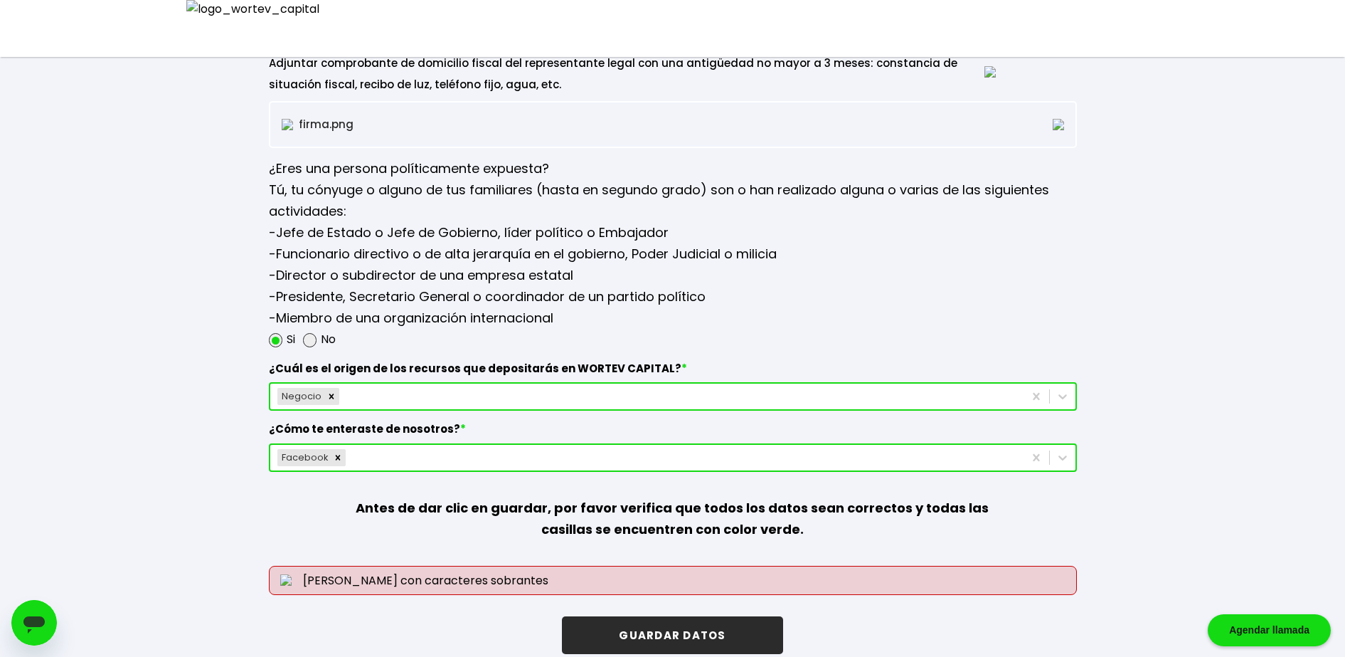
type input "MNSA8909166Y"
click at [746, 620] on button "GUARDAR DATOS" at bounding box center [672, 635] width 221 height 38
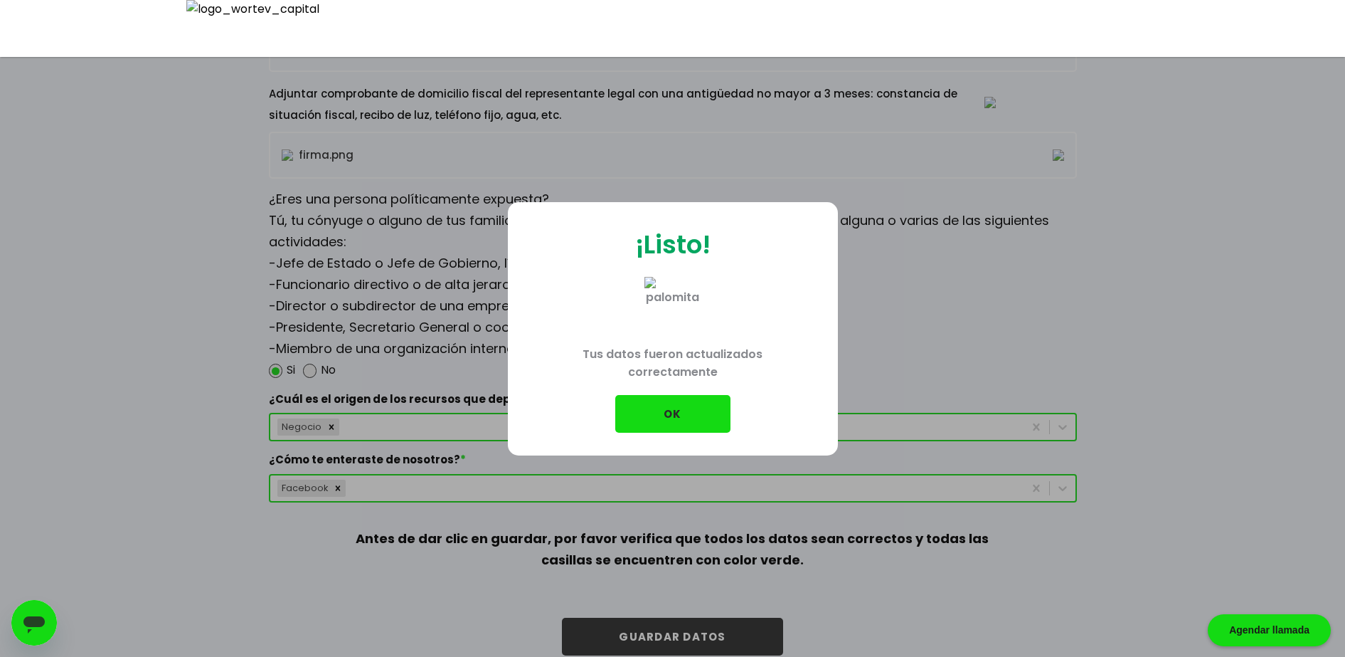
click at [695, 418] on button "OK" at bounding box center [672, 414] width 115 height 38
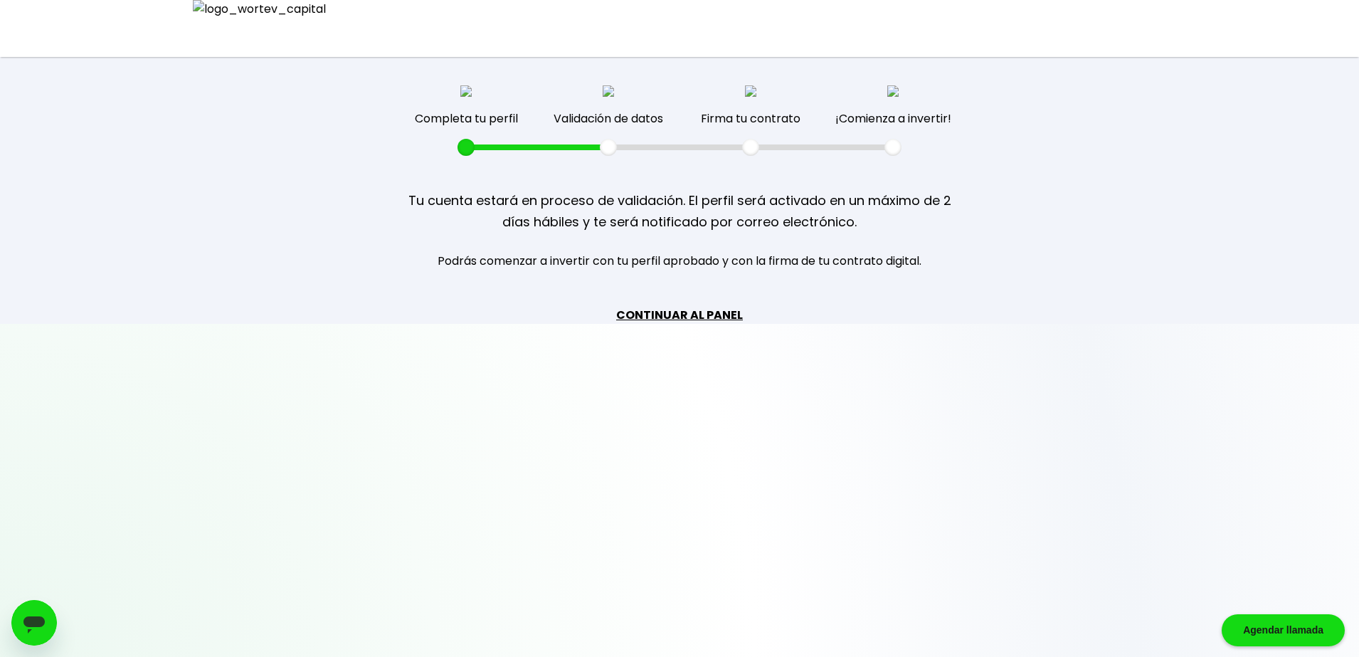
click at [687, 313] on link "CONTINUAR AL PANEL" at bounding box center [679, 315] width 127 height 18
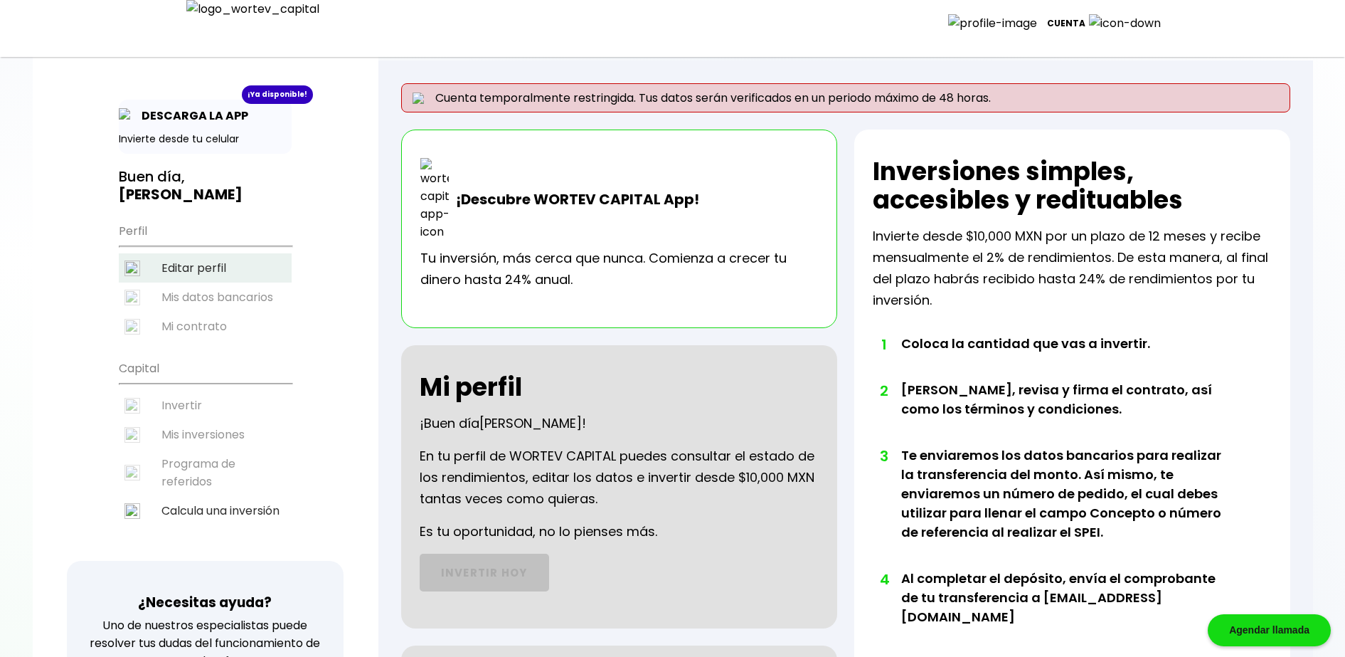
click at [221, 270] on li "Editar perfil" at bounding box center [205, 267] width 173 height 29
select select "DF"
select select "Caja [PERSON_NAME][GEOGRAPHIC_DATA]"
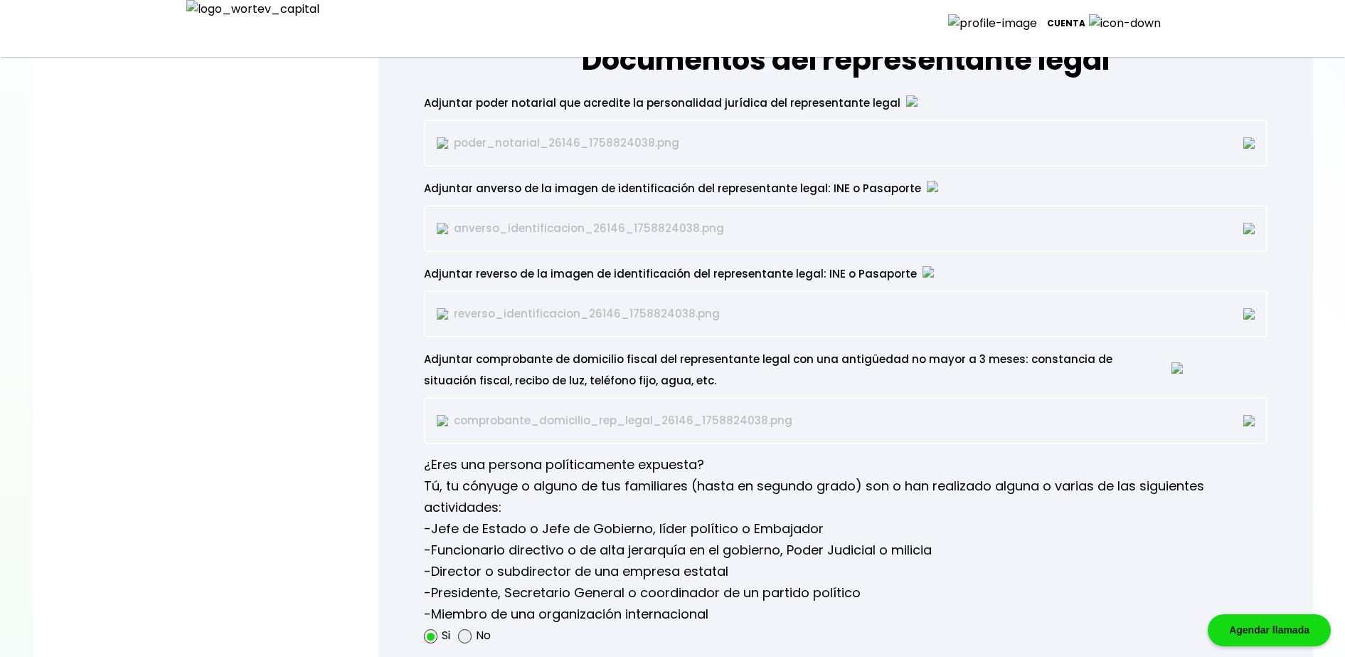
scroll to position [1749, 0]
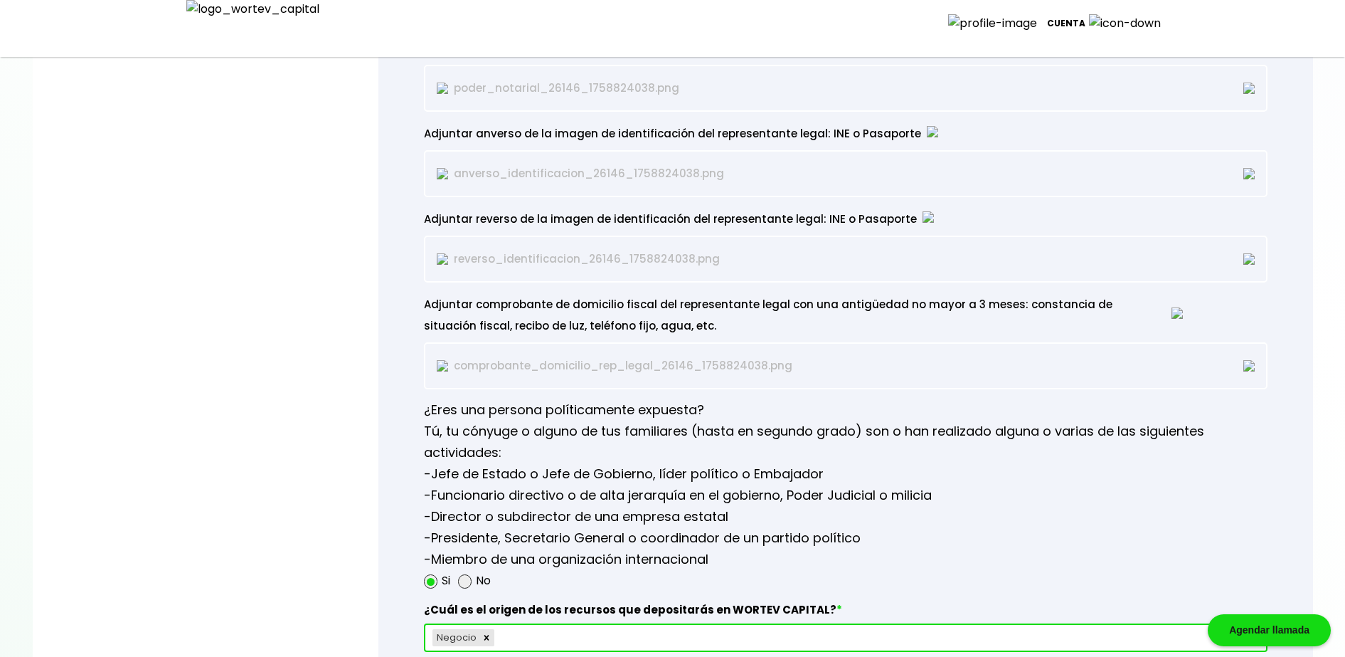
click at [1253, 363] on img at bounding box center [1248, 365] width 11 height 11
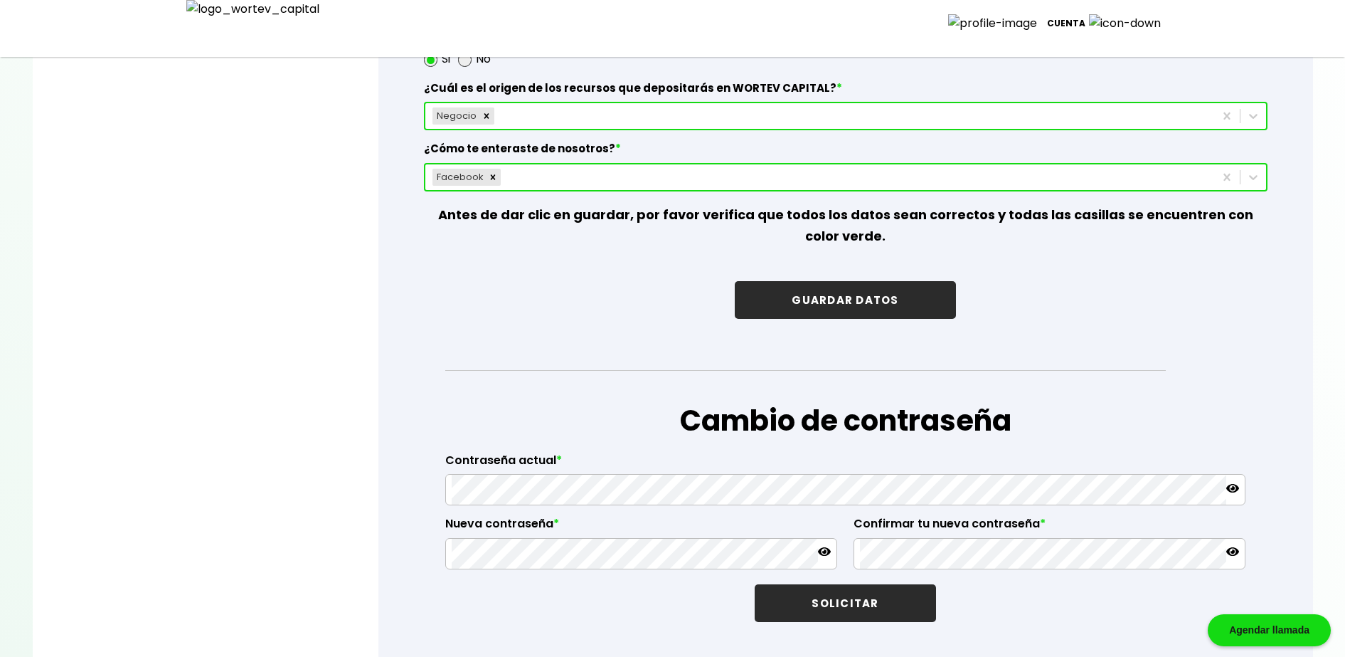
scroll to position [2342, 0]
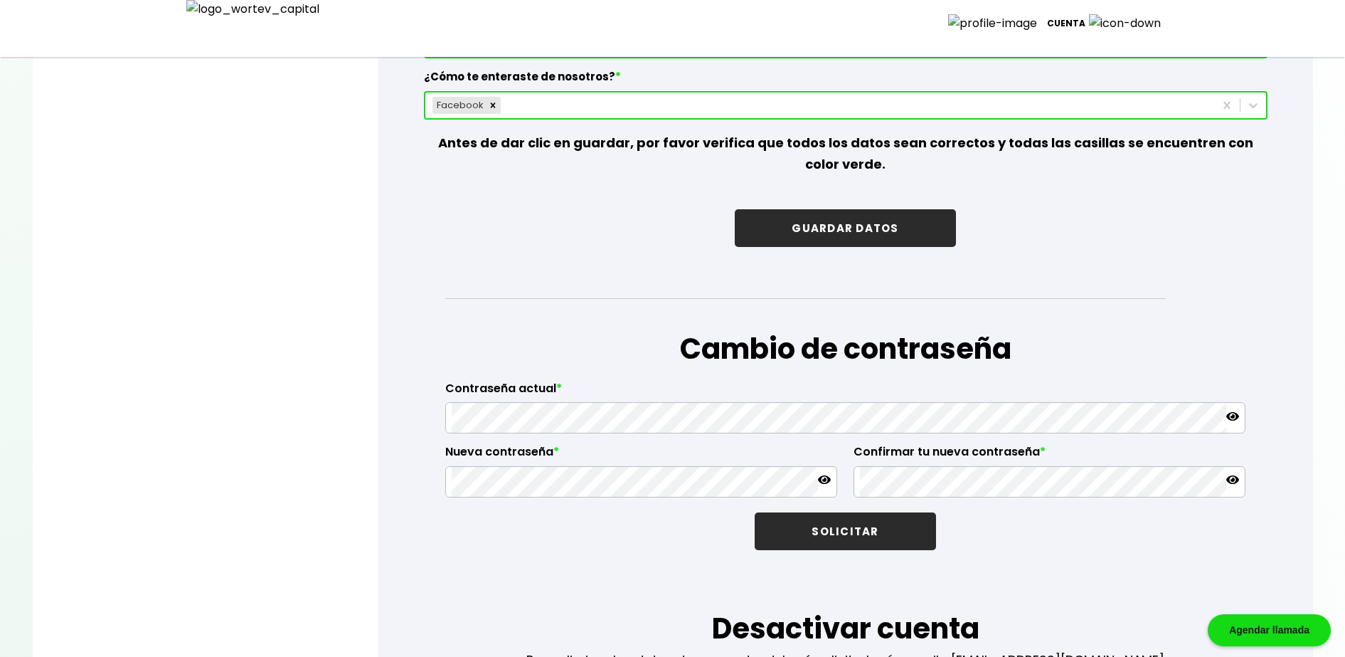
click at [874, 234] on button "GUARDAR DATOS" at bounding box center [845, 228] width 221 height 38
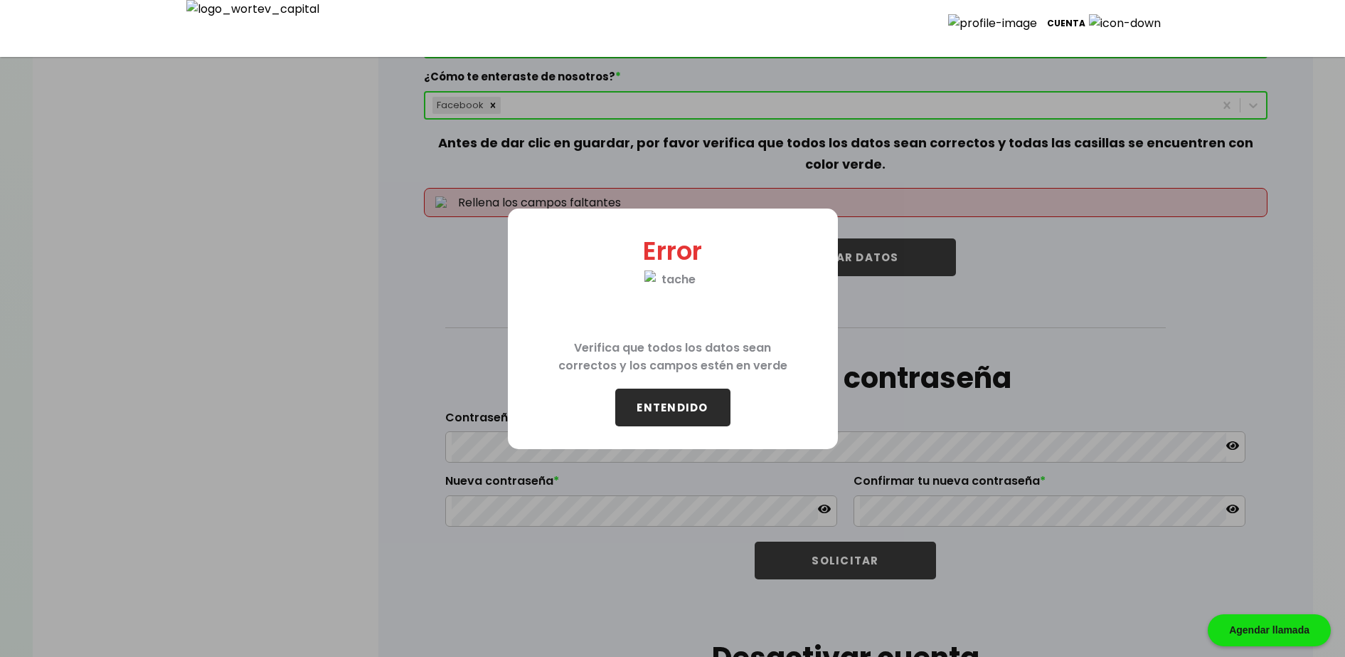
click at [689, 408] on button "ENTENDIDO" at bounding box center [672, 407] width 115 height 38
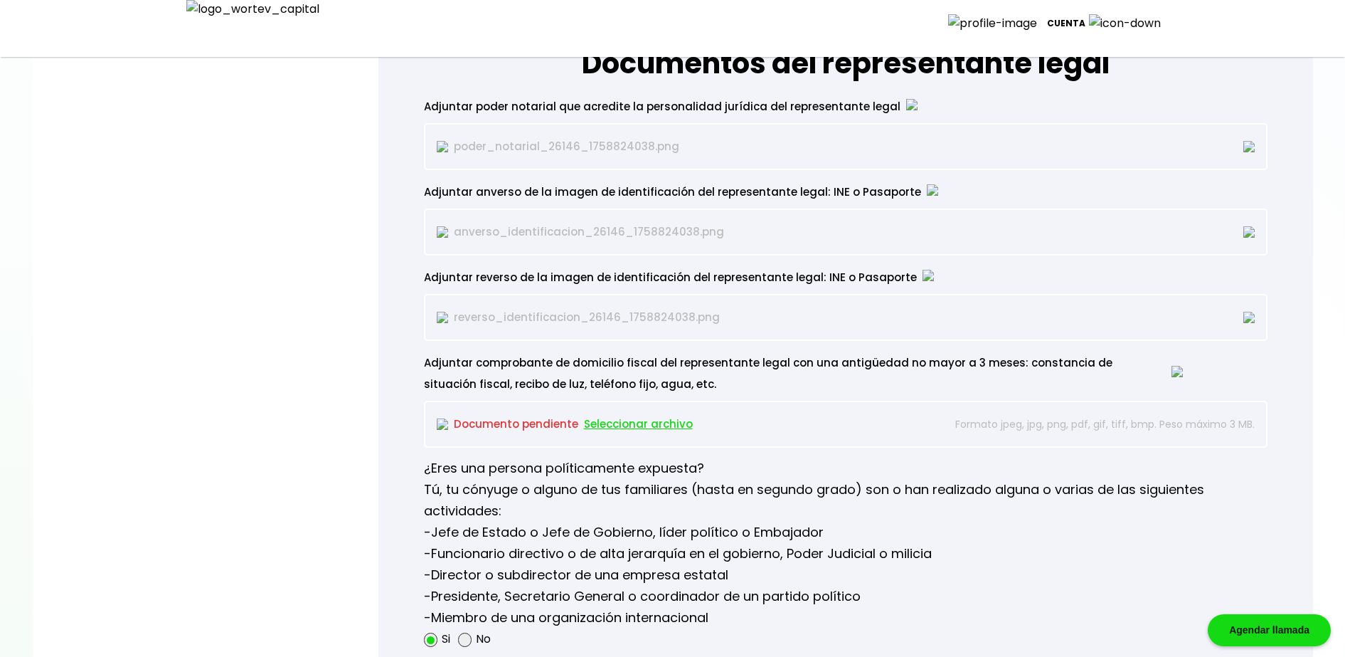
scroll to position [1690, 0]
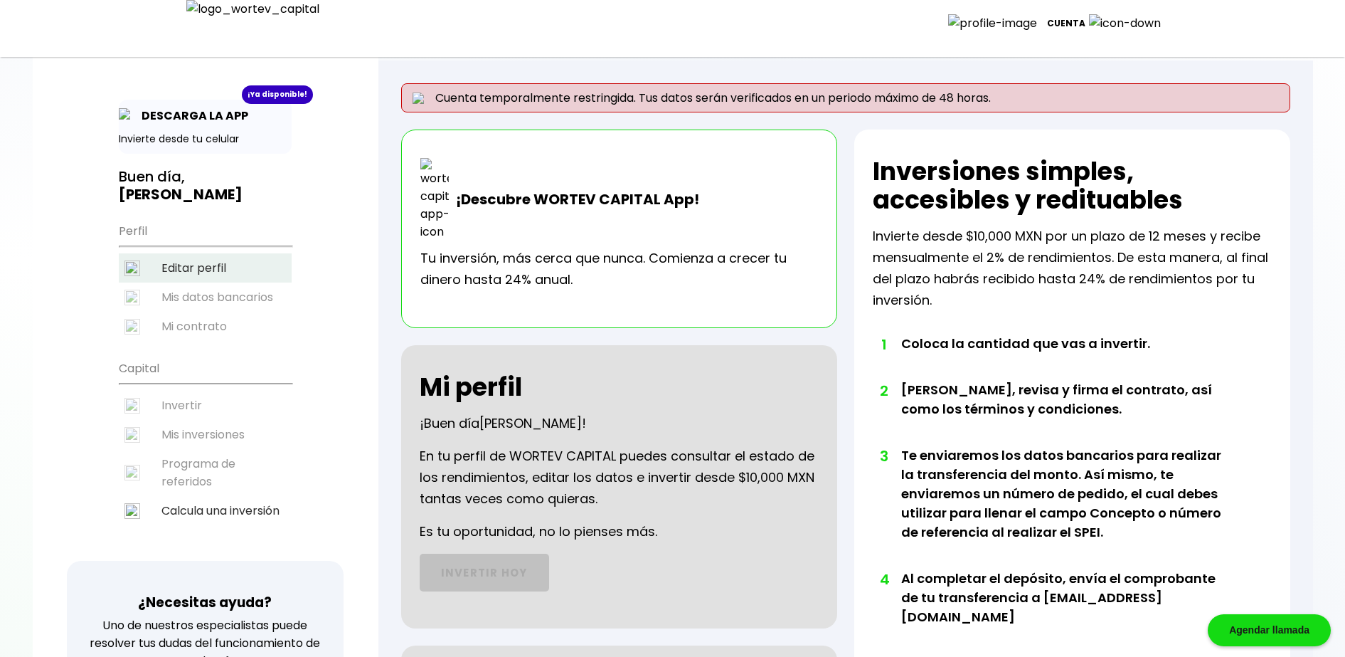
click at [198, 259] on li "Editar perfil" at bounding box center [205, 267] width 173 height 29
select select "DF"
select select "Caja [PERSON_NAME][GEOGRAPHIC_DATA]"
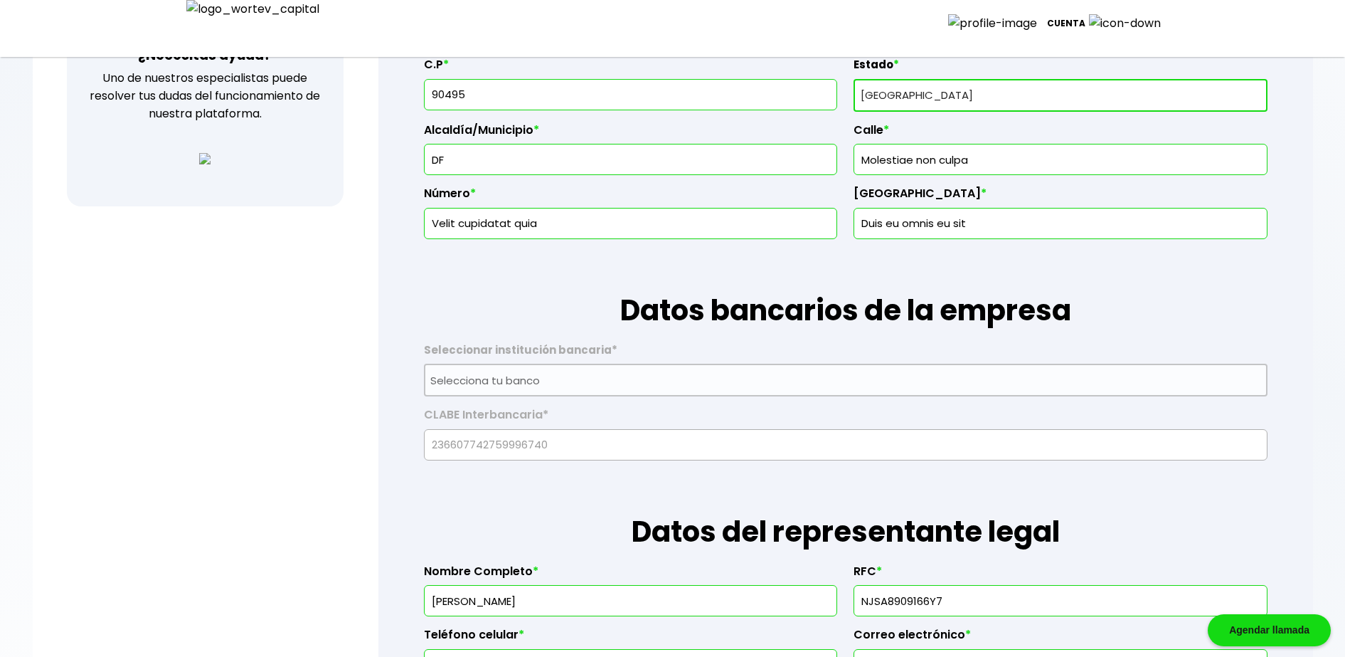
scroll to position [534, 0]
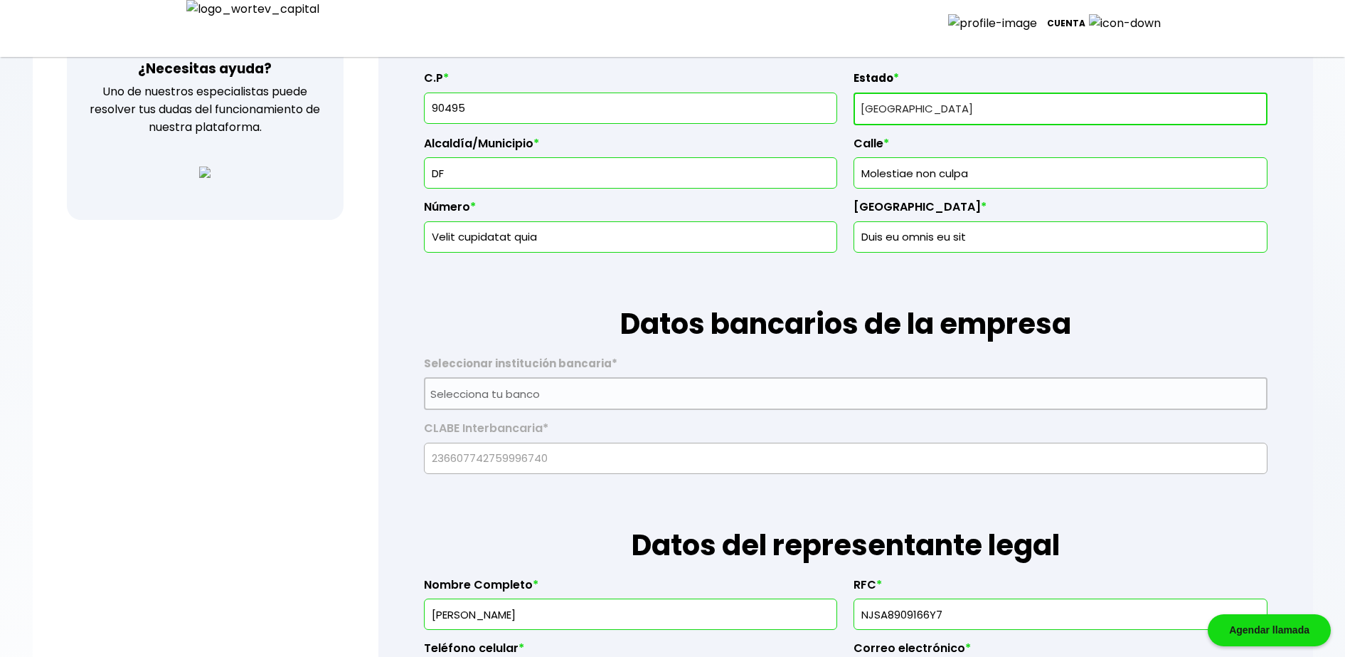
click at [875, 110] on select "Selecciona tu estado Aguascalientes Baja California Baja California Sur Campech…" at bounding box center [1060, 108] width 413 height 33
select select "BS"
click at [854, 92] on select "Selecciona tu estado Aguascalientes Baja California Baja California Sur Campech…" at bounding box center [1060, 108] width 413 height 33
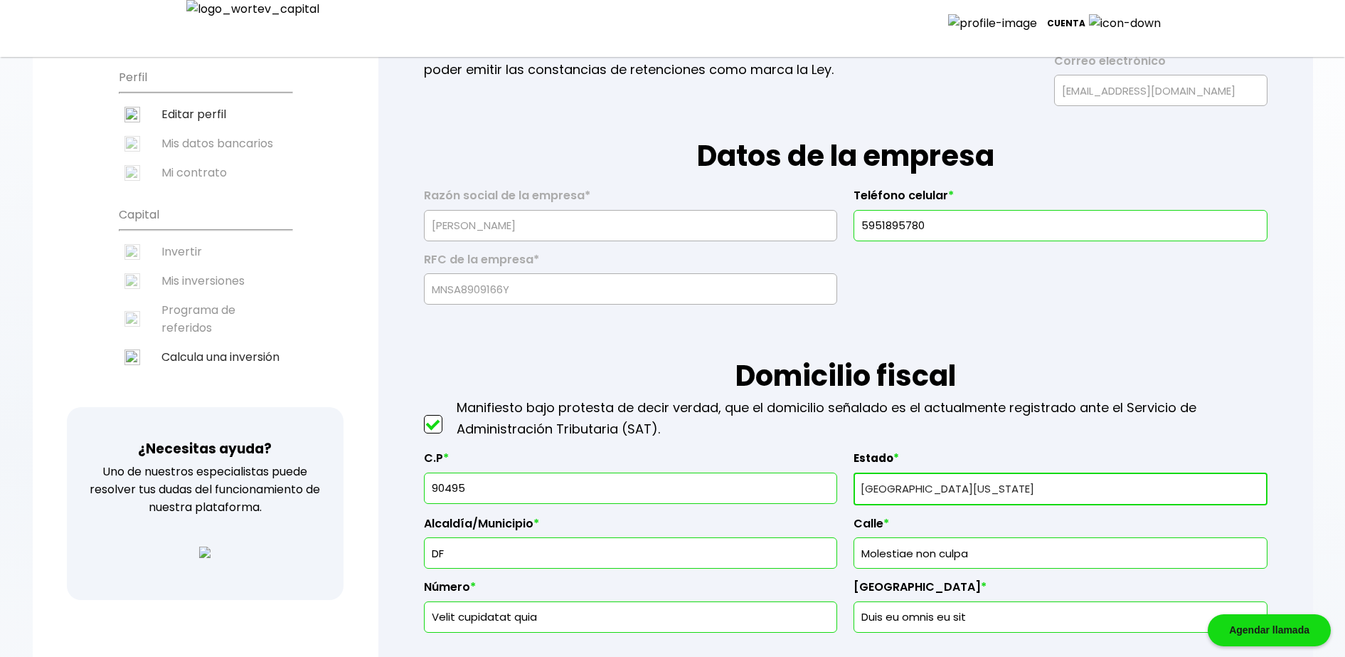
scroll to position [50, 0]
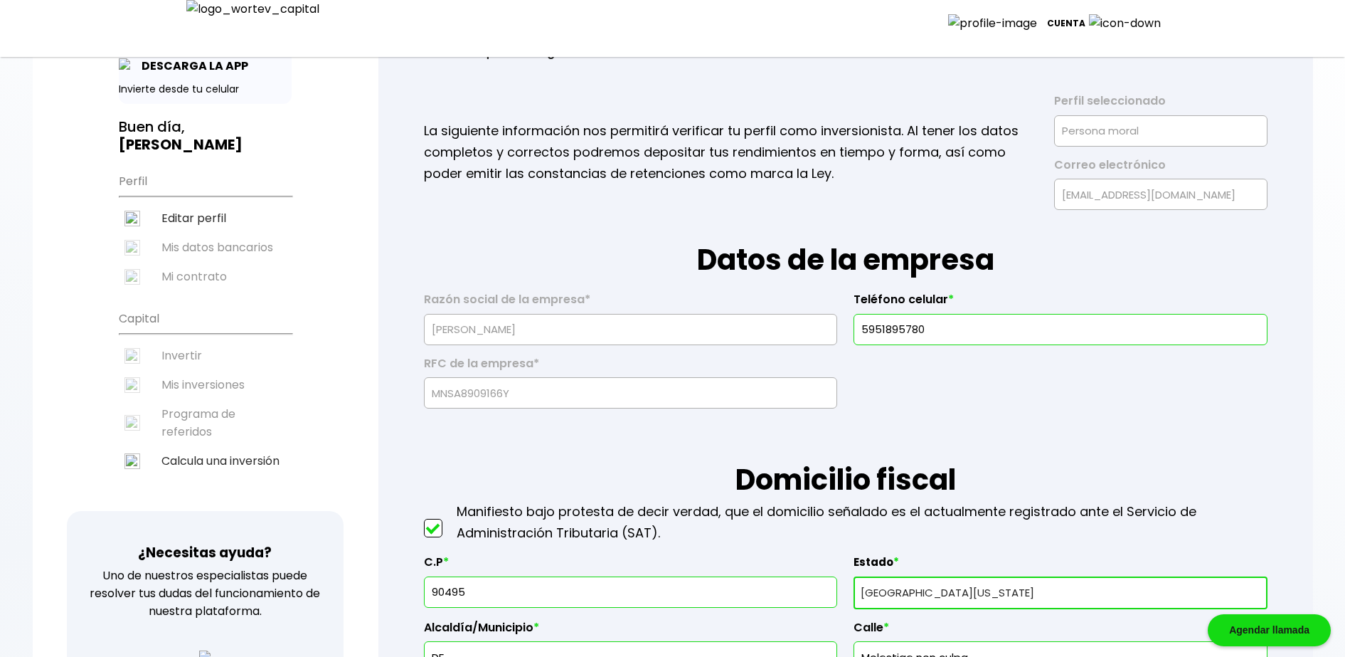
click at [1086, 28] on p "Cuenta" at bounding box center [1066, 23] width 38 height 21
click at [1116, 92] on li "Cerrar sesión" at bounding box center [1118, 100] width 114 height 29
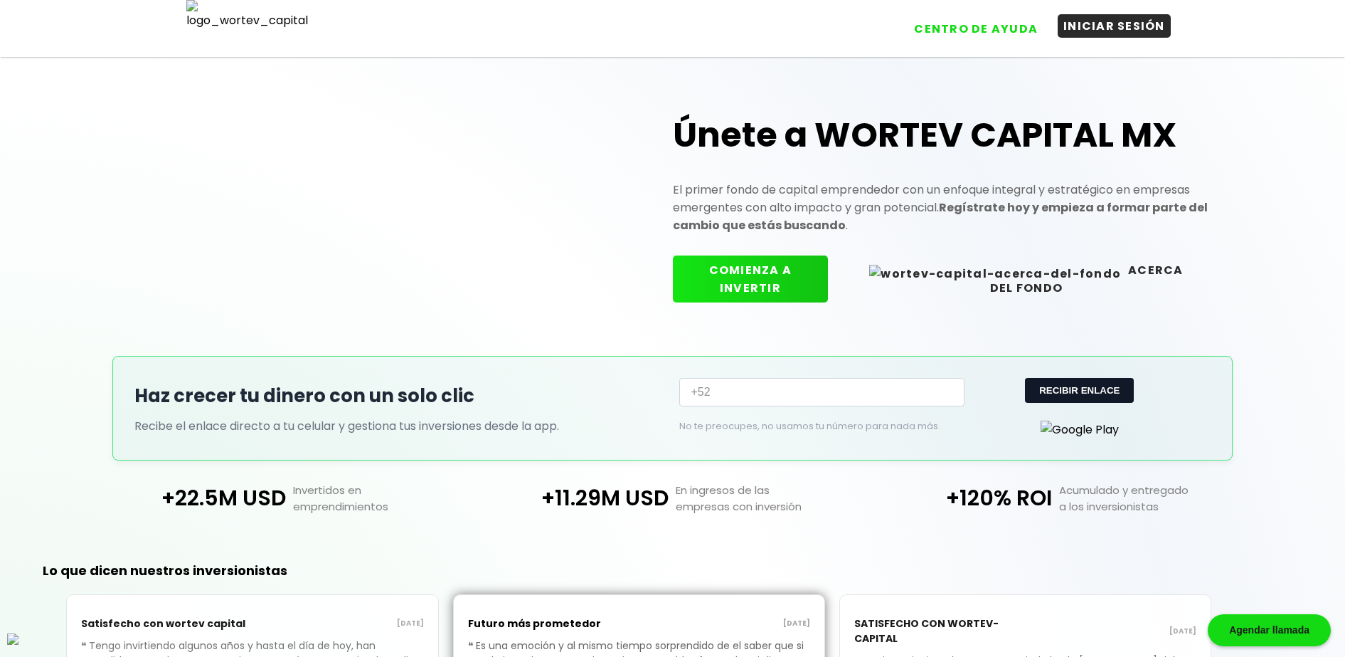
click at [1107, 23] on button "INICIAR SESIÓN" at bounding box center [1114, 25] width 113 height 23
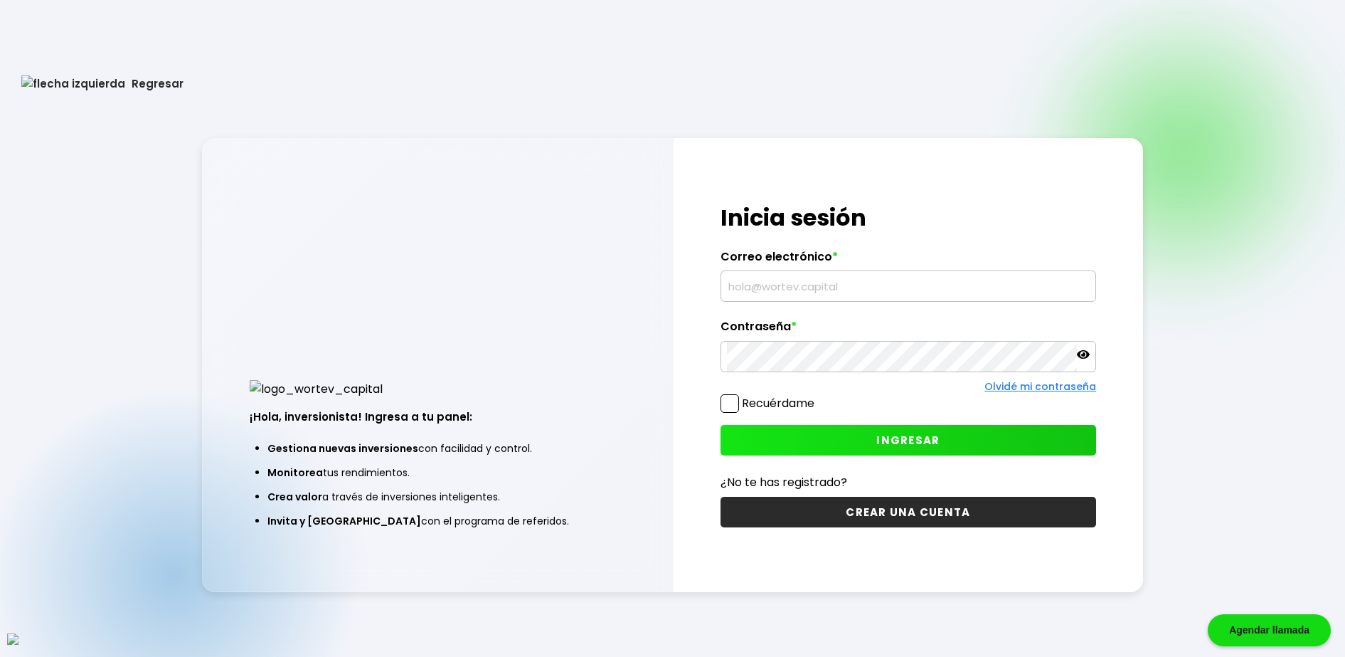
type input "[EMAIL_ADDRESS][DOMAIN_NAME]"
click at [929, 516] on button "CREAR UNA CUENTA" at bounding box center [909, 512] width 376 height 31
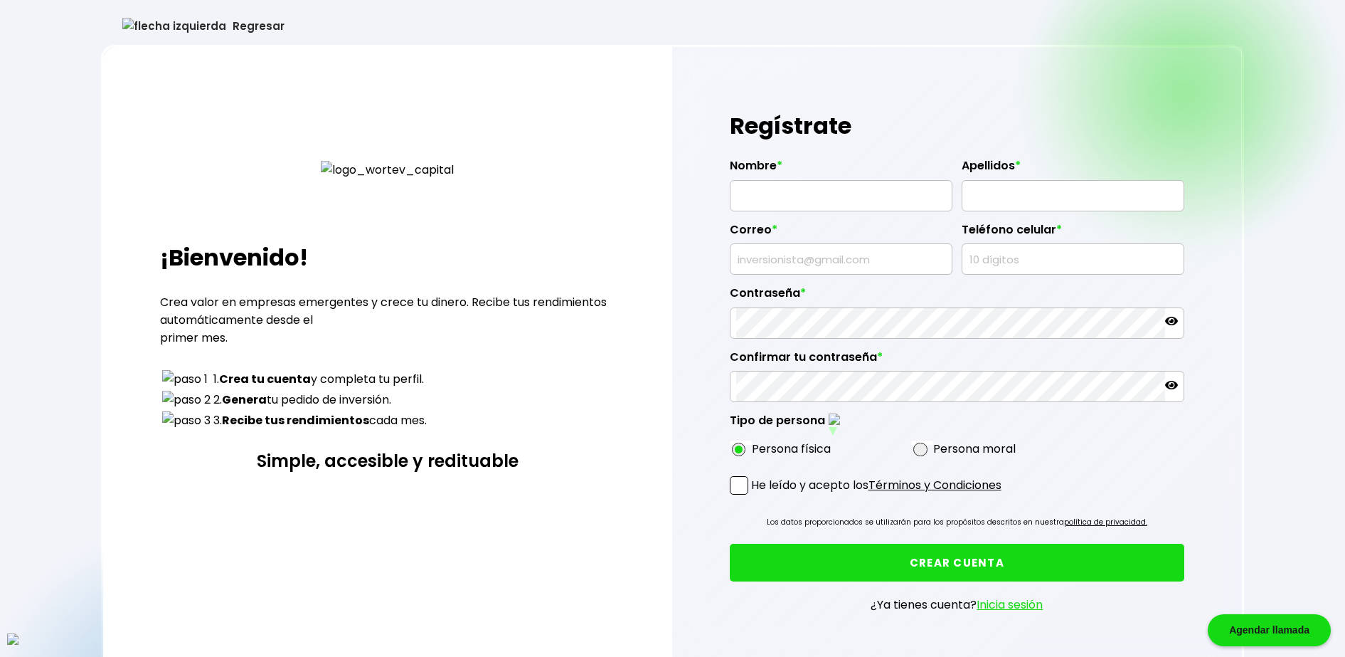
type input "[PERSON_NAME]"
type input "DALTON"
type input "[EMAIL_ADDRESS][DOMAIN_NAME]"
type input "3144779873"
radio input "true"
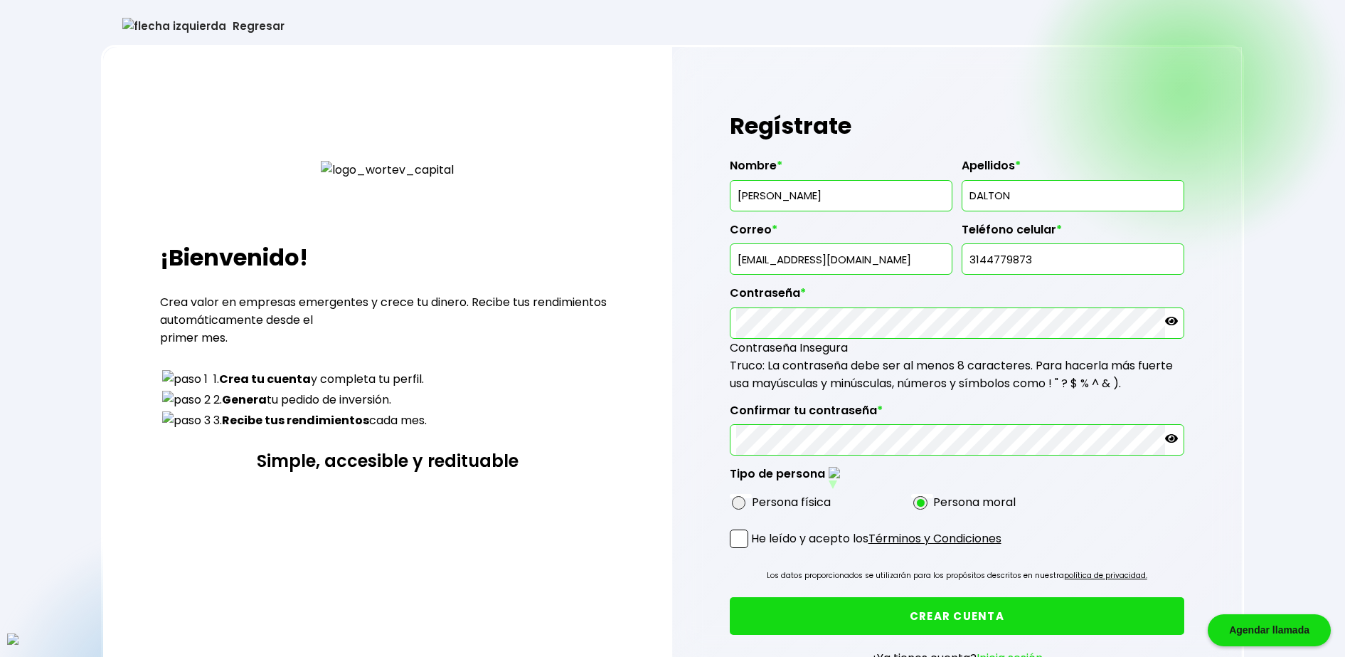
click at [783, 499] on label "Persona física" at bounding box center [791, 502] width 79 height 18
click at [740, 504] on span at bounding box center [739, 503] width 14 height 14
click at [753, 504] on input "radio" at bounding box center [757, 502] width 9 height 9
radio input "true"
click at [741, 541] on span at bounding box center [739, 538] width 18 height 18
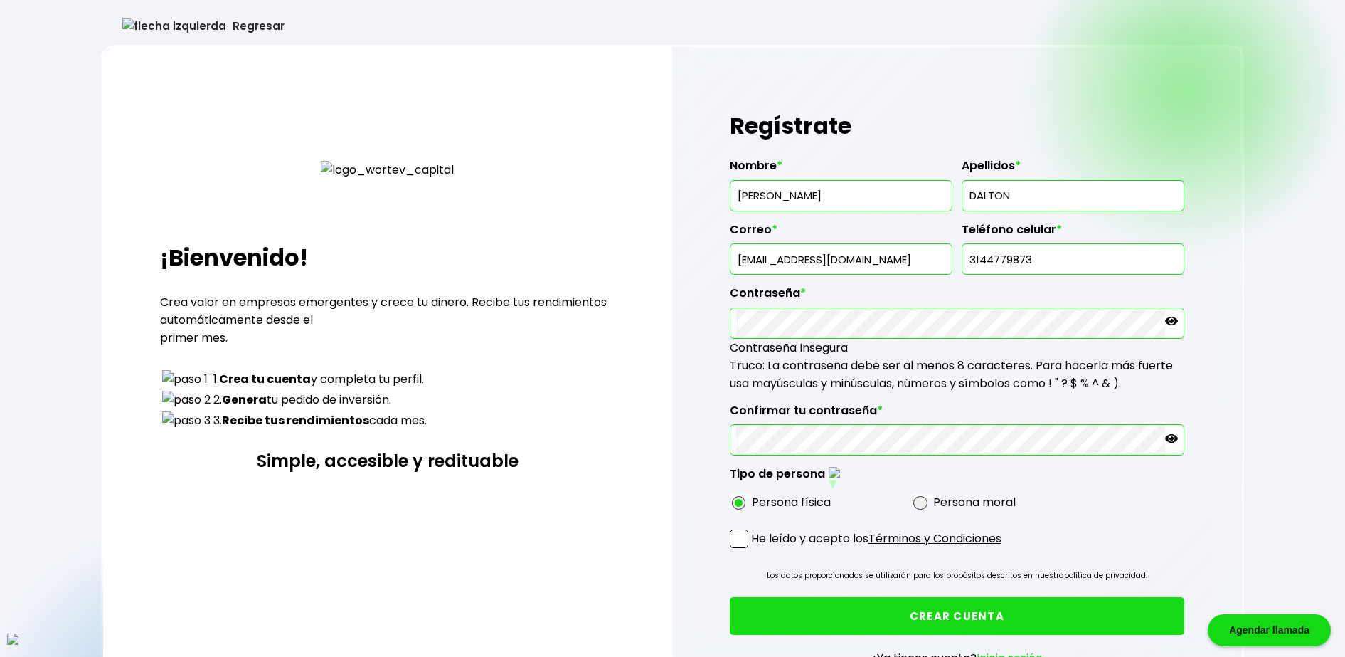
click at [754, 549] on input "He leído y acepto los Términos y Condiciones" at bounding box center [754, 549] width 0 height 0
click at [933, 615] on button "CREAR CUENTA" at bounding box center [957, 616] width 455 height 38
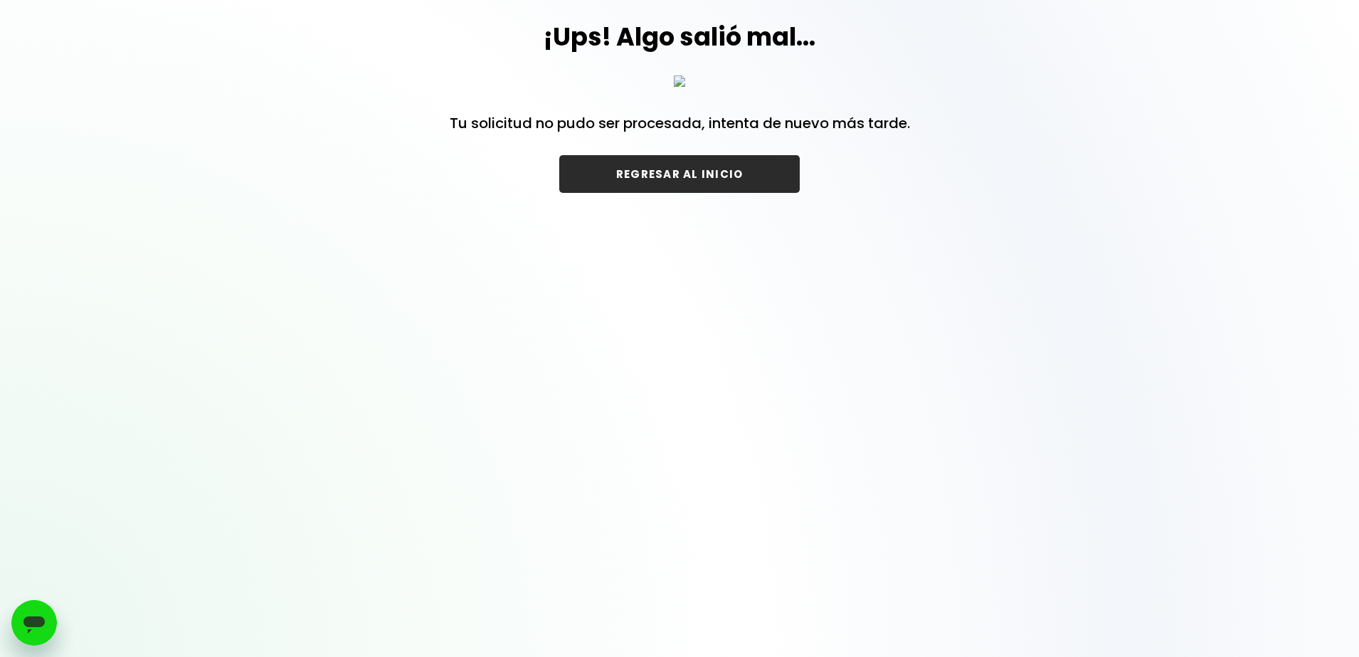
click at [740, 193] on button "REGRESAR AL INICIO" at bounding box center [679, 174] width 241 height 38
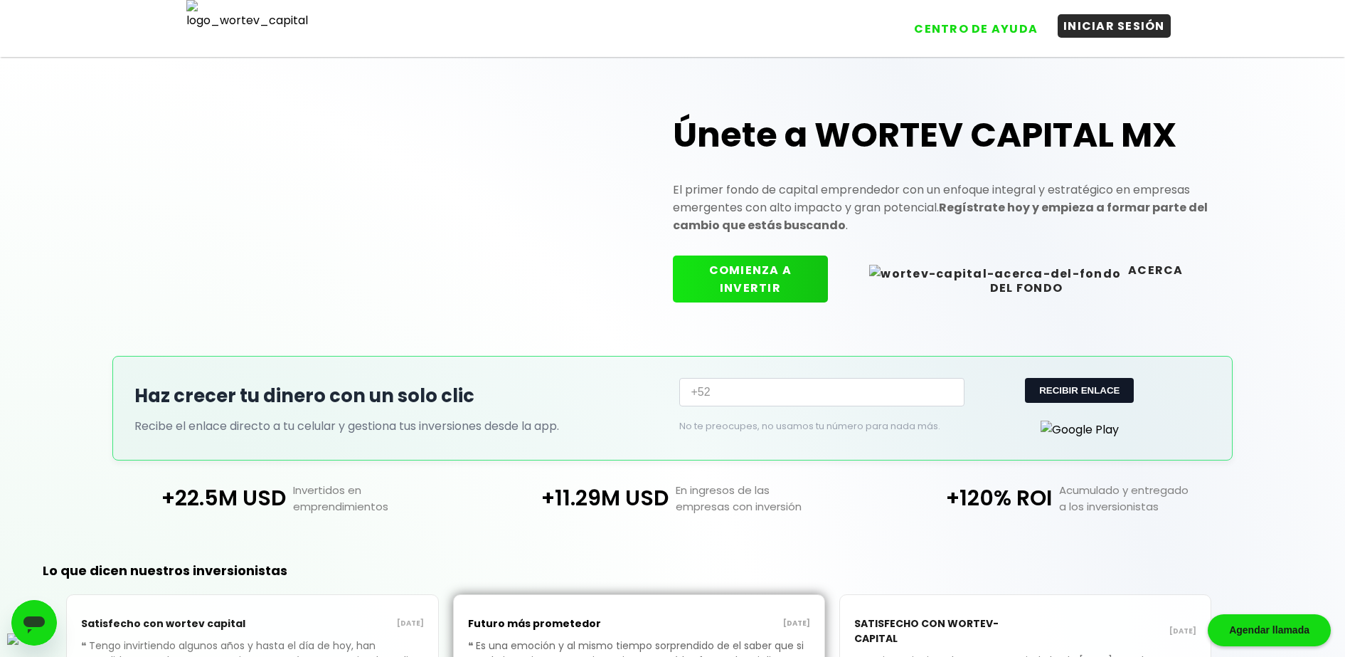
click at [1096, 31] on button "INICIAR SESIÓN" at bounding box center [1114, 25] width 113 height 23
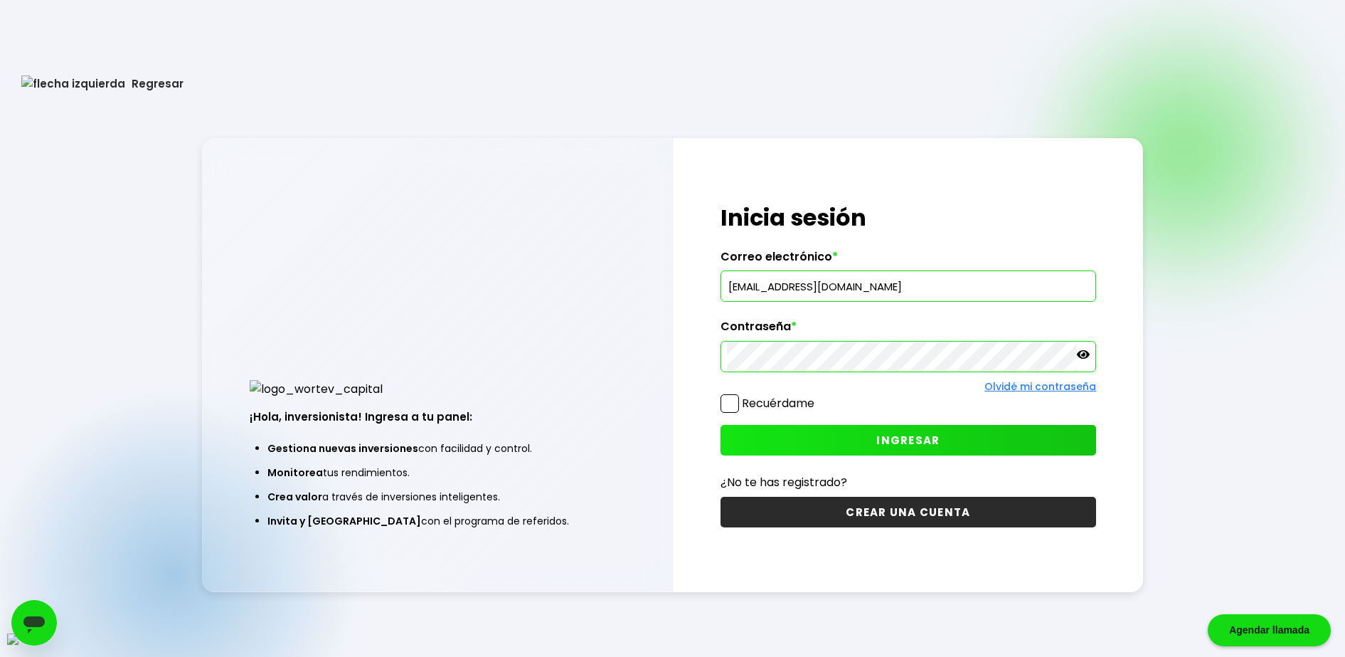
click at [807, 292] on input "[EMAIL_ADDRESS][DOMAIN_NAME]" at bounding box center [909, 286] width 364 height 30
paste input "reju@mailinator"
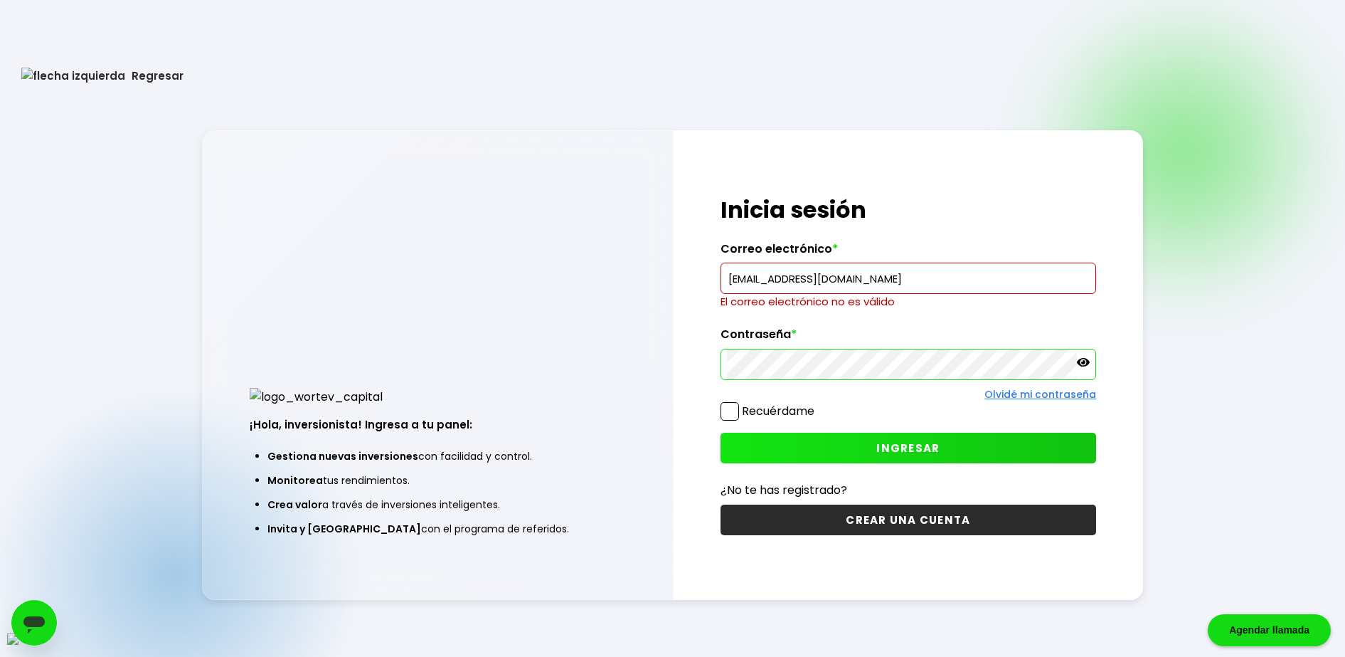
click at [824, 277] on input "[EMAIL_ADDRESS][DOMAIN_NAME]" at bounding box center [909, 278] width 364 height 30
paste input "text"
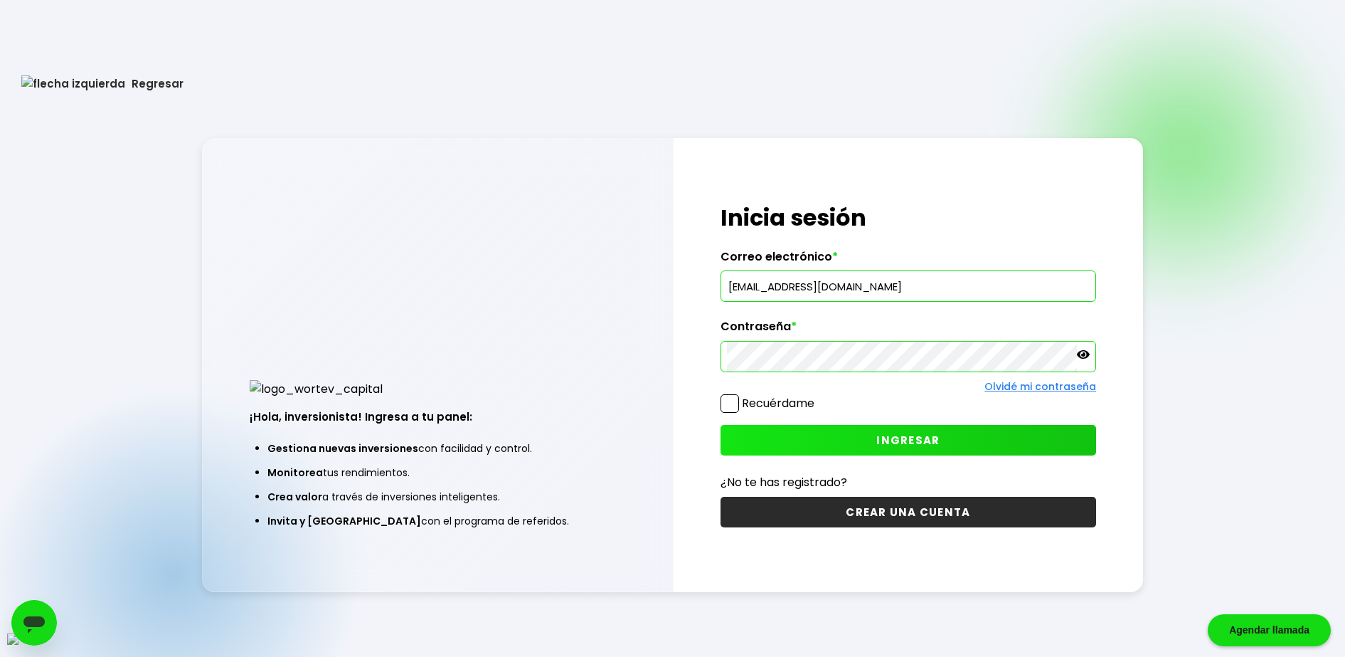
type input "[EMAIL_ADDRESS][DOMAIN_NAME]"
click at [733, 400] on span at bounding box center [730, 403] width 18 height 18
click at [817, 396] on input "Recuérdame" at bounding box center [817, 396] width 0 height 0
click at [864, 441] on button "INGRESAR" at bounding box center [909, 440] width 376 height 31
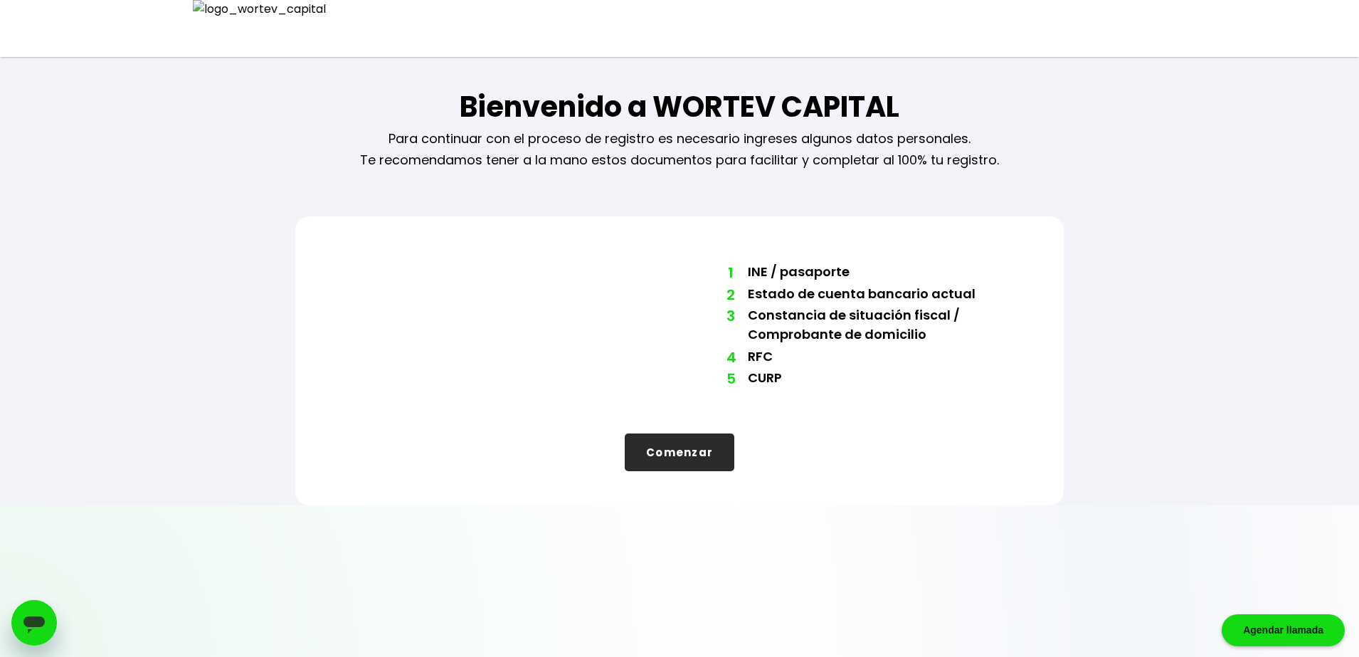
click at [721, 447] on button "Comenzar" at bounding box center [680, 452] width 110 height 38
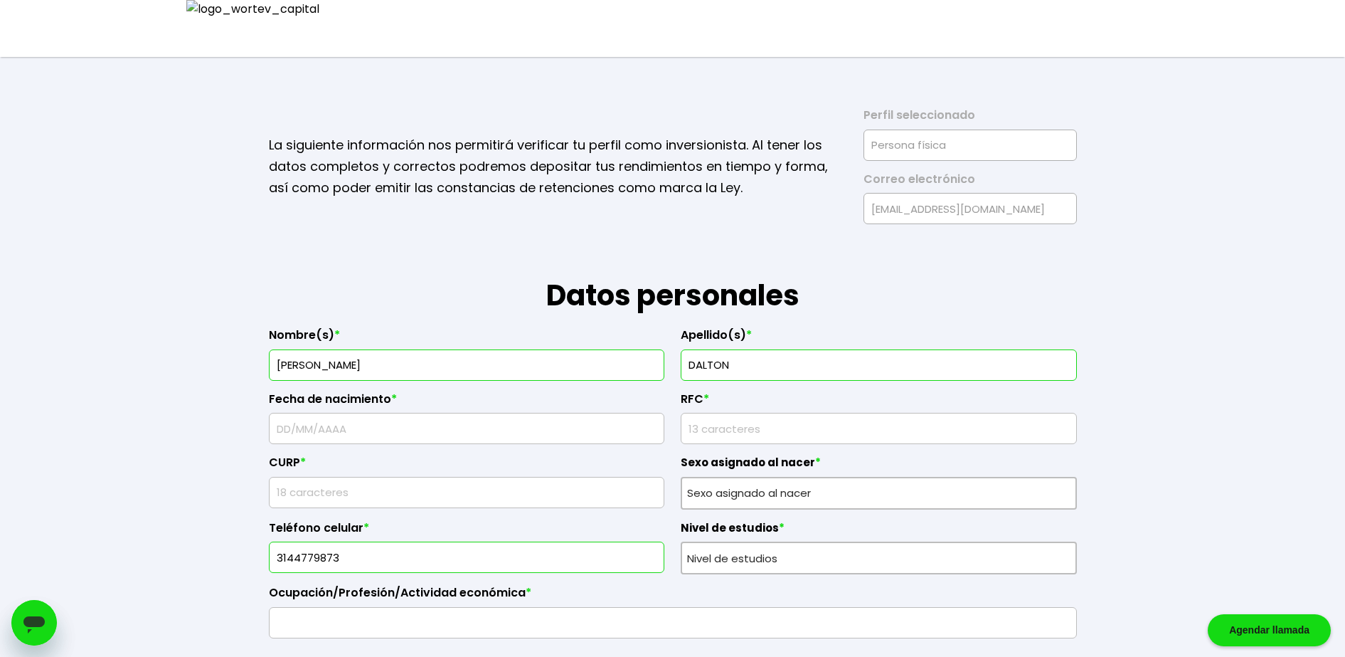
type input "[PERSON_NAME]"
type input "28/"
type input "JFSA8909166Y7"
type input "RFSA890916HO6DHR08"
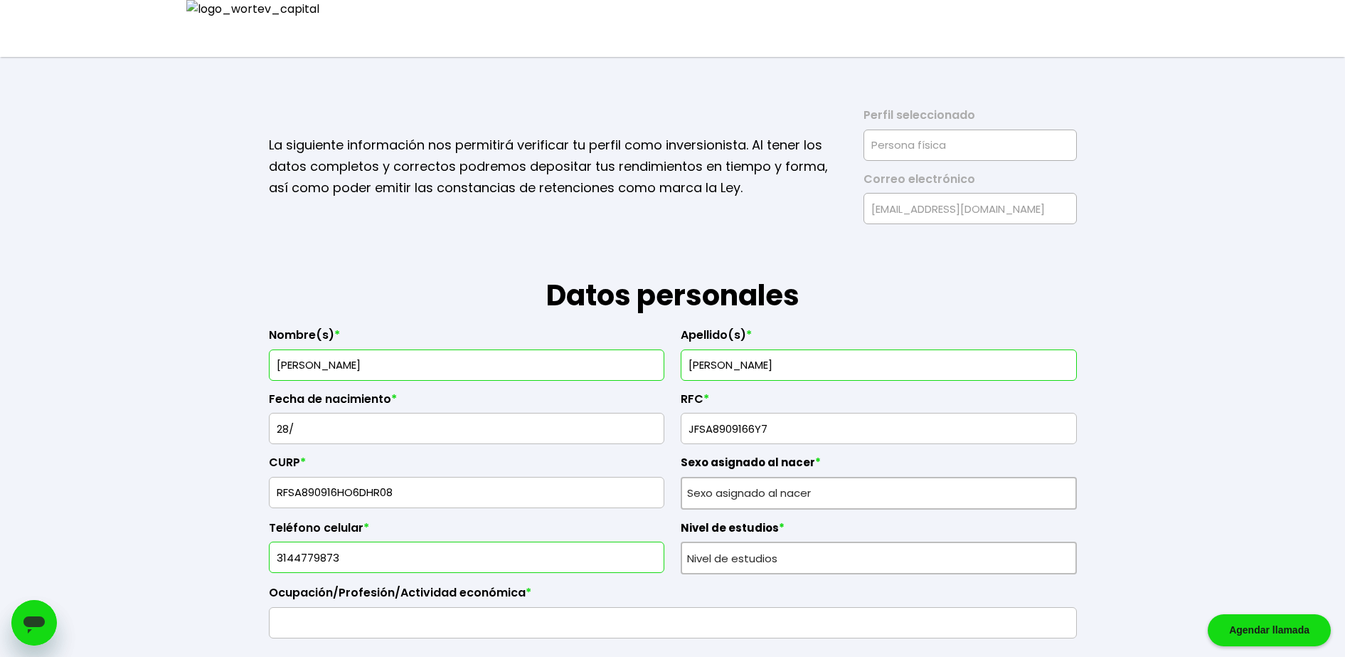
type input "3780360341"
type input "Qui neque sit sunt i"
type input "73299"
type input "In ipsum quis maxime"
type input "Anim et est corrupti"
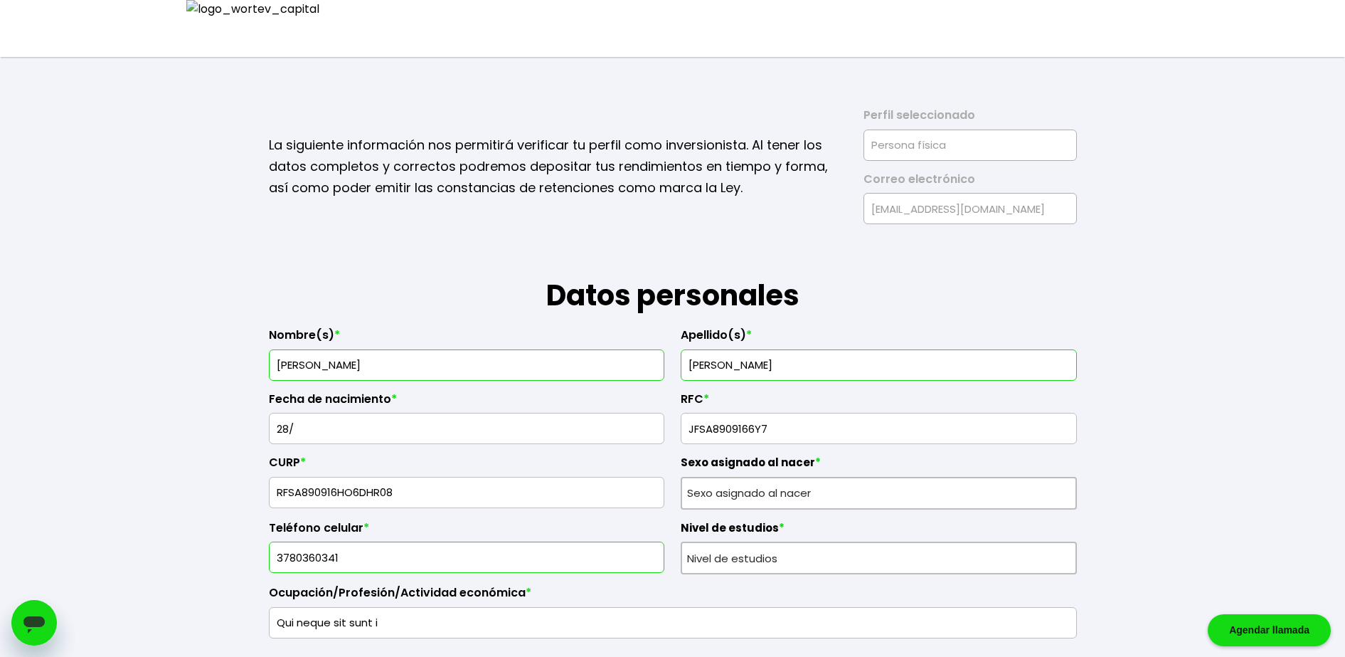
type input "Dolor ea elit qui a"
type input "Quia ea quasi deseru"
type input "703566581126851600"
type input "[PERSON_NAME]"
type input "[EMAIL_ADDRESS][DOMAIN_NAME]"
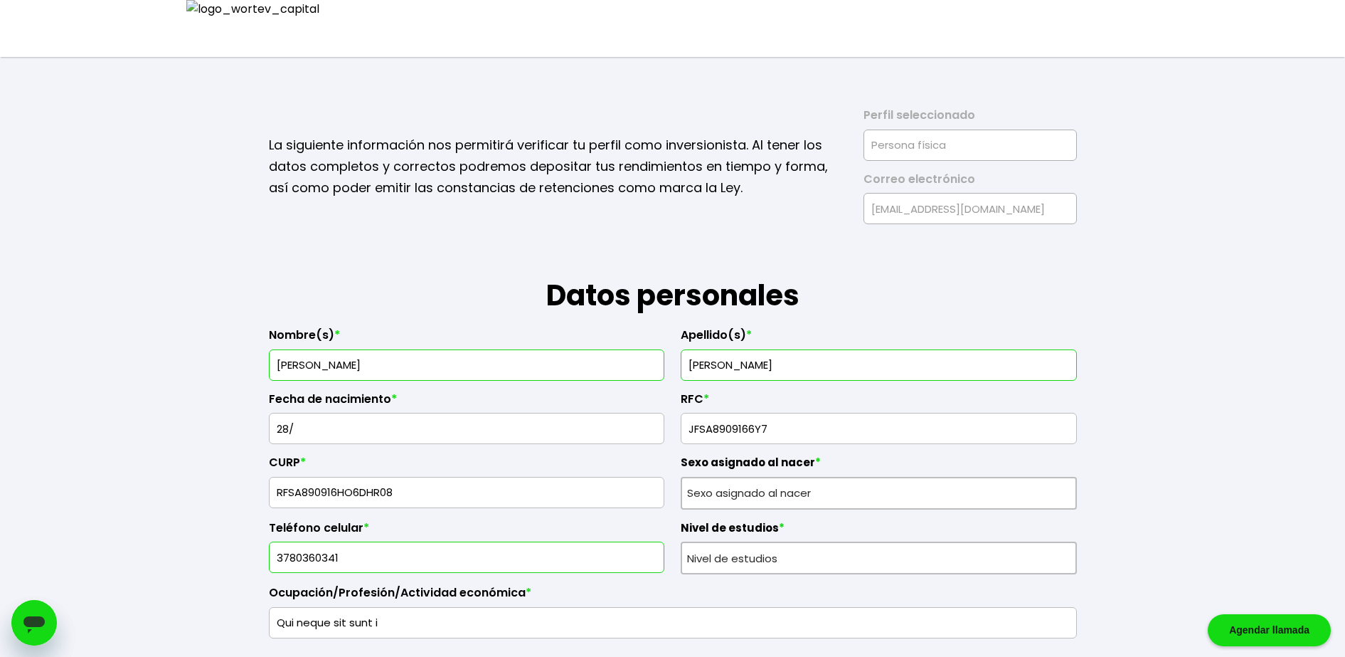
type input "9714498824"
radio input "true"
select select "Bachillerato"
select select "MX"
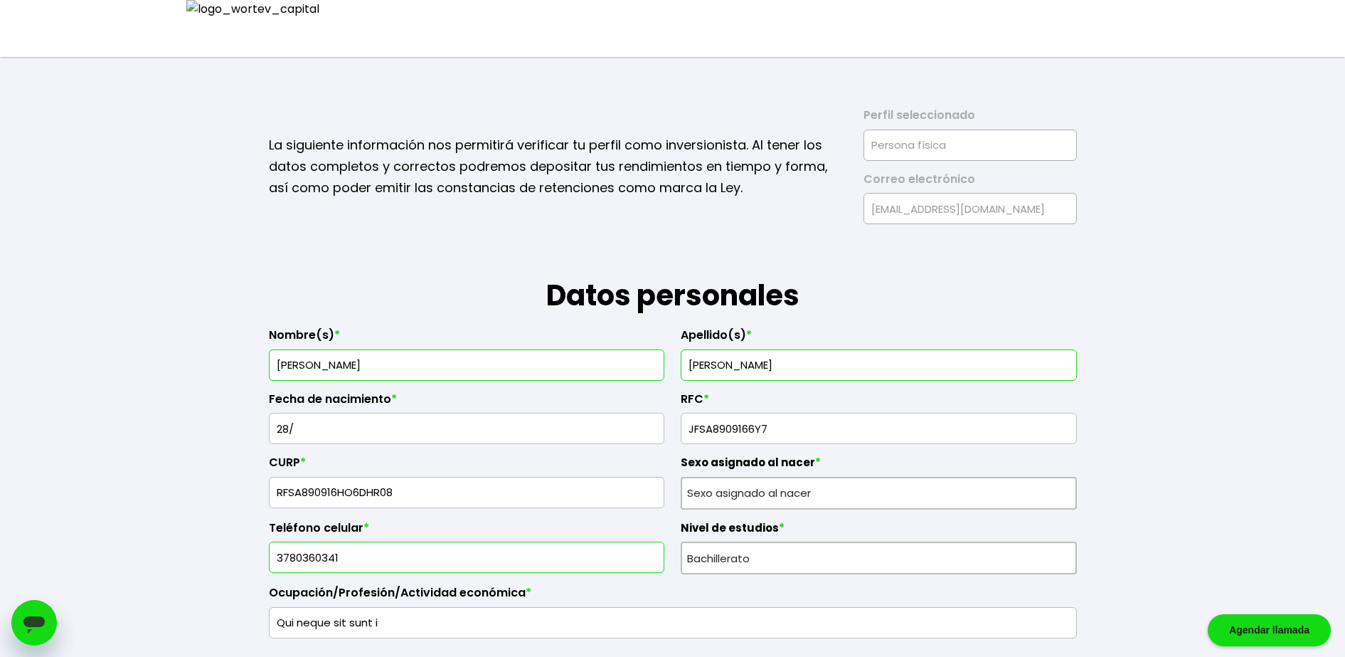
select select "INTERCAM Banco"
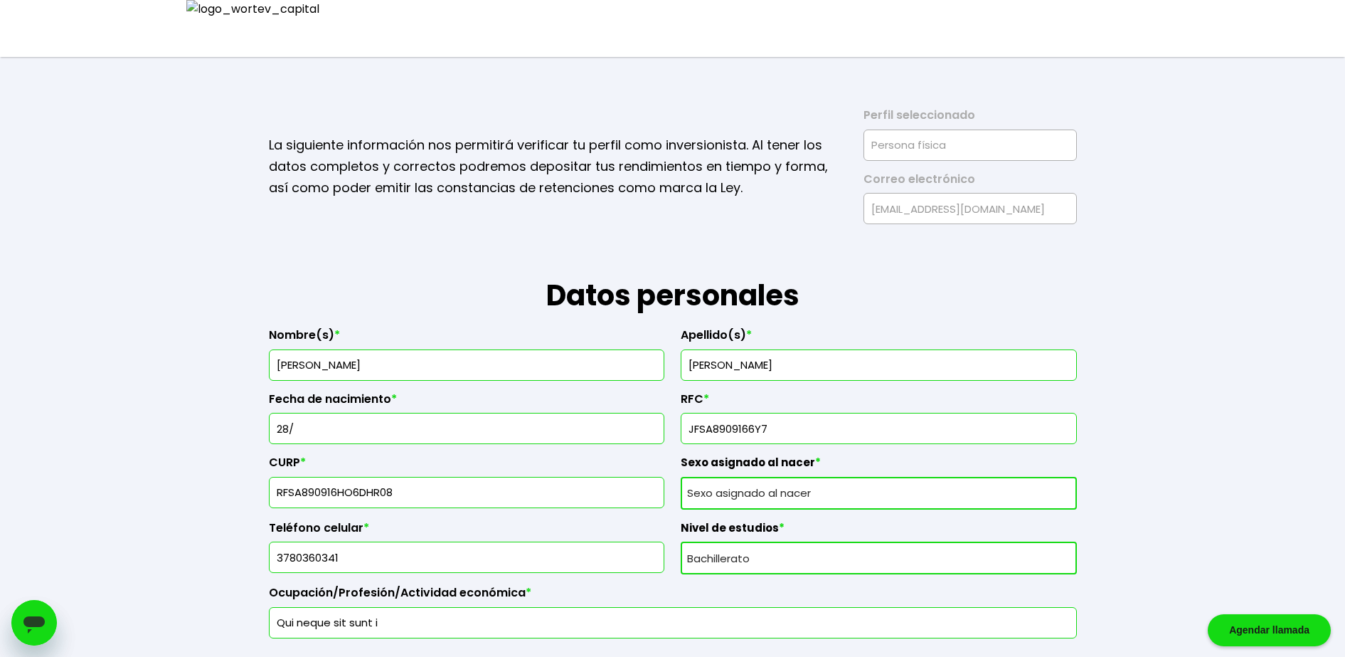
type input "[PERSON_NAME]"
type input "7"
type input "NSSA8909166Y7"
type input "SHSA890916HI5XGR08"
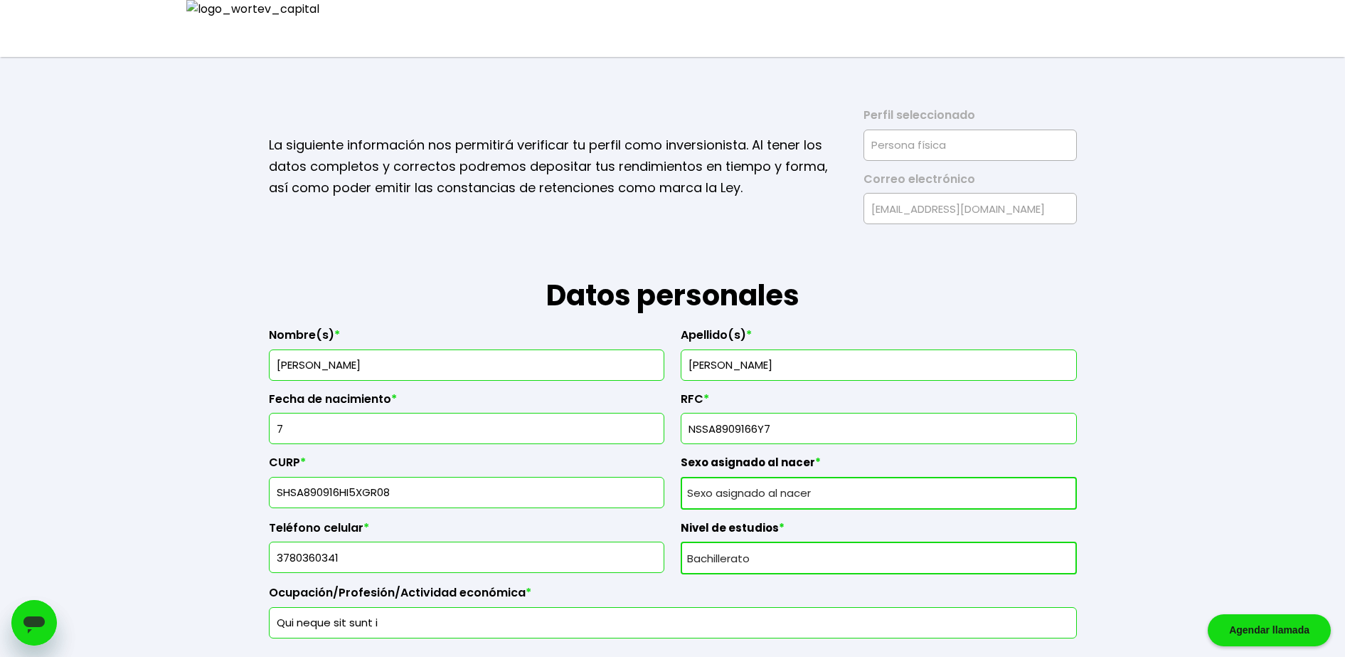
type input "3811127812"
type input "Nesciunt ut dolores"
type input "27134"
type input "Adipisicing ut ipsa"
type input "Omnis ad qui porro e"
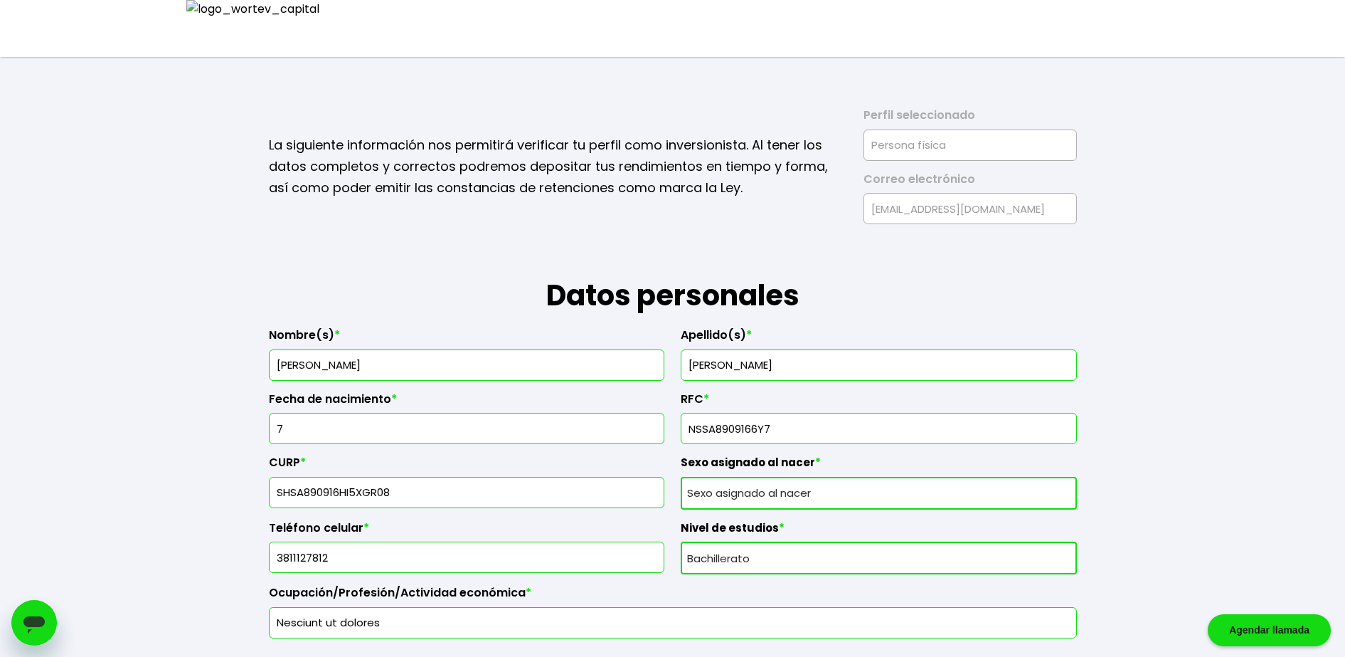
type input "Fugiat ea voluptatum"
type input "Impedit quasi autem"
type input "236581553393489200"
type input "[PERSON_NAME]"
type input "[EMAIL_ADDRESS][DOMAIN_NAME]"
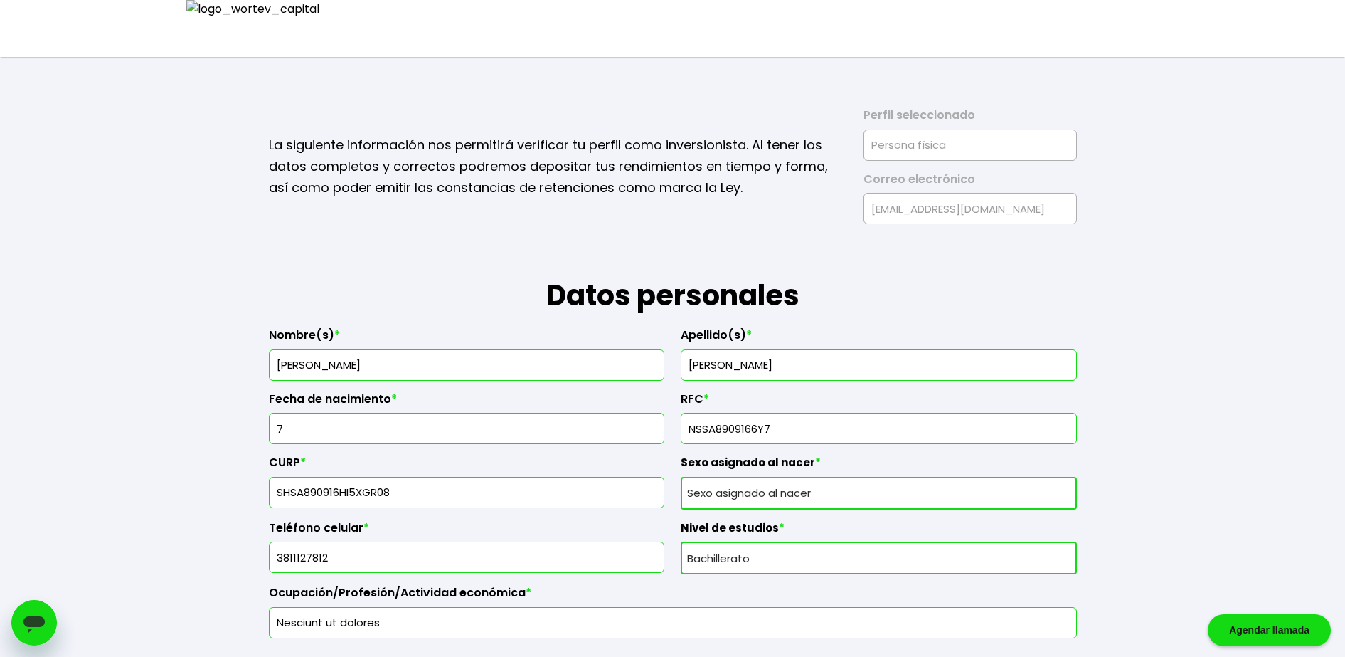
type input "7749107507"
radio input "true"
select select "Hombre"
select select "Posgrado"
select select "YU"
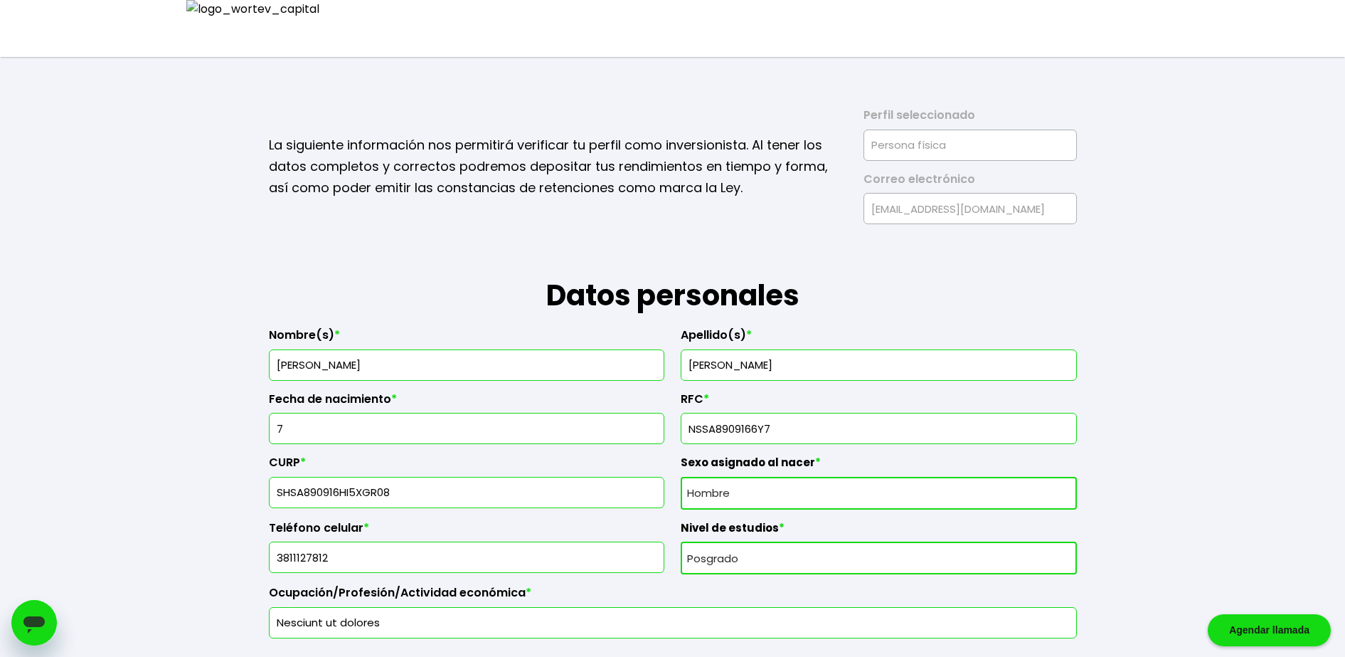
select select "Albo"
type input "[PERSON_NAME]"
type input "OLSEN"
type input "NMSA8909166Y7"
type input "UTSA890916HI3WRR08"
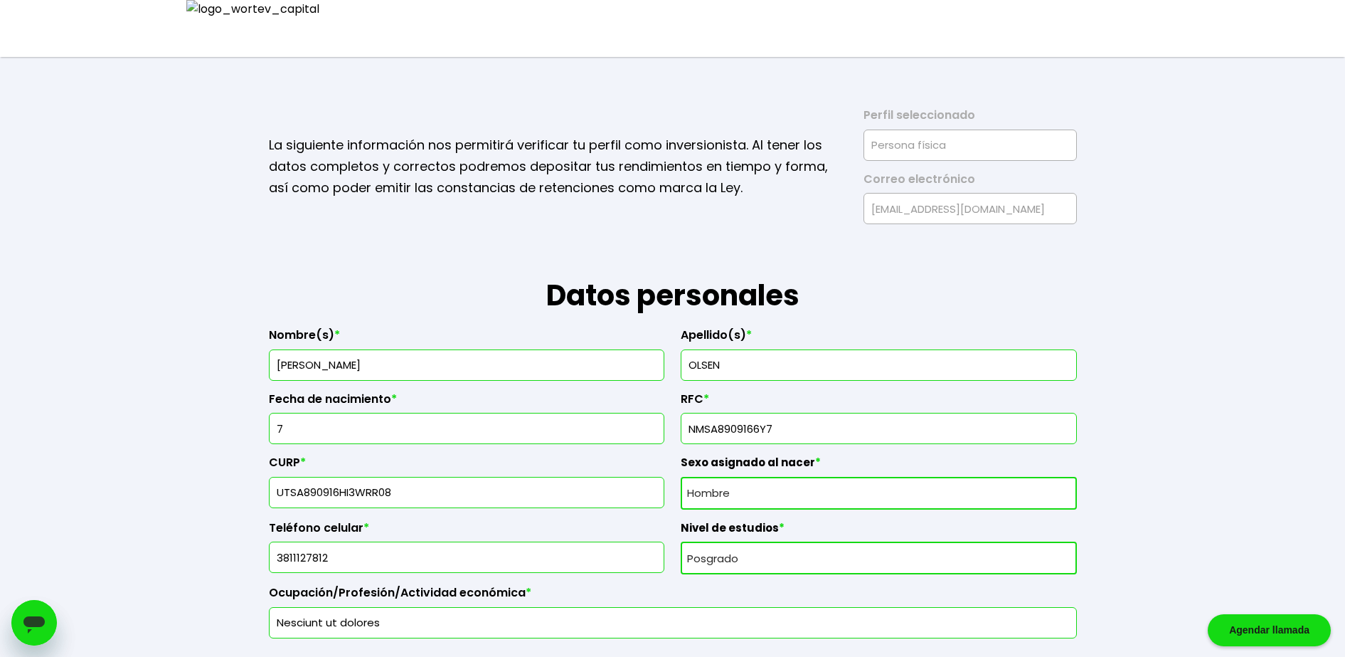
type input "9387991926"
type input "Velit dolore et ea"
type input "9550"
type input "[PERSON_NAME] quae accusant"
type input "Deserunt ea id delen"
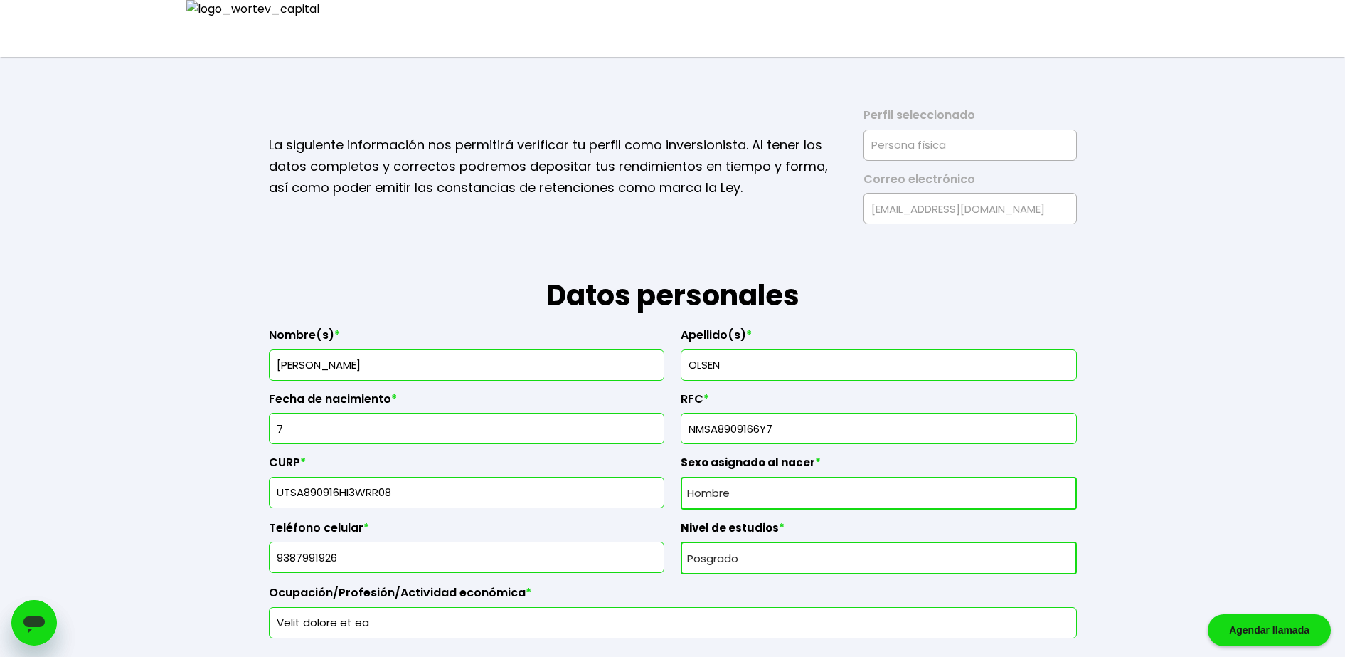
type input "Ut ratione aliquam m"
type input "Illo ipsum elit mai"
type input "327808024507215740"
type input "[PERSON_NAME]"
type input "[EMAIL_ADDRESS][DOMAIN_NAME]"
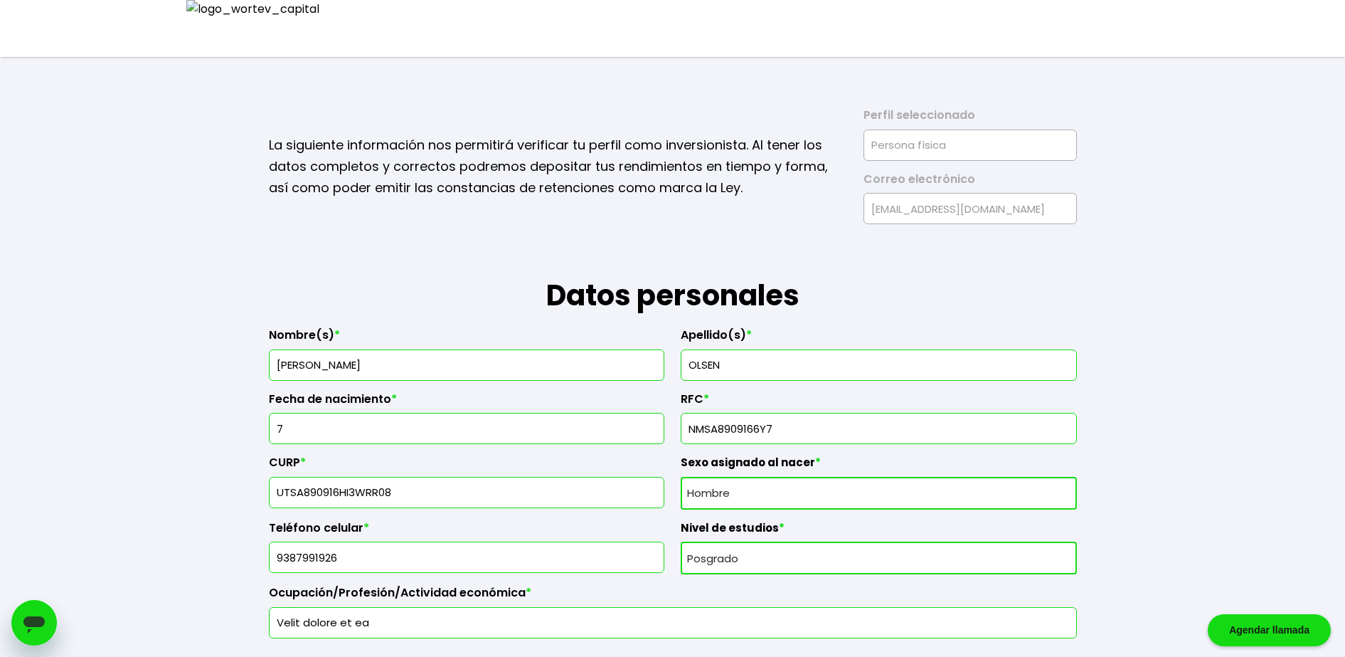
type input "1039196981"
radio input "true"
select select "Prefiero no contestar"
select select "CO"
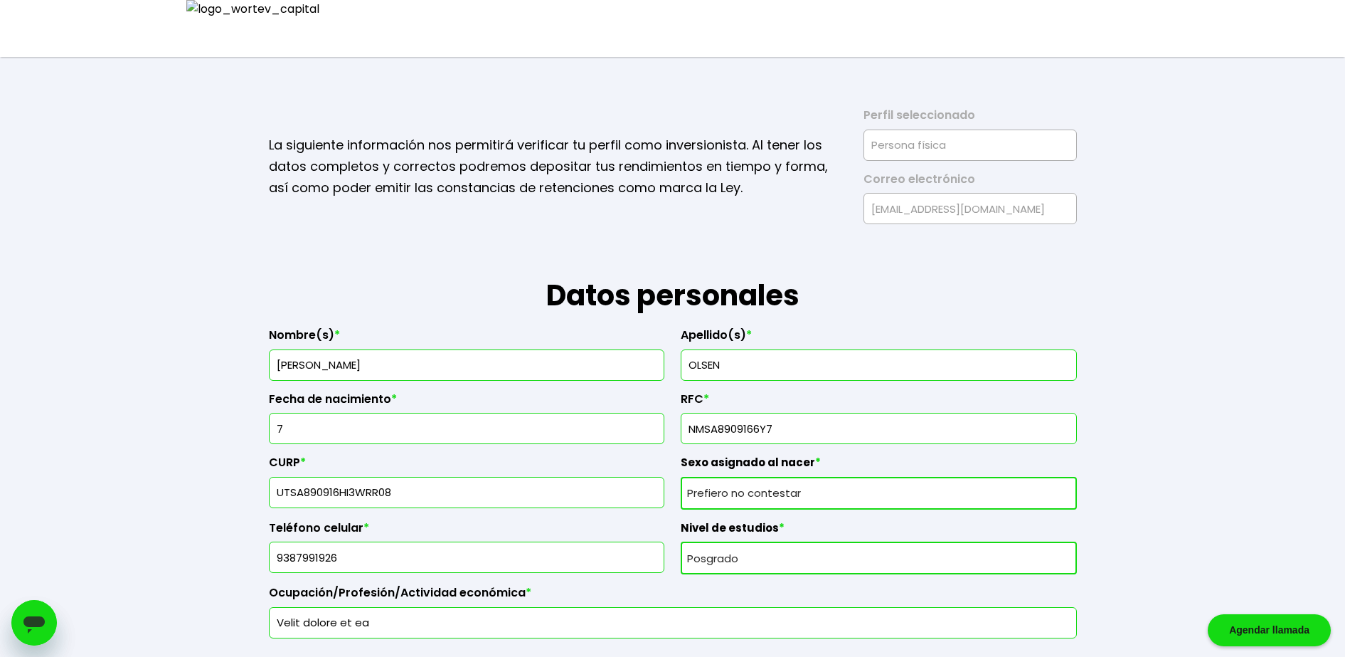
select select "ku-bo Financiero, S.A. de C.V."
click at [474, 435] on input "7" at bounding box center [466, 428] width 383 height 30
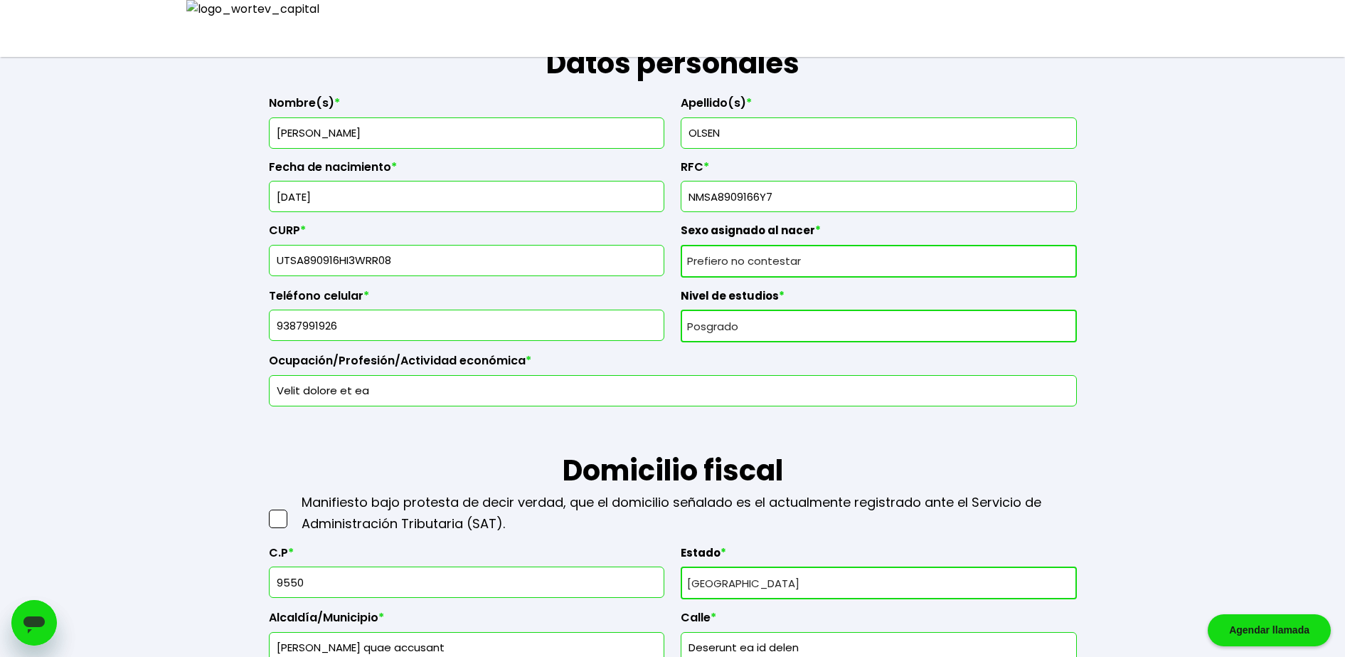
scroll to position [237, 0]
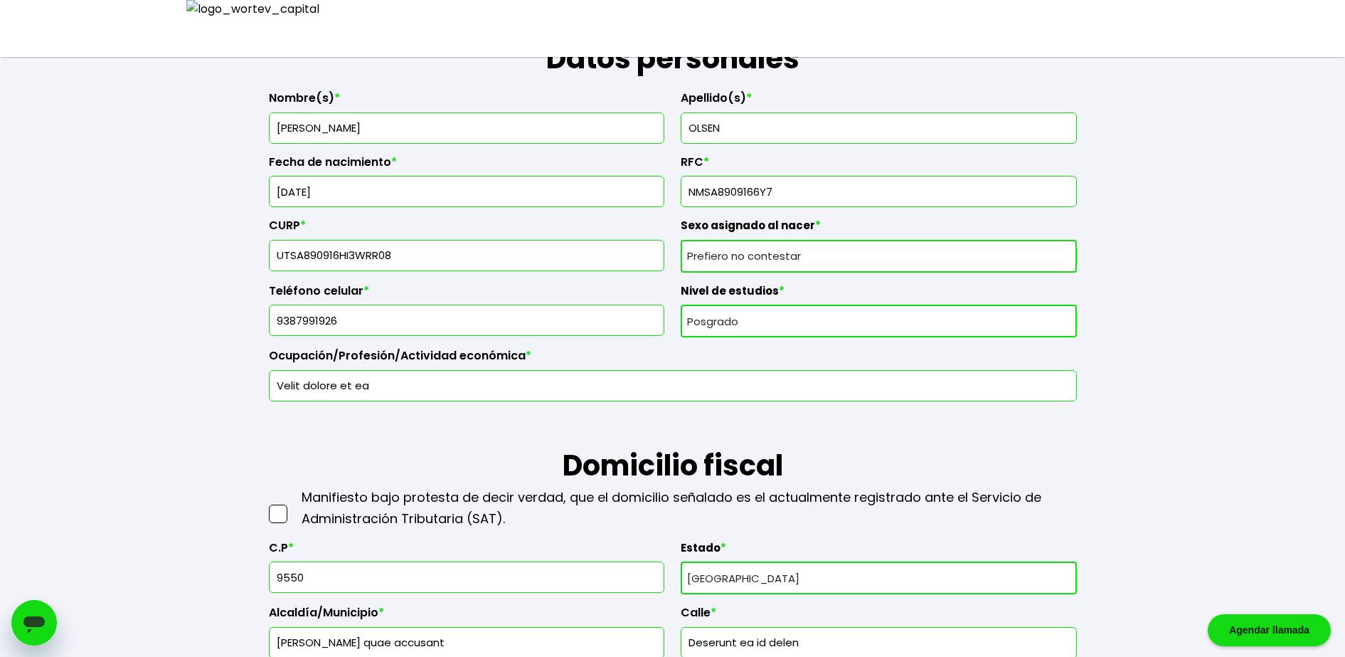
type input "[DATE]"
click at [767, 260] on select "Sexo asignado al nacer Hombre Mujer Prefiero no contestar" at bounding box center [879, 256] width 396 height 33
select select "Hombre"
click at [681, 240] on select "Sexo asignado al nacer Hombre Mujer Prefiero no contestar" at bounding box center [879, 256] width 396 height 33
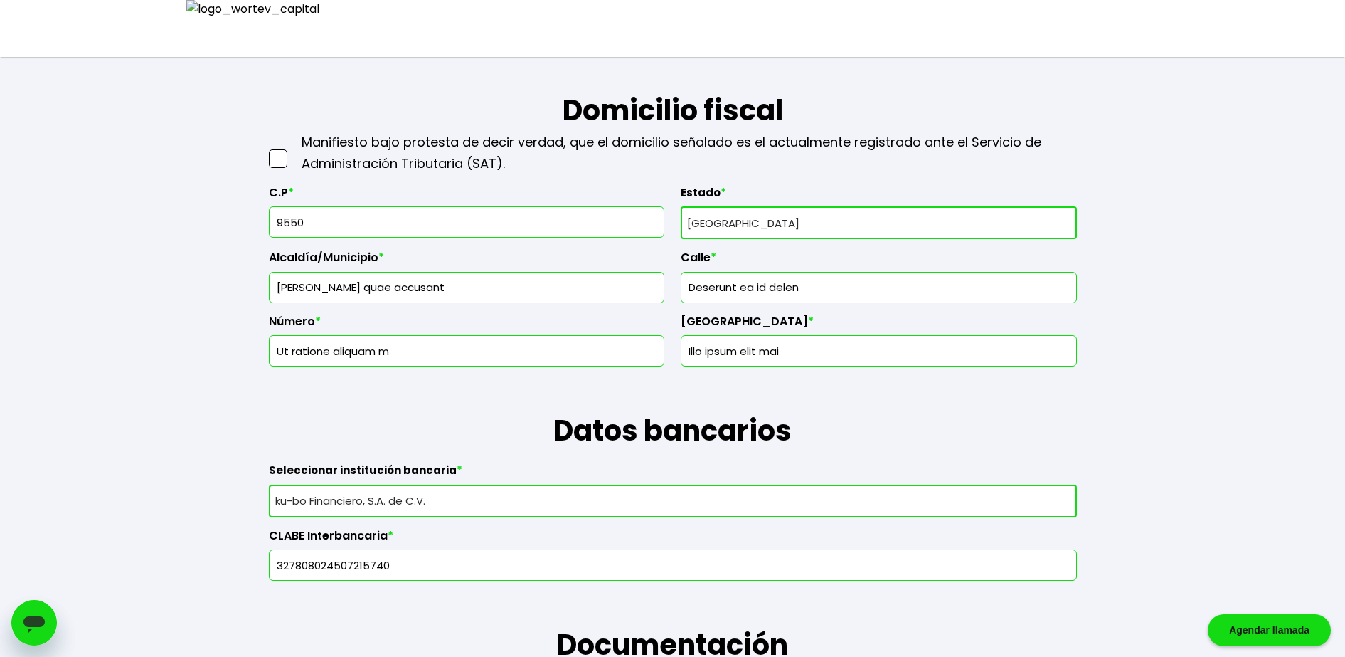
scroll to position [593, 0]
click at [279, 161] on span at bounding box center [278, 158] width 18 height 18
click at [293, 151] on input "checkbox" at bounding box center [293, 151] width 0 height 0
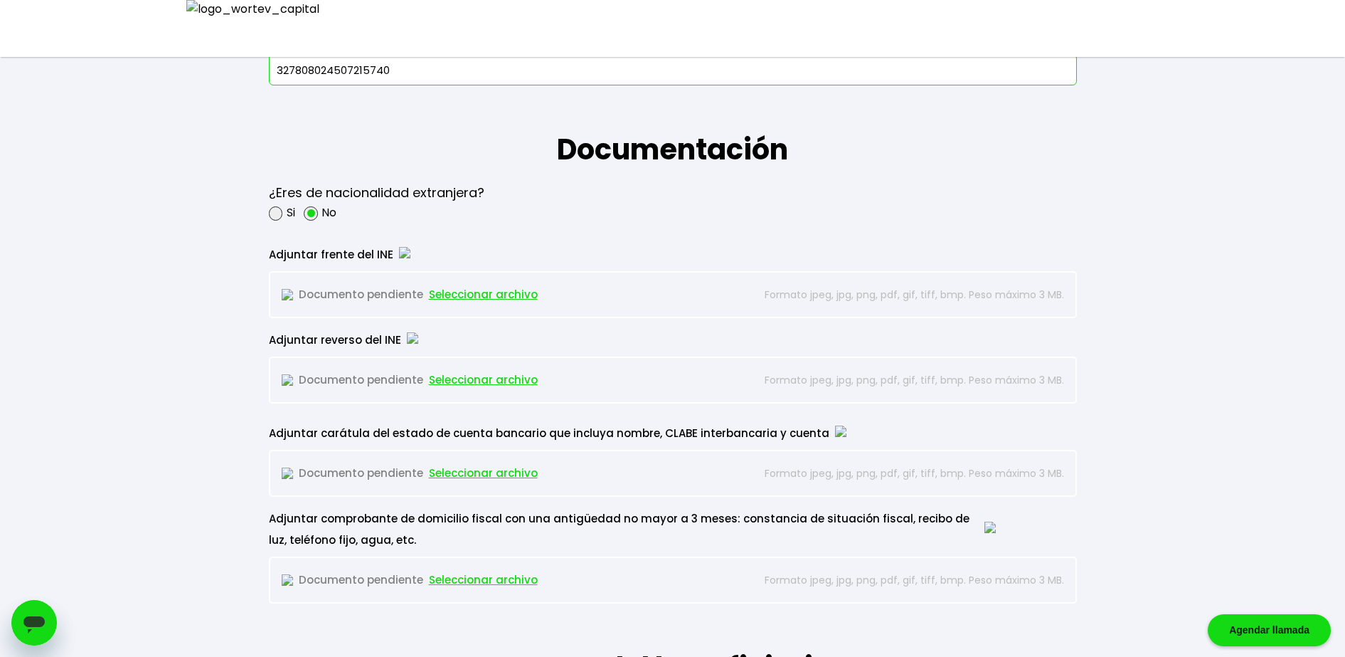
scroll to position [1097, 0]
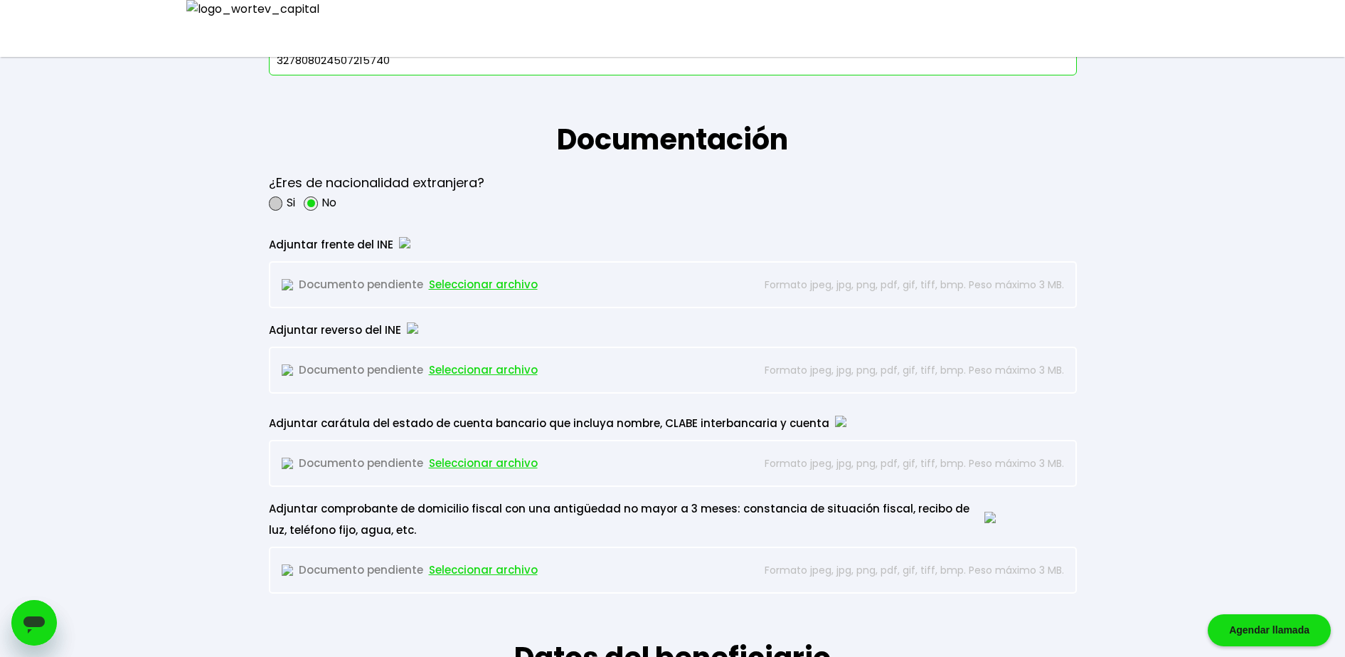
click at [275, 202] on span at bounding box center [276, 203] width 14 height 14
click at [290, 202] on input "radio" at bounding box center [294, 202] width 9 height 9
radio input "true"
radio input "false"
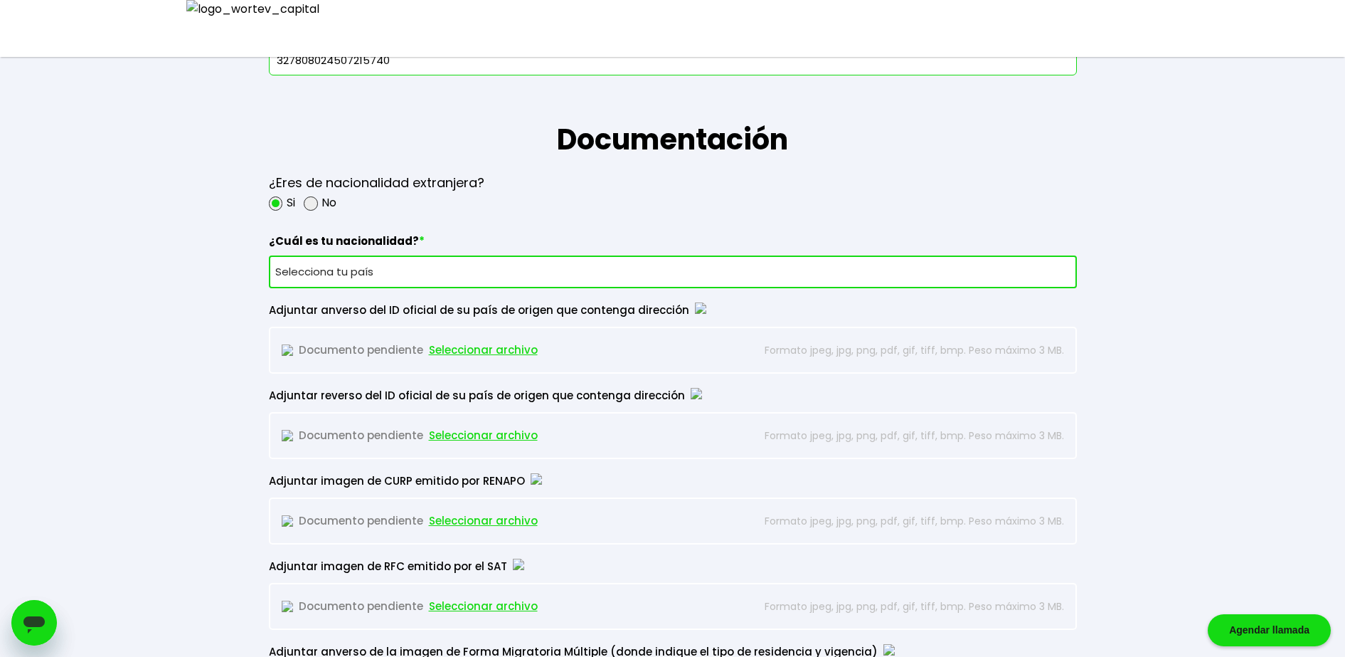
click at [392, 257] on select "Selecciona tu país [GEOGRAPHIC_DATA] [GEOGRAPHIC_DATA] [GEOGRAPHIC_DATA] [GEOGR…" at bounding box center [673, 271] width 808 height 33
select select "[GEOGRAPHIC_DATA]"
click at [269, 255] on select "Selecciona tu país [GEOGRAPHIC_DATA] [GEOGRAPHIC_DATA] [GEOGRAPHIC_DATA] [GEOGR…" at bounding box center [673, 271] width 808 height 33
click at [472, 343] on span "Seleccionar archivo" at bounding box center [483, 349] width 109 height 21
click at [489, 428] on span "Seleccionar archivo" at bounding box center [483, 435] width 109 height 21
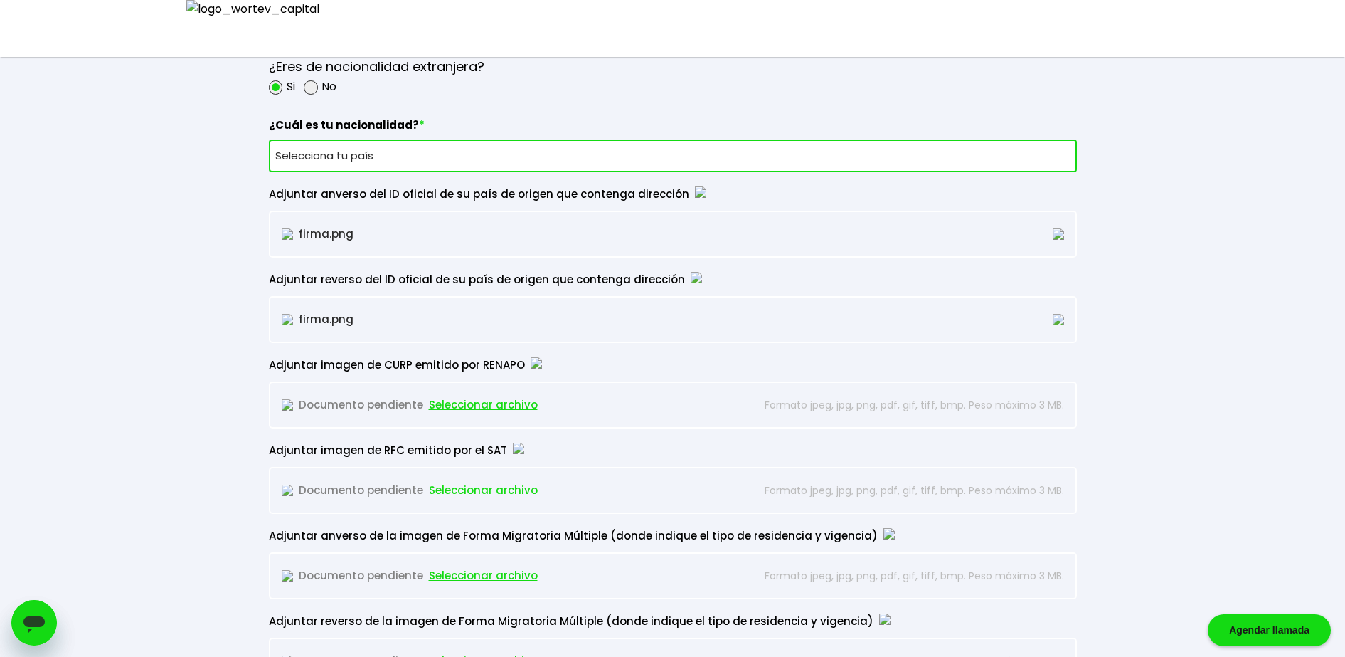
scroll to position [1215, 0]
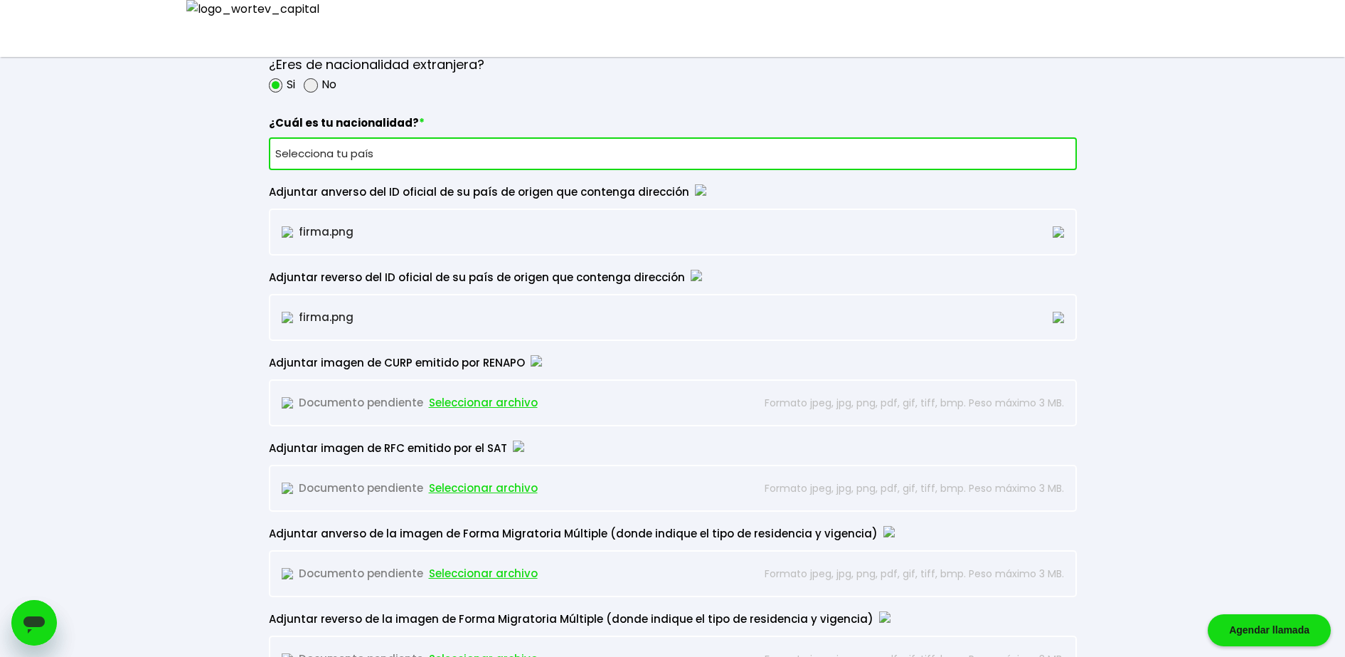
click at [504, 397] on span "Seleccionar archivo" at bounding box center [483, 402] width 109 height 21
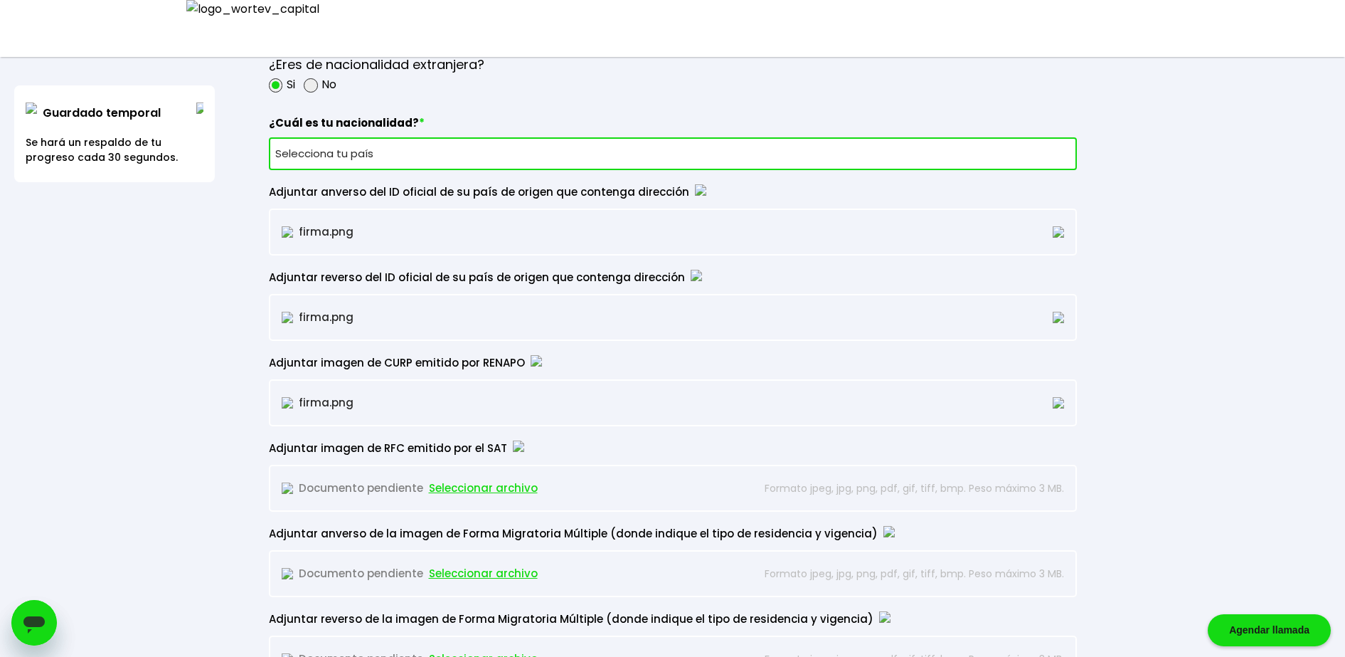
click at [497, 489] on span "Seleccionar archivo" at bounding box center [483, 487] width 109 height 21
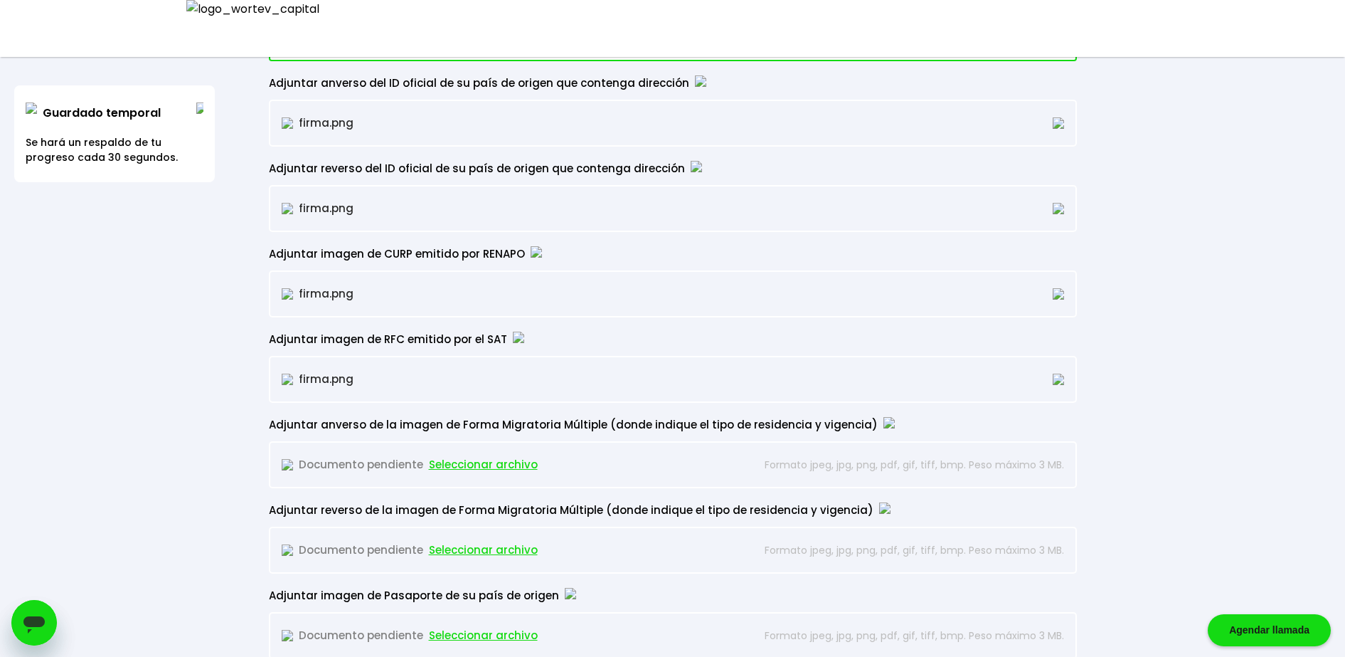
scroll to position [1393, 0]
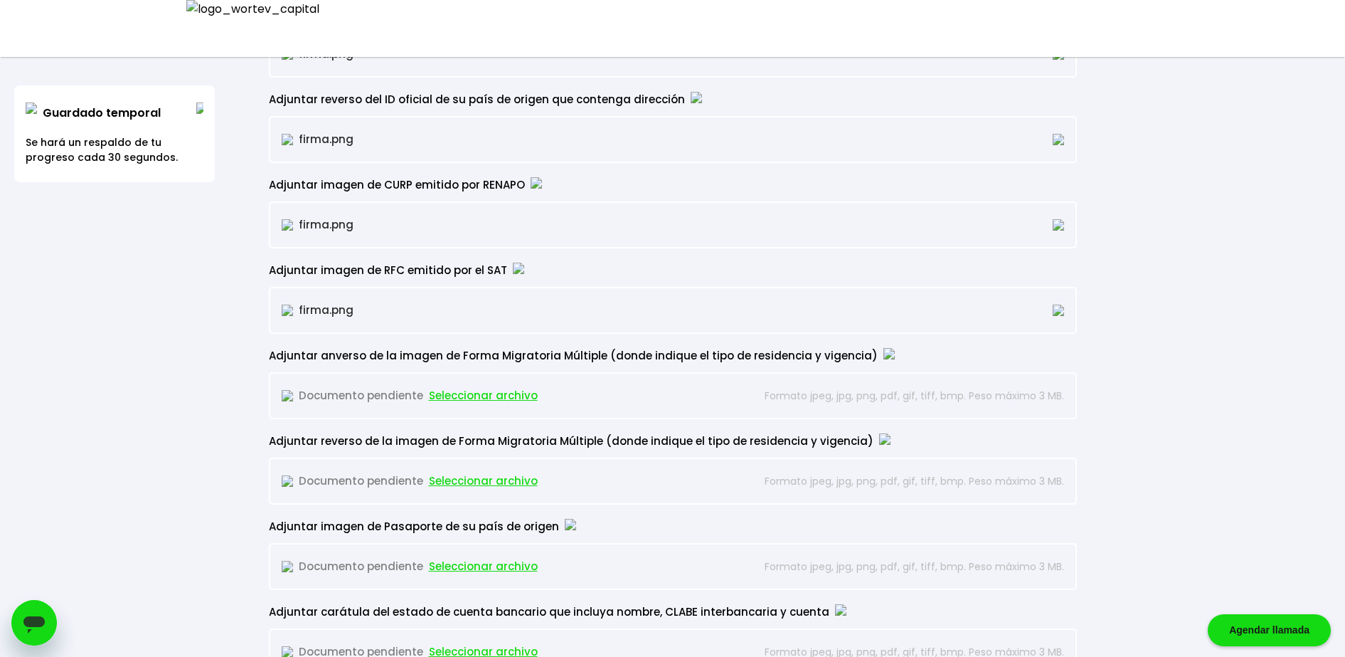
click at [490, 392] on span "Seleccionar archivo" at bounding box center [483, 395] width 109 height 21
click at [498, 482] on span "Seleccionar archivo" at bounding box center [483, 480] width 109 height 21
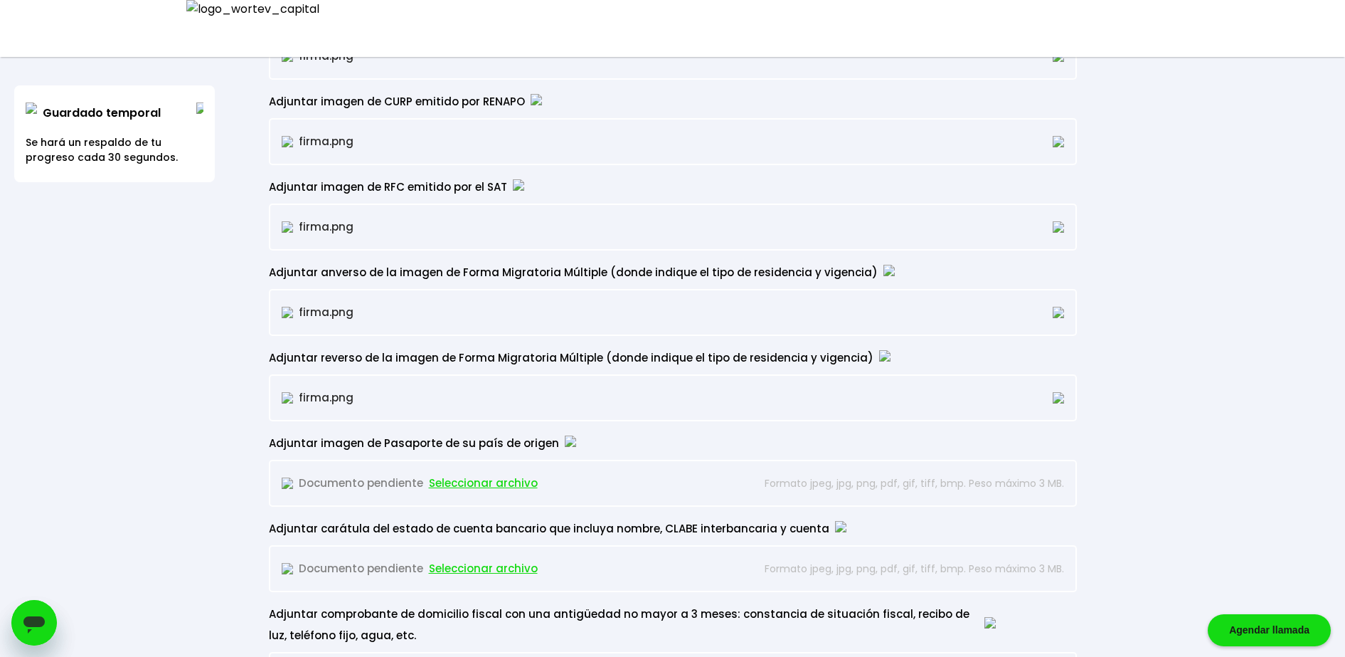
scroll to position [1482, 0]
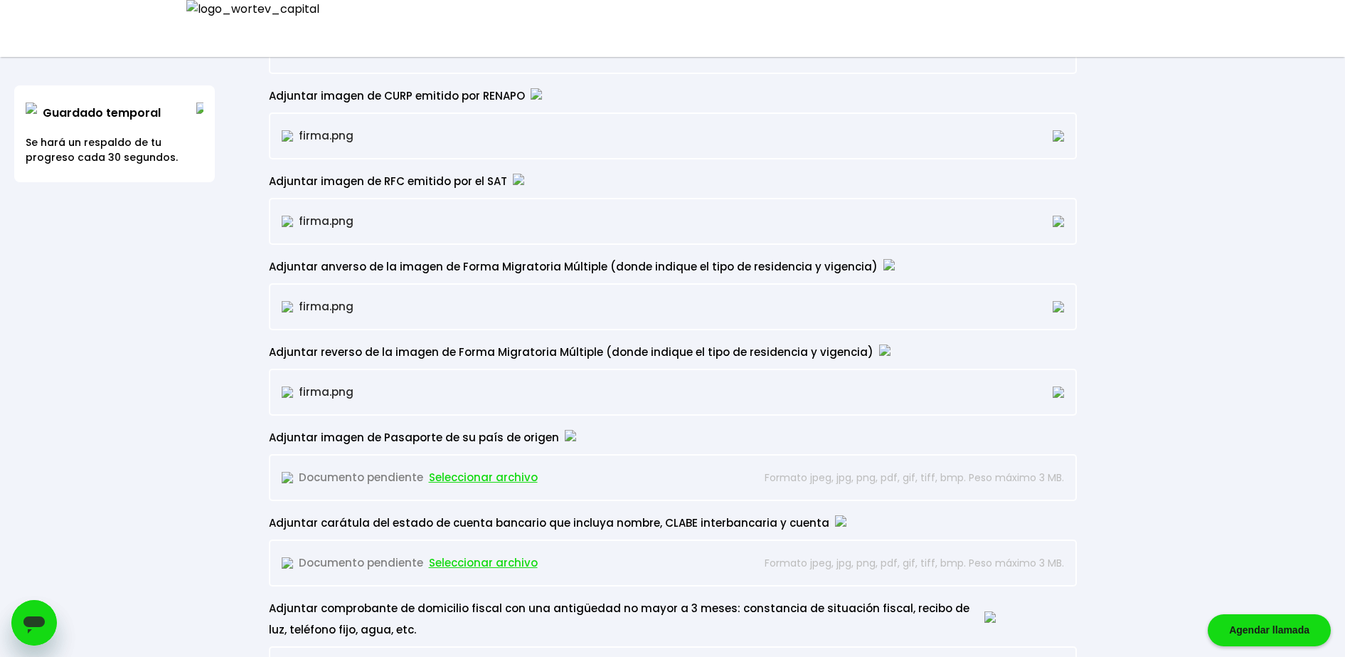
click at [492, 472] on span "Seleccionar archivo" at bounding box center [483, 477] width 109 height 21
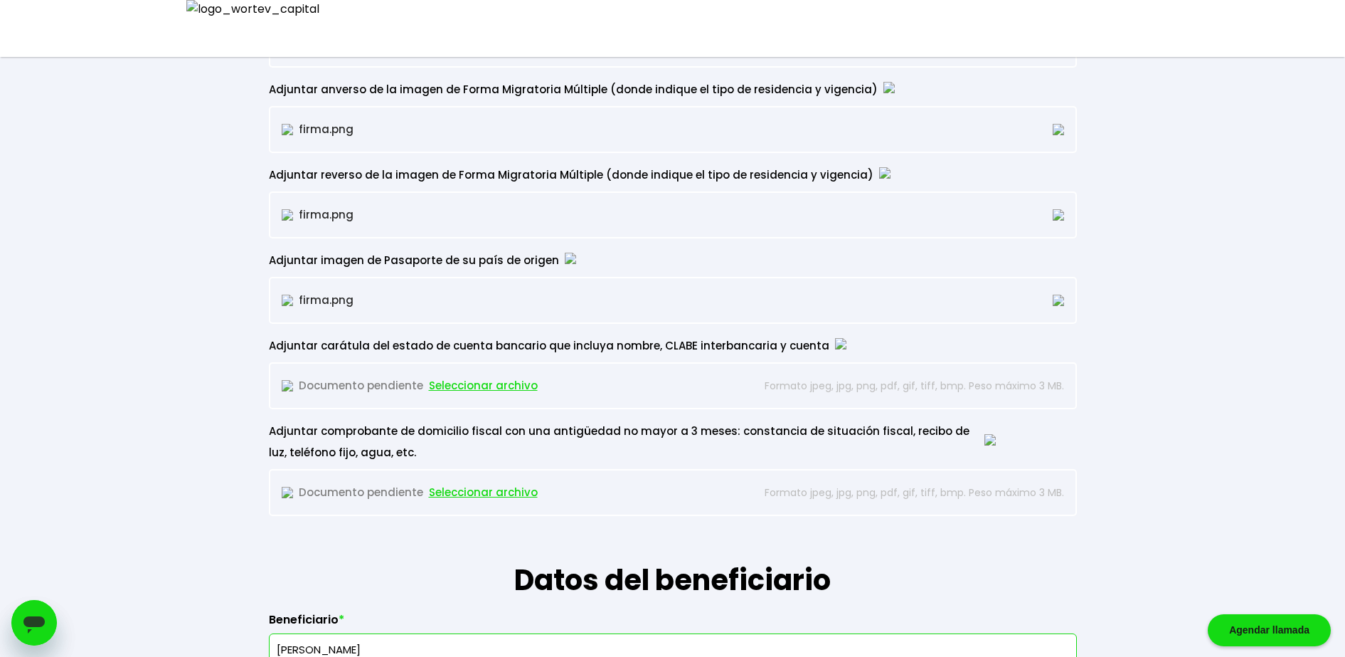
scroll to position [1660, 0]
click at [504, 387] on span "Seleccionar archivo" at bounding box center [483, 384] width 109 height 21
click at [497, 499] on span "Seleccionar archivo" at bounding box center [483, 491] width 109 height 21
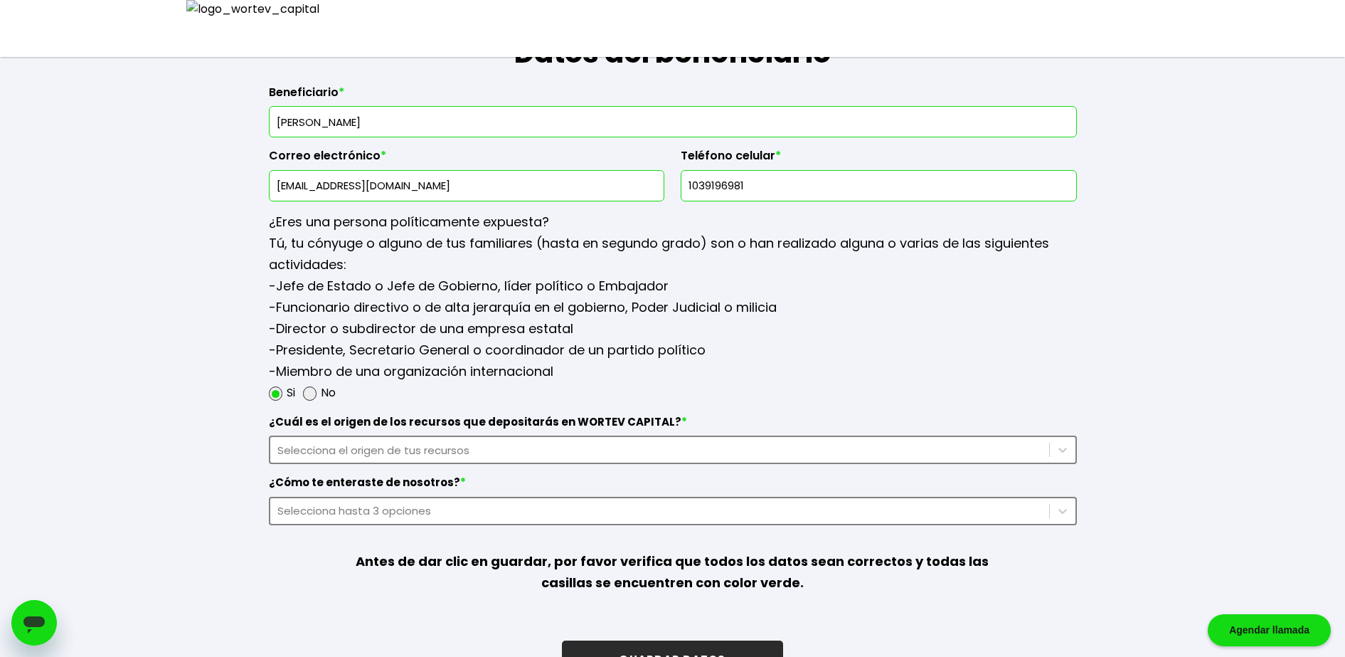
scroll to position [2230, 0]
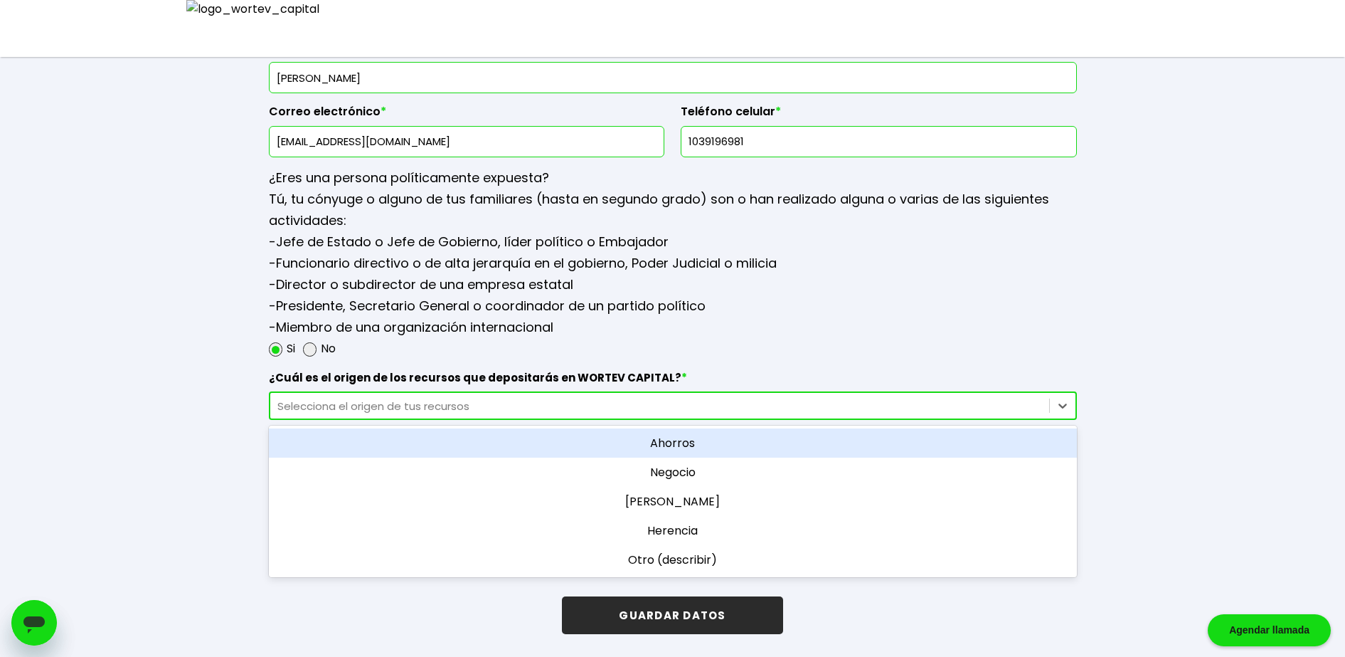
click at [504, 403] on div "Selecciona el origen de tus recursos" at bounding box center [659, 406] width 765 height 16
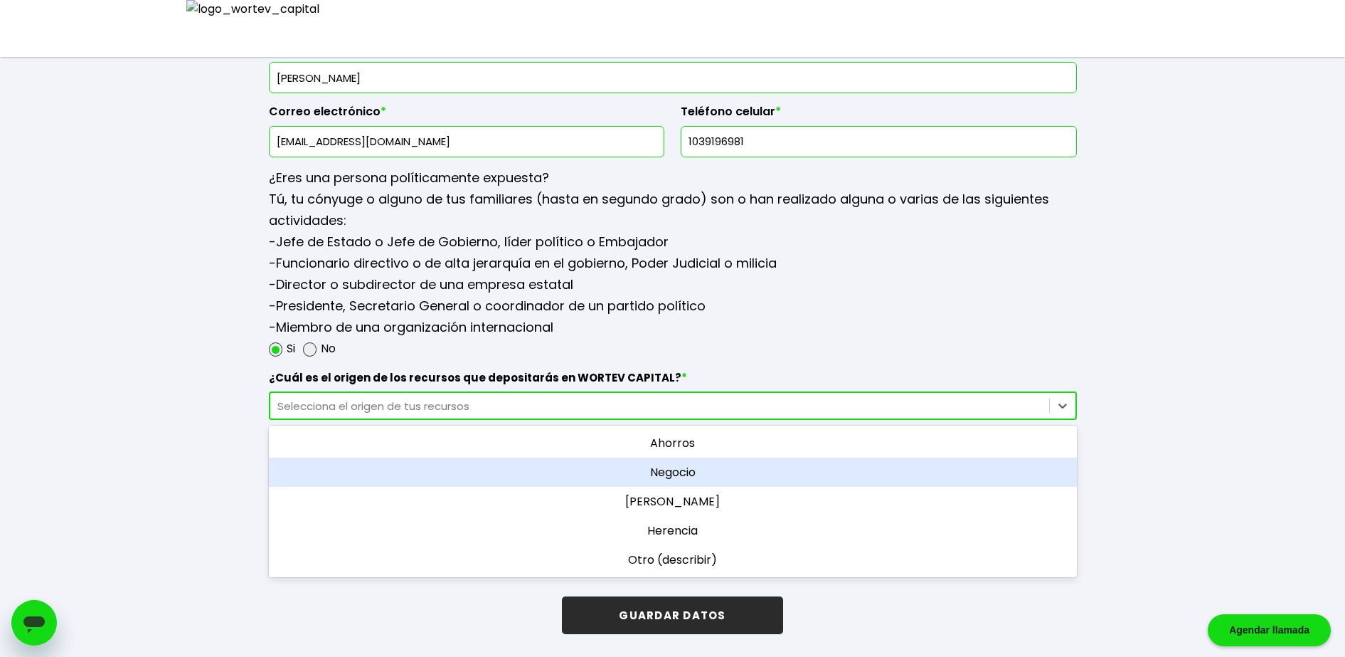
click at [570, 458] on div "Negocio" at bounding box center [673, 471] width 808 height 29
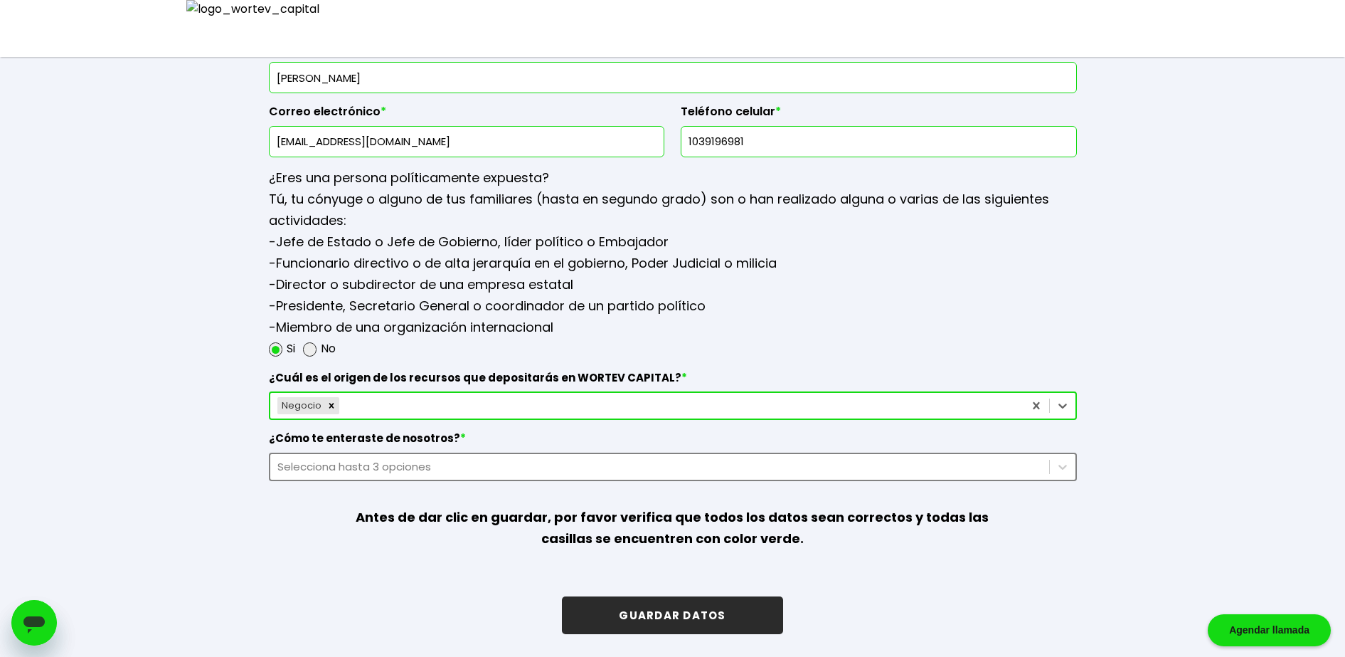
click at [566, 458] on div "Selecciona hasta 3 opciones" at bounding box center [659, 466] width 765 height 16
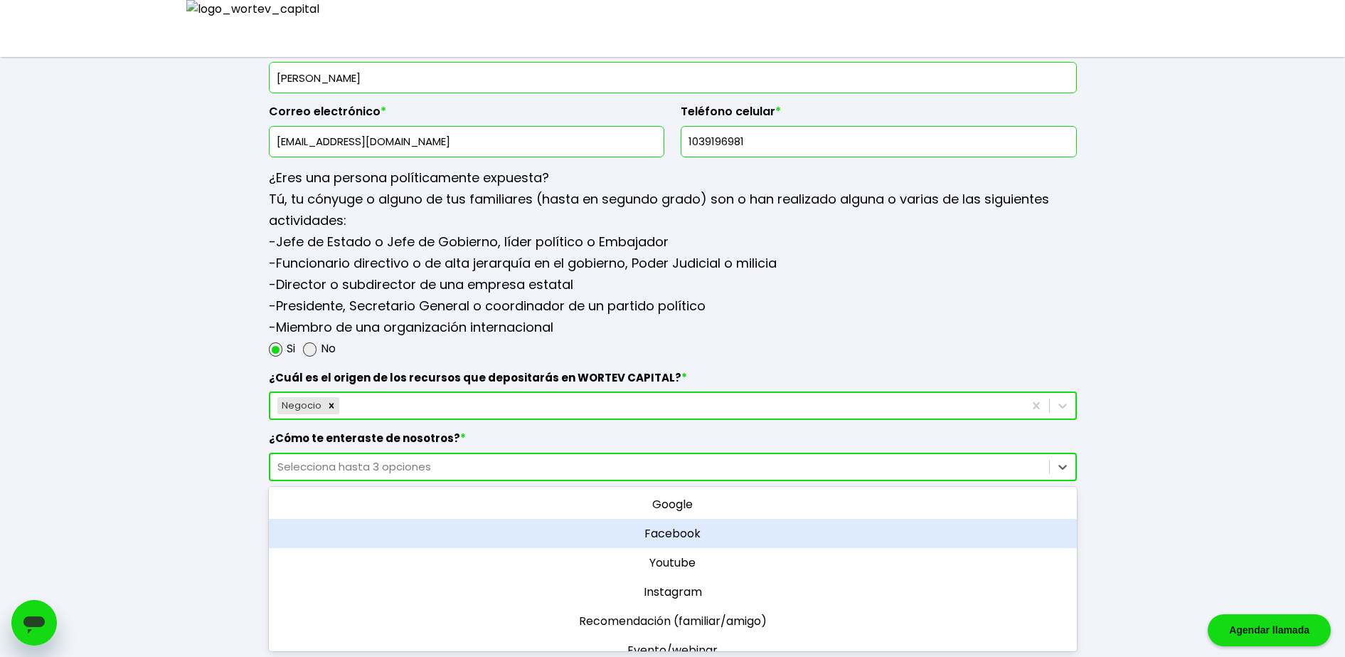
click at [645, 530] on div "Facebook" at bounding box center [673, 533] width 808 height 29
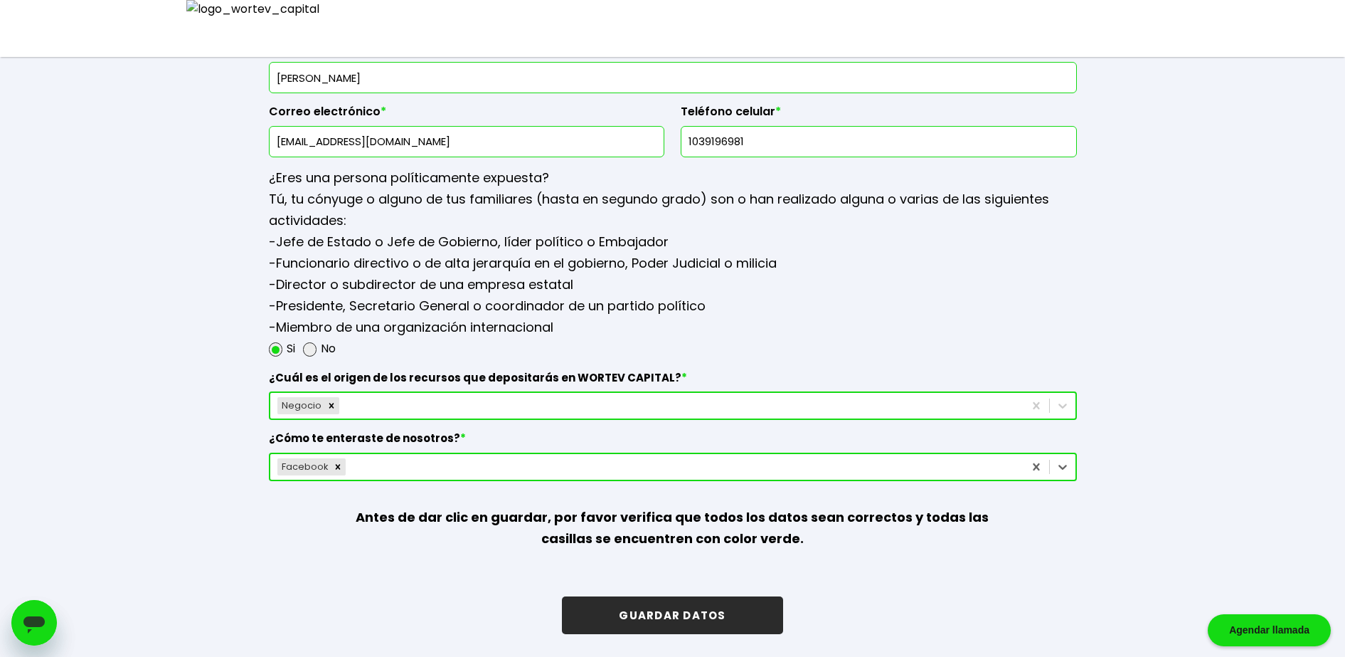
click at [674, 614] on button "GUARDAR DATOS" at bounding box center [672, 615] width 221 height 38
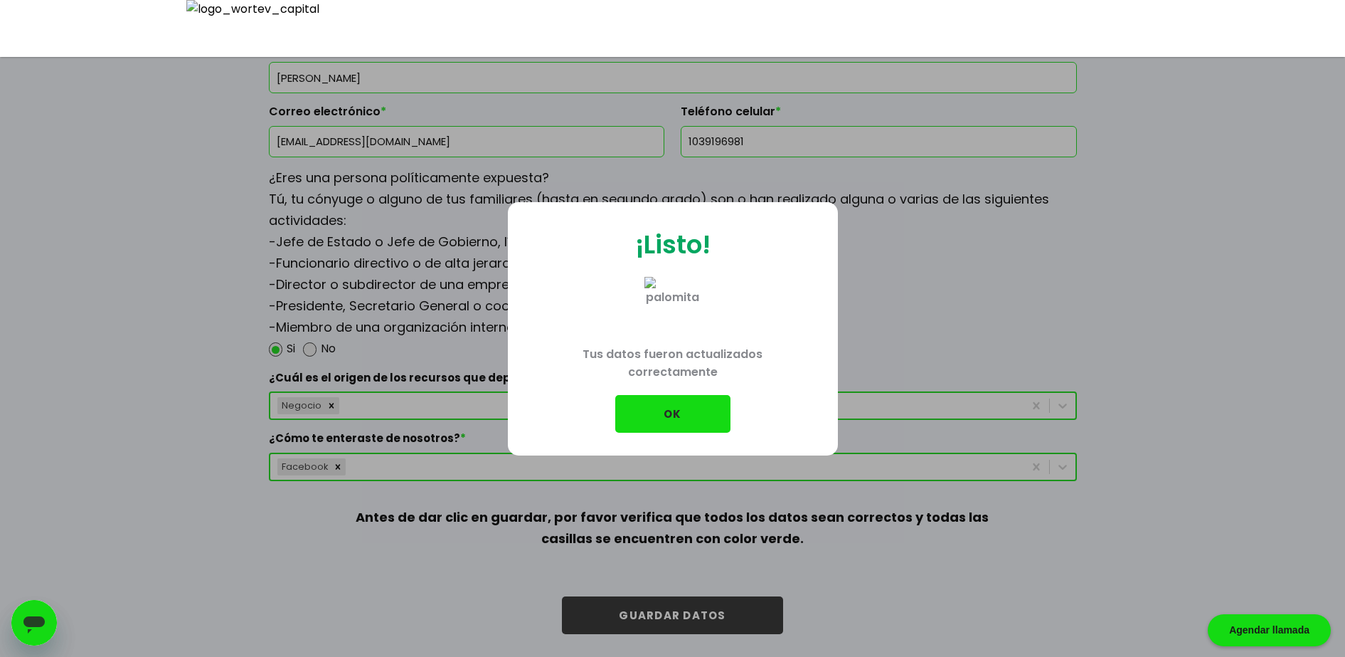
click at [677, 415] on button "OK" at bounding box center [672, 414] width 115 height 38
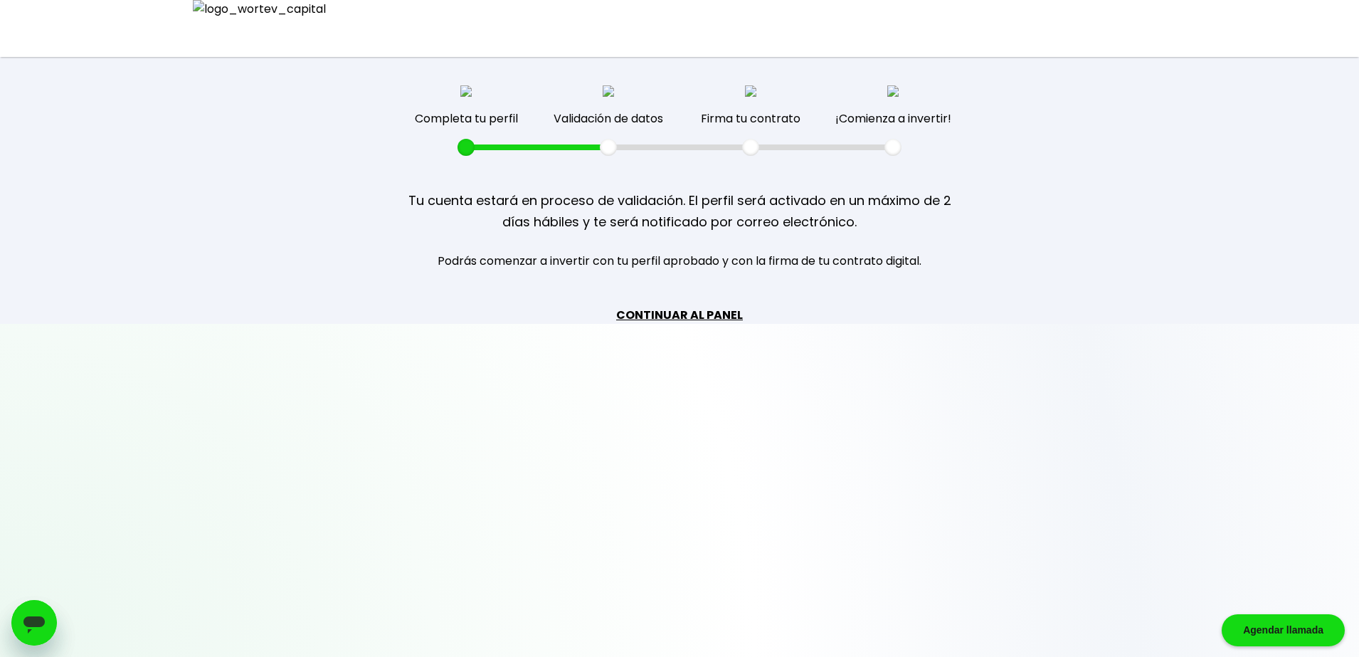
click at [679, 317] on link "CONTINUAR AL PANEL" at bounding box center [679, 315] width 127 height 18
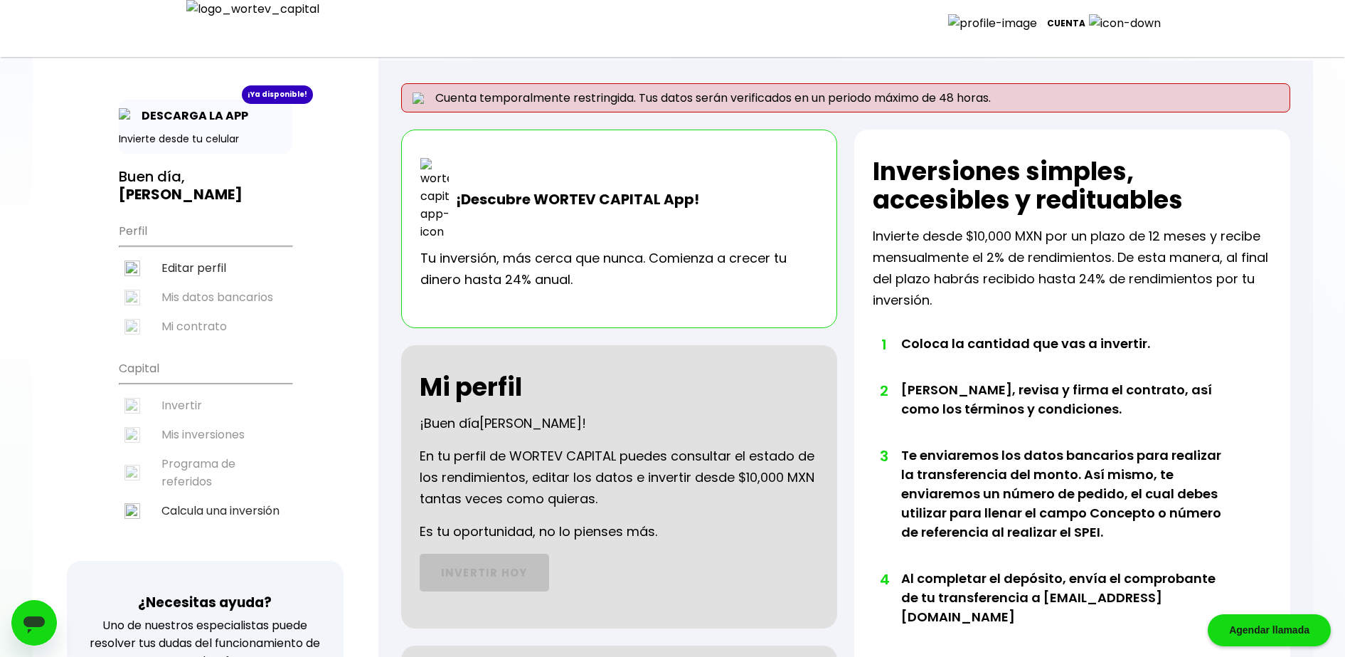
click at [233, 273] on li "Editar perfil" at bounding box center [205, 267] width 173 height 29
select select "Hombre"
select select "Posgrado"
select select "CO"
select select "ku-bo Financiero, S.A. de C.V."
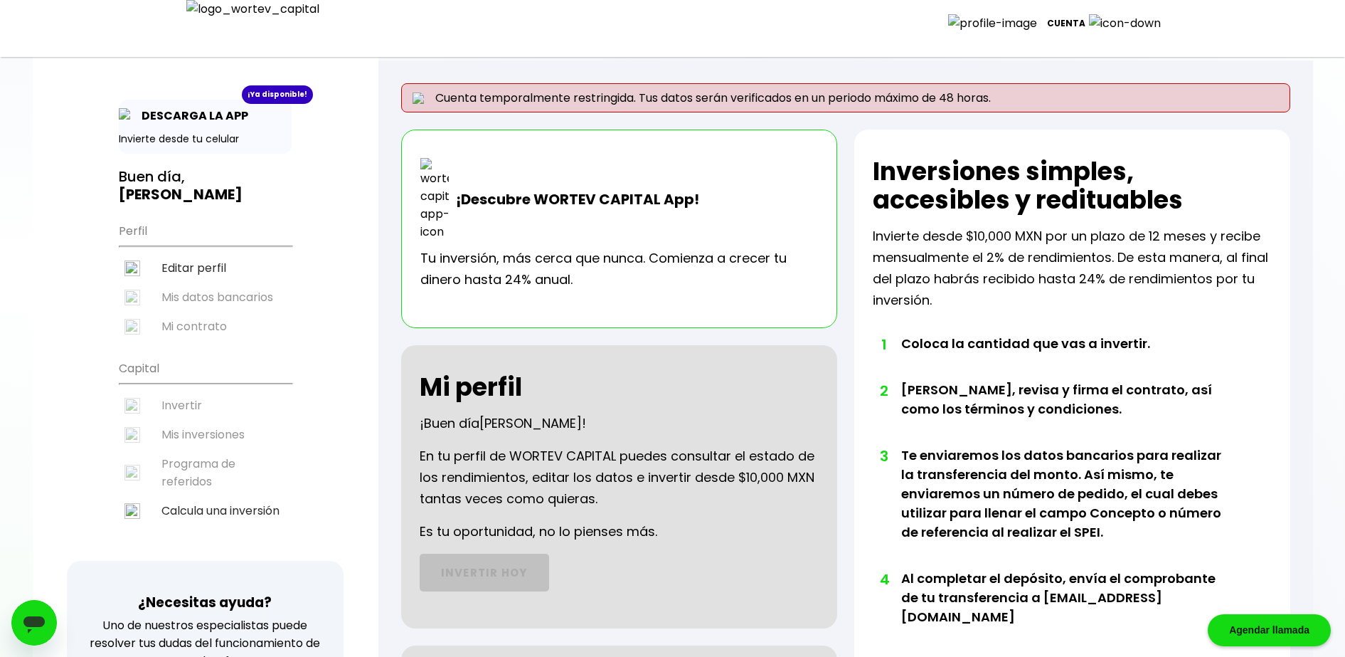
select select "[GEOGRAPHIC_DATA]"
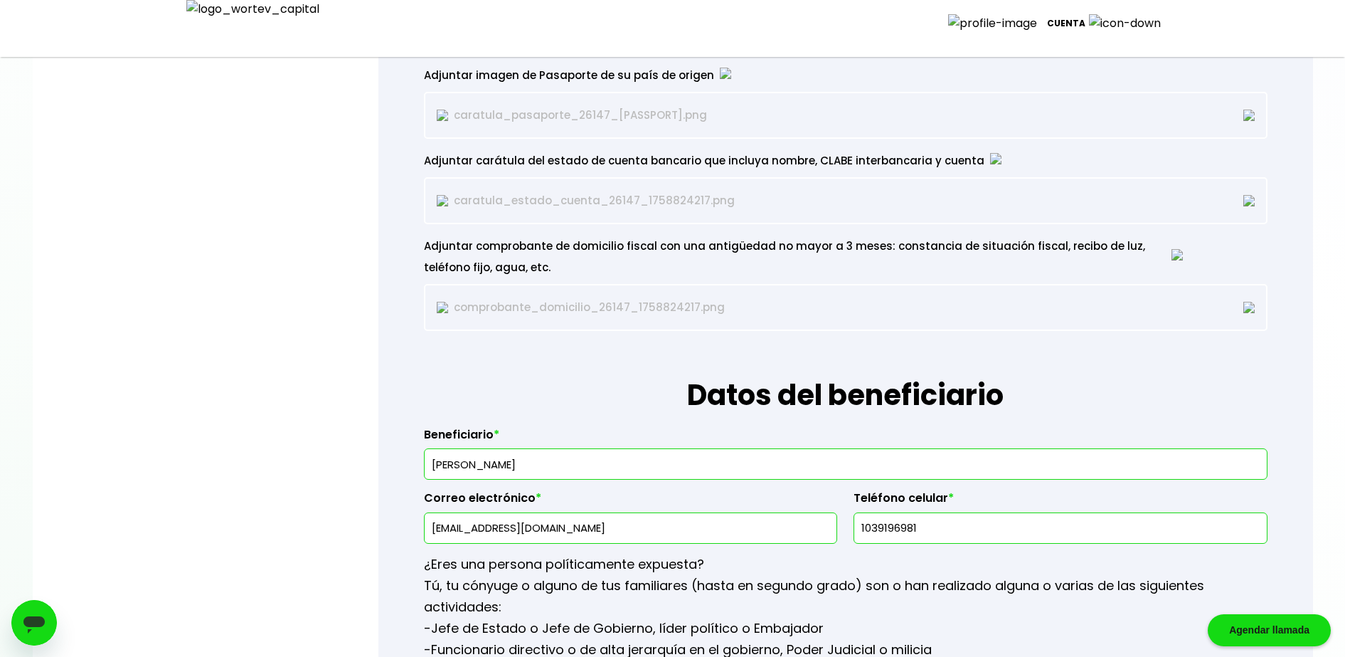
scroll to position [1808, 0]
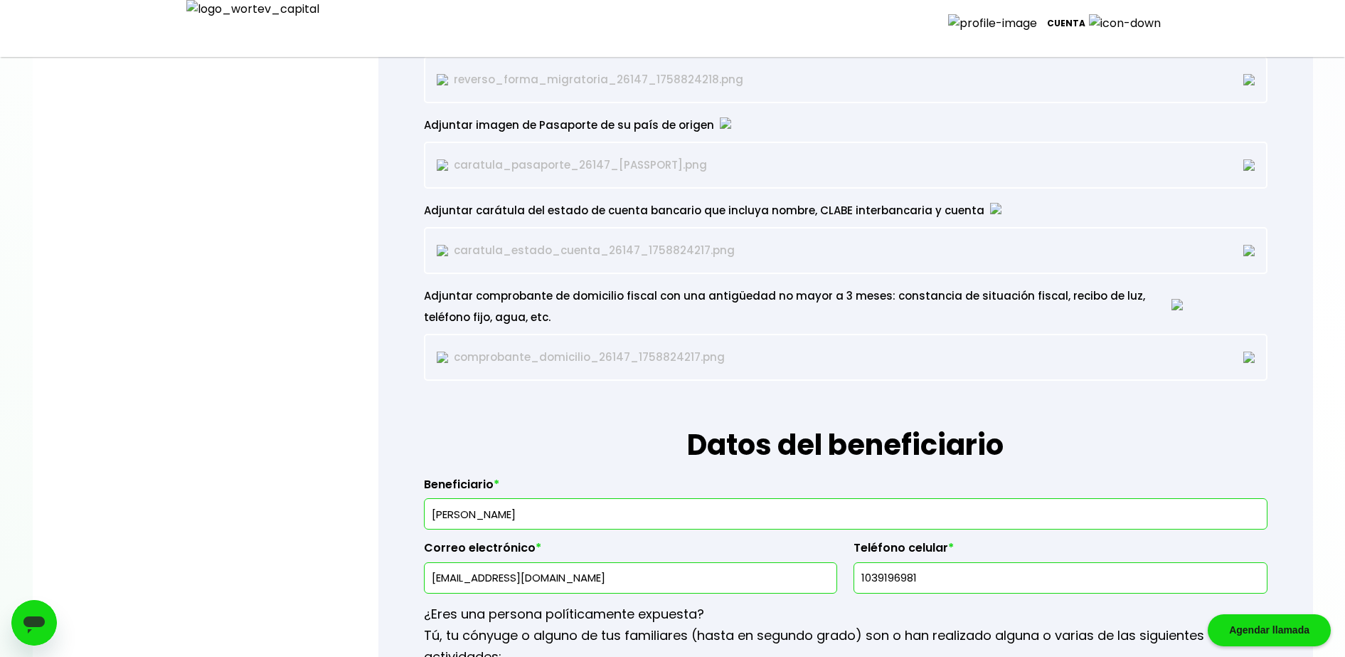
click at [1252, 356] on img at bounding box center [1248, 356] width 11 height 11
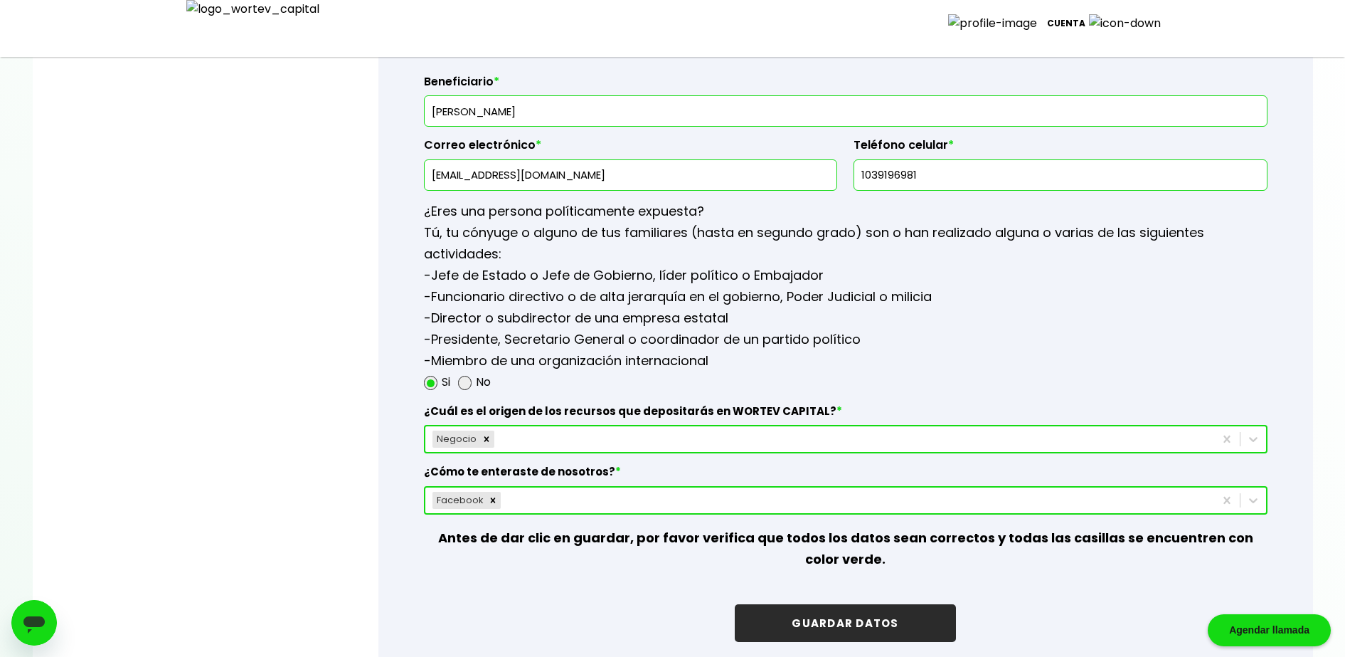
scroll to position [2312, 0]
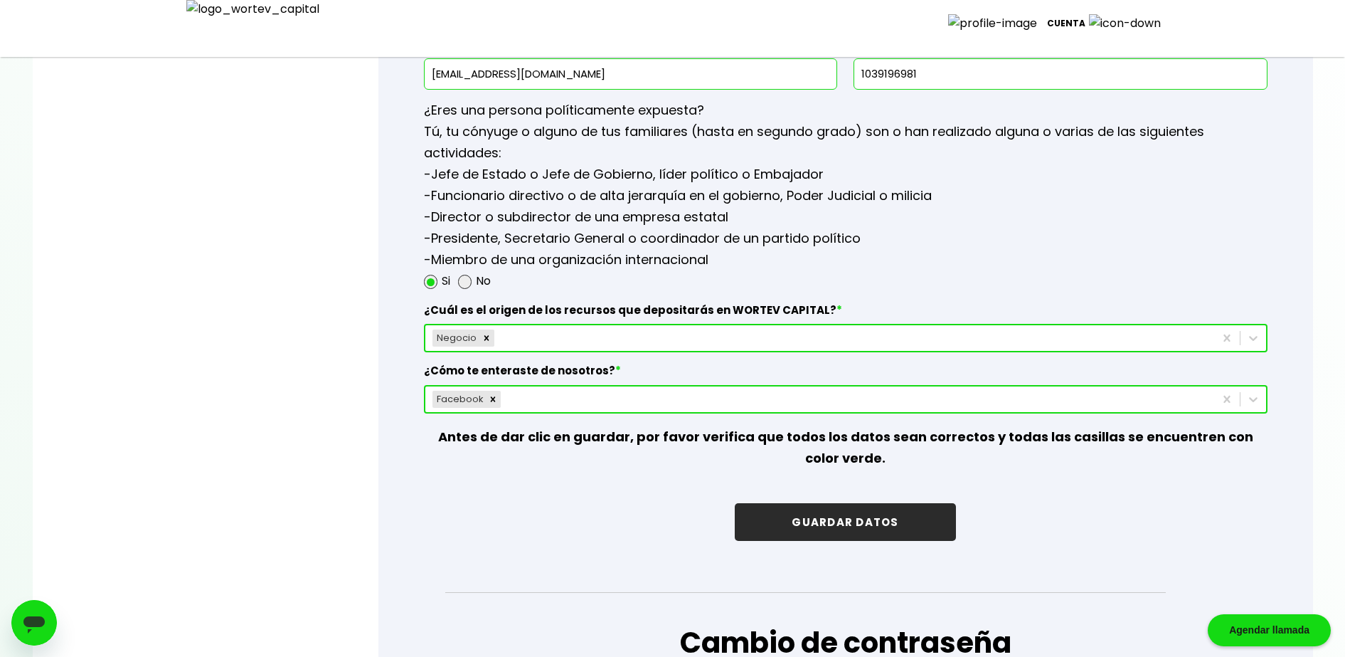
click at [906, 514] on button "GUARDAR DATOS" at bounding box center [845, 522] width 221 height 38
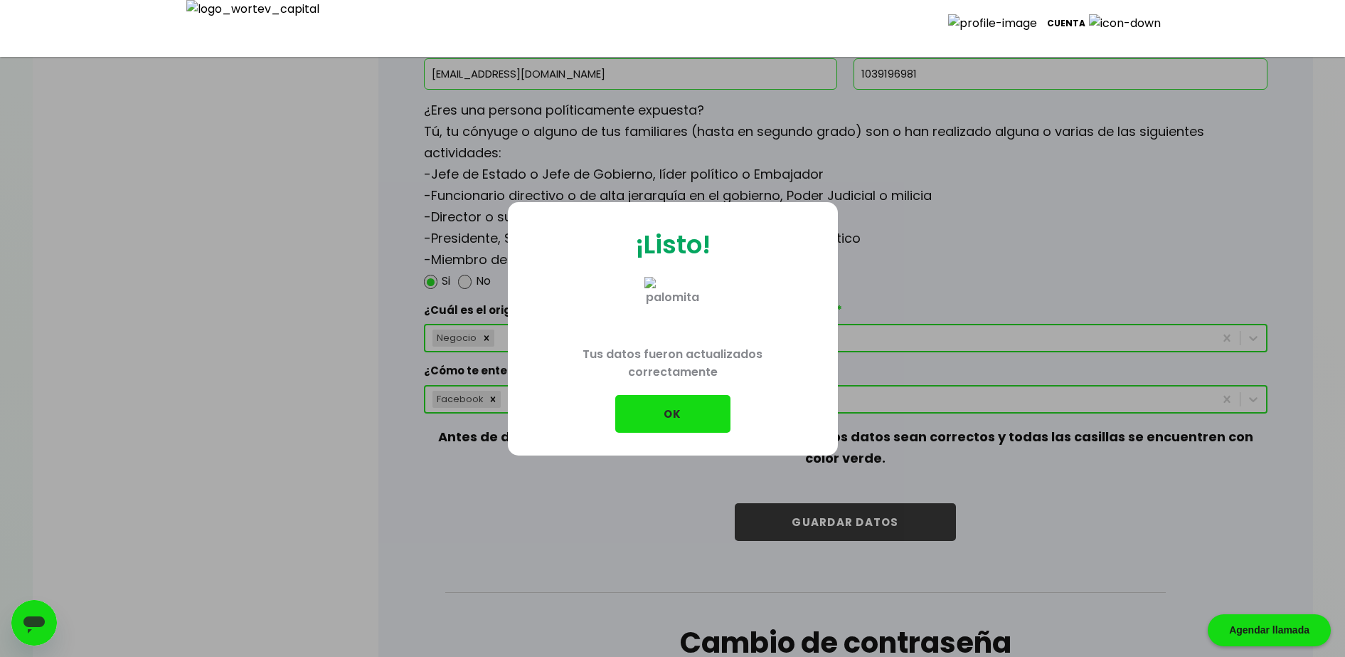
click at [670, 417] on button "OK" at bounding box center [672, 414] width 115 height 38
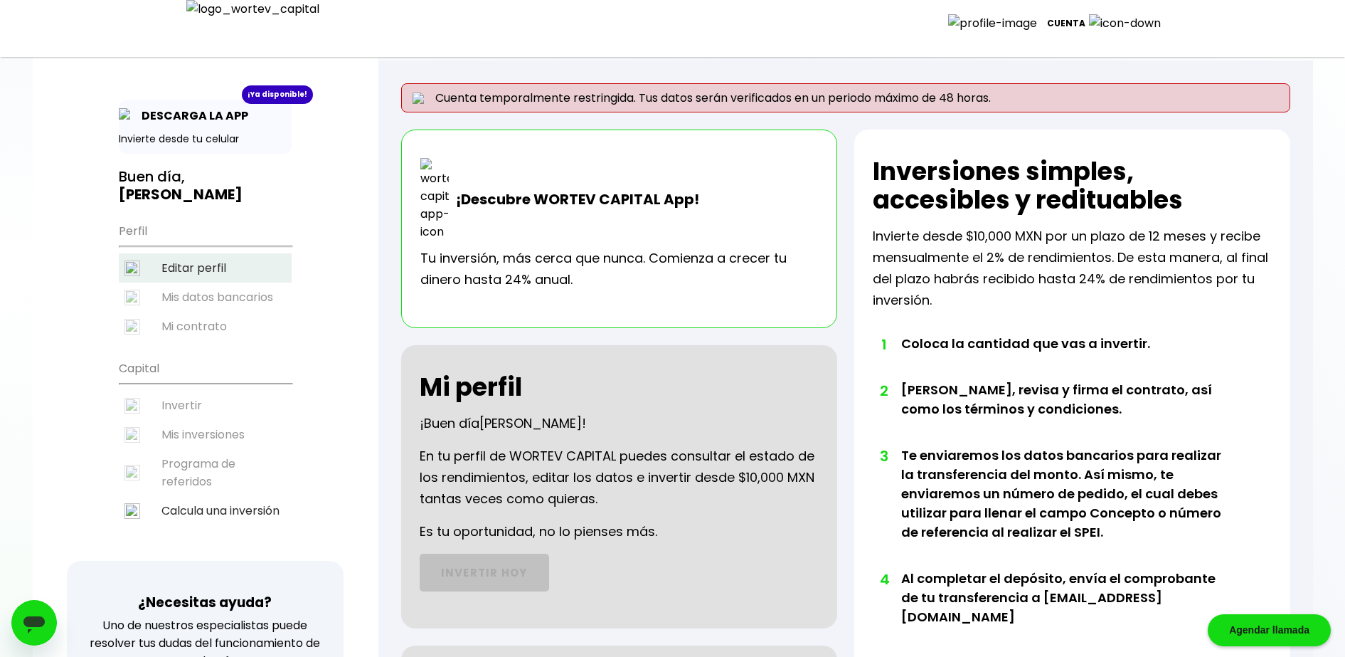
click at [208, 273] on li "Editar perfil" at bounding box center [205, 267] width 173 height 29
select select "Hombre"
select select "Posgrado"
select select "CO"
select select "ku-bo Financiero, S.A. de C.V."
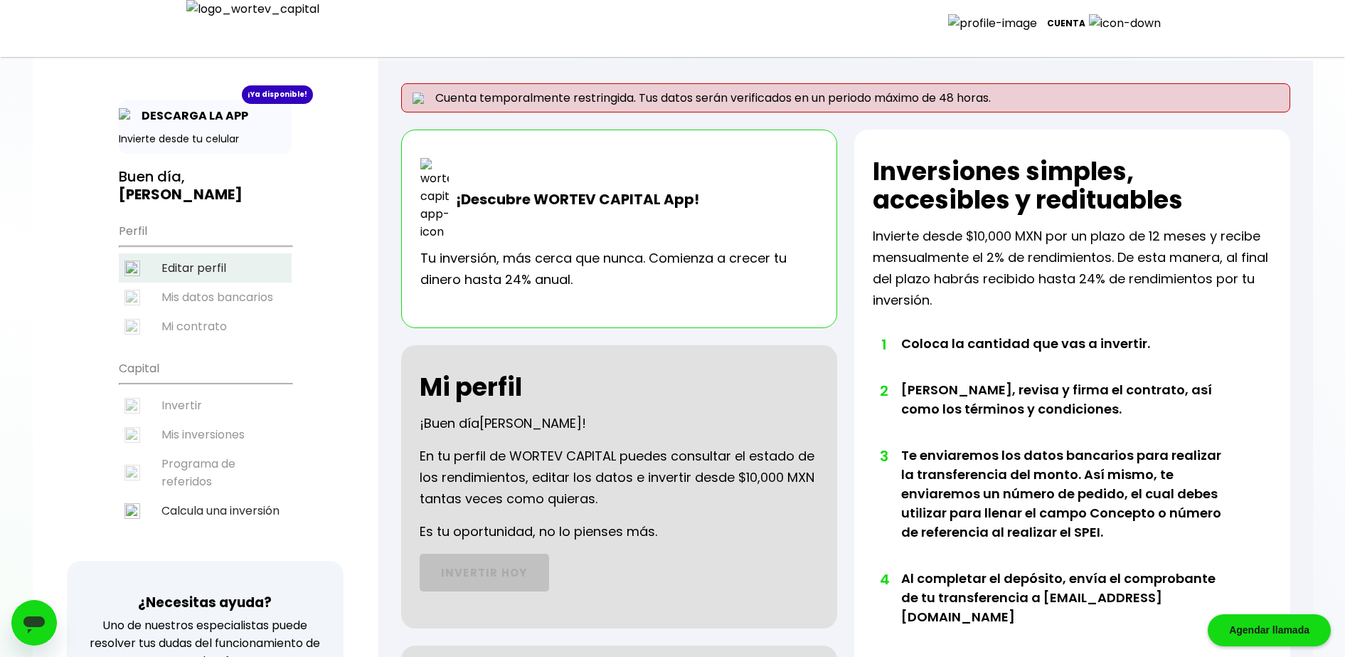
select select "[GEOGRAPHIC_DATA]"
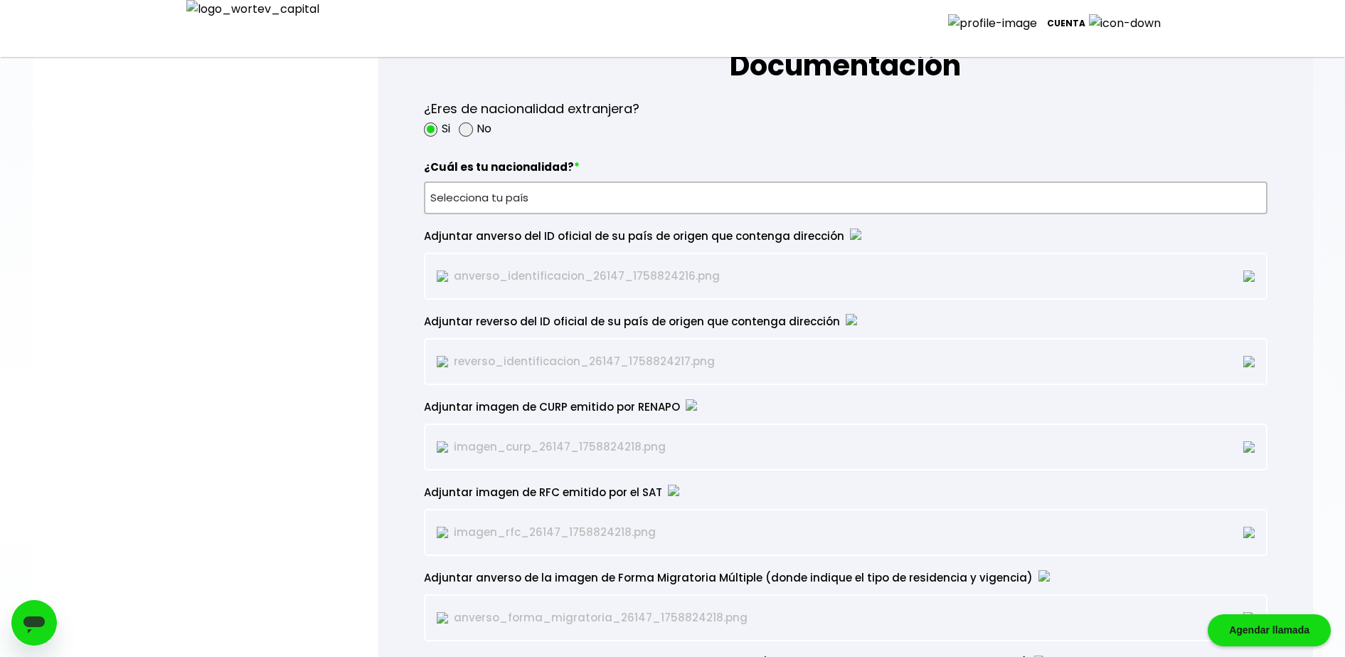
scroll to position [1129, 0]
